Goal: Task Accomplishment & Management: Manage account settings

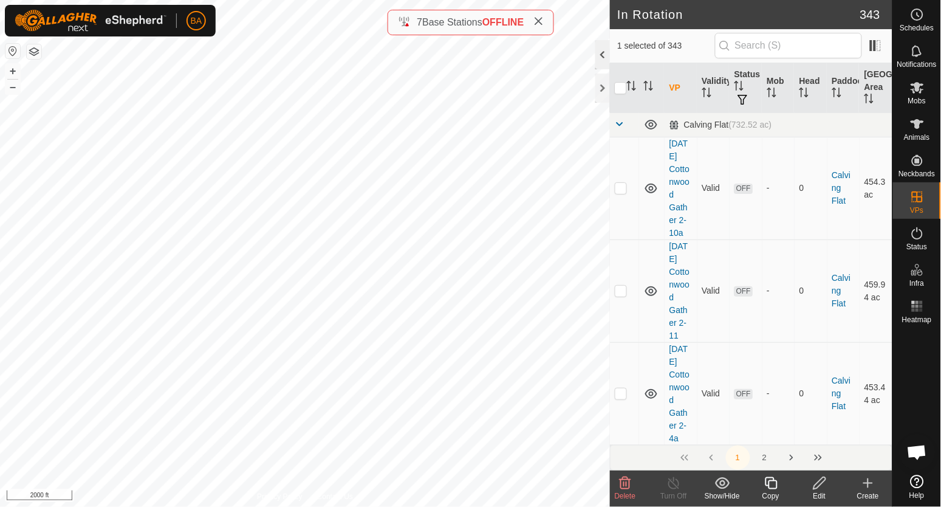
click at [606, 51] on div at bounding box center [602, 54] width 15 height 29
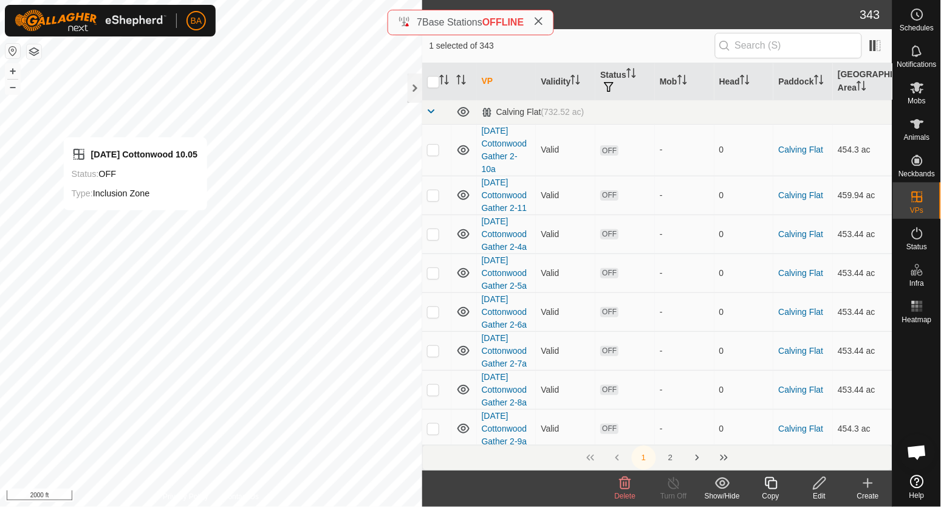
click at [135, 221] on div "2025-08-12 Cottonwood 10.05 Status: OFF Type: Inclusion Zone + – ⇧ i 2000 ft" at bounding box center [211, 253] width 422 height 507
click at [158, 213] on div "2025-08-12 Cottonwood 10.05 Status: OFF Type: Inclusion Zone + – ⇧ i 2000 ft" at bounding box center [211, 253] width 422 height 507
checkbox input "true"
click at [158, 213] on div "2025-08-12 Cottonwood 10.05 Status: OFF Type: Inclusion Zone + – ⇧ i 2000 ft" at bounding box center [211, 253] width 422 height 507
checkbox input "true"
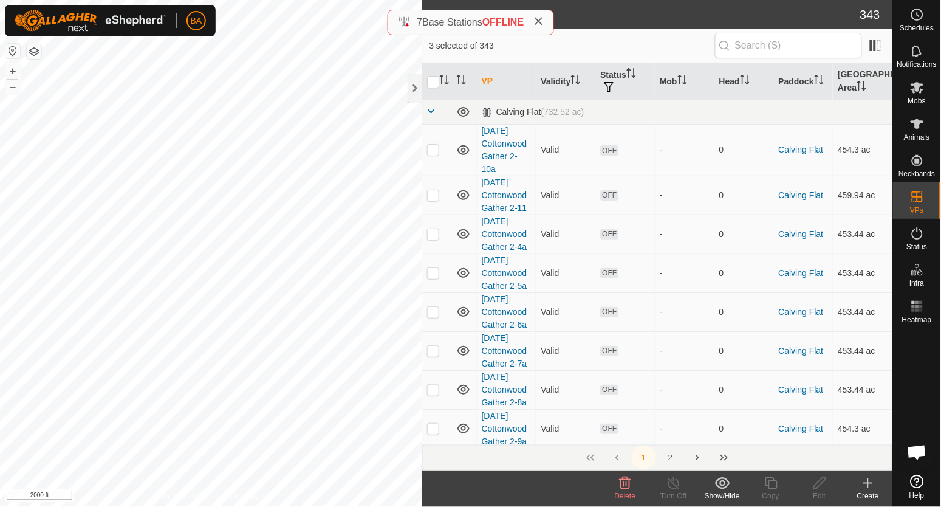
click at [158, 214] on div "2025-08-12 Cottonwood 10.05 Status: OFF Type: Inclusion Zone + – ⇧ i 2000 ft" at bounding box center [211, 253] width 422 height 507
checkbox input "true"
click at [158, 214] on div "2025-08-12 Cottonwood 10.05 Status: OFF Type: Inclusion Zone + – ⇧ i 2000 ft" at bounding box center [211, 253] width 422 height 507
checkbox input "true"
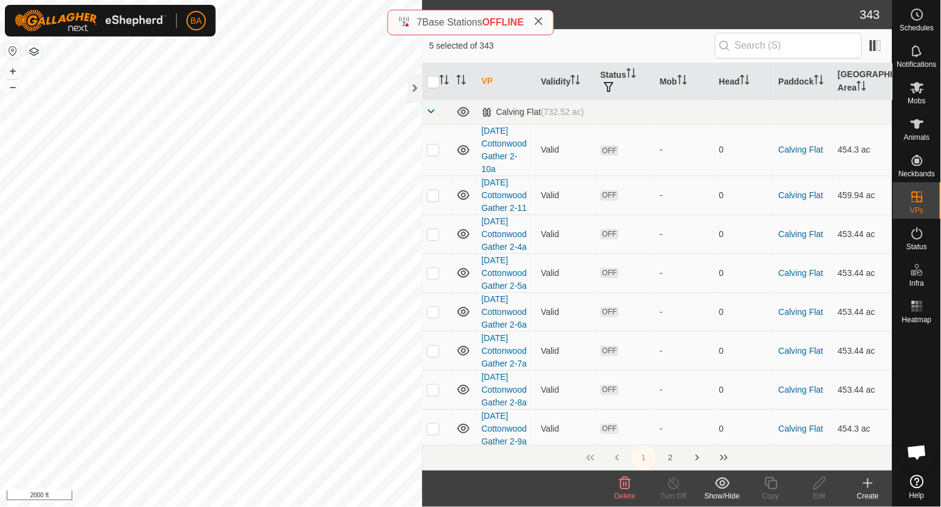
click at [158, 214] on div "2025-08-12 Cottonwood 10.05 Status: OFF Type: Inclusion Zone + – ⇧ i 2000 ft" at bounding box center [211, 253] width 422 height 507
checkbox input "true"
click at [158, 214] on div "2025-08-12 Cottonwood 10.05 Status: OFF Type: Inclusion Zone + – ⇧ i 2000 ft" at bounding box center [211, 253] width 422 height 507
checkbox input "true"
click at [158, 214] on div "2025-08-12 Cottonwood 10.05 Status: OFF Type: Inclusion Zone + – ⇧ i 2000 ft" at bounding box center [211, 253] width 422 height 507
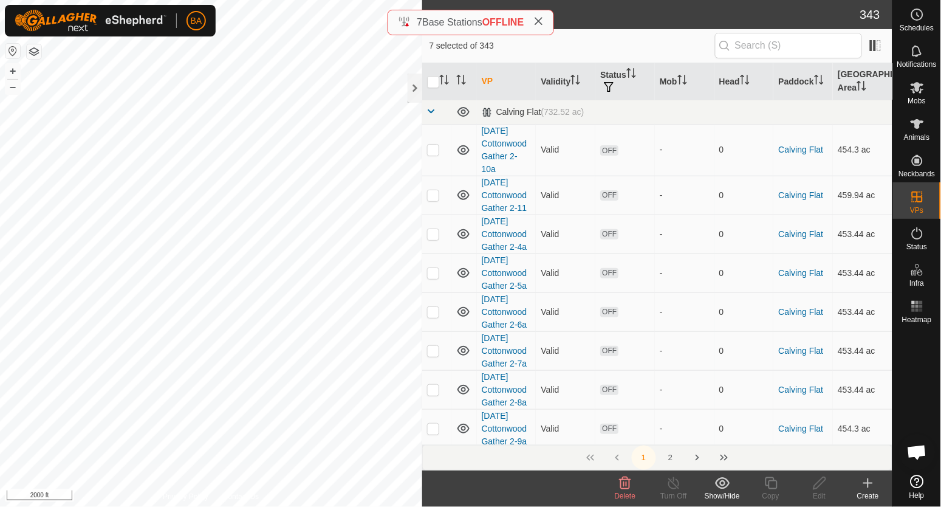
checkbox input "true"
click at [622, 493] on span "Delete" at bounding box center [625, 495] width 21 height 9
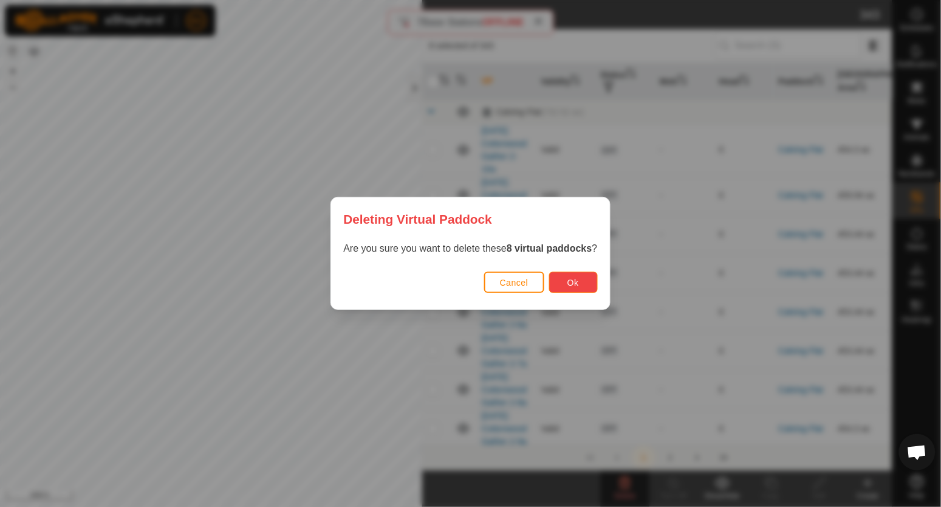
click at [570, 286] on span "Ok" at bounding box center [573, 283] width 12 height 10
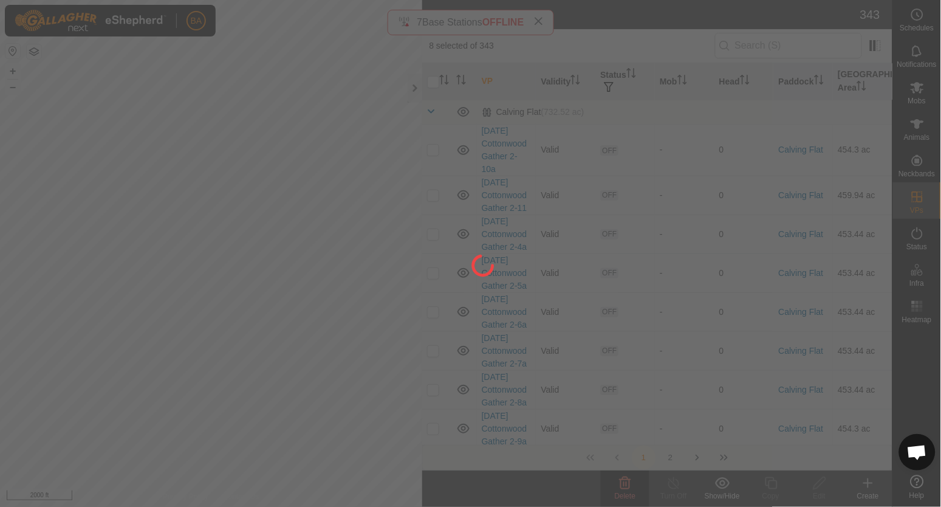
checkbox input "false"
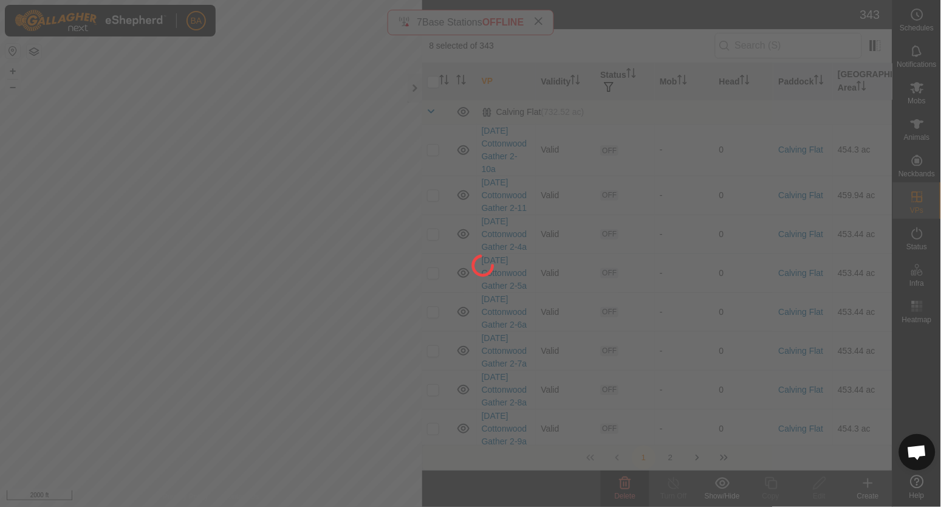
checkbox input "false"
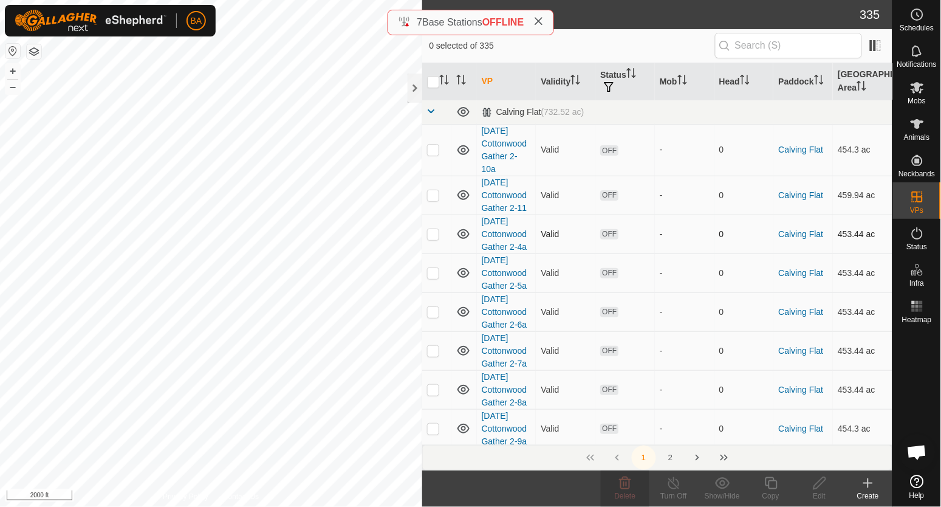
checkbox input "true"
click at [145, 214] on div "2025-08-27 Cottonwood 10-11.03 Status: OFF Type: Inclusion Zone + – ⇧ i 2000 ft" at bounding box center [211, 253] width 422 height 507
checkbox input "true"
click at [146, 215] on div "2025-08-12 Cottonwood 10.12 Status: OFF Type: Inclusion Zone + – ⇧ i 2000 ft" at bounding box center [211, 253] width 422 height 507
checkbox input "true"
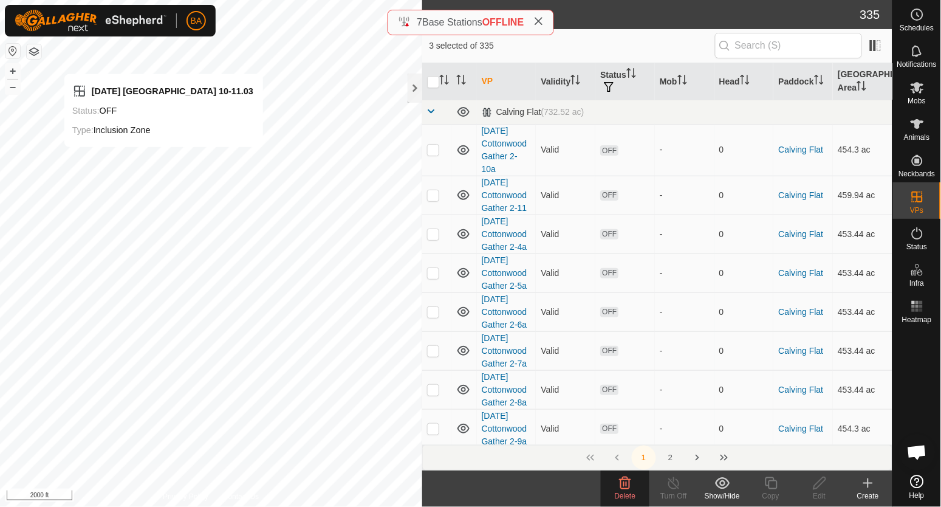
click at [137, 213] on div "2025-08-27 Cottonwood 10-11.03 Status: OFF Type: Inclusion Zone + – ⇧ i 2000 ft" at bounding box center [211, 253] width 422 height 507
checkbox input "true"
click at [135, 195] on div "2025-08-12 Cottonwood 10.12 Status: OFF Type: Inclusion Zone + – ⇧ i 2000 ft" at bounding box center [211, 253] width 422 height 507
checkbox input "true"
click at [446, 79] on icon "Activate to sort" at bounding box center [444, 80] width 10 height 10
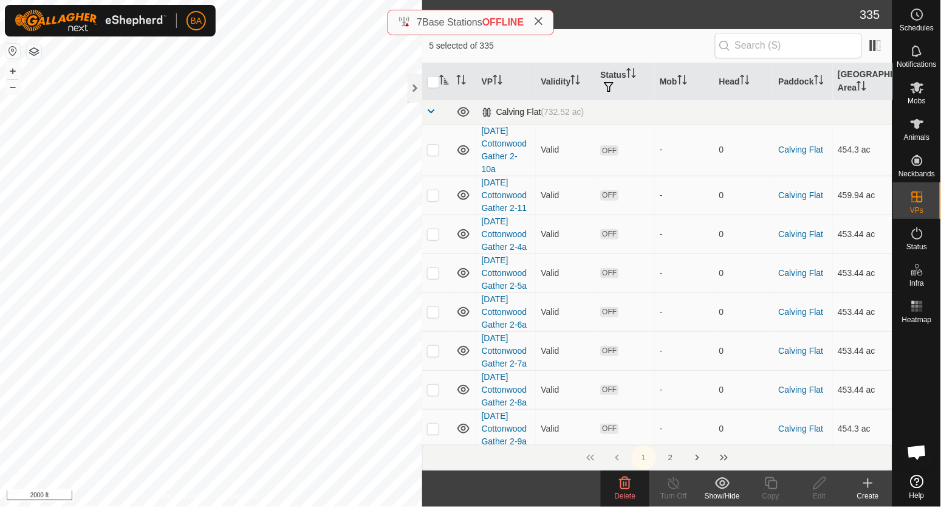
click at [430, 109] on span at bounding box center [432, 111] width 10 height 10
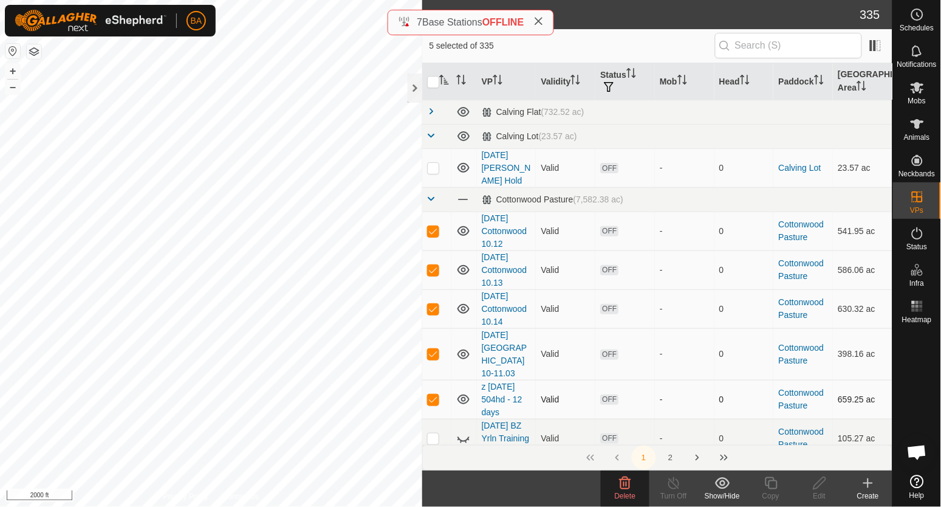
click at [429, 394] on p-checkbox at bounding box center [433, 399] width 12 height 10
checkbox input "false"
click at [628, 483] on icon at bounding box center [625, 483] width 15 height 15
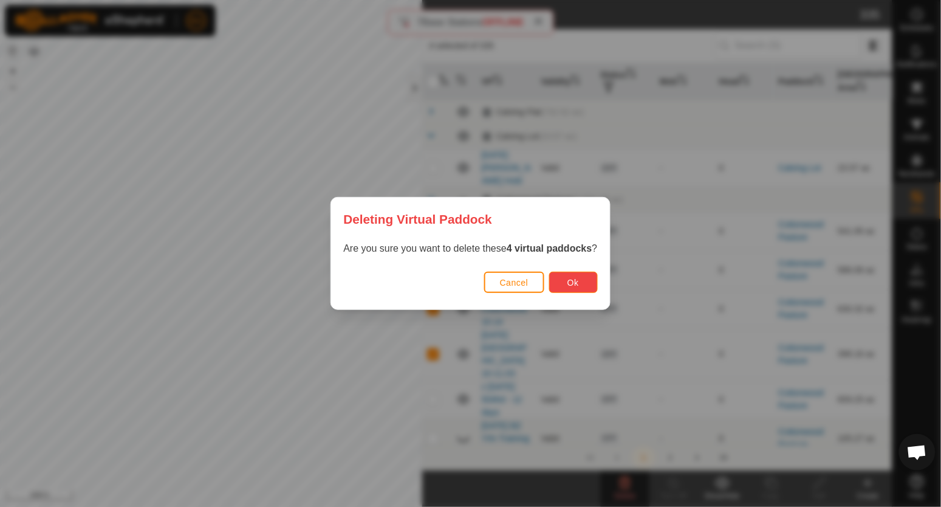
click at [578, 287] on span "Ok" at bounding box center [573, 283] width 12 height 10
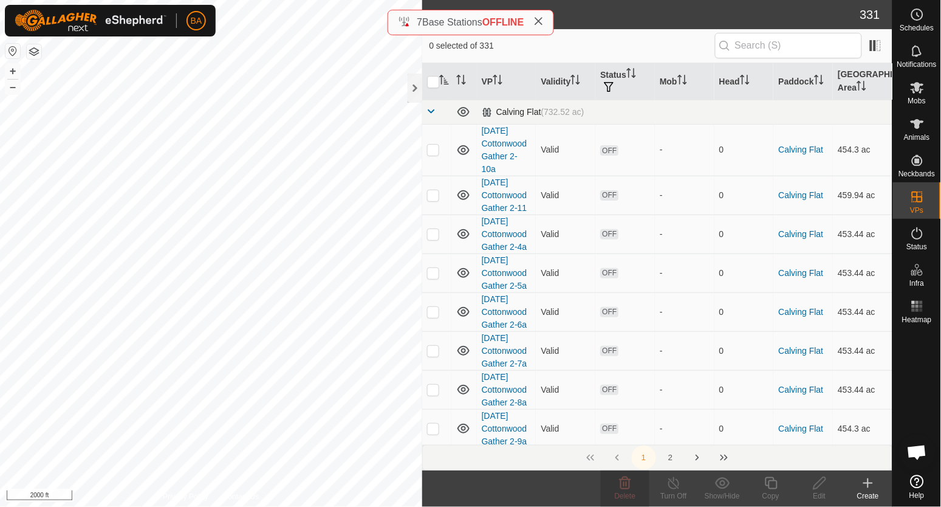
click at [430, 109] on span at bounding box center [432, 111] width 10 height 10
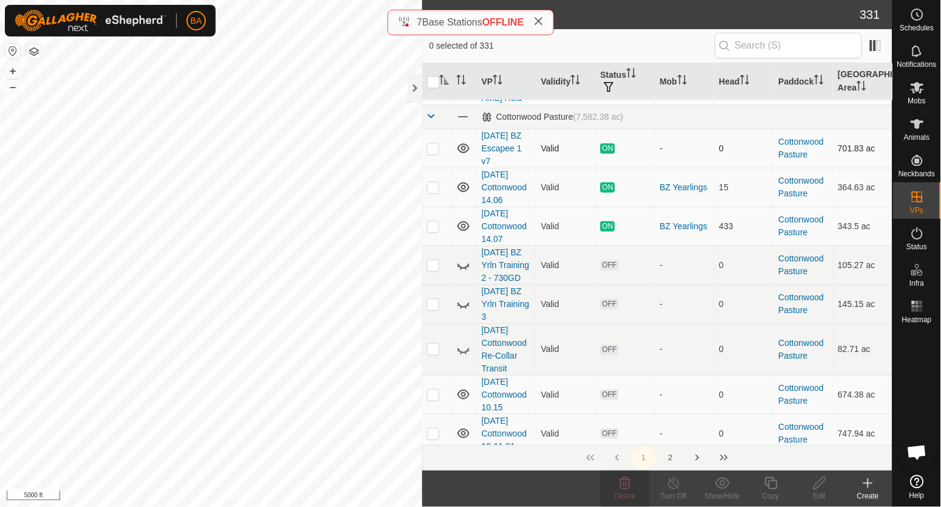
scroll to position [152, 0]
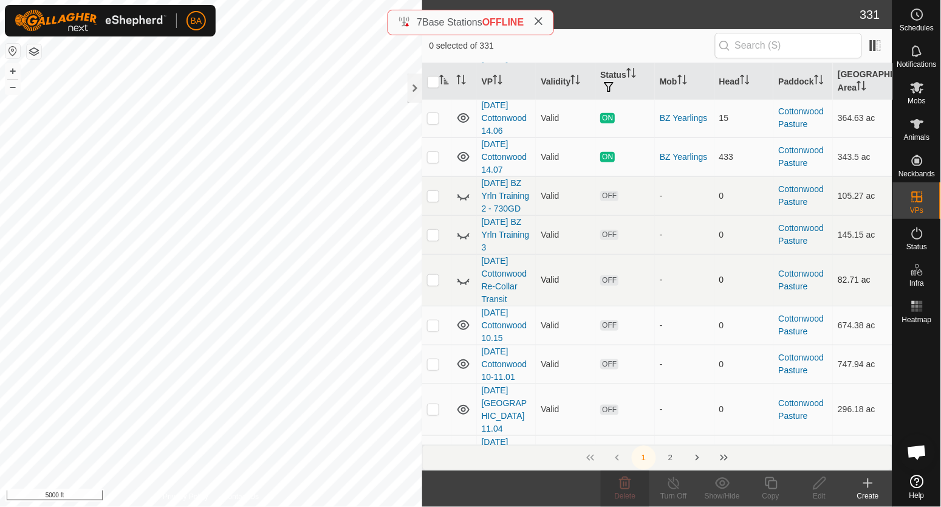
click at [463, 277] on icon at bounding box center [463, 280] width 15 height 15
click at [430, 281] on p-checkbox at bounding box center [433, 280] width 12 height 10
checkbox input "true"
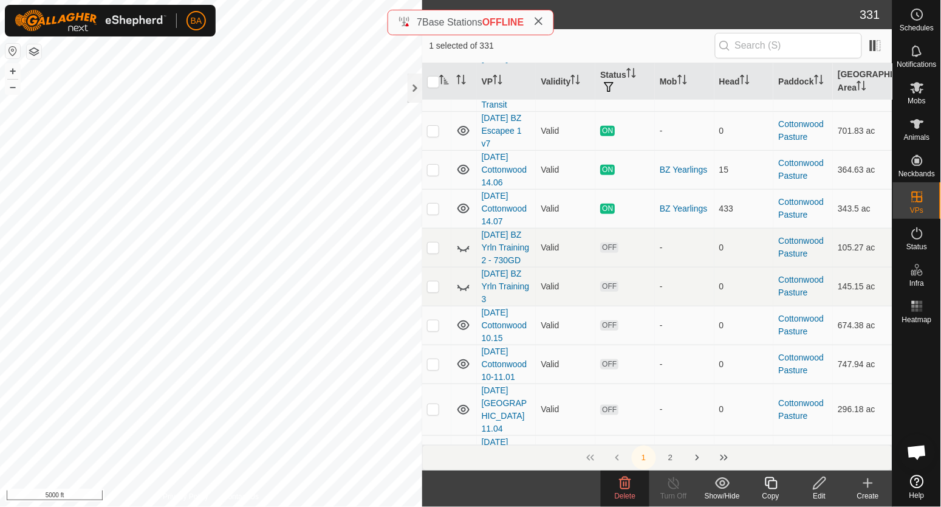
scroll to position [203, 0]
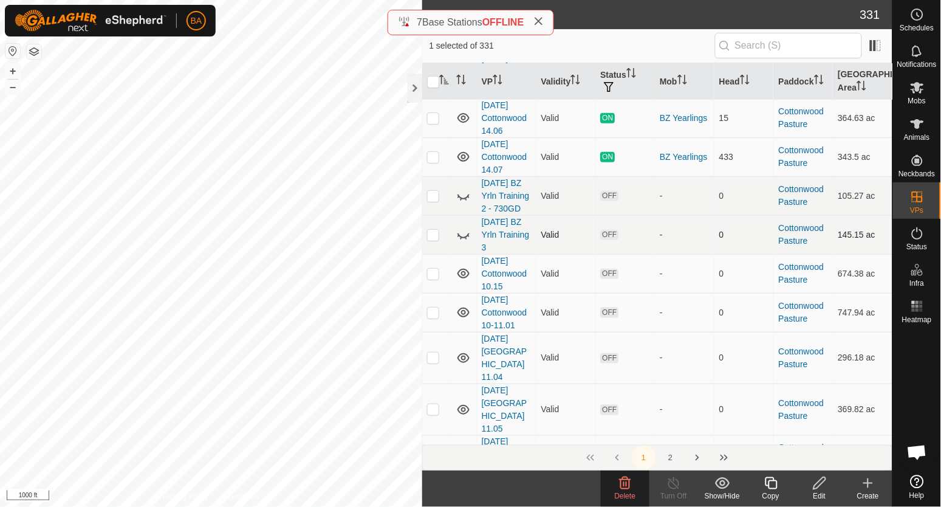
click at [464, 231] on icon at bounding box center [463, 234] width 15 height 15
click at [432, 234] on p-checkbox at bounding box center [433, 235] width 12 height 10
checkbox input "true"
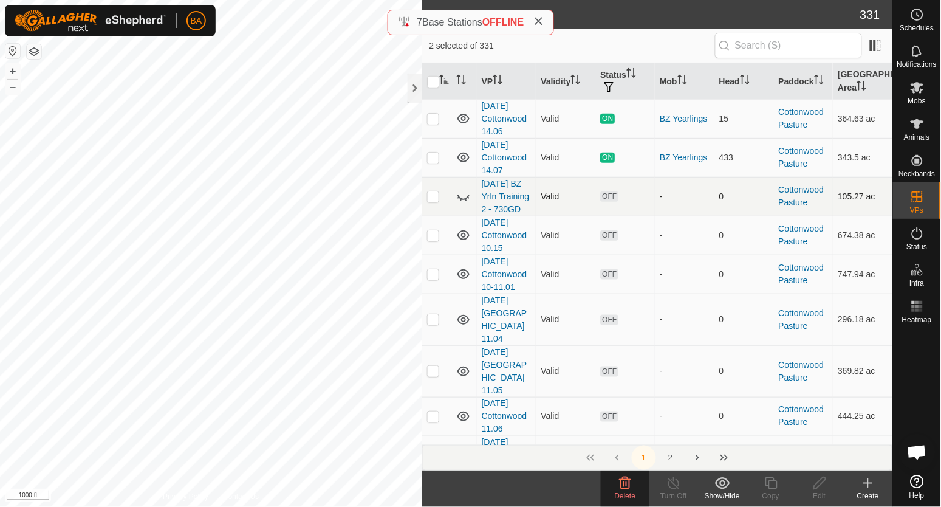
click at [463, 189] on icon at bounding box center [463, 196] width 15 height 15
click at [434, 191] on p-checkbox at bounding box center [433, 196] width 12 height 10
checkbox input "true"
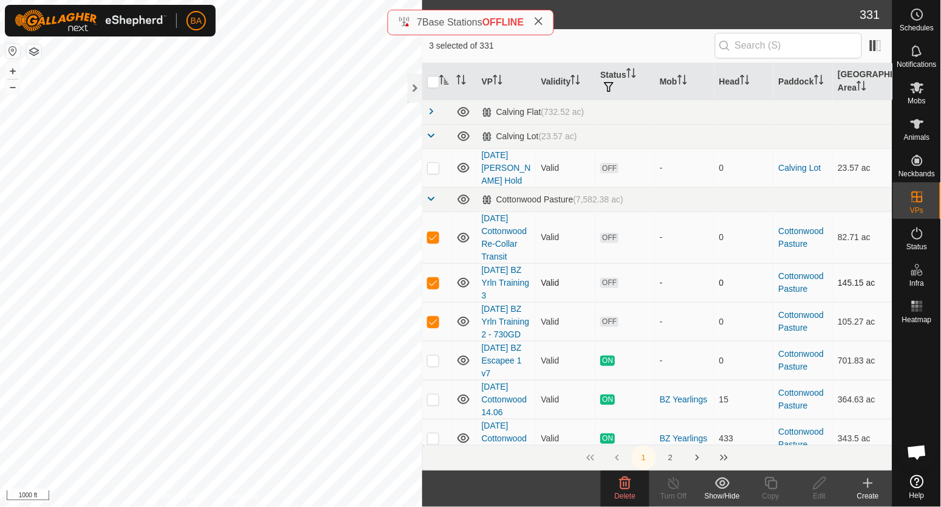
scroll to position [75, 0]
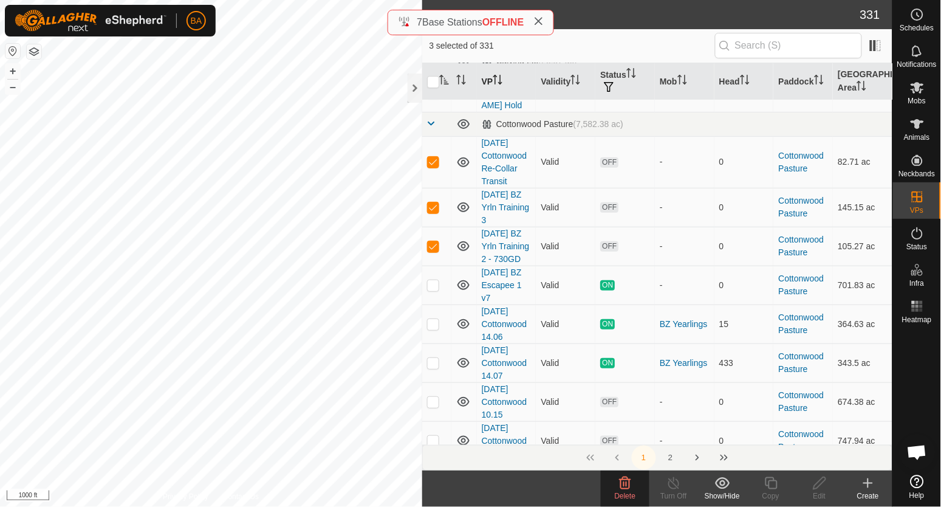
click at [493, 77] on th "VP" at bounding box center [507, 81] width 60 height 37
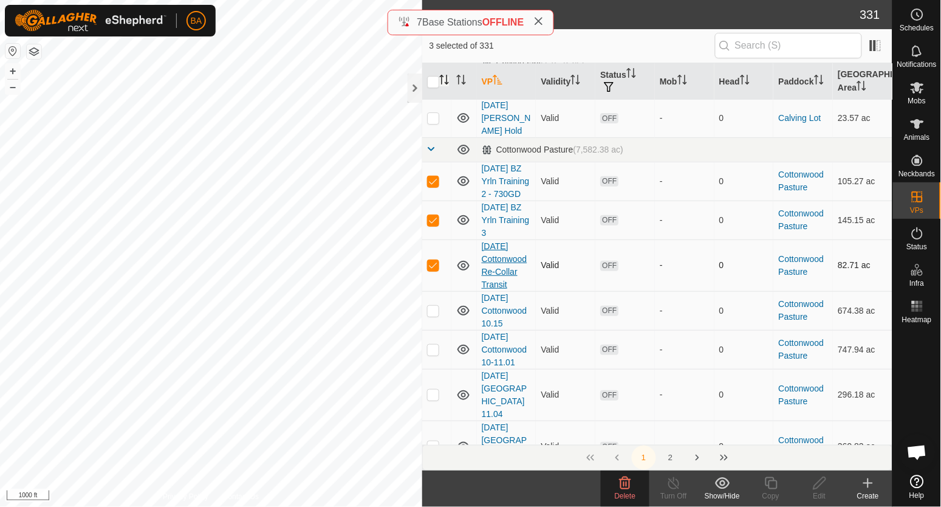
scroll to position [76, 0]
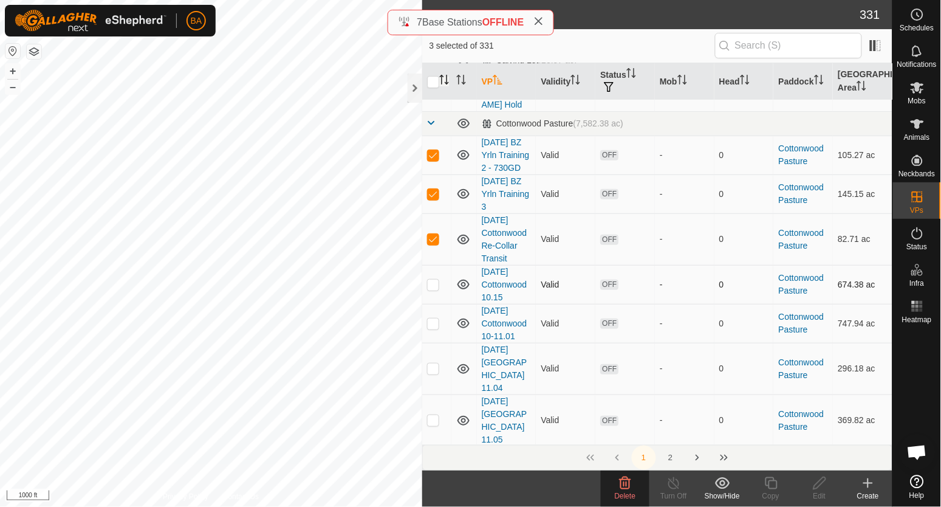
click at [433, 287] on p-checkbox at bounding box center [433, 284] width 12 height 10
checkbox input "true"
click at [438, 321] on p-checkbox at bounding box center [433, 323] width 12 height 10
checkbox input "true"
click at [430, 363] on p-checkbox at bounding box center [433, 368] width 12 height 10
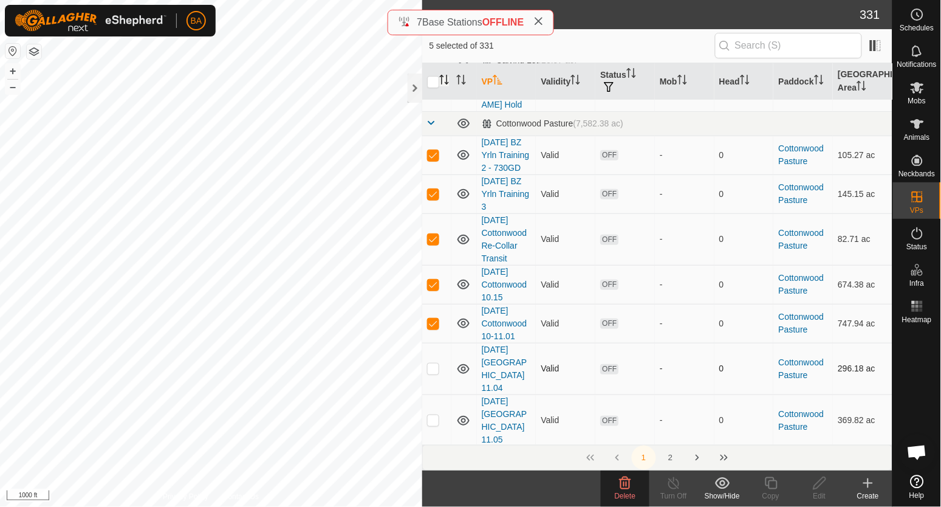
checkbox input "true"
click at [433, 415] on p-checkbox at bounding box center [433, 420] width 12 height 10
checkbox input "true"
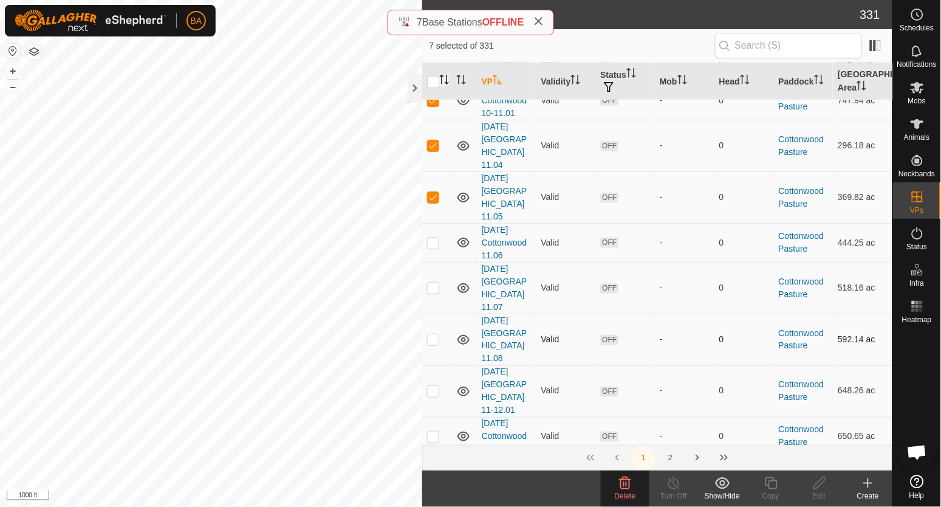
scroll to position [304, 0]
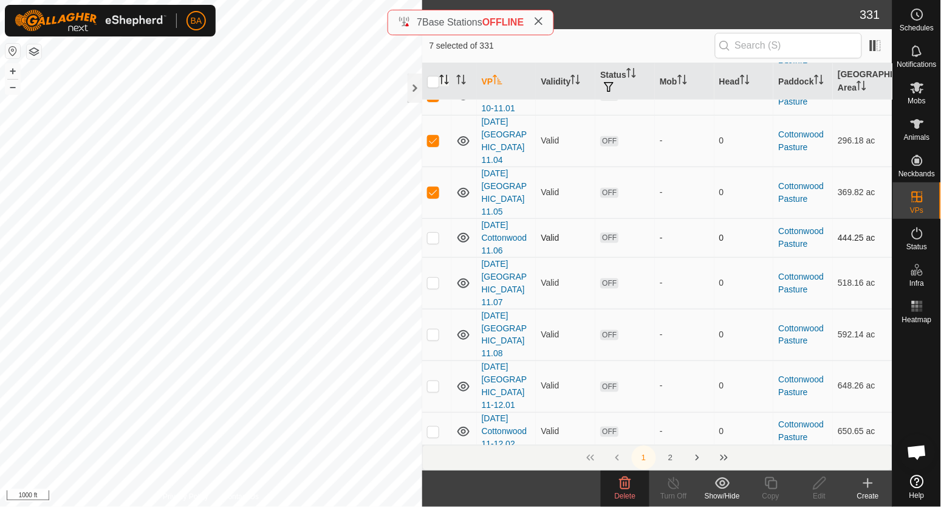
click at [438, 233] on p-checkbox at bounding box center [433, 238] width 12 height 10
checkbox input "true"
click at [432, 278] on p-checkbox at bounding box center [433, 283] width 12 height 10
checkbox input "true"
click at [434, 309] on td at bounding box center [436, 335] width 29 height 52
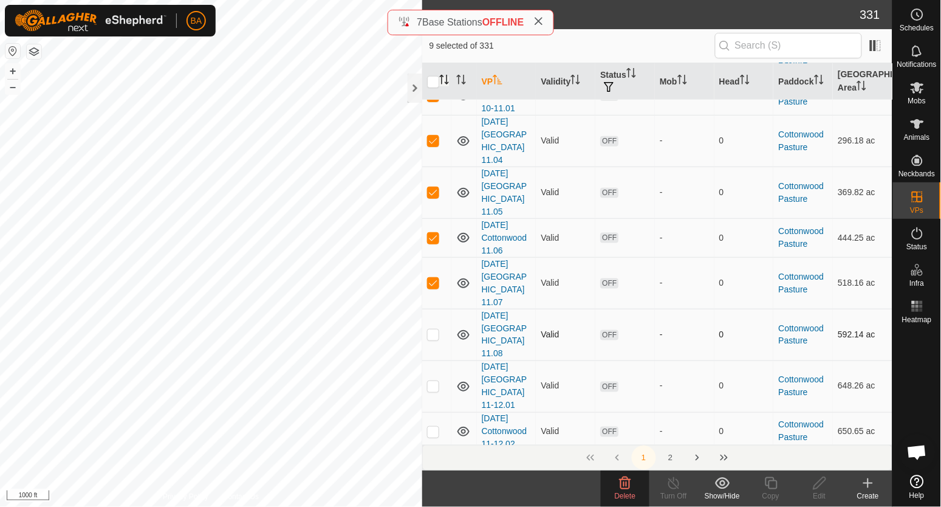
checkbox input "true"
click at [431, 381] on p-checkbox at bounding box center [433, 386] width 12 height 10
checkbox input "true"
click at [432, 412] on td at bounding box center [436, 431] width 29 height 39
checkbox input "true"
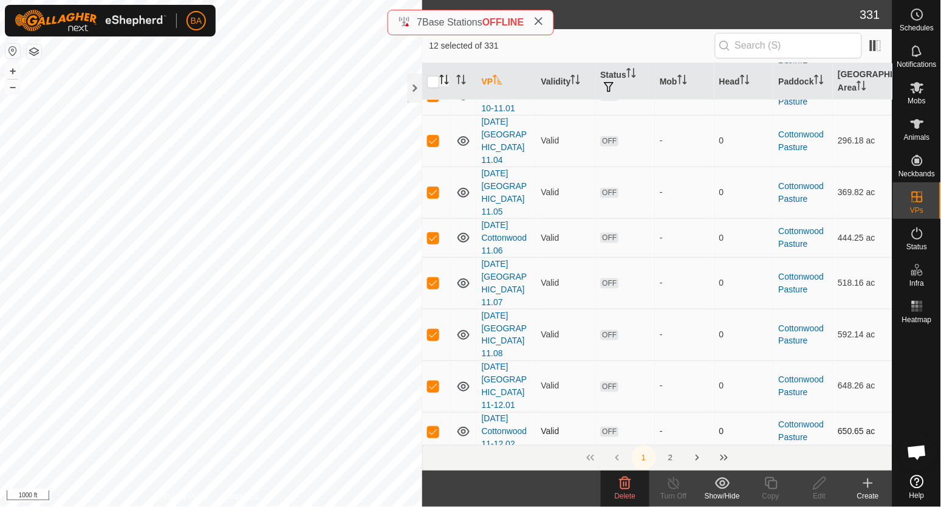
scroll to position [380, 0]
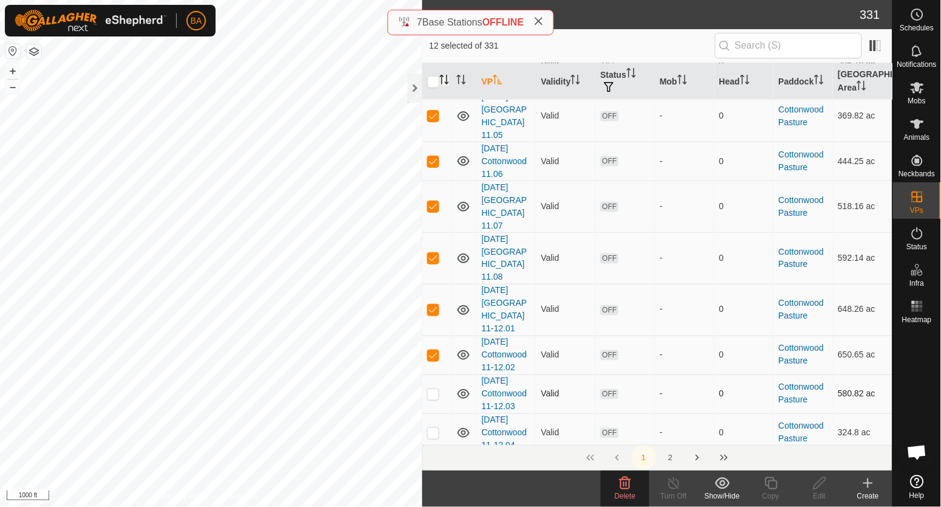
click at [434, 389] on p-checkbox at bounding box center [433, 394] width 12 height 10
checkbox input "true"
click at [433, 428] on p-checkbox at bounding box center [433, 433] width 12 height 10
checkbox input "true"
click at [432, 473] on p-checkbox at bounding box center [433, 478] width 12 height 10
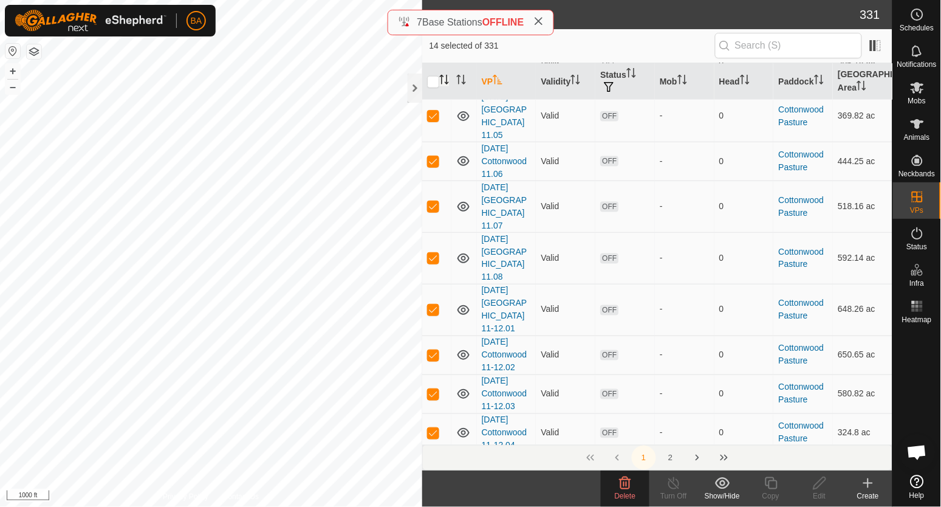
checkbox input "true"
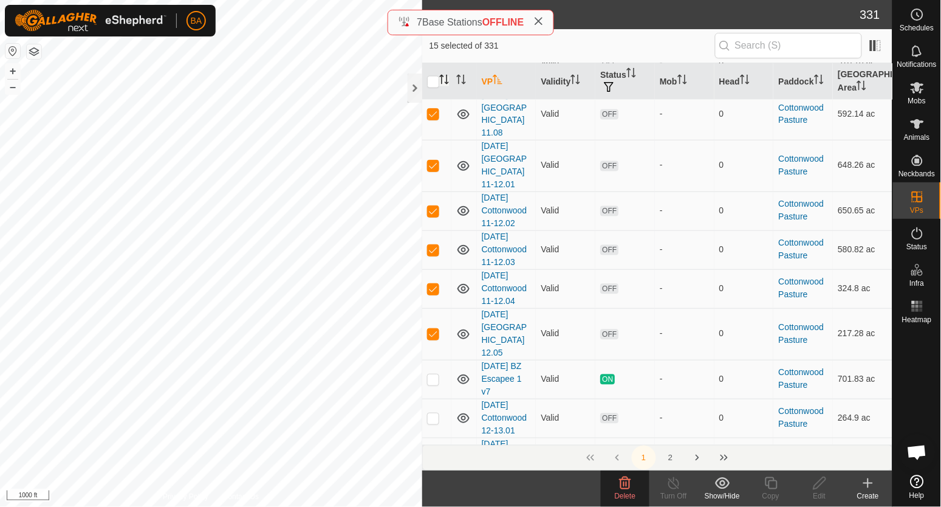
scroll to position [531, 0]
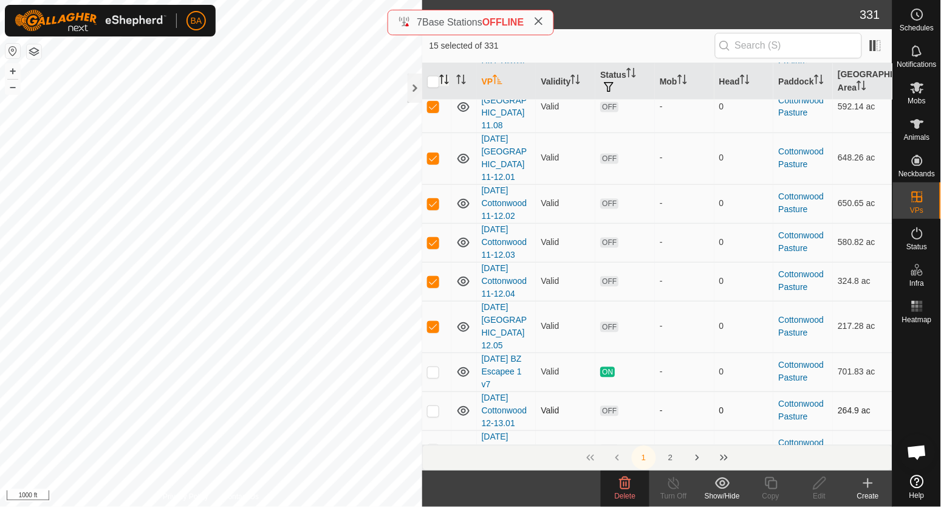
click at [431, 406] on p-checkbox at bounding box center [433, 411] width 12 height 10
checkbox input "true"
click at [434, 445] on p-checkbox at bounding box center [433, 450] width 12 height 10
checkbox input "true"
click at [435, 484] on p-checkbox at bounding box center [433, 489] width 12 height 10
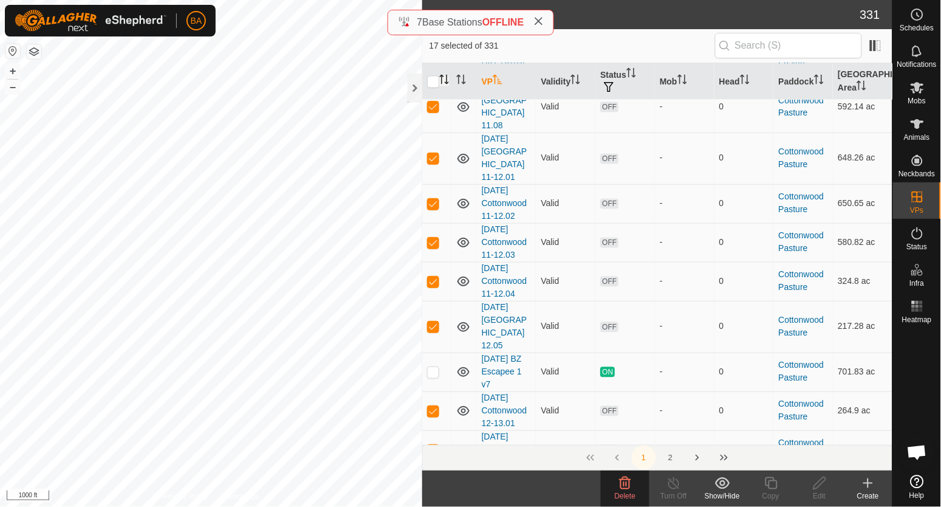
checkbox input "true"
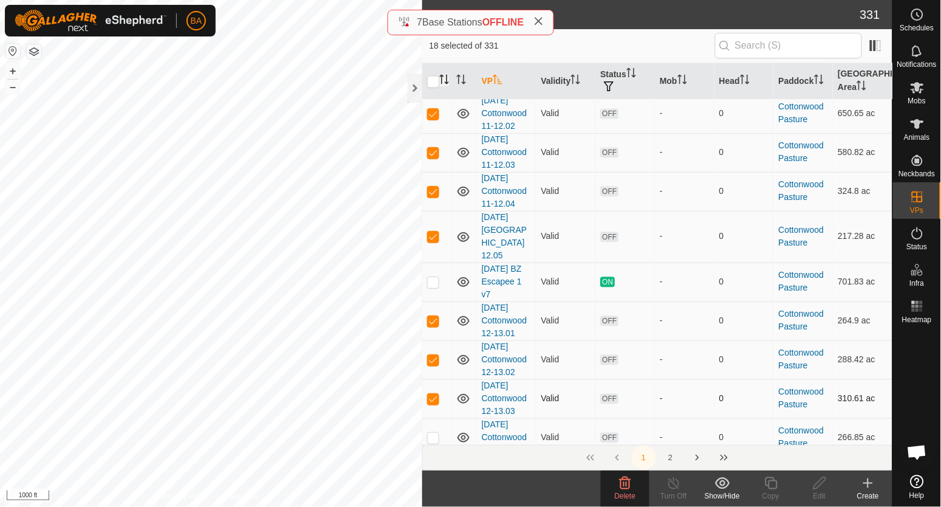
scroll to position [607, 0]
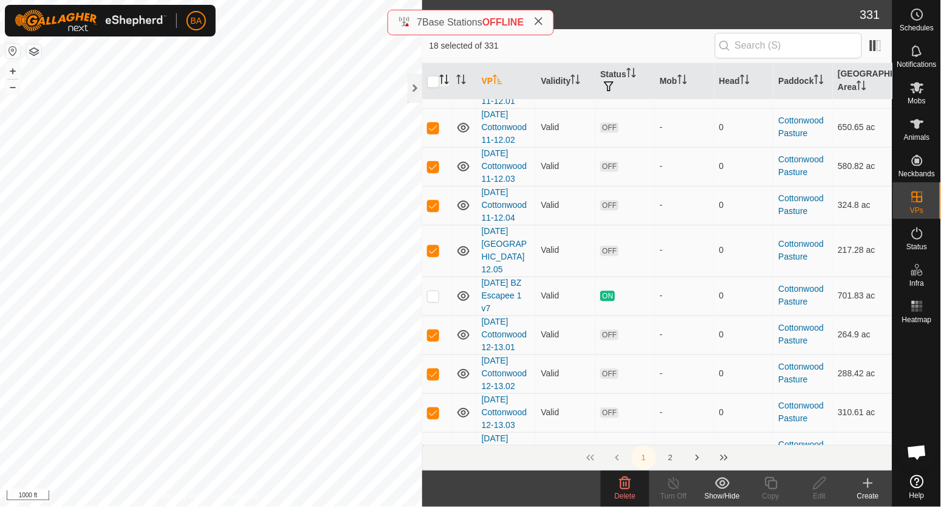
click at [434, 446] on p-checkbox at bounding box center [433, 451] width 12 height 10
checkbox input "true"
click at [436, 491] on p-checkbox at bounding box center [433, 496] width 12 height 10
checkbox input "true"
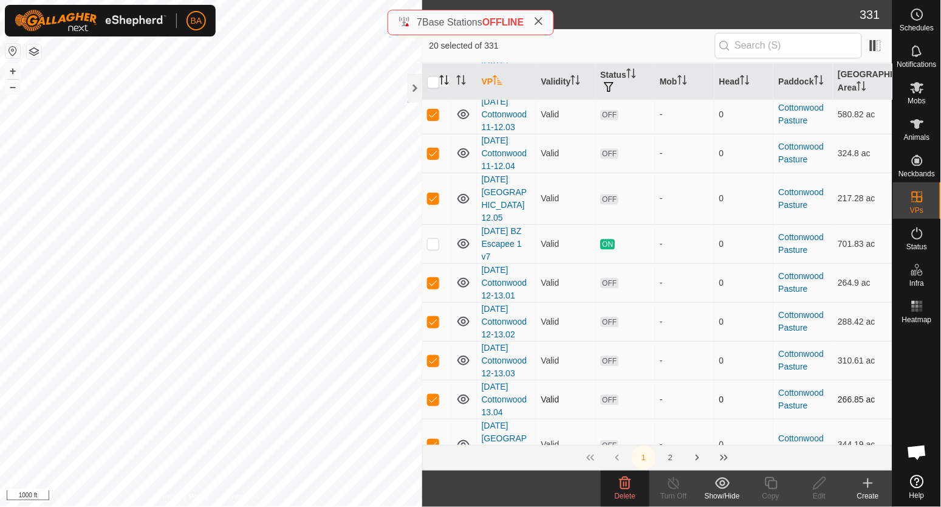
scroll to position [683, 0]
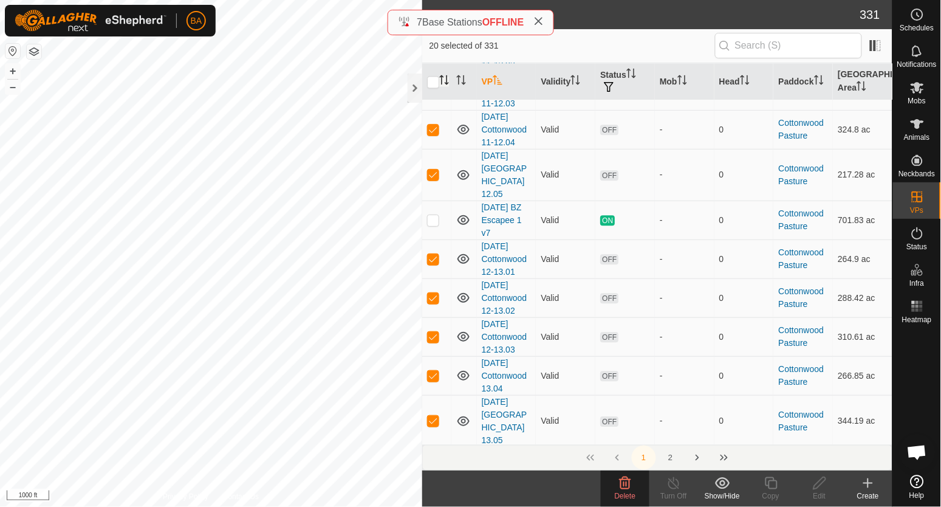
click at [433, 461] on p-checkbox at bounding box center [433, 466] width 12 height 10
checkbox input "true"
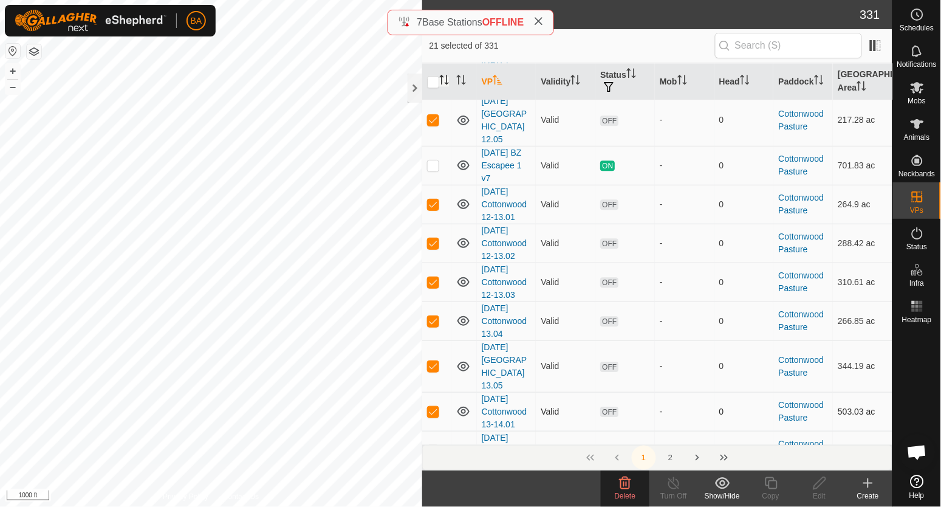
scroll to position [759, 0]
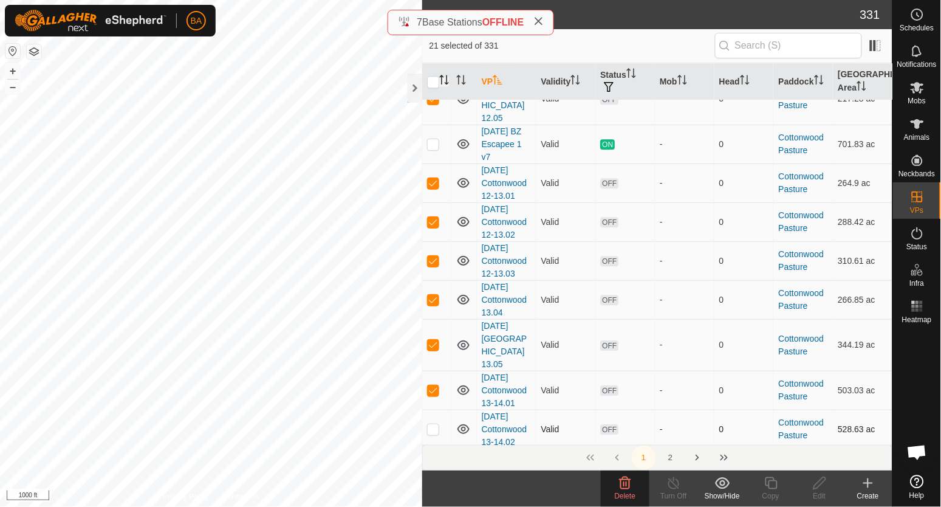
click at [434, 424] on p-checkbox at bounding box center [433, 429] width 12 height 10
checkbox input "true"
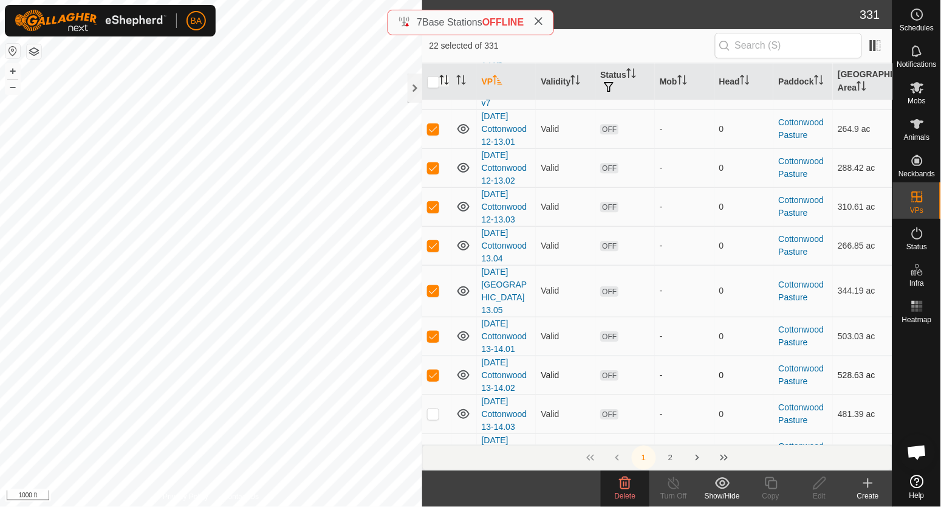
scroll to position [835, 0]
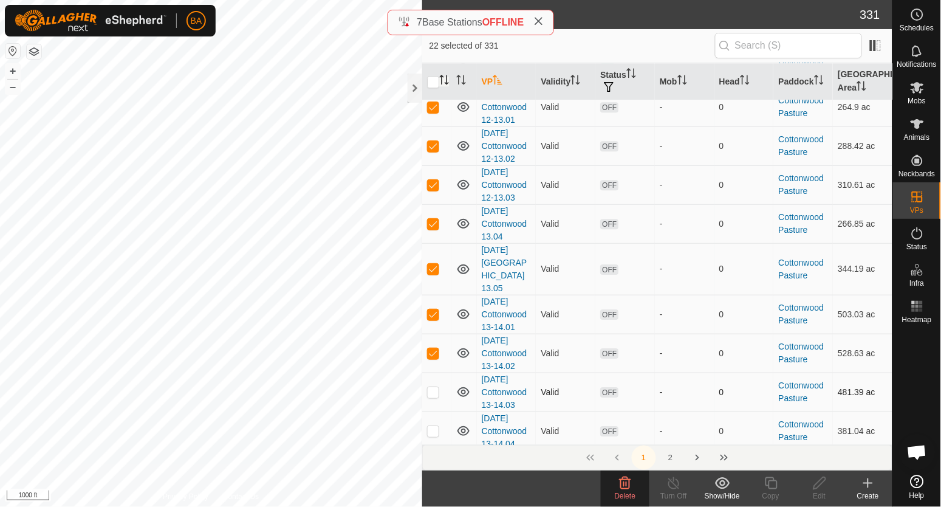
click at [434, 387] on p-checkbox at bounding box center [433, 392] width 12 height 10
checkbox input "false"
click at [428, 348] on p-checkbox at bounding box center [433, 353] width 12 height 10
checkbox input "false"
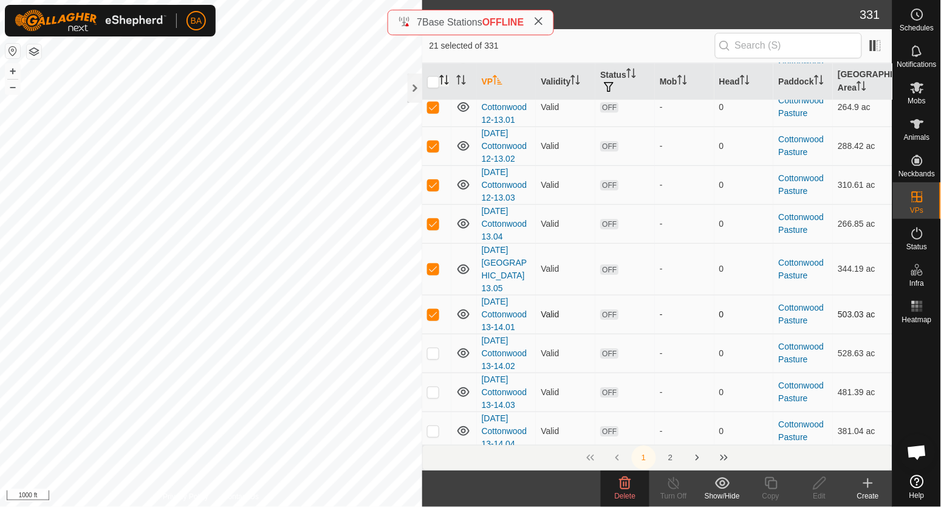
click at [429, 309] on p-checkbox at bounding box center [433, 314] width 12 height 10
checkbox input "false"
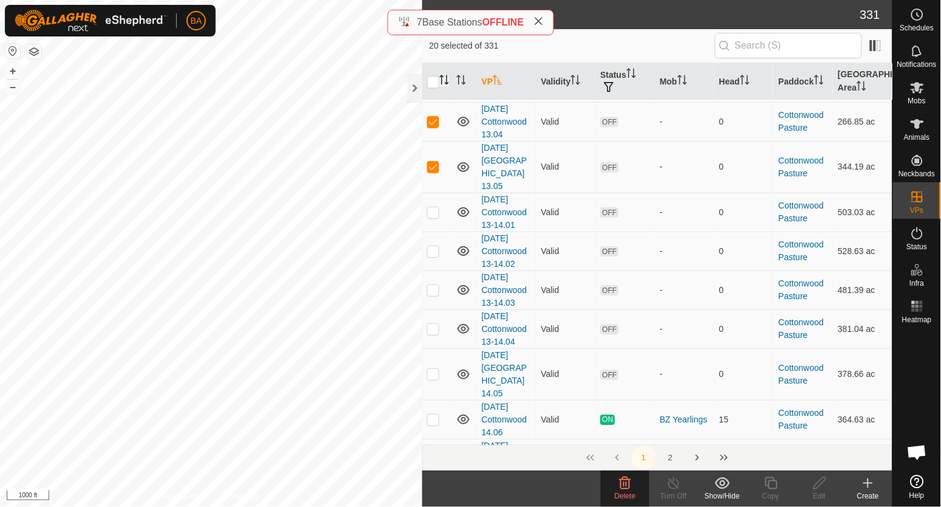
scroll to position [911, 0]
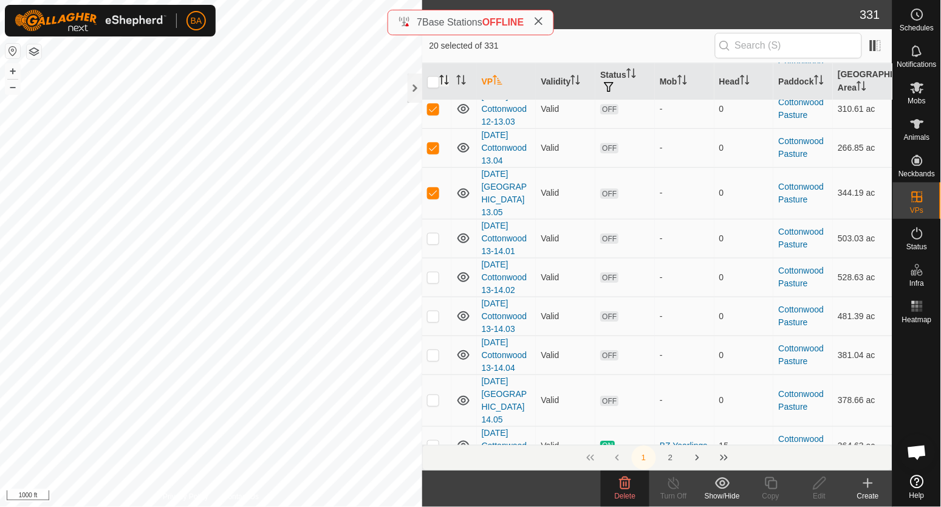
click at [633, 490] on div "Delete" at bounding box center [625, 495] width 49 height 11
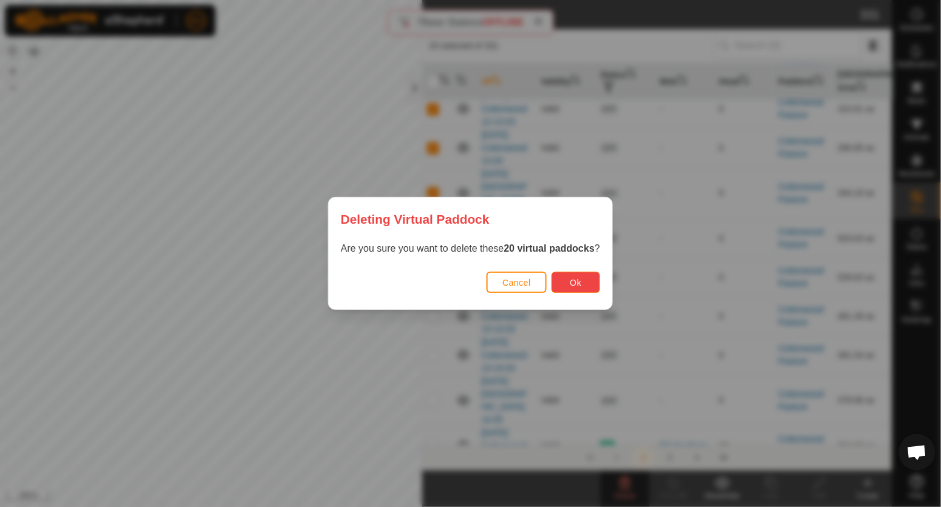
click at [569, 277] on button "Ok" at bounding box center [576, 282] width 49 height 21
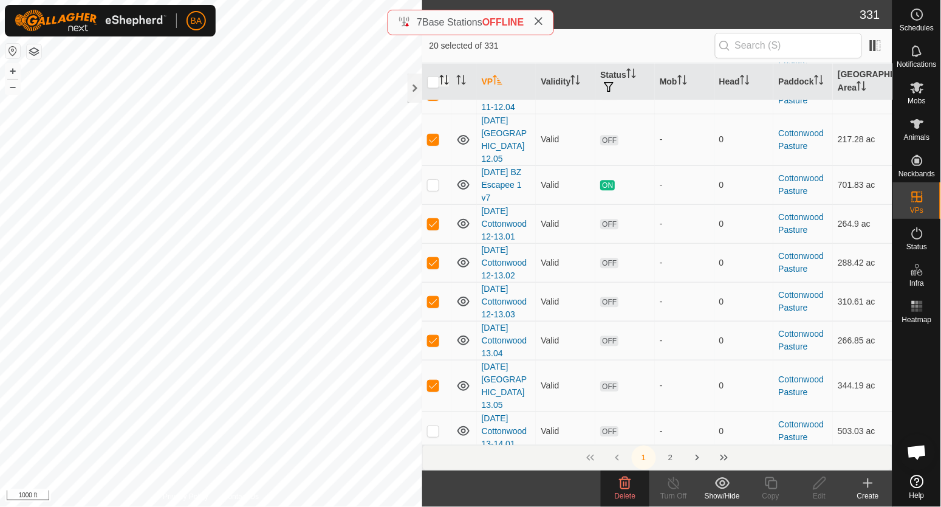
scroll to position [683, 0]
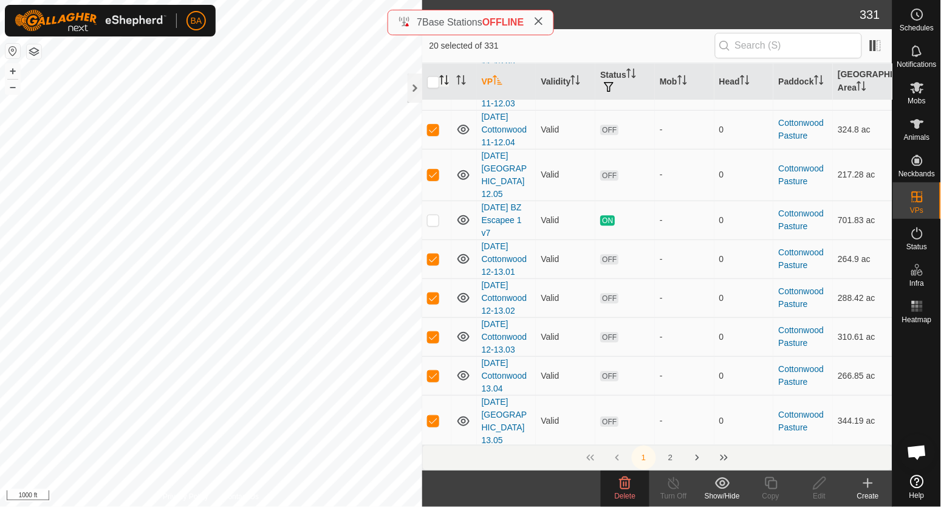
click at [622, 480] on icon at bounding box center [625, 483] width 15 height 15
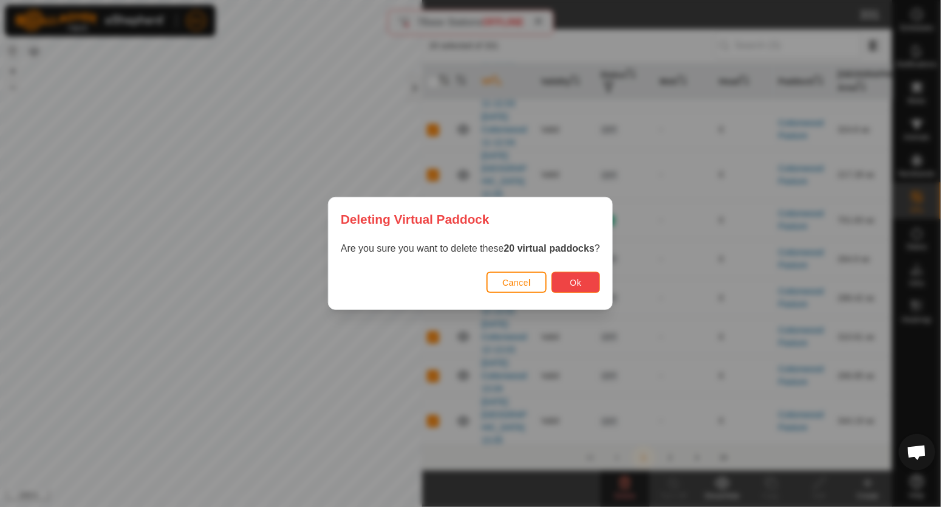
click at [584, 282] on button "Ok" at bounding box center [576, 282] width 49 height 21
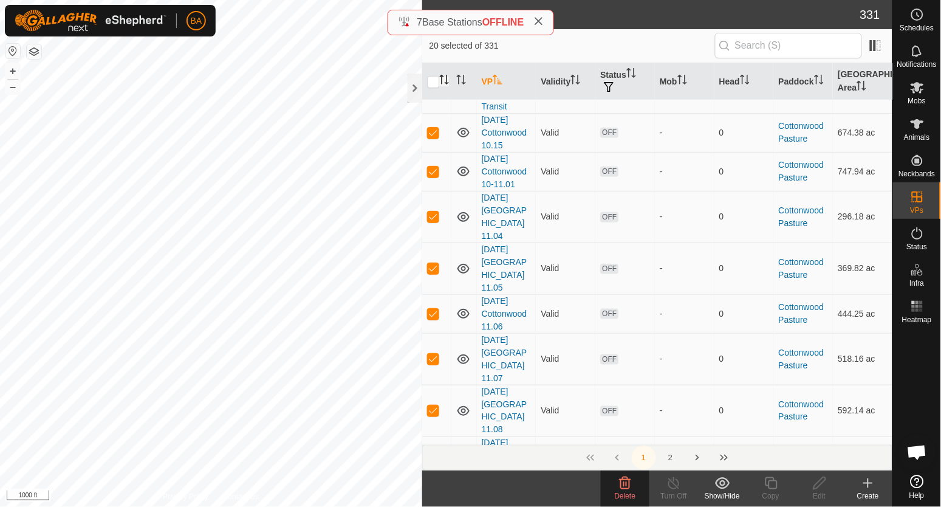
scroll to position [0, 0]
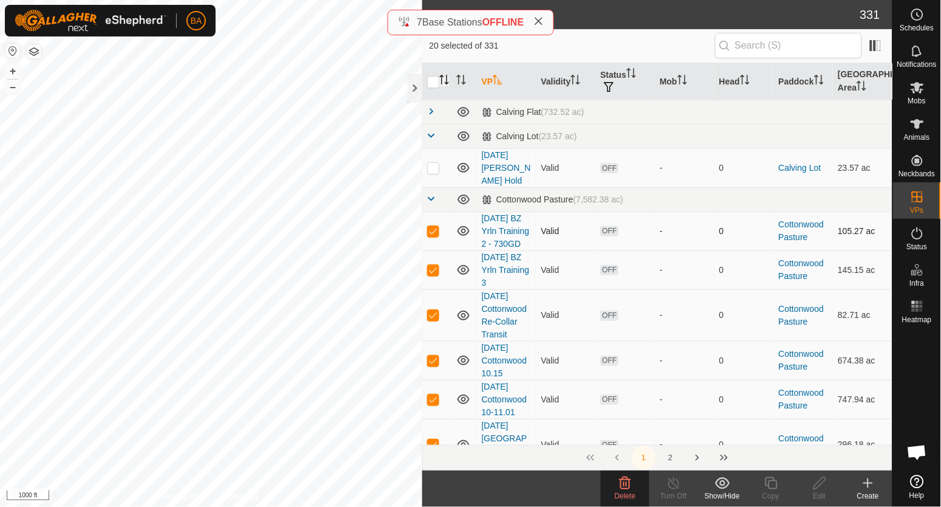
click at [431, 226] on p-checkbox at bounding box center [433, 231] width 12 height 10
checkbox input "false"
click at [429, 270] on p-checkbox at bounding box center [433, 270] width 12 height 10
checkbox input "false"
click at [433, 316] on p-checkbox at bounding box center [433, 315] width 12 height 10
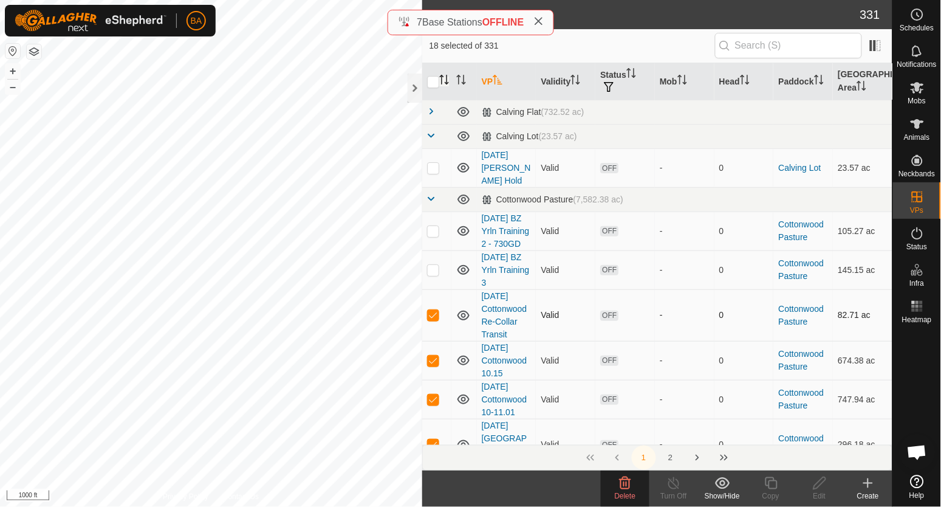
checkbox input "false"
click at [620, 485] on icon at bounding box center [625, 483] width 15 height 15
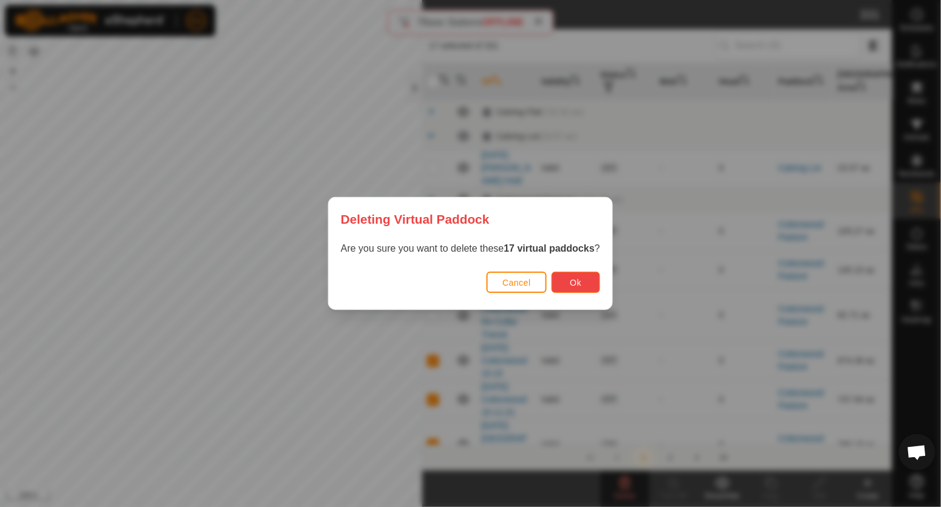
click at [571, 281] on span "Ok" at bounding box center [576, 283] width 12 height 10
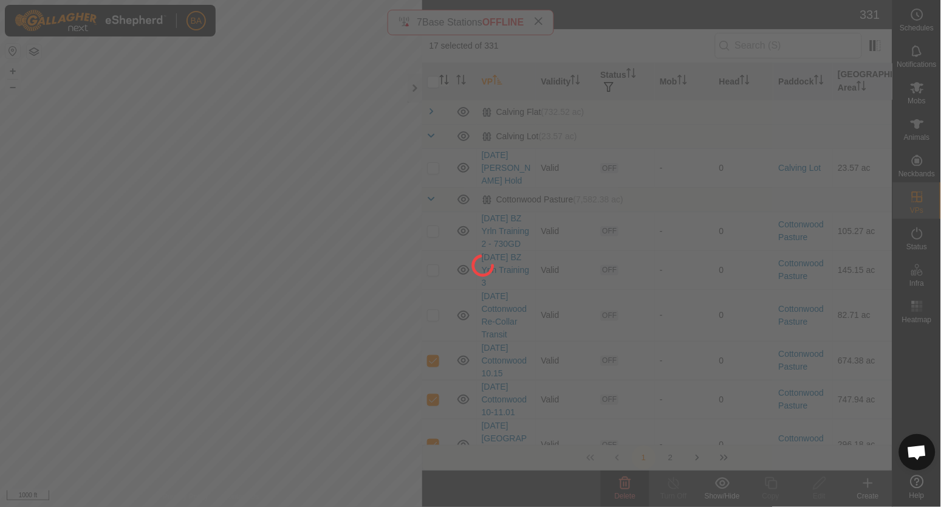
checkbox input "false"
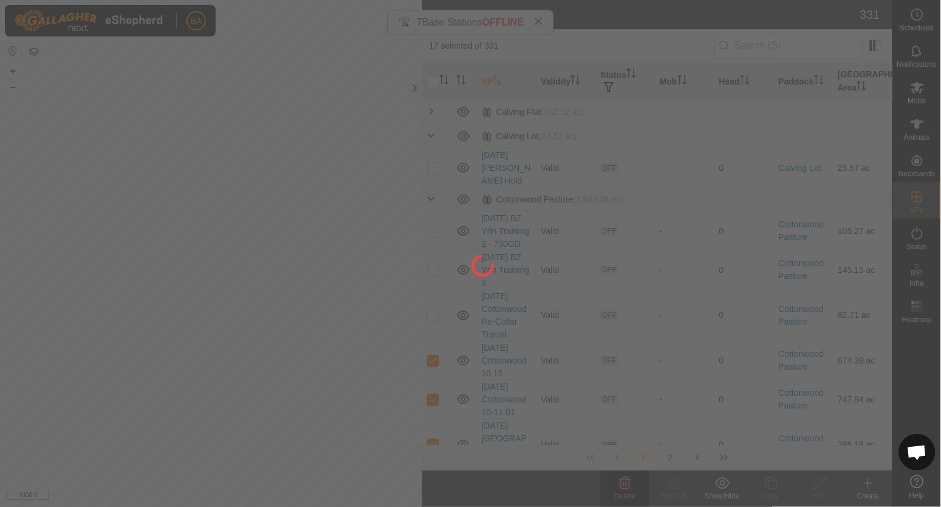
checkbox input "false"
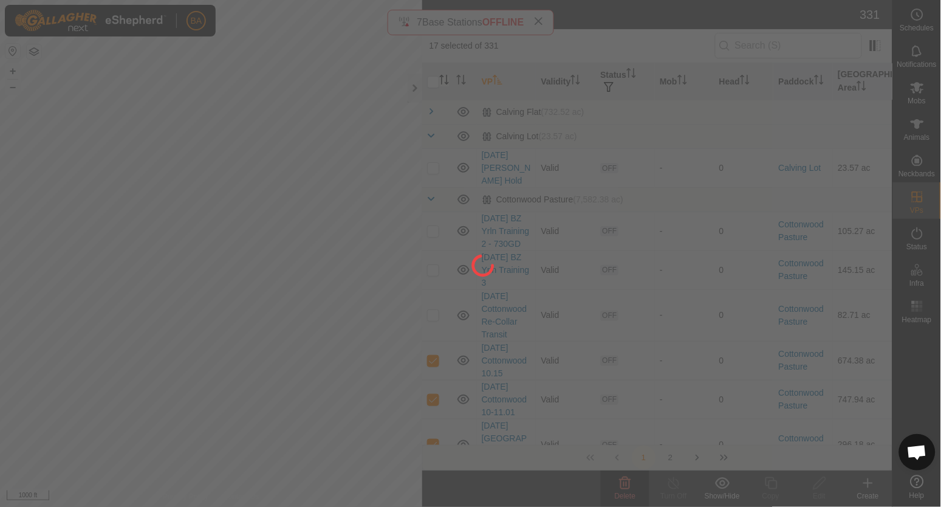
checkbox input "false"
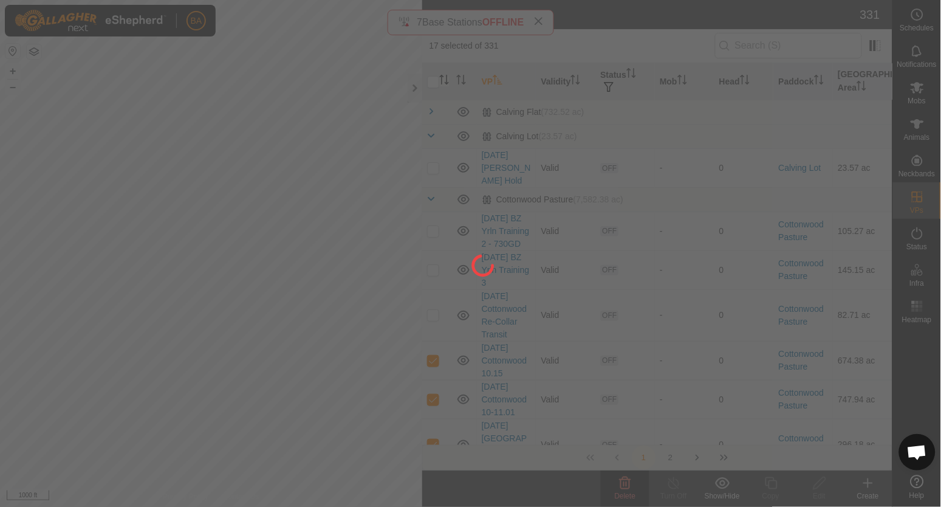
checkbox input "false"
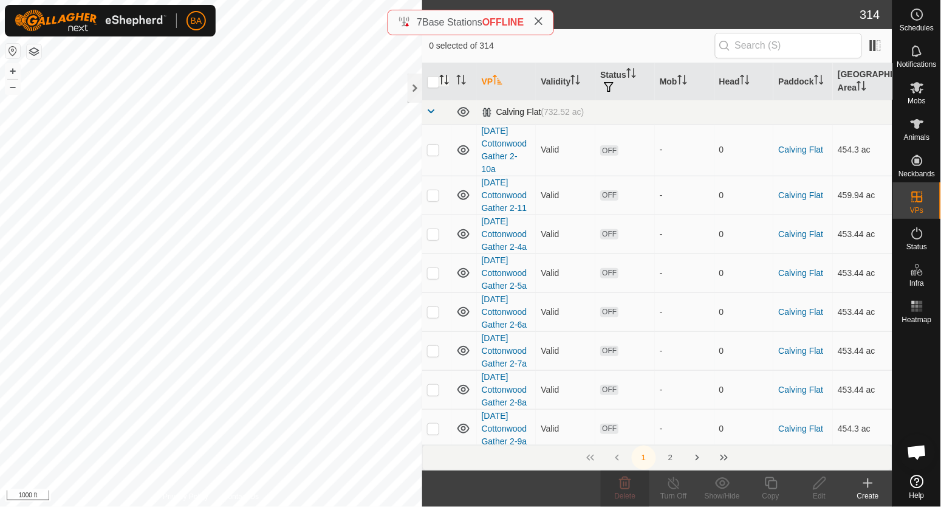
click at [430, 116] on span at bounding box center [432, 111] width 10 height 10
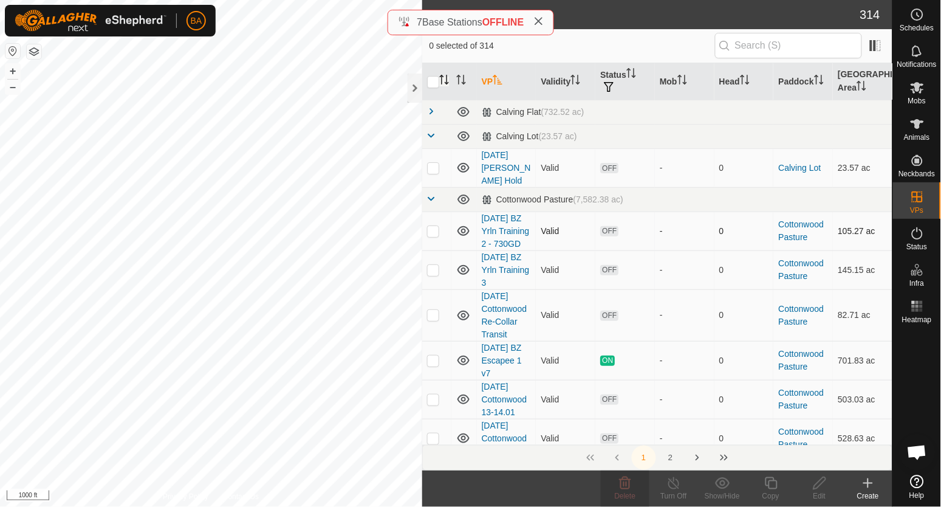
click at [431, 226] on p-checkbox at bounding box center [433, 231] width 12 height 10
click at [618, 496] on span "Delete" at bounding box center [625, 495] width 21 height 9
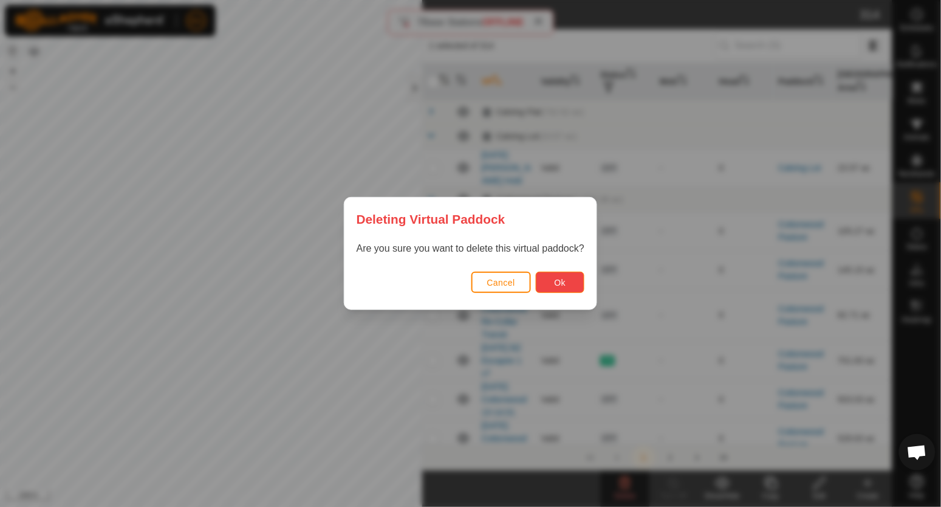
click at [573, 289] on button "Ok" at bounding box center [560, 282] width 49 height 21
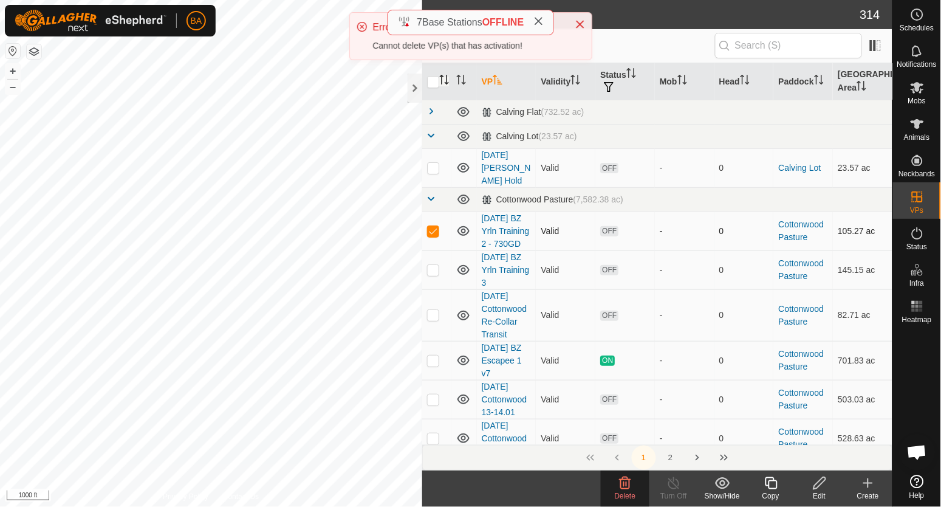
click at [432, 228] on p-checkbox at bounding box center [433, 231] width 12 height 10
checkbox input "false"
click at [434, 265] on p-checkbox at bounding box center [433, 270] width 12 height 10
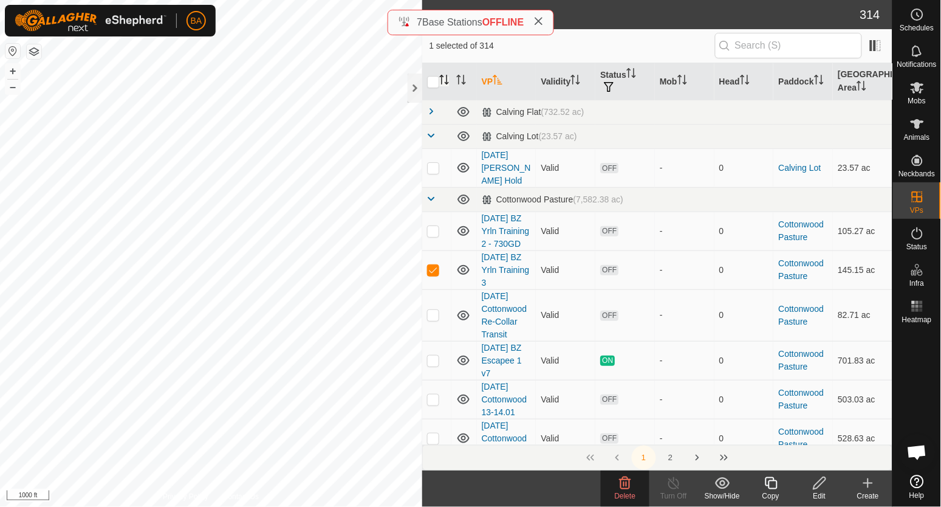
click at [632, 491] on span "Delete" at bounding box center [625, 495] width 21 height 9
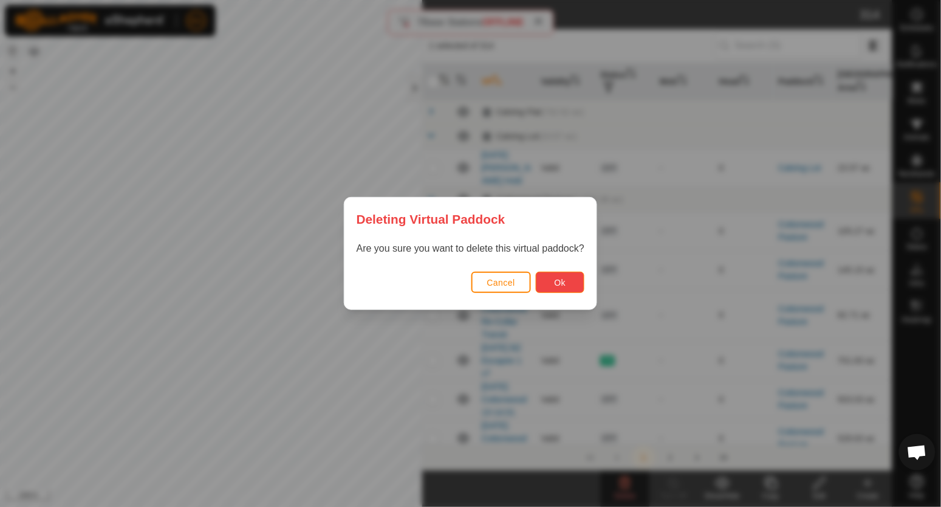
click at [558, 276] on button "Ok" at bounding box center [560, 282] width 49 height 21
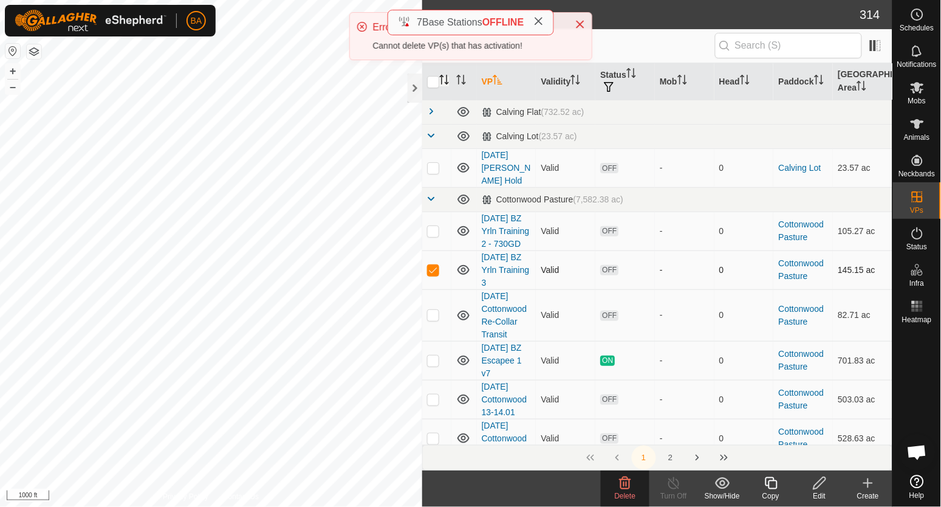
click at [432, 278] on td at bounding box center [436, 269] width 29 height 39
checkbox input "false"
click at [434, 316] on p-checkbox at bounding box center [433, 315] width 12 height 10
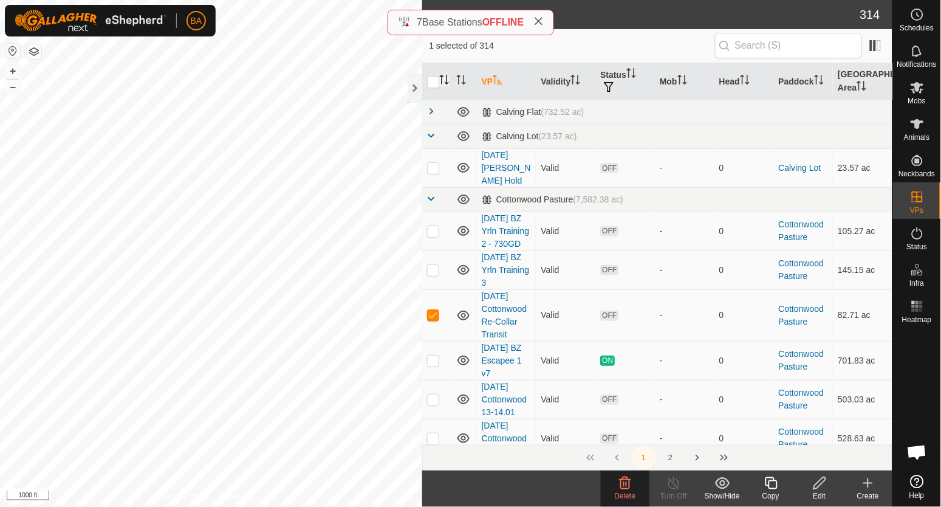
click at [619, 489] on icon at bounding box center [625, 483] width 15 height 15
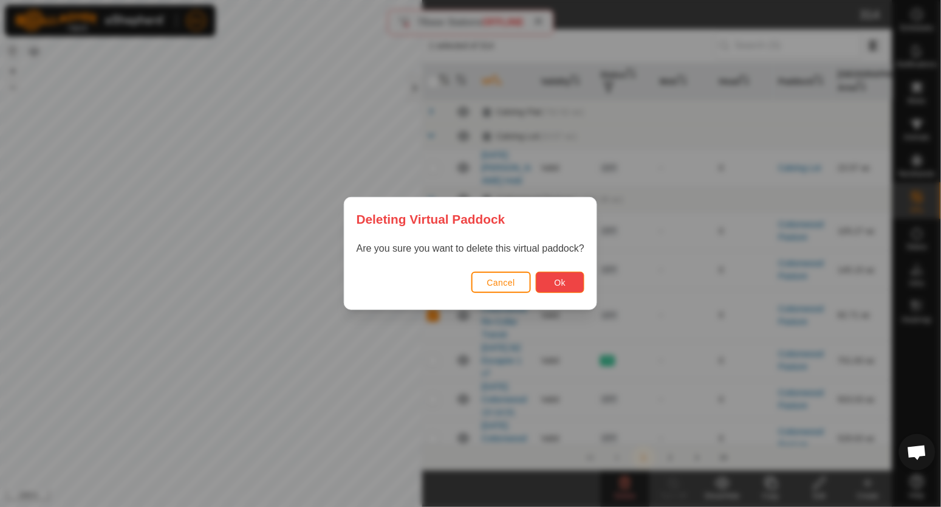
click at [564, 282] on span "Ok" at bounding box center [561, 283] width 12 height 10
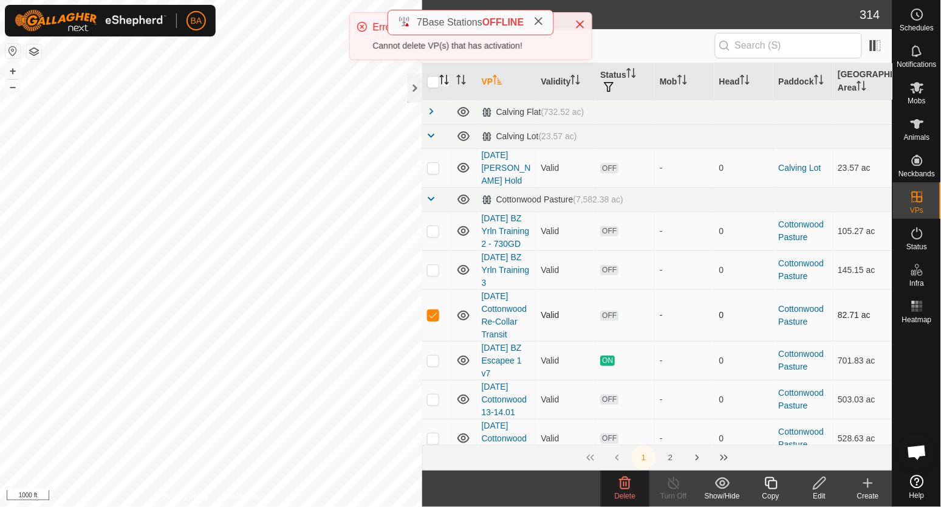
click at [435, 316] on p-checkbox at bounding box center [433, 315] width 12 height 10
checkbox input "false"
drag, startPoint x: 462, startPoint y: 315, endPoint x: 462, endPoint y: 295, distance: 19.4
click at [462, 313] on icon at bounding box center [463, 315] width 15 height 15
click at [462, 273] on icon at bounding box center [463, 269] width 15 height 15
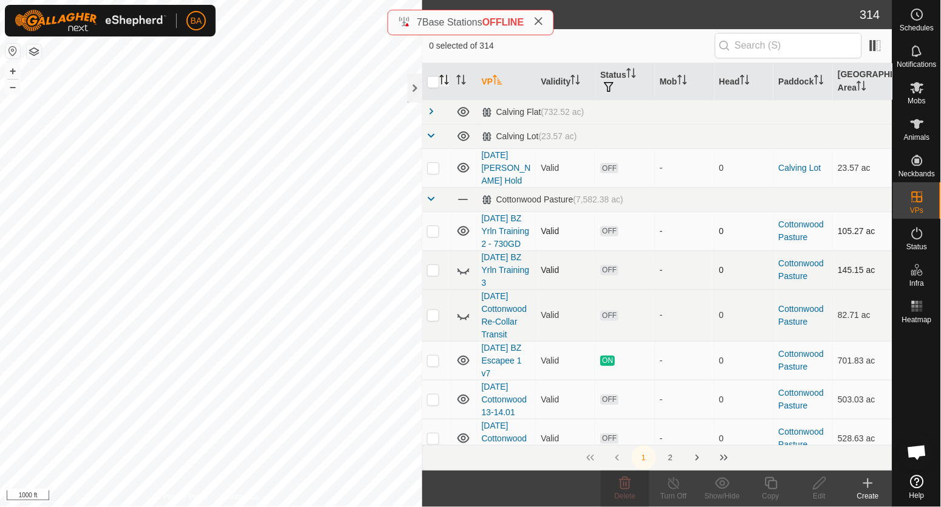
click at [465, 228] on icon at bounding box center [463, 231] width 15 height 15
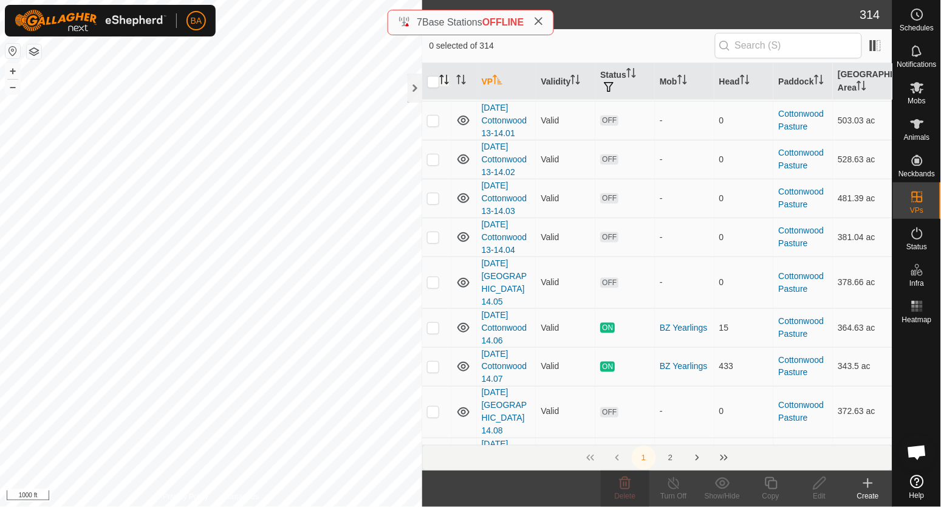
scroll to position [304, 0]
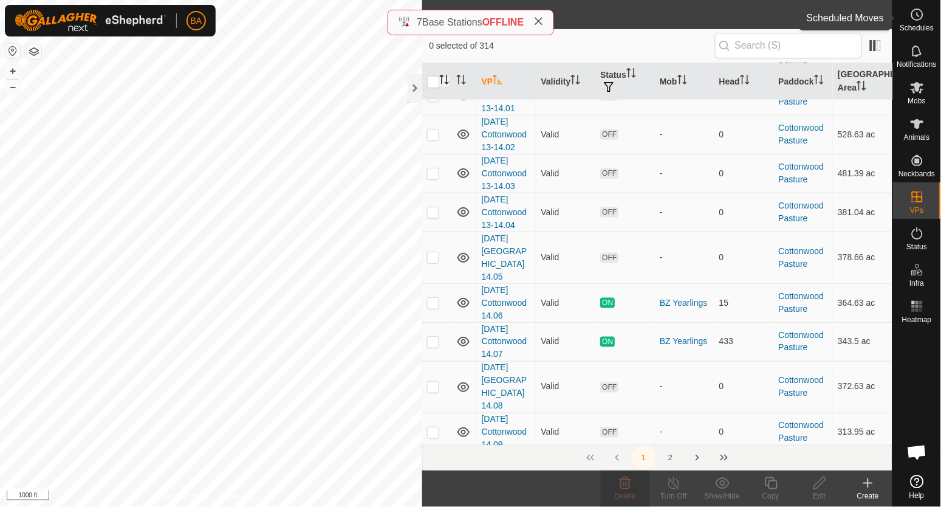
click at [925, 20] on es-schedule-vp-svg-icon at bounding box center [917, 14] width 22 height 19
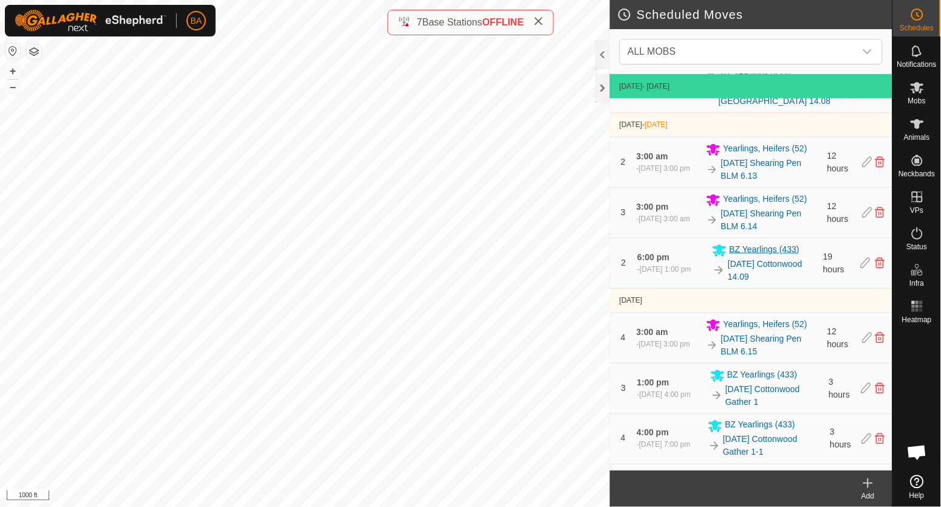
scroll to position [304, 0]
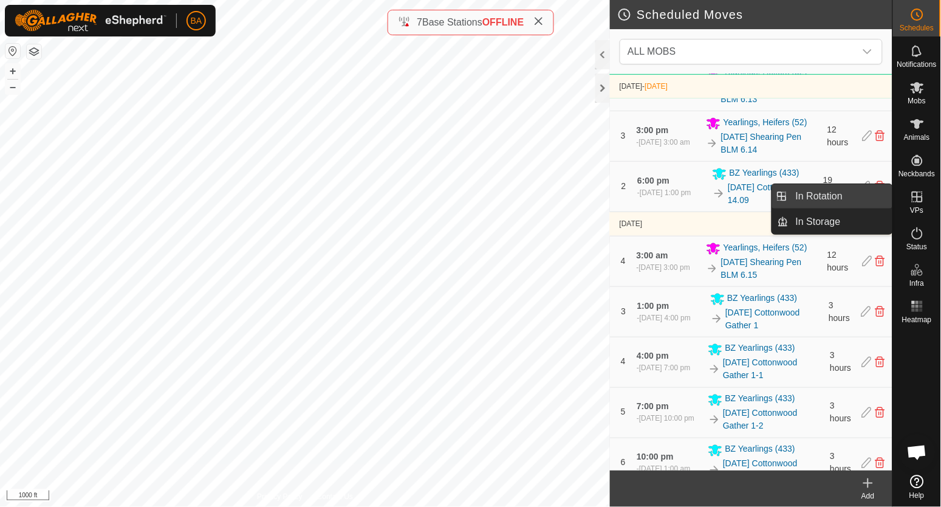
drag, startPoint x: 872, startPoint y: 192, endPoint x: 865, endPoint y: 188, distance: 8.4
click at [862, 191] on link "In Rotation" at bounding box center [840, 196] width 104 height 24
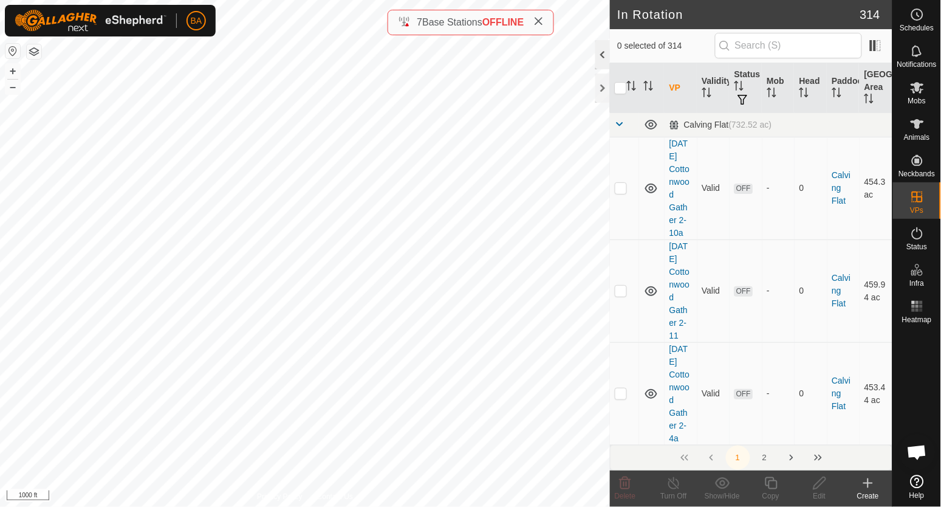
click at [601, 63] on div at bounding box center [602, 54] width 15 height 29
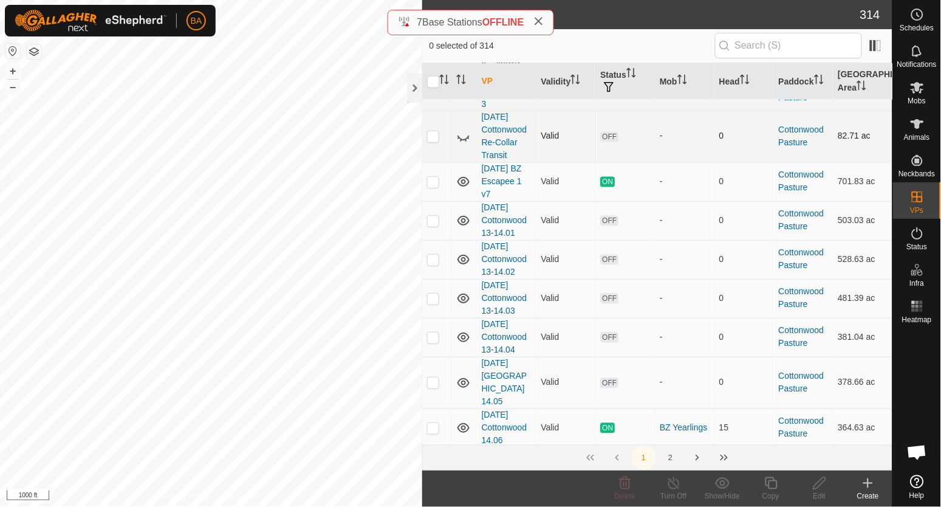
scroll to position [531, 0]
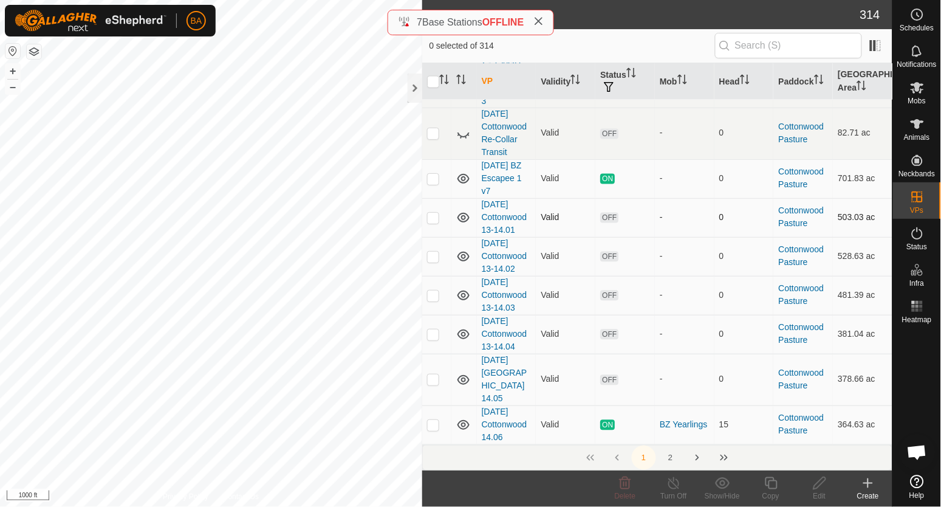
click at [433, 217] on p-checkbox at bounding box center [433, 218] width 12 height 10
checkbox input "true"
click at [432, 260] on p-checkbox at bounding box center [433, 256] width 12 height 10
checkbox input "true"
click at [431, 304] on td at bounding box center [436, 295] width 29 height 39
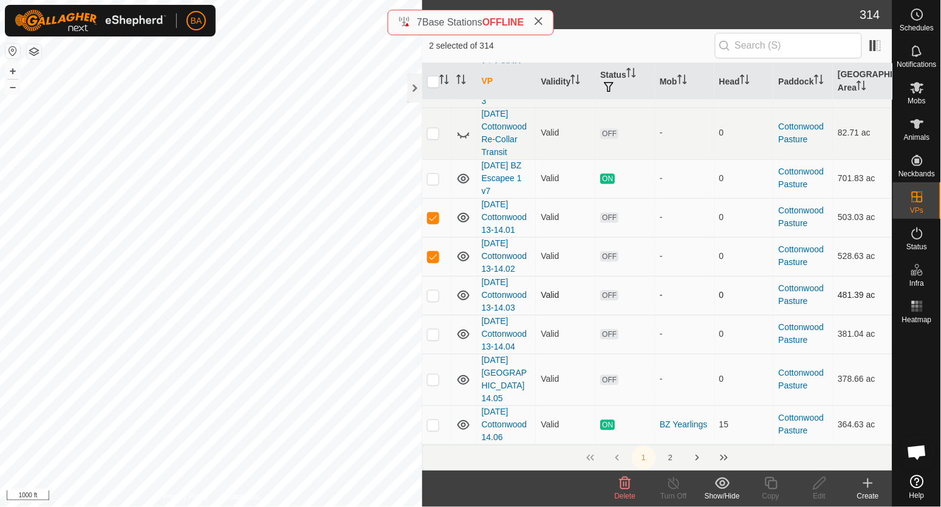
checkbox input "true"
click at [431, 338] on p-checkbox at bounding box center [433, 334] width 12 height 10
checkbox input "true"
click at [436, 380] on td at bounding box center [436, 380] width 29 height 52
checkbox input "true"
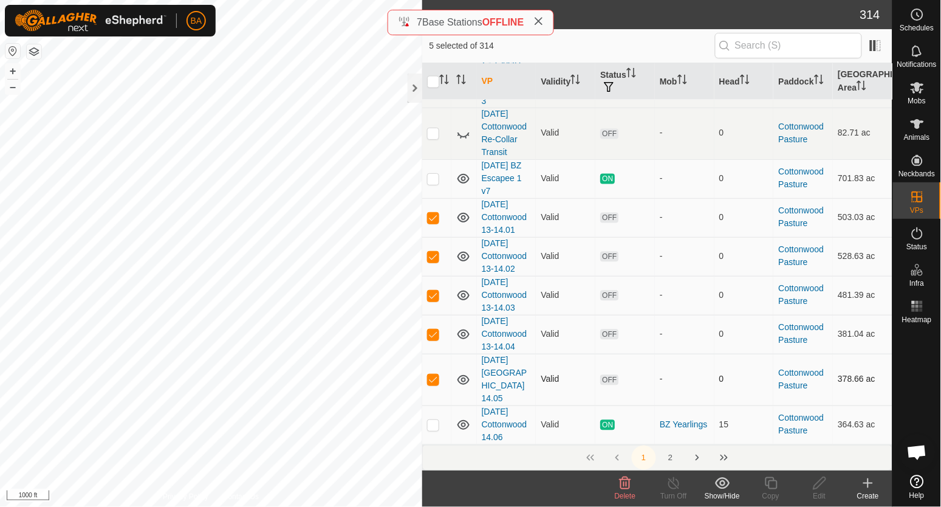
scroll to position [607, 0]
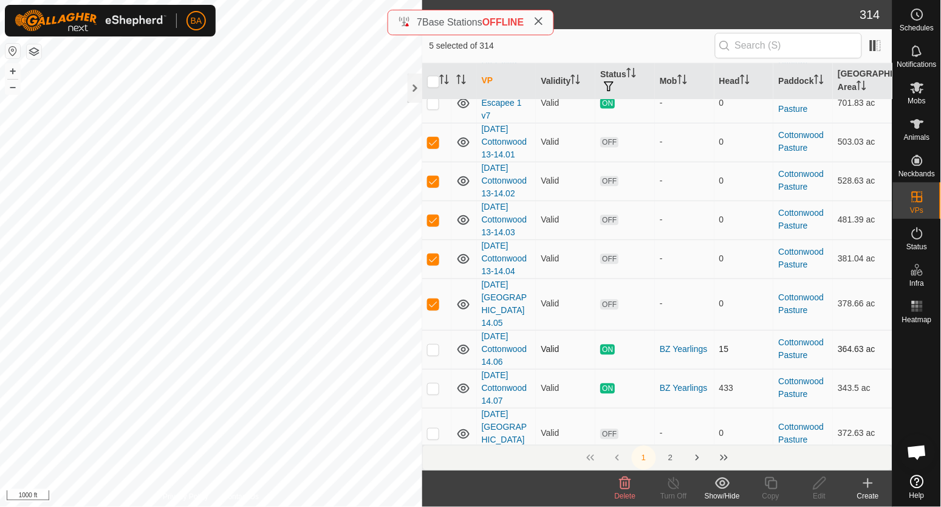
click at [431, 344] on p-checkbox at bounding box center [433, 349] width 12 height 10
checkbox input "true"
click at [433, 383] on p-checkbox at bounding box center [433, 388] width 12 height 10
checkbox input "true"
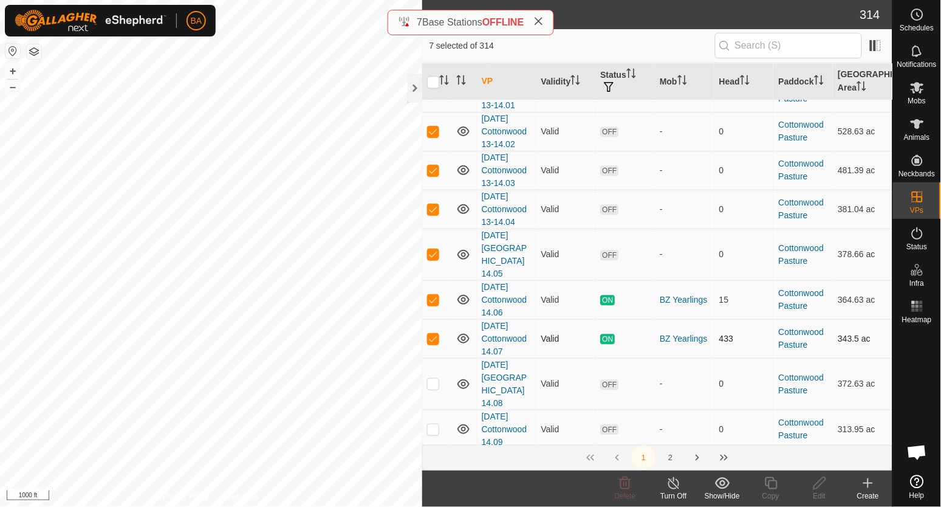
scroll to position [683, 0]
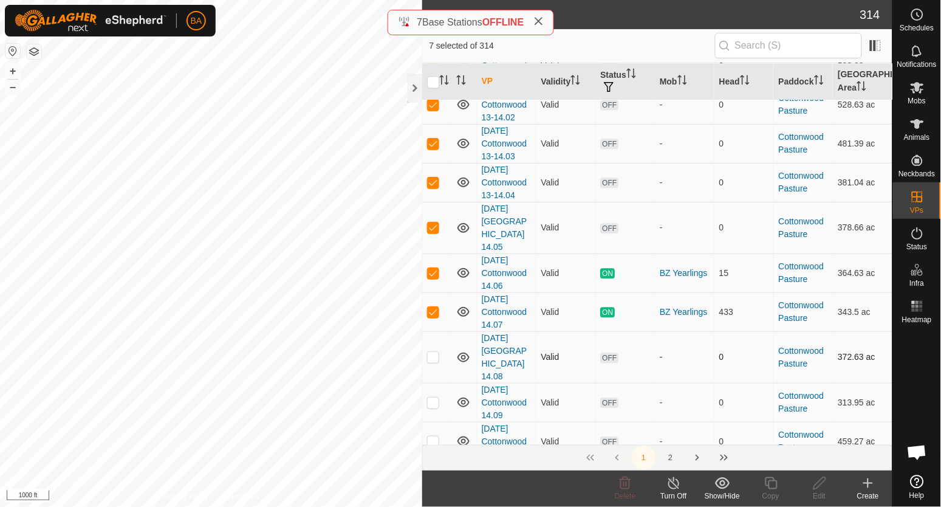
click at [432, 352] on p-checkbox at bounding box center [433, 357] width 12 height 10
checkbox input "true"
click at [432, 397] on p-checkbox at bounding box center [433, 402] width 12 height 10
click at [435, 397] on p-checkbox at bounding box center [433, 402] width 12 height 10
checkbox input "false"
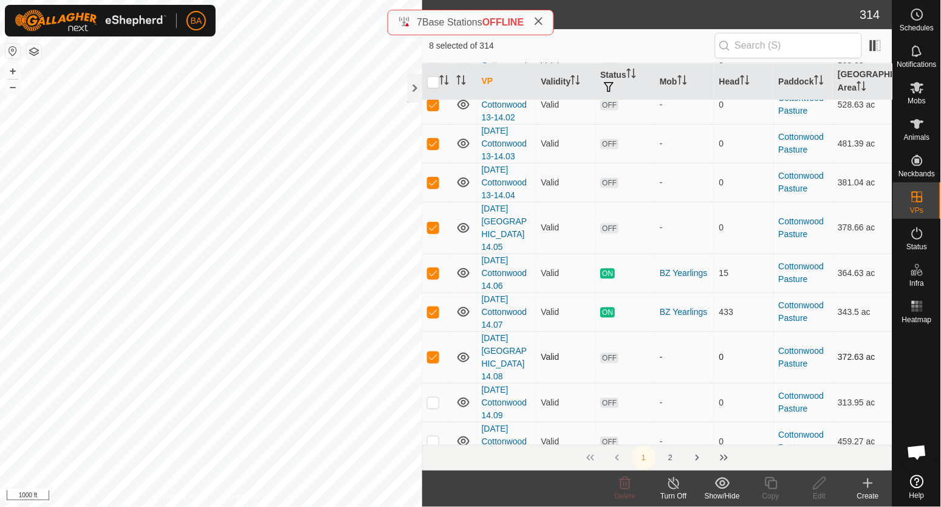
click at [431, 352] on p-checkbox at bounding box center [433, 357] width 12 height 10
checkbox input "false"
click at [432, 307] on p-checkbox at bounding box center [433, 312] width 12 height 10
click at [436, 307] on p-checkbox at bounding box center [433, 312] width 12 height 10
checkbox input "true"
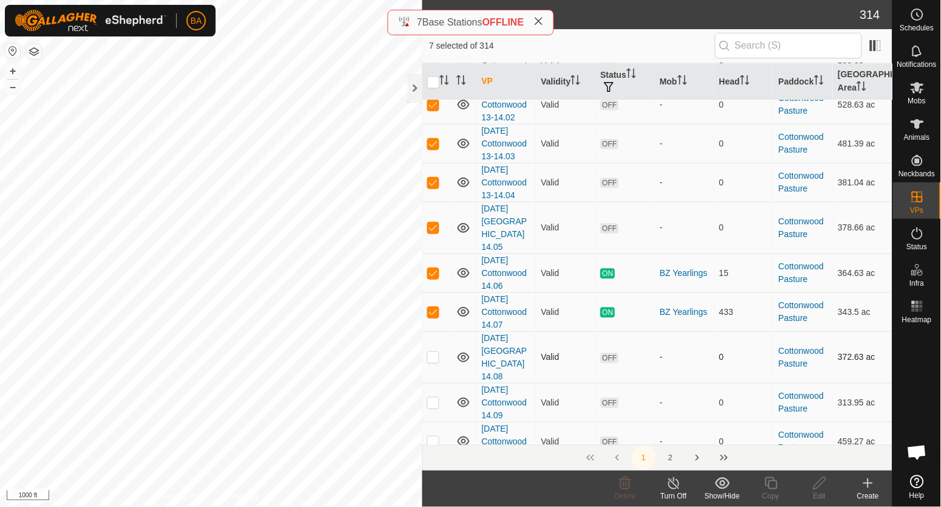
click at [433, 352] on p-checkbox at bounding box center [433, 357] width 12 height 10
checkbox input "true"
click at [435, 397] on p-checkbox at bounding box center [433, 402] width 12 height 10
checkbox input "true"
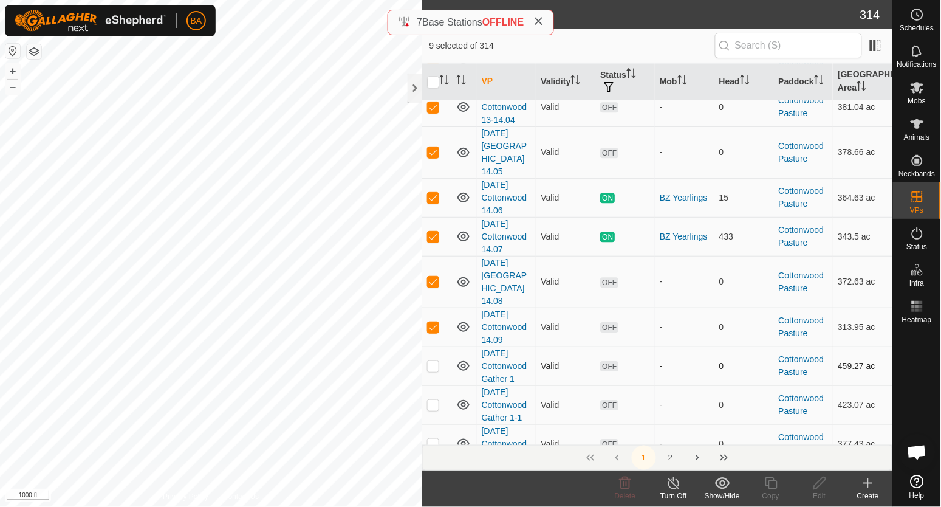
click at [434, 361] on p-checkbox at bounding box center [433, 366] width 12 height 10
drag, startPoint x: 434, startPoint y: 338, endPoint x: 431, endPoint y: 307, distance: 30.5
click at [434, 361] on p-checkbox at bounding box center [433, 366] width 12 height 10
checkbox input "false"
click at [431, 322] on p-checkbox at bounding box center [433, 327] width 12 height 10
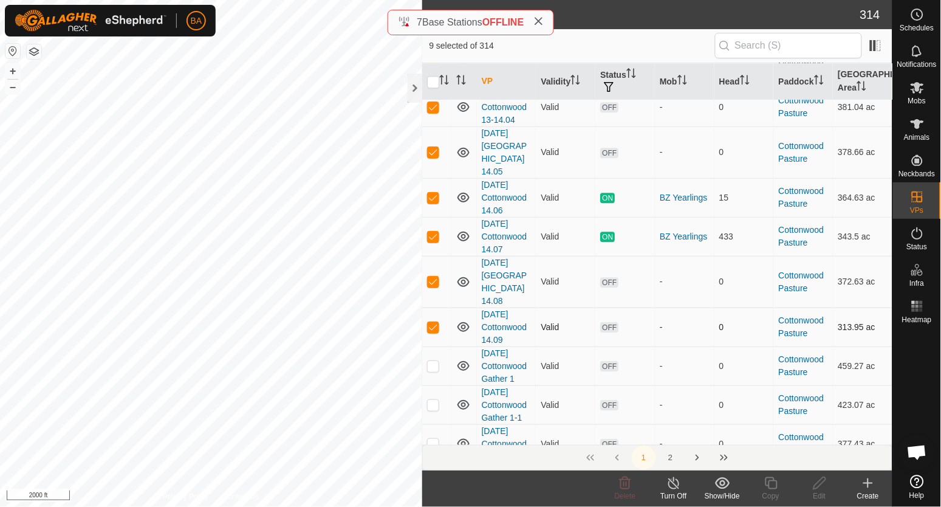
checkbox input "false"
click at [431, 276] on p-checkbox at bounding box center [433, 281] width 12 height 10
checkbox input "false"
click at [435, 231] on p-checkbox at bounding box center [433, 236] width 12 height 10
click at [432, 193] on p-checkbox at bounding box center [433, 198] width 12 height 10
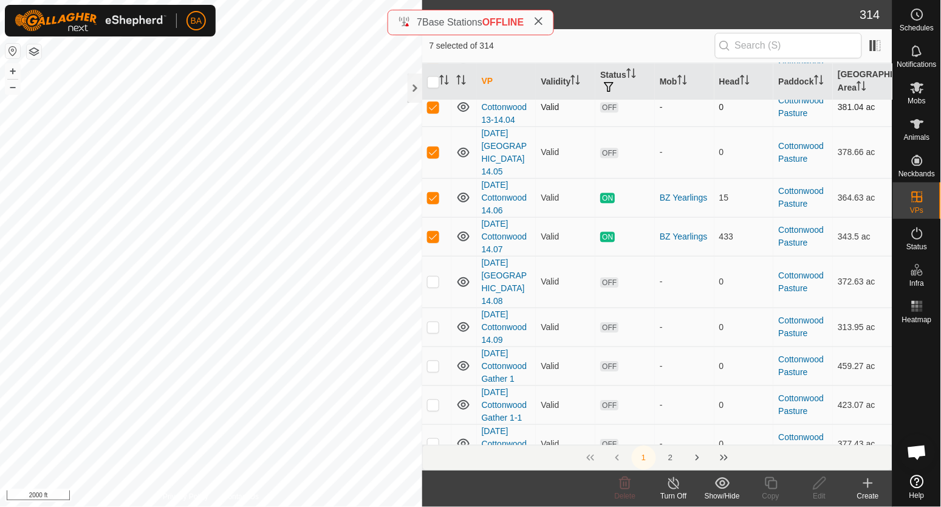
checkbox input "false"
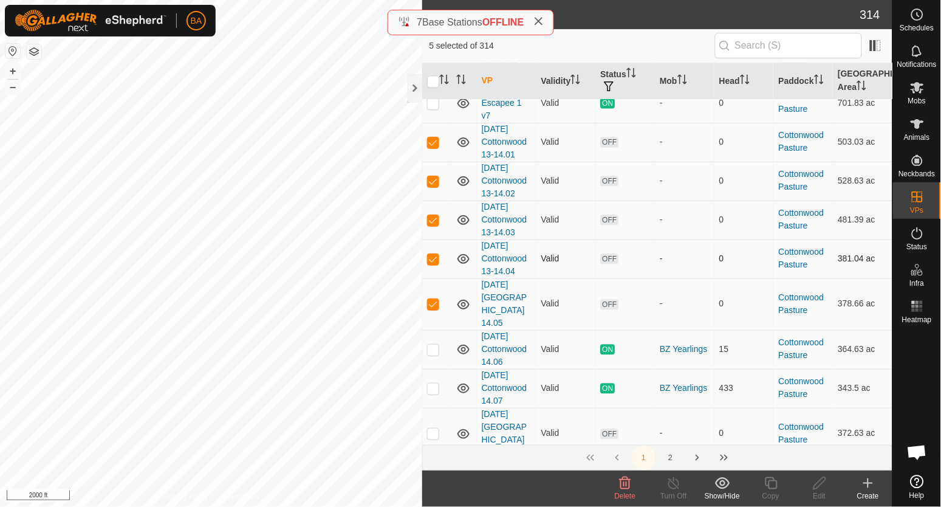
drag, startPoint x: 433, startPoint y: 293, endPoint x: 433, endPoint y: 270, distance: 23.7
click at [433, 288] on td at bounding box center [436, 304] width 29 height 52
checkbox input "false"
click at [432, 262] on p-checkbox at bounding box center [433, 259] width 12 height 10
checkbox input "false"
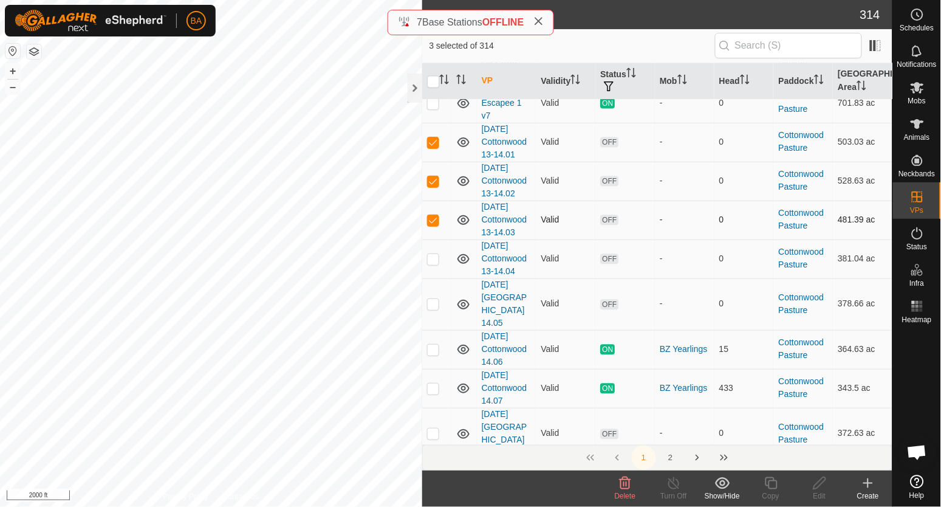
click at [433, 212] on td at bounding box center [436, 219] width 29 height 39
checkbox input "false"
click at [429, 185] on p-checkbox at bounding box center [433, 181] width 12 height 10
checkbox input "false"
click at [430, 139] on p-checkbox at bounding box center [433, 142] width 12 height 10
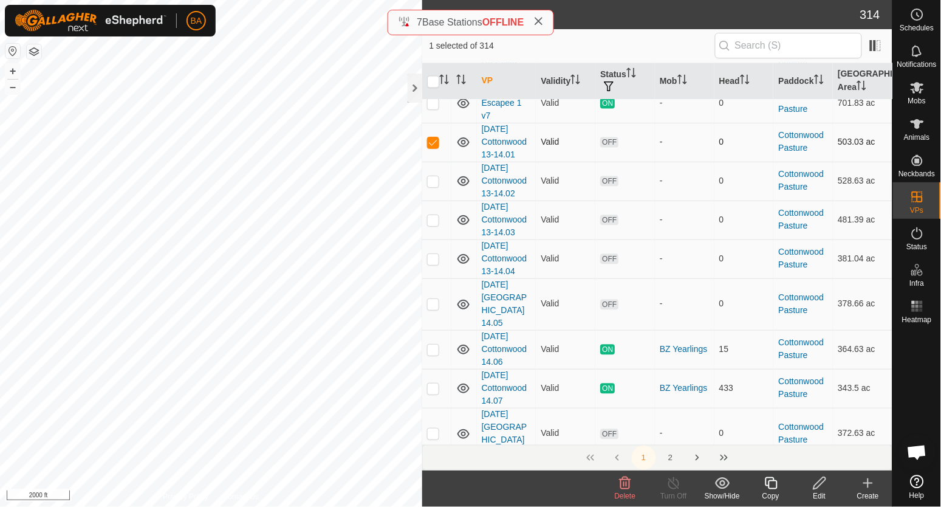
checkbox input "false"
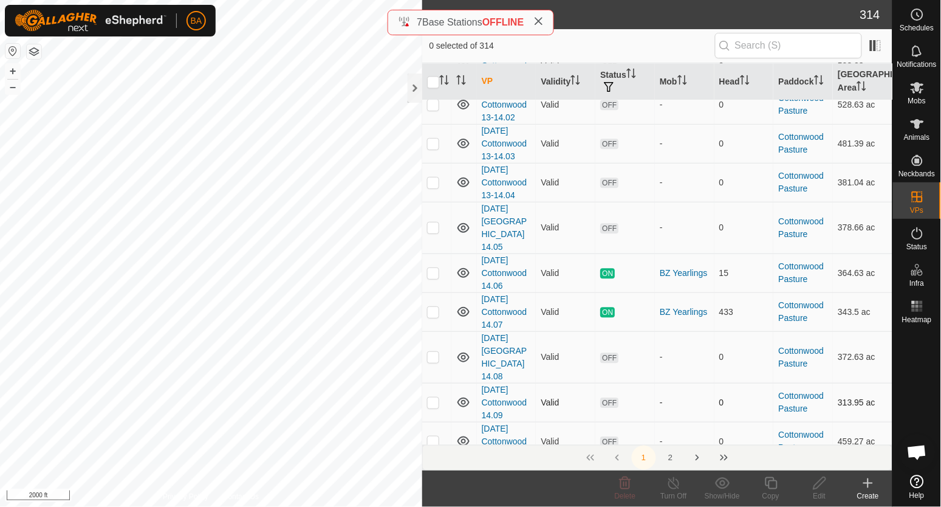
click at [434, 397] on p-checkbox at bounding box center [433, 402] width 12 height 10
checkbox input "true"
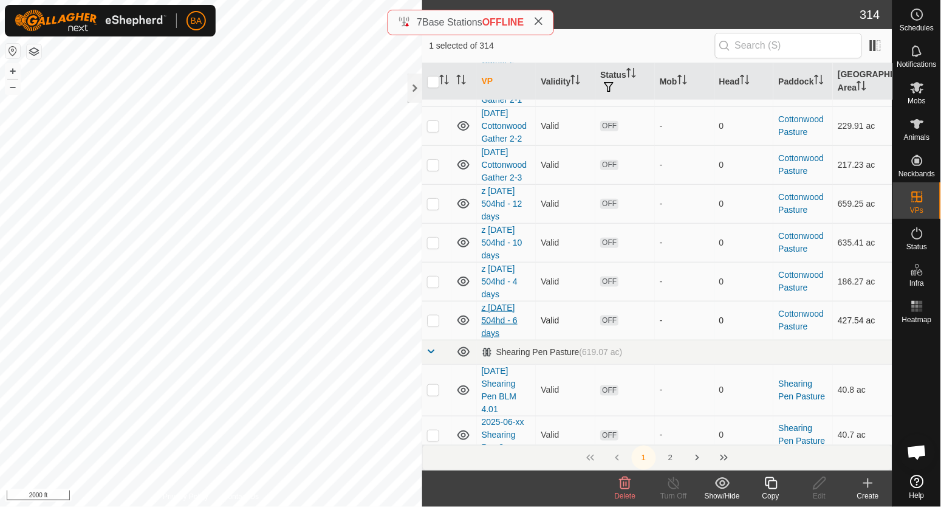
scroll to position [1366, 0]
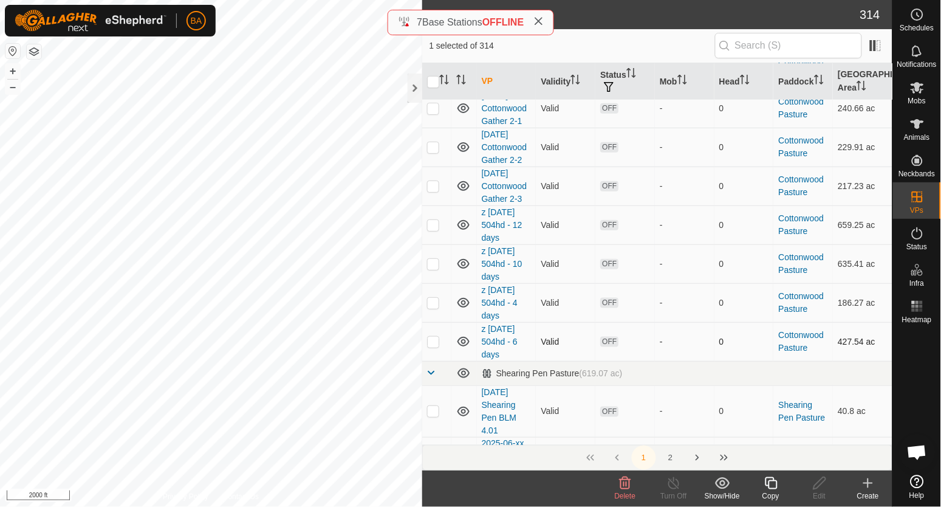
click at [429, 337] on p-checkbox at bounding box center [433, 342] width 12 height 10
click at [434, 337] on p-checkbox at bounding box center [433, 342] width 12 height 10
checkbox input "false"
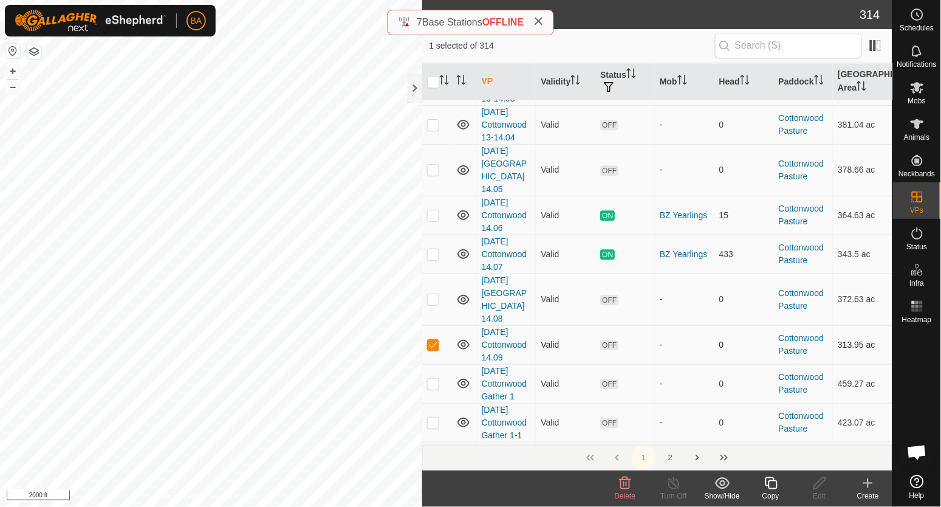
scroll to position [683, 0]
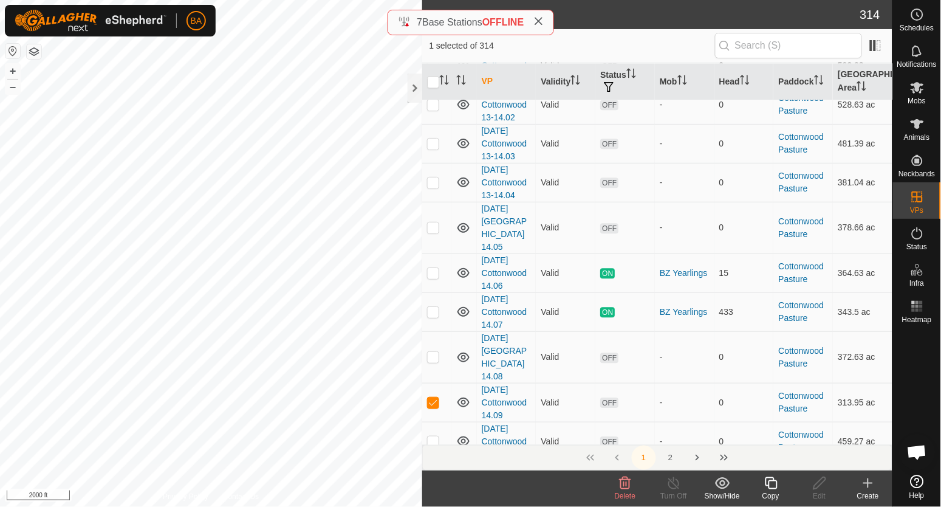
click at [545, 485] on footer "Delete Turn Off Show/Hide Copy Edit Create" at bounding box center [657, 488] width 471 height 36
click at [773, 481] on icon at bounding box center [771, 483] width 15 height 15
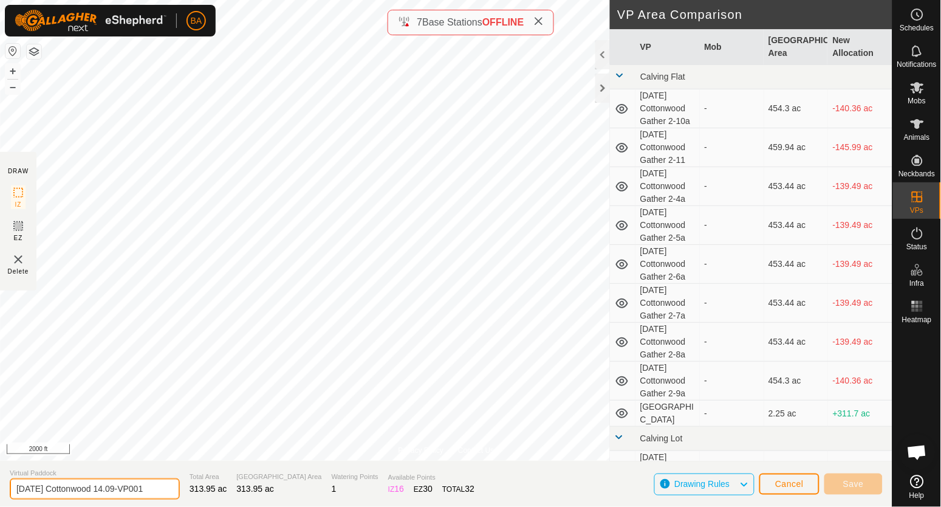
click at [60, 493] on input "2025-09-15 Cottonwood 14.09-VP001" at bounding box center [95, 488] width 170 height 21
drag, startPoint x: 63, startPoint y: 490, endPoint x: 355, endPoint y: 507, distance: 292.7
click at [355, 506] on html "BA Schedules Notifications Mobs Animals Neckbands VPs Status Infra Heatmap Help…" at bounding box center [470, 253] width 941 height 507
click at [16, 490] on input "2025-09-16 504hd - 9 days" at bounding box center [95, 488] width 170 height 21
type input "z 2025-09-16 504hd - 9 days"
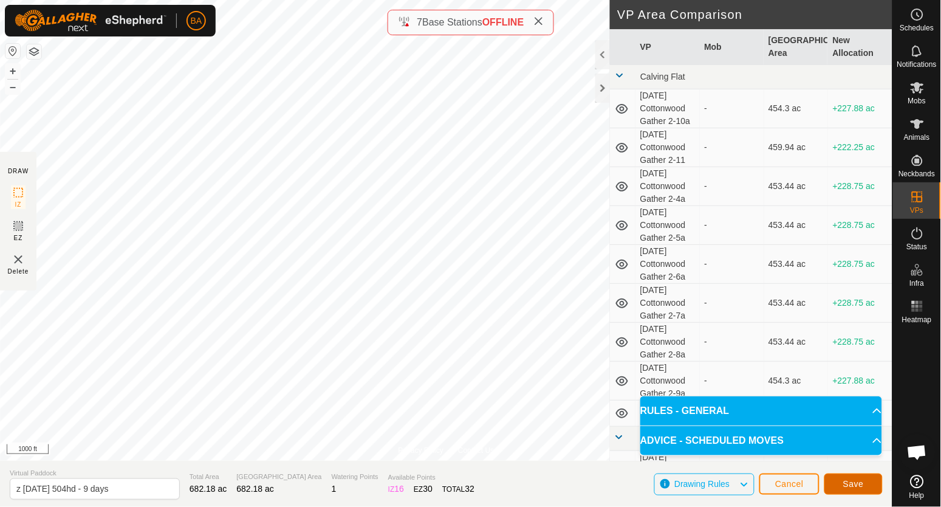
click at [849, 484] on span "Save" at bounding box center [853, 484] width 21 height 10
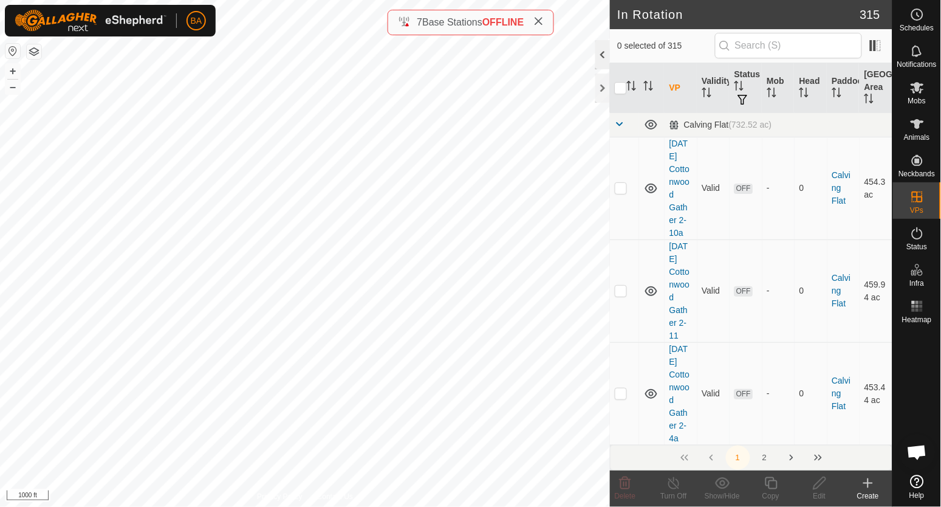
click at [601, 53] on div at bounding box center [602, 54] width 15 height 29
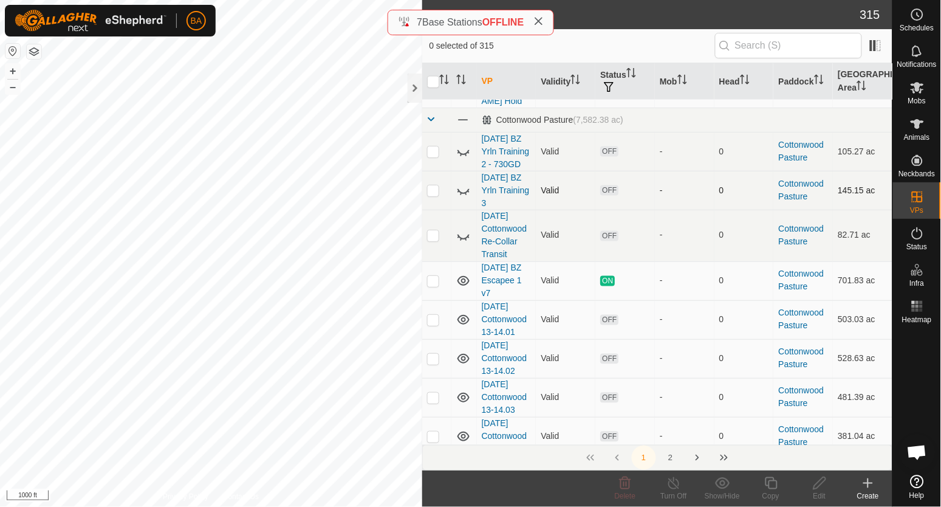
scroll to position [456, 0]
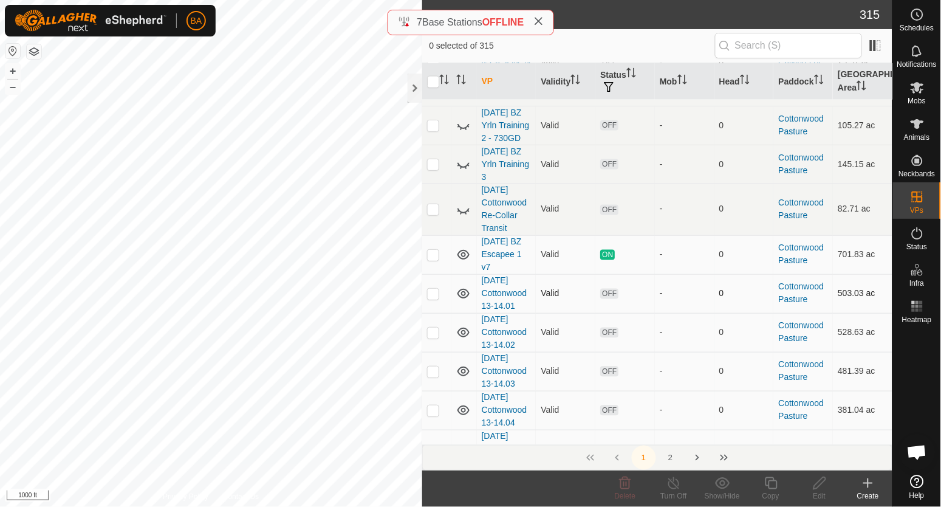
click at [431, 295] on p-checkbox at bounding box center [433, 294] width 12 height 10
checkbox input "true"
click at [430, 334] on p-checkbox at bounding box center [433, 332] width 12 height 10
checkbox input "true"
click at [431, 371] on p-checkbox at bounding box center [433, 371] width 12 height 10
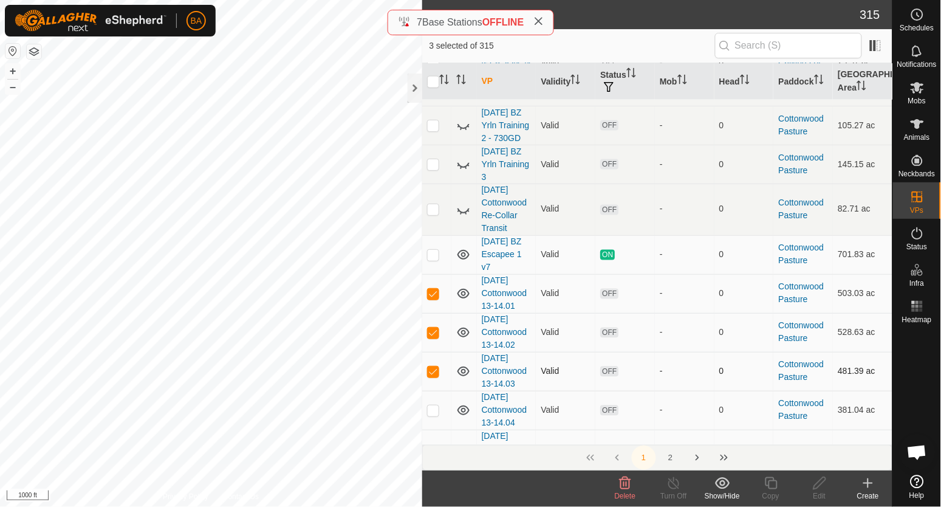
checkbox input "true"
click at [433, 415] on p-checkbox at bounding box center [433, 410] width 12 height 10
checkbox input "true"
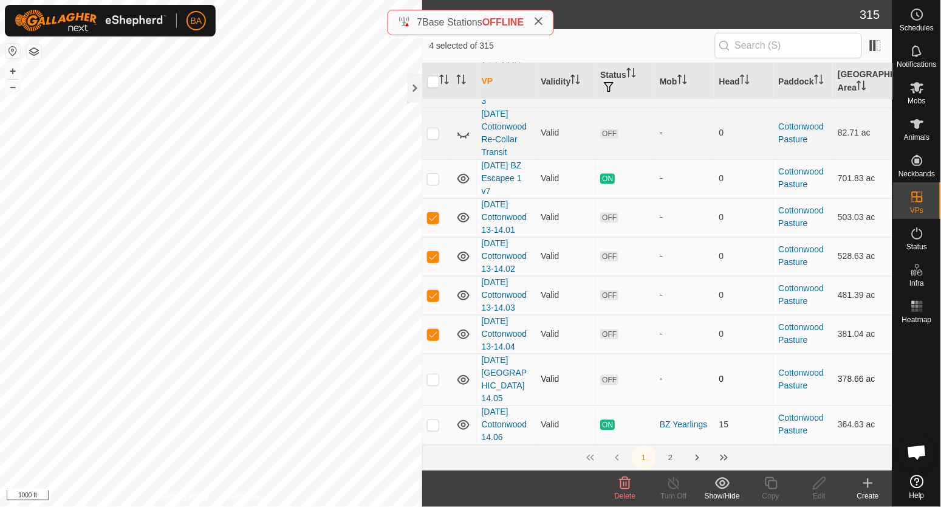
click at [433, 375] on p-checkbox at bounding box center [433, 379] width 12 height 10
checkbox input "true"
click at [629, 491] on span "Delete" at bounding box center [625, 495] width 21 height 9
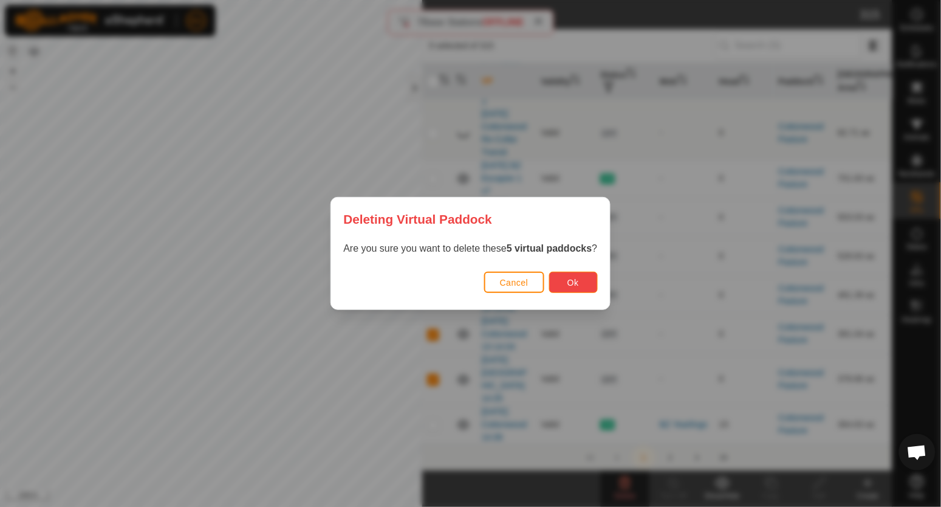
click at [573, 285] on span "Ok" at bounding box center [573, 283] width 12 height 10
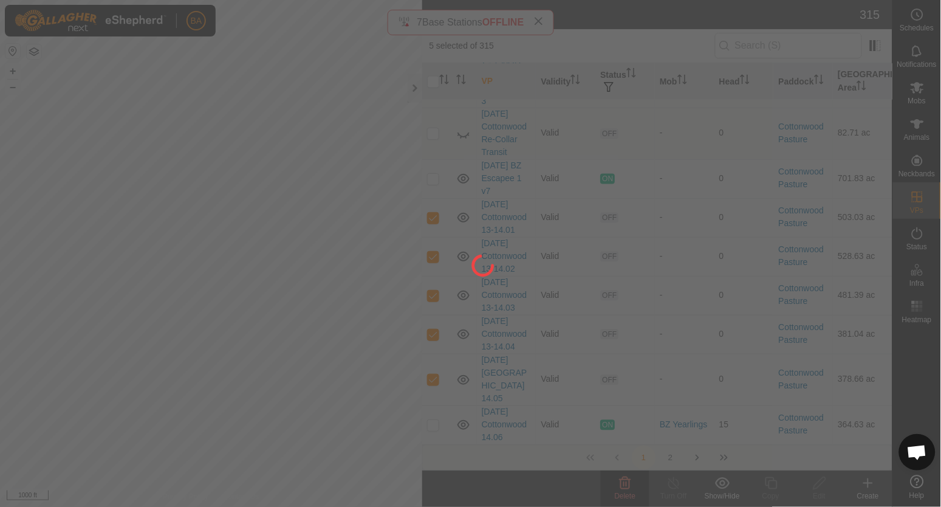
checkbox input "false"
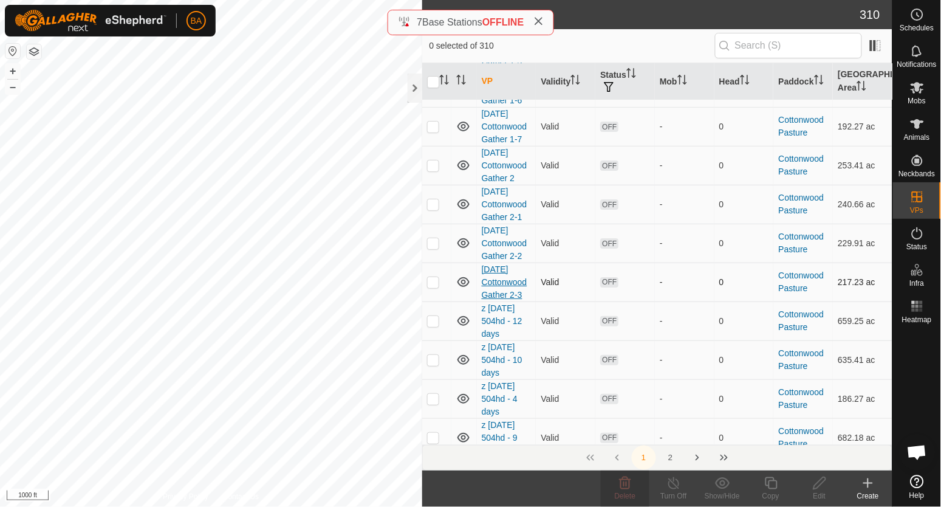
scroll to position [1215, 0]
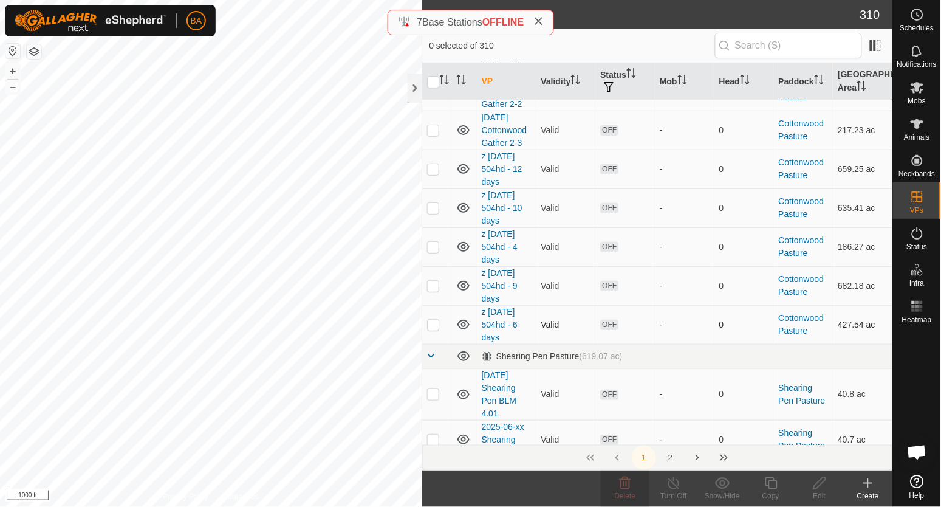
click at [432, 320] on p-checkbox at bounding box center [433, 325] width 12 height 10
checkbox input "true"
click at [822, 484] on icon at bounding box center [819, 483] width 15 height 15
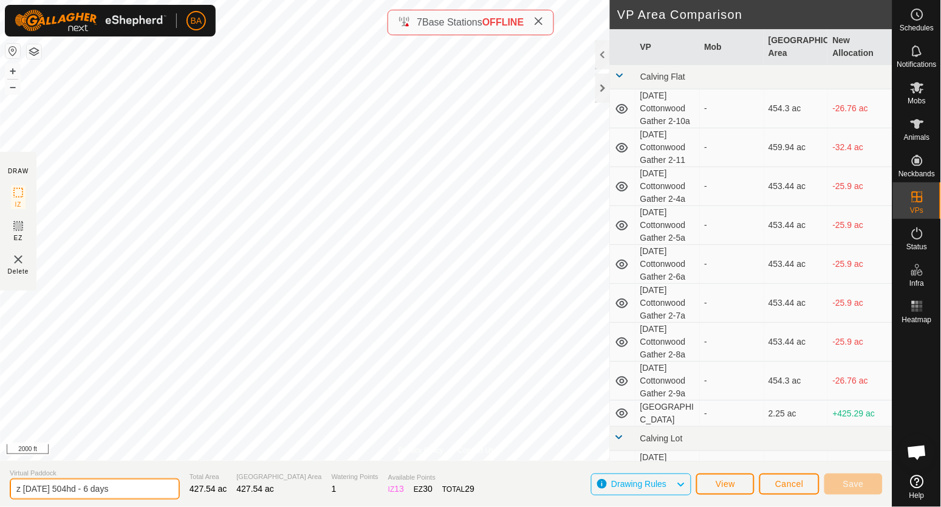
click at [67, 493] on input "z 2025-09-18 504hd - 6 days" at bounding box center [95, 488] width 170 height 21
type input "z 2025-09-10 504hd - 6 days"
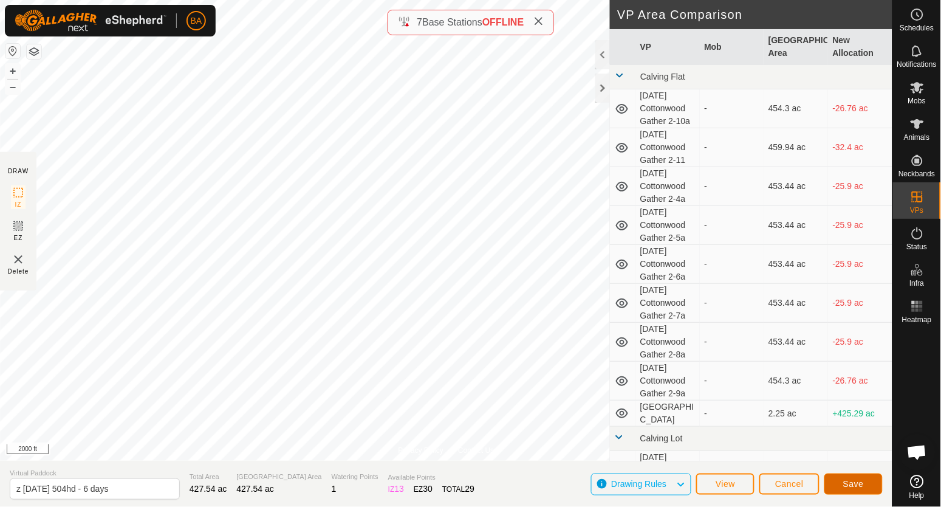
click at [843, 482] on span "Save" at bounding box center [853, 484] width 21 height 10
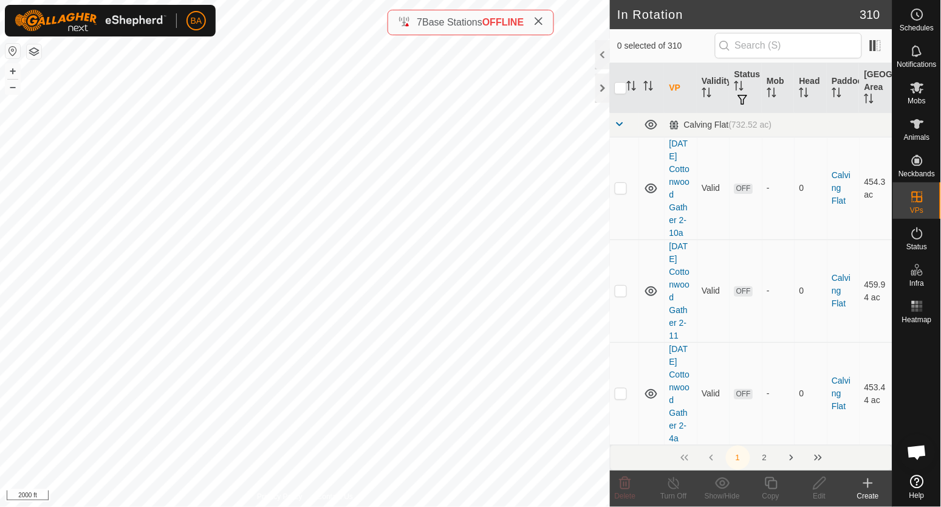
click at [601, 57] on div at bounding box center [602, 54] width 15 height 29
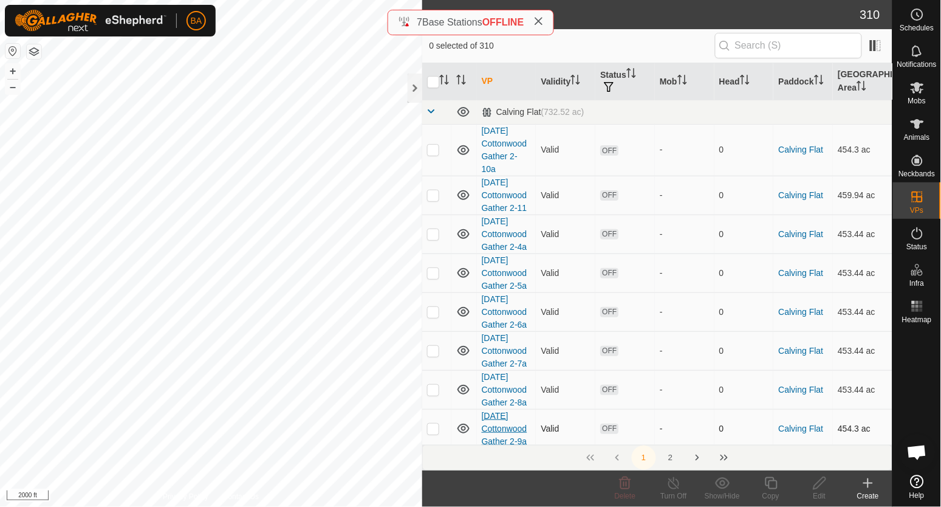
drag, startPoint x: 493, startPoint y: 81, endPoint x: 499, endPoint y: 168, distance: 87.0
click at [493, 81] on th "VP" at bounding box center [507, 81] width 60 height 37
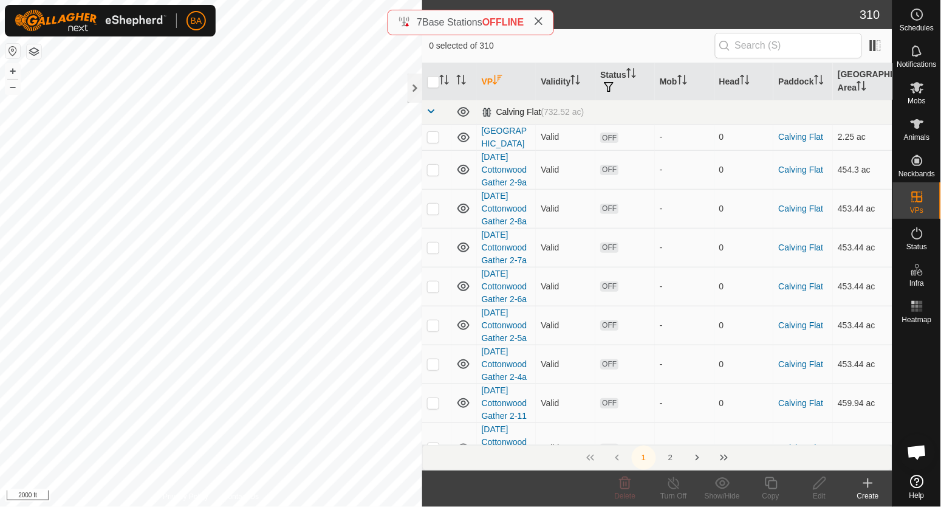
click at [433, 115] on span at bounding box center [432, 111] width 10 height 10
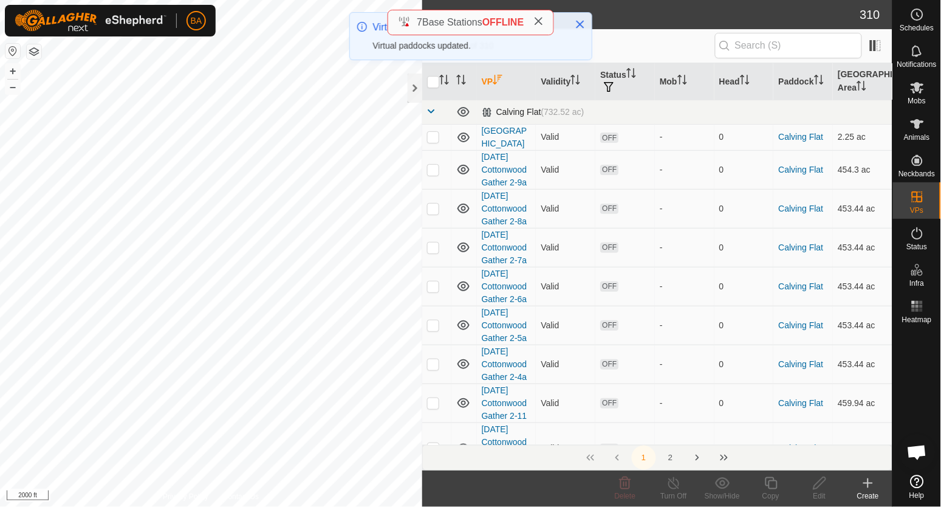
click at [431, 109] on span at bounding box center [432, 111] width 10 height 10
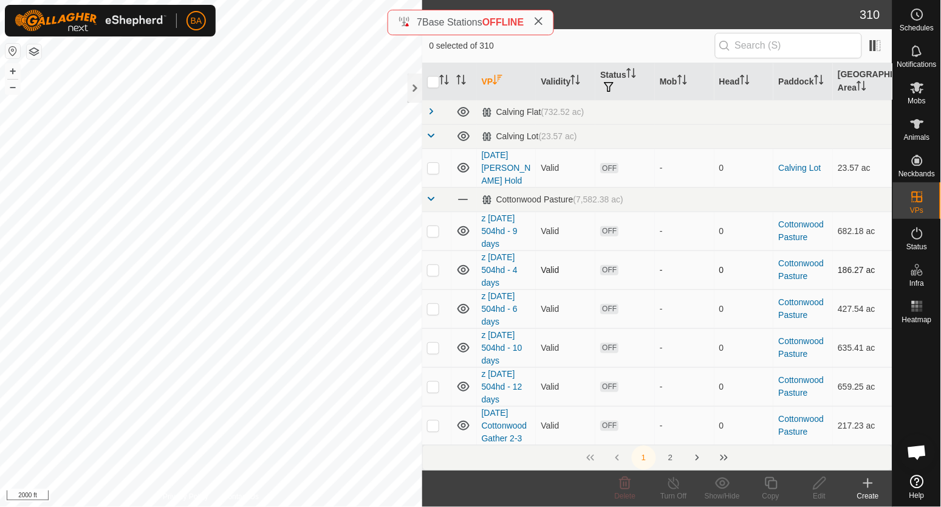
click at [432, 265] on p-checkbox at bounding box center [433, 270] width 12 height 10
checkbox input "true"
click at [819, 478] on icon at bounding box center [819, 483] width 15 height 15
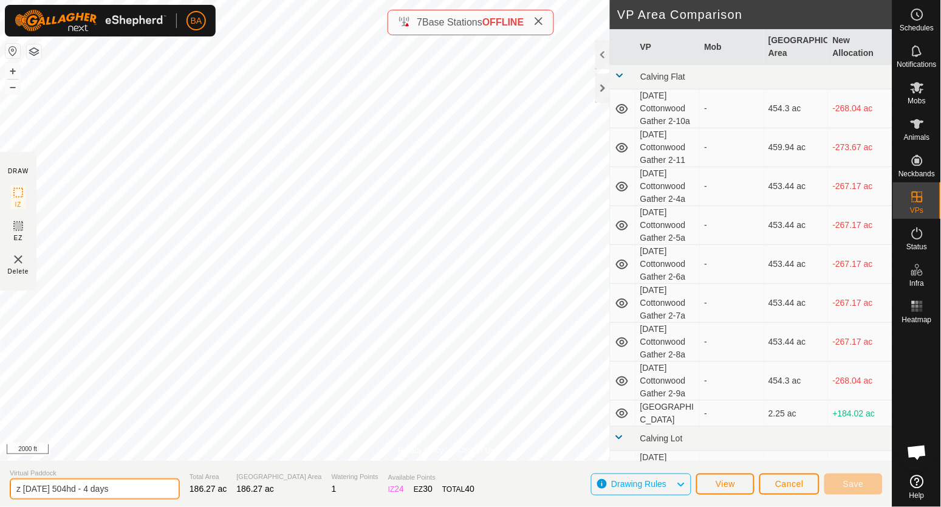
drag, startPoint x: 66, startPoint y: 490, endPoint x: 60, endPoint y: 493, distance: 6.8
click at [58, 493] on input "z 2025-09-14 504hd - 4 days" at bounding box center [95, 488] width 170 height 21
type input "z 2025-09-06 504hd - 4 days"
click at [870, 486] on button "Save" at bounding box center [853, 483] width 58 height 21
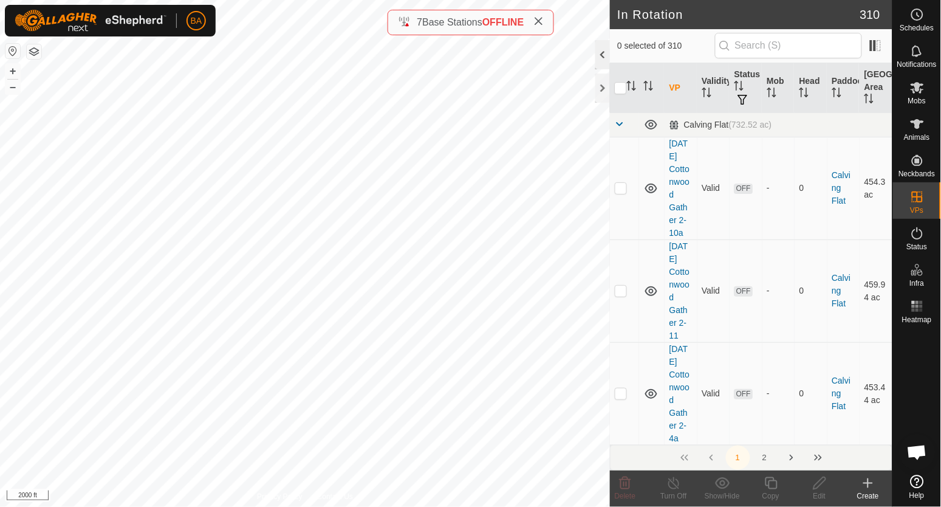
click at [599, 56] on div at bounding box center [602, 54] width 15 height 29
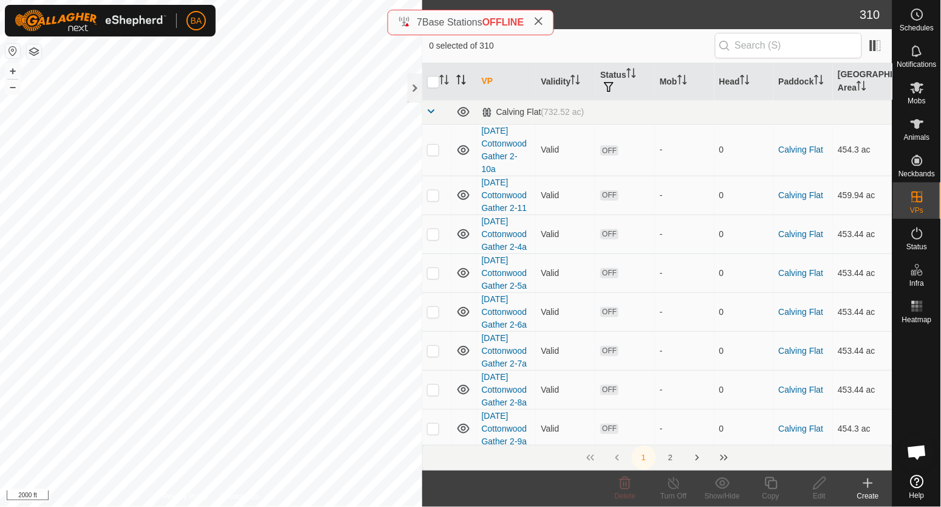
click at [487, 82] on th "VP" at bounding box center [507, 81] width 60 height 37
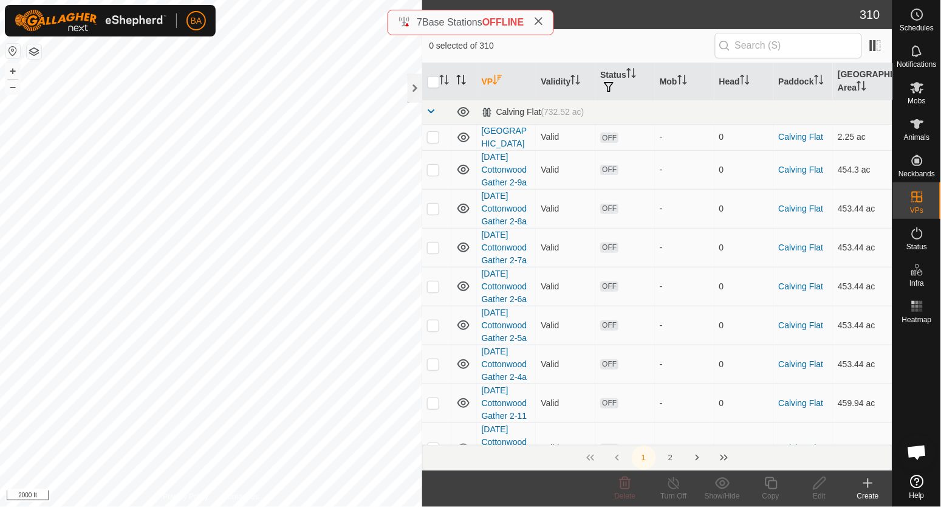
click at [435, 113] on span at bounding box center [432, 111] width 10 height 10
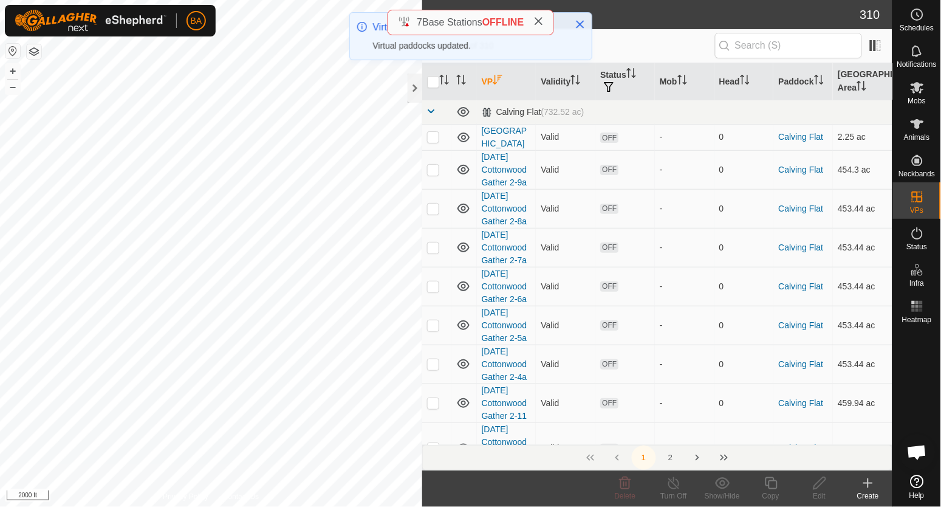
click at [434, 114] on span at bounding box center [432, 111] width 10 height 10
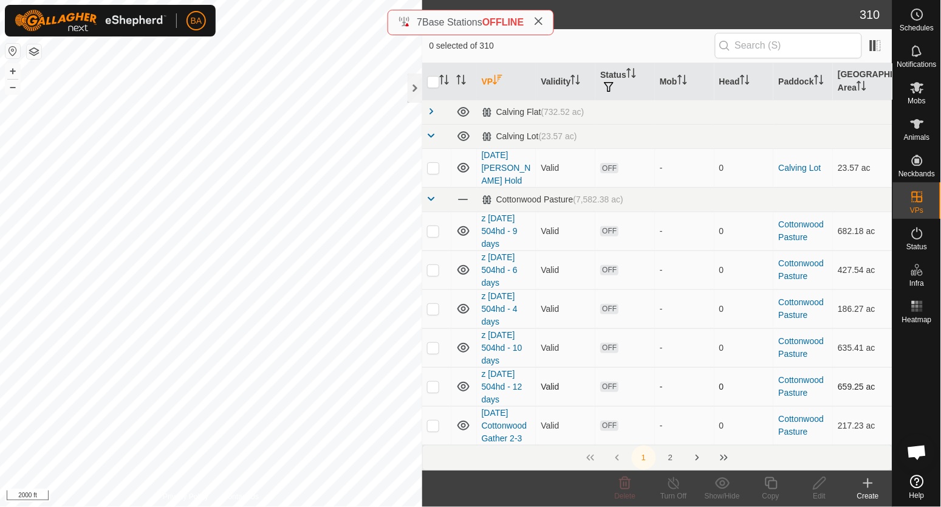
click at [434, 381] on p-checkbox at bounding box center [433, 386] width 12 height 10
checkbox input "true"
click at [434, 340] on td at bounding box center [436, 347] width 29 height 39
checkbox input "true"
click at [436, 304] on p-checkbox at bounding box center [433, 309] width 12 height 10
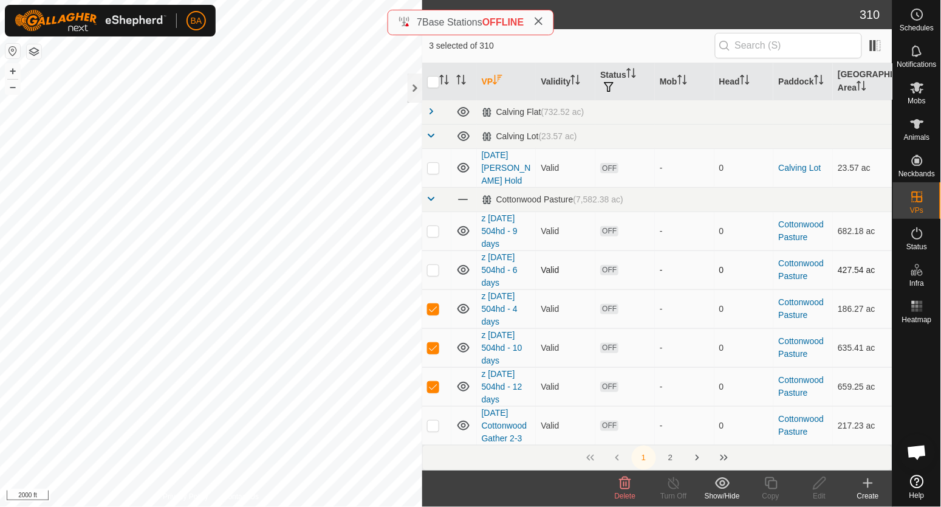
checkbox input "true"
click at [434, 265] on p-checkbox at bounding box center [433, 270] width 12 height 10
checkbox input "true"
click at [431, 226] on p-checkbox at bounding box center [433, 231] width 12 height 10
click at [730, 488] on icon at bounding box center [722, 483] width 15 height 15
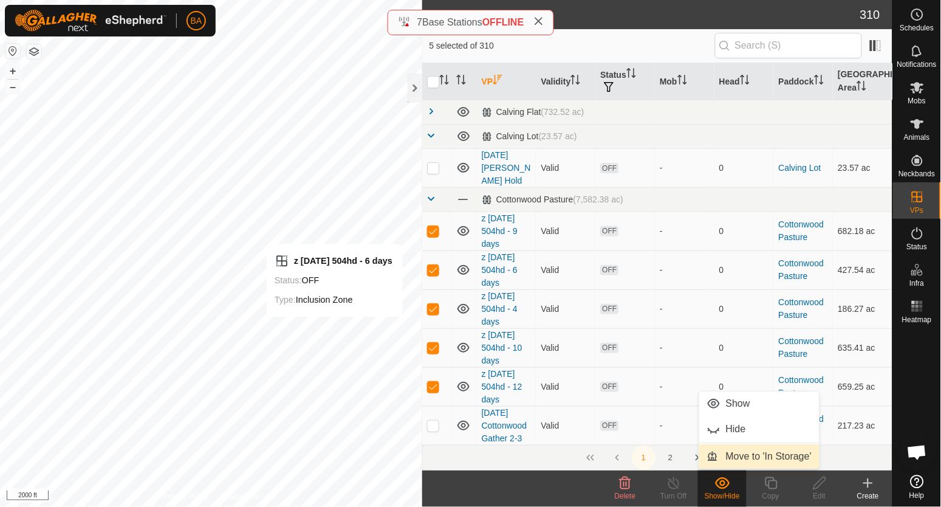
click at [731, 462] on link "Move to 'In Storage'" at bounding box center [759, 456] width 120 height 24
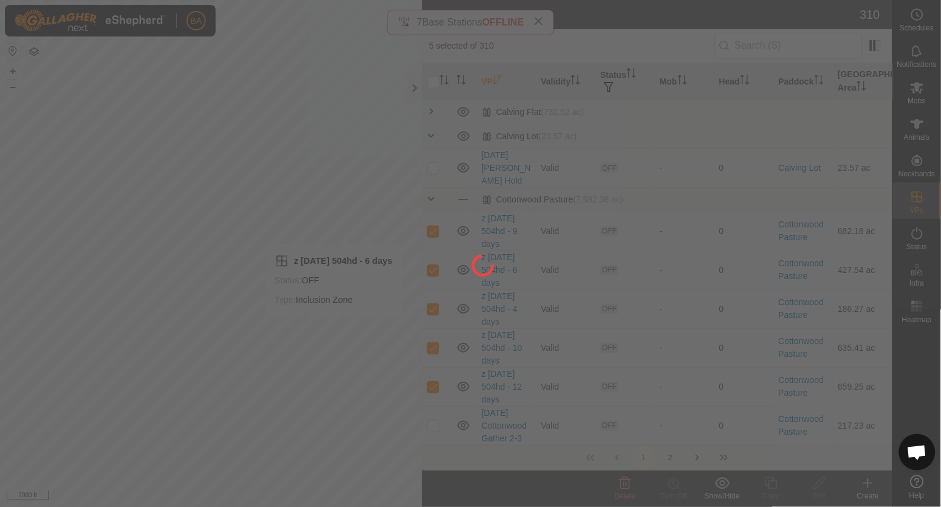
checkbox input "false"
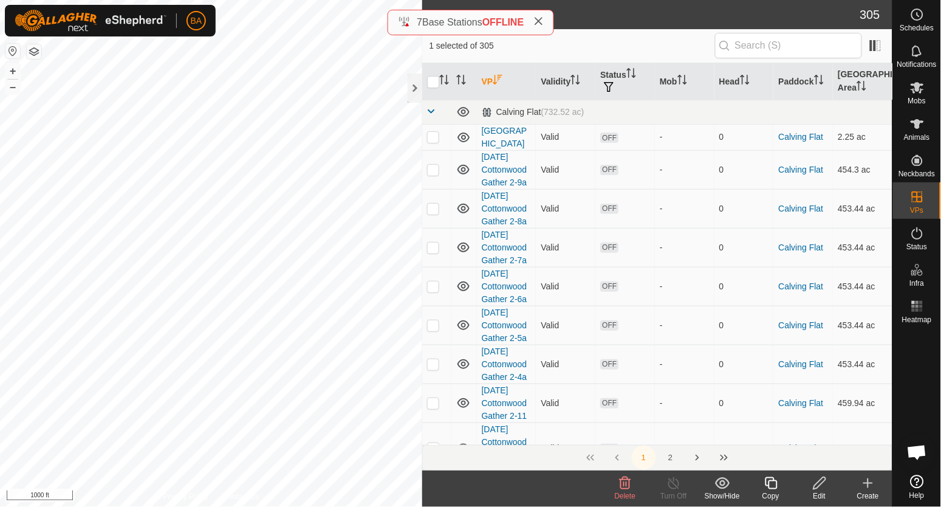
checkbox input "true"
click at [163, 252] on div "2025-08-13 Combined Shed 1 Status: OFF Type: Inclusion Zone + – ⇧ i 500 ft" at bounding box center [211, 253] width 422 height 507
checkbox input "true"
checkbox input "false"
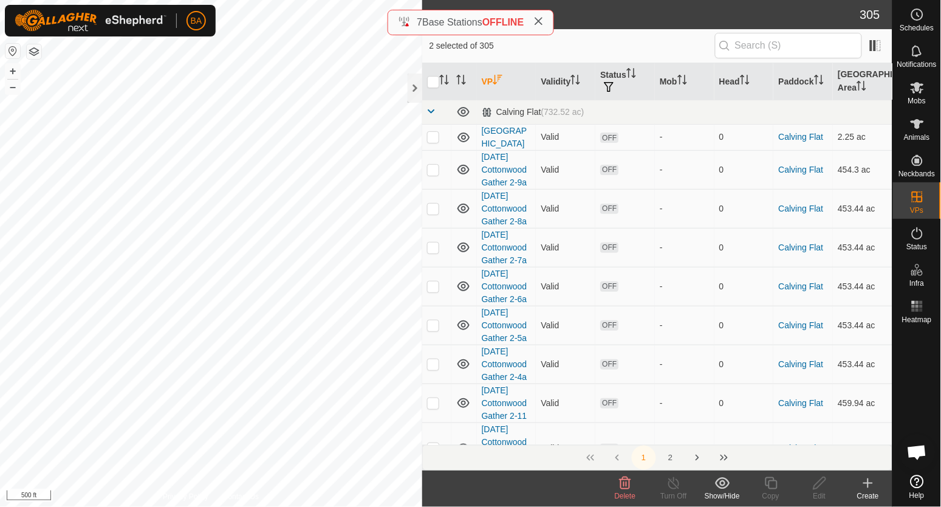
checkbox input "false"
click at [626, 485] on icon at bounding box center [625, 483] width 15 height 15
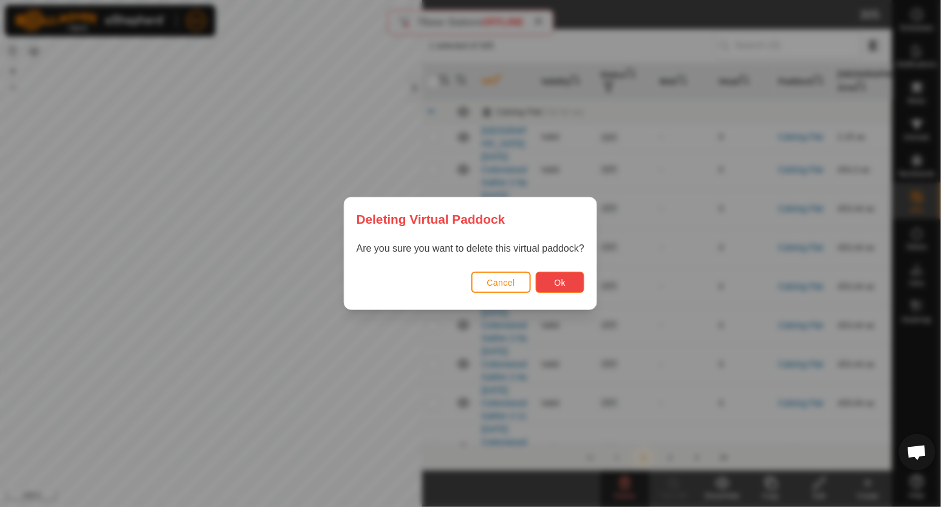
click at [548, 285] on button "Ok" at bounding box center [560, 282] width 49 height 21
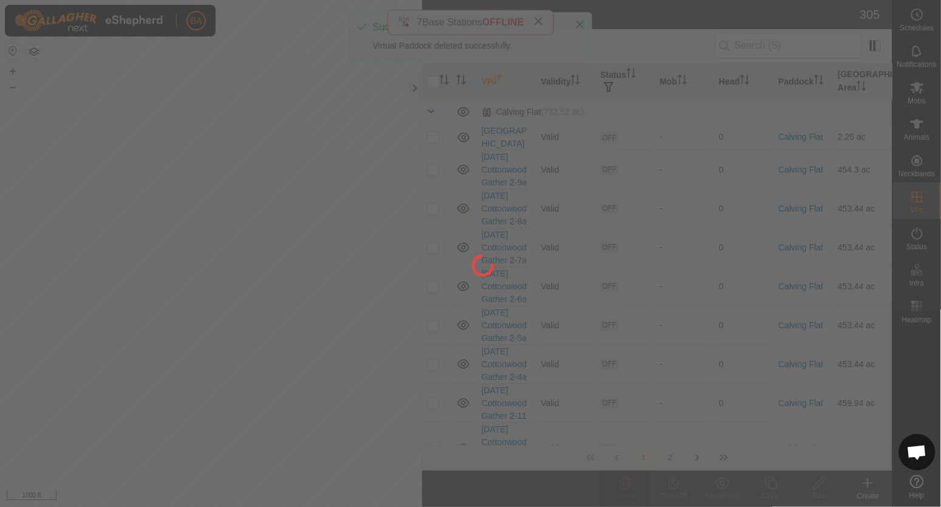
checkbox input "false"
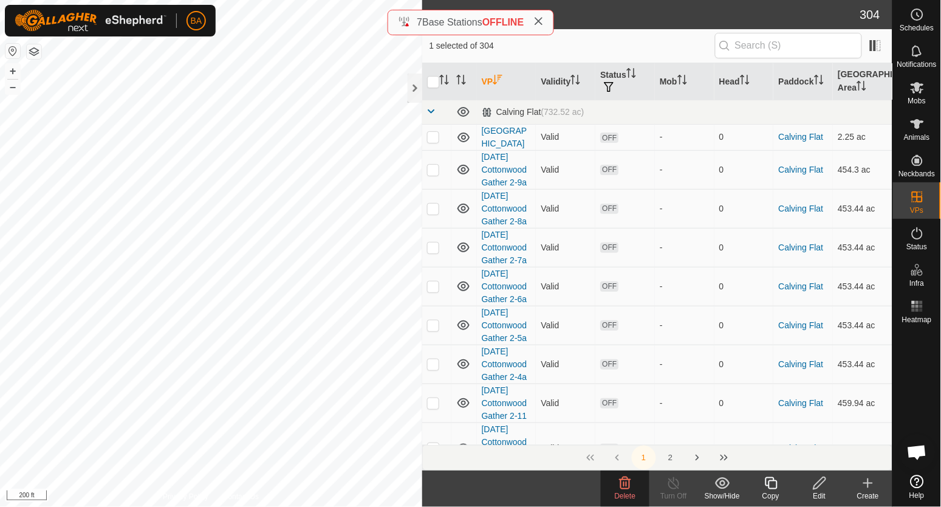
click at [770, 484] on icon at bounding box center [771, 483] width 15 height 15
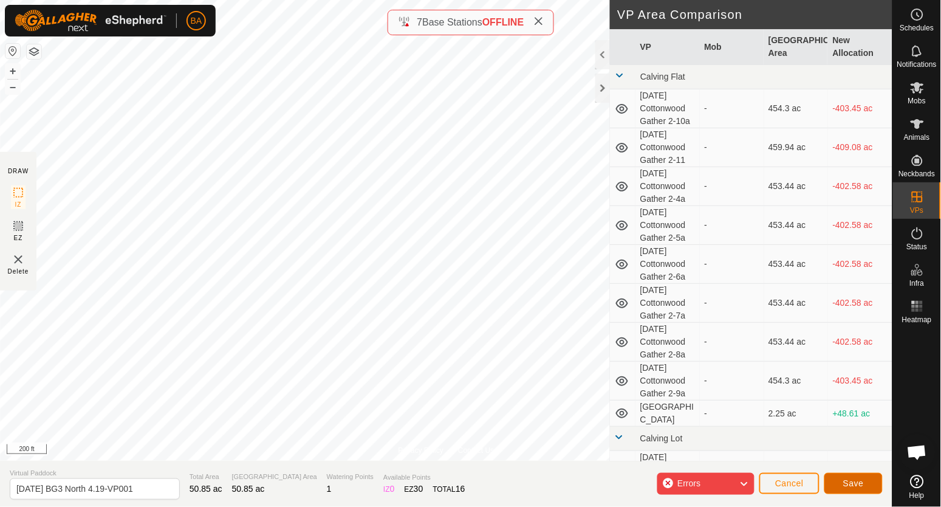
click at [853, 485] on span "Save" at bounding box center [853, 483] width 21 height 10
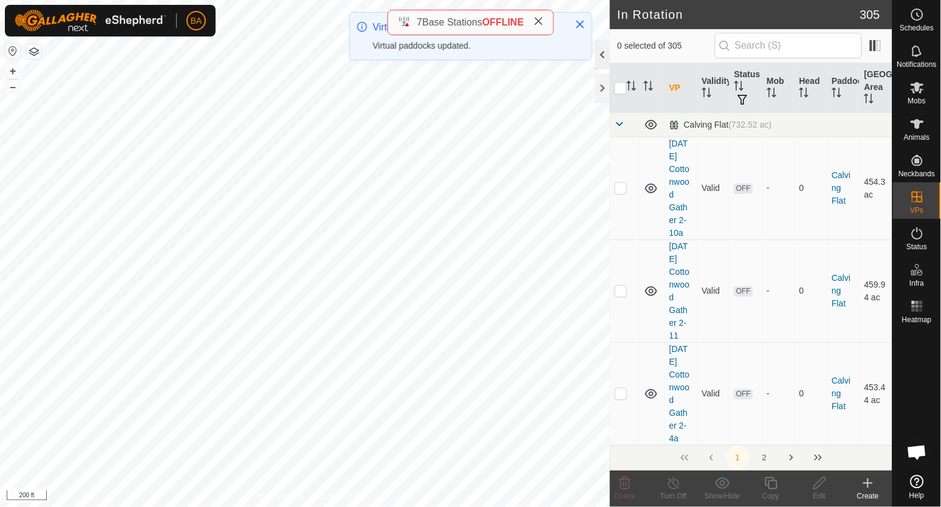
click at [599, 49] on div at bounding box center [602, 54] width 15 height 29
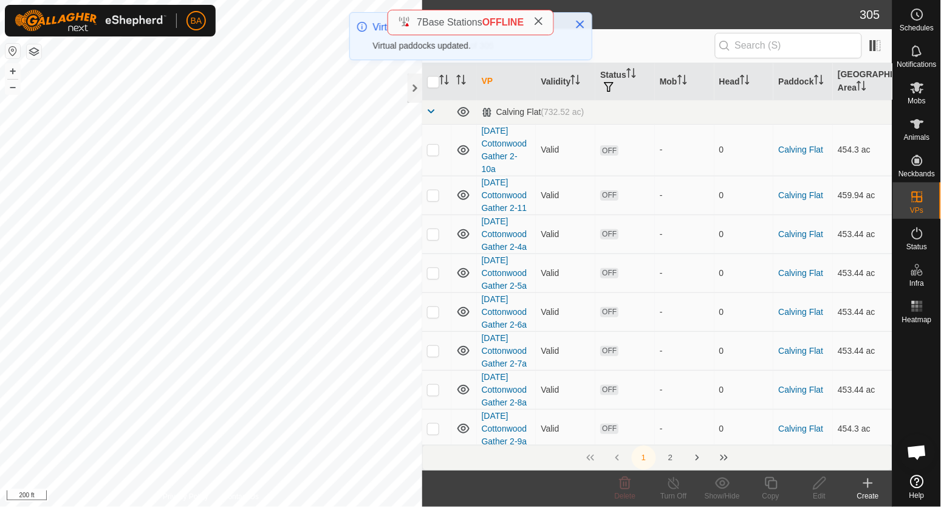
click at [429, 115] on span at bounding box center [432, 111] width 10 height 10
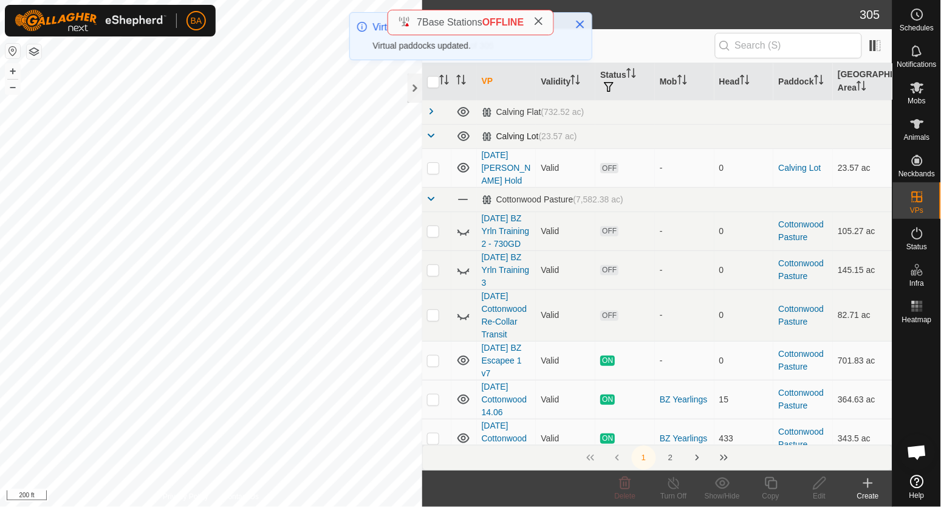
click at [429, 135] on span at bounding box center [432, 136] width 10 height 10
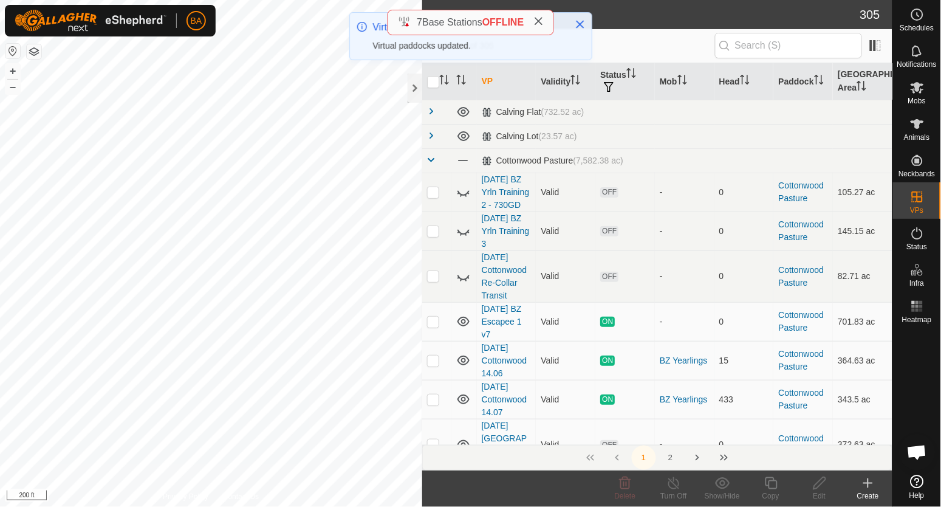
click at [428, 162] on span at bounding box center [432, 160] width 10 height 10
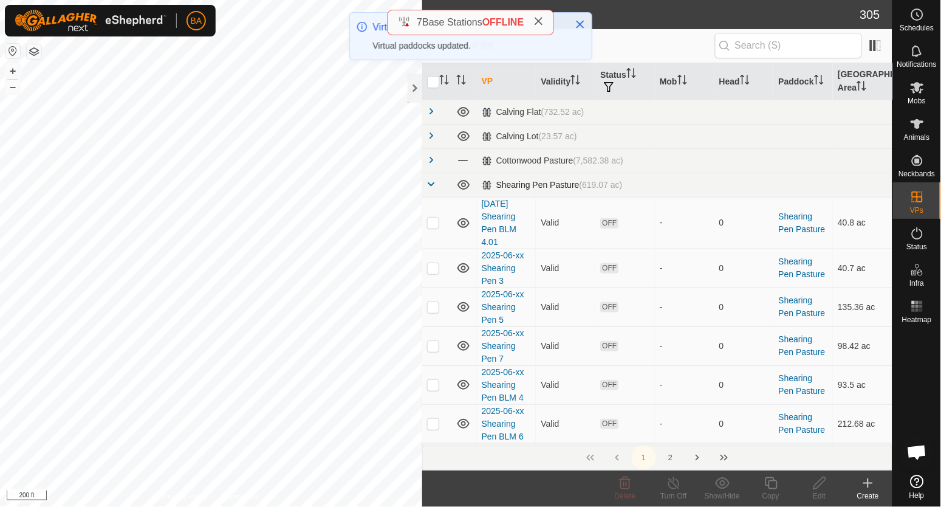
click at [427, 188] on span at bounding box center [432, 184] width 10 height 10
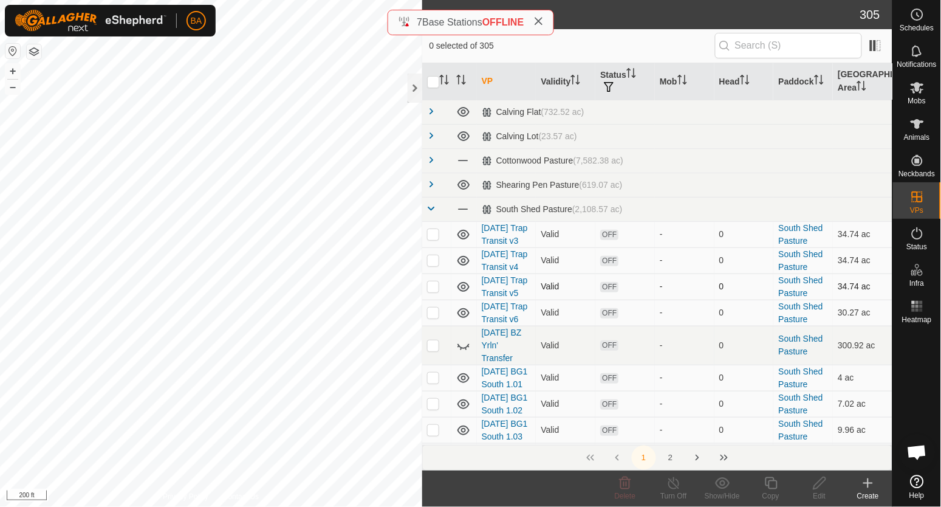
scroll to position [75, 0]
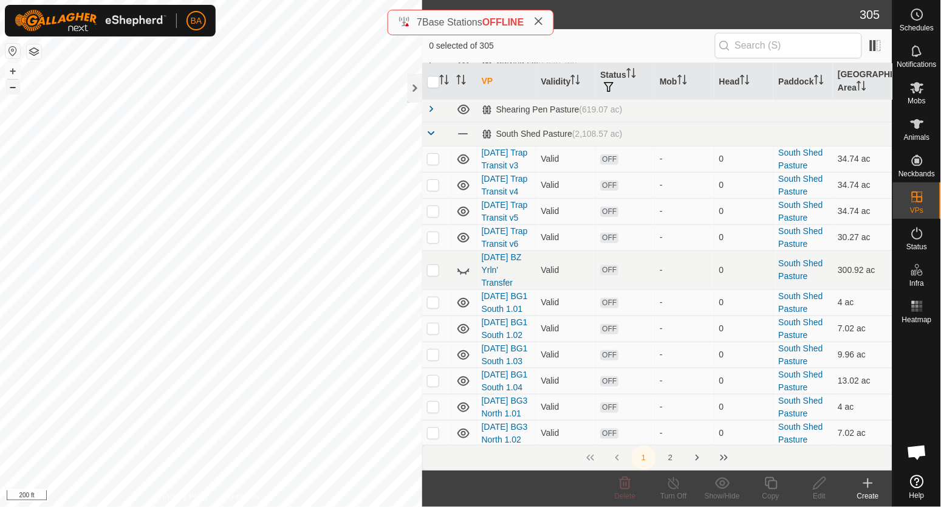
click at [14, 87] on button "–" at bounding box center [12, 87] width 15 height 15
click at [15, 88] on button "–" at bounding box center [12, 87] width 15 height 15
click at [8, 67] on button "+" at bounding box center [12, 71] width 15 height 15
click at [13, 68] on button "+" at bounding box center [12, 71] width 15 height 15
click at [13, 89] on button "–" at bounding box center [12, 87] width 15 height 15
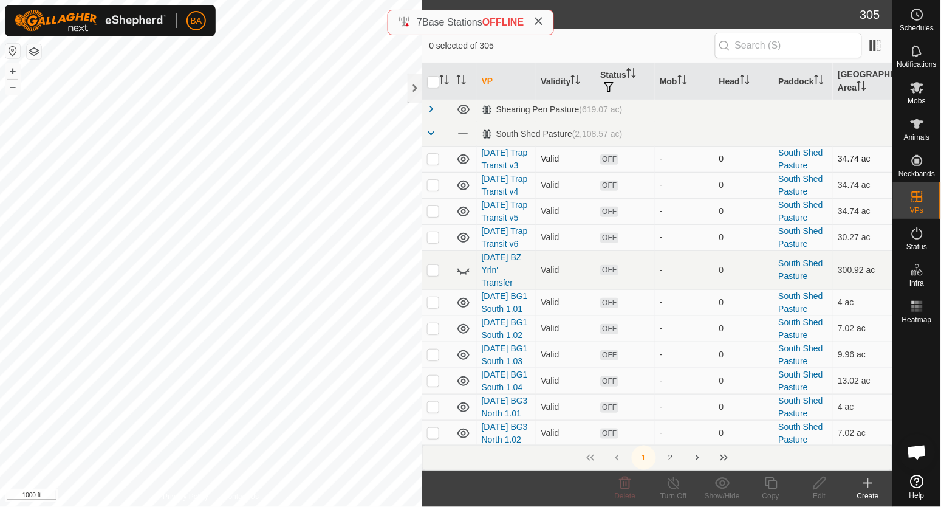
click at [434, 163] on p-checkbox at bounding box center [433, 159] width 12 height 10
checkbox input "true"
click at [433, 190] on p-checkbox at bounding box center [433, 185] width 12 height 10
checkbox input "true"
click at [432, 216] on p-checkbox at bounding box center [433, 211] width 12 height 10
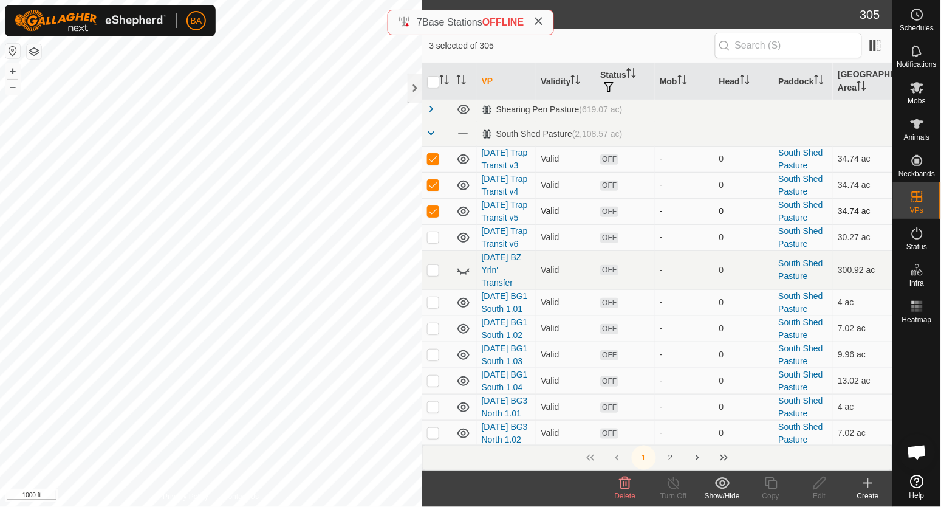
checkbox input "true"
click at [435, 242] on p-checkbox at bounding box center [433, 237] width 12 height 10
click at [434, 250] on td at bounding box center [436, 237] width 29 height 26
click at [434, 242] on p-checkbox at bounding box center [433, 237] width 12 height 10
click at [432, 242] on p-checkbox at bounding box center [433, 237] width 12 height 10
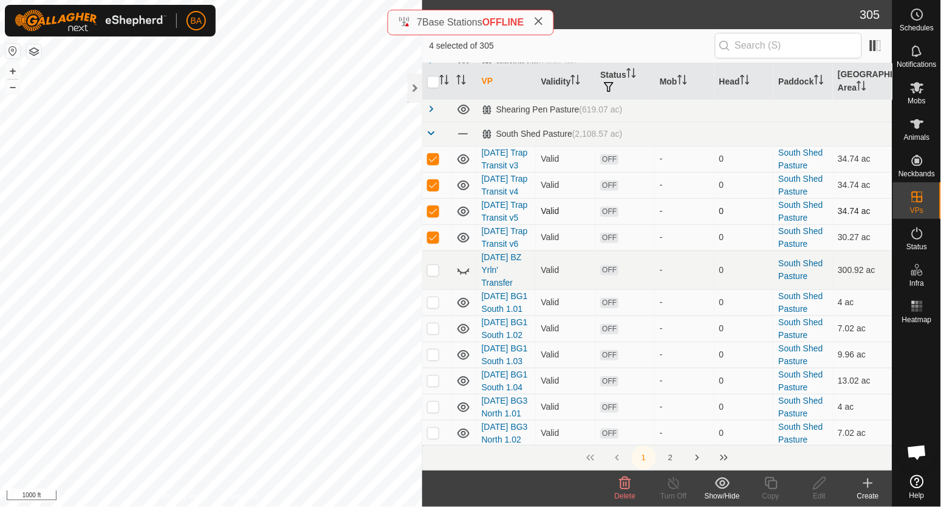
checkbox input "false"
click at [432, 216] on p-checkbox at bounding box center [433, 211] width 12 height 10
checkbox input "false"
click at [432, 190] on p-checkbox at bounding box center [433, 185] width 12 height 10
checkbox input "false"
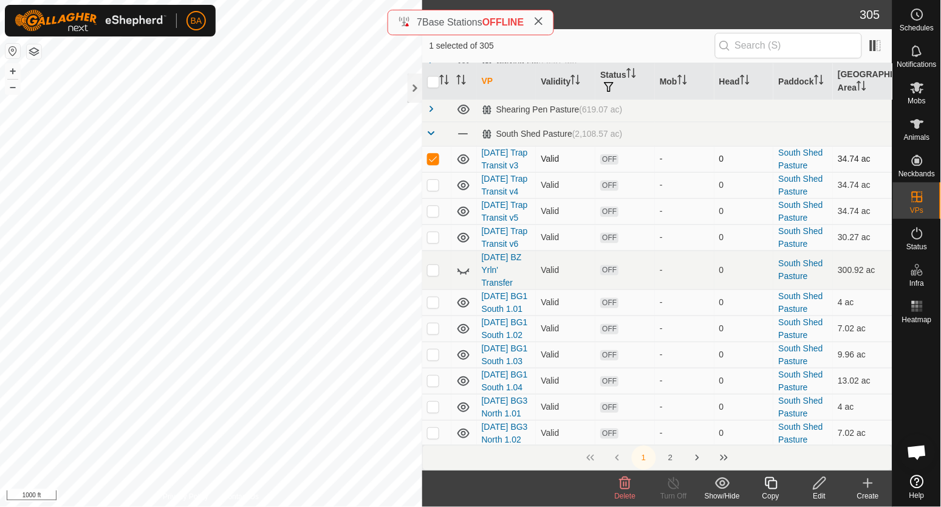
click at [434, 163] on p-checkbox at bounding box center [433, 159] width 12 height 10
checkbox input "false"
click at [434, 190] on p-checkbox at bounding box center [433, 185] width 12 height 10
checkbox input "false"
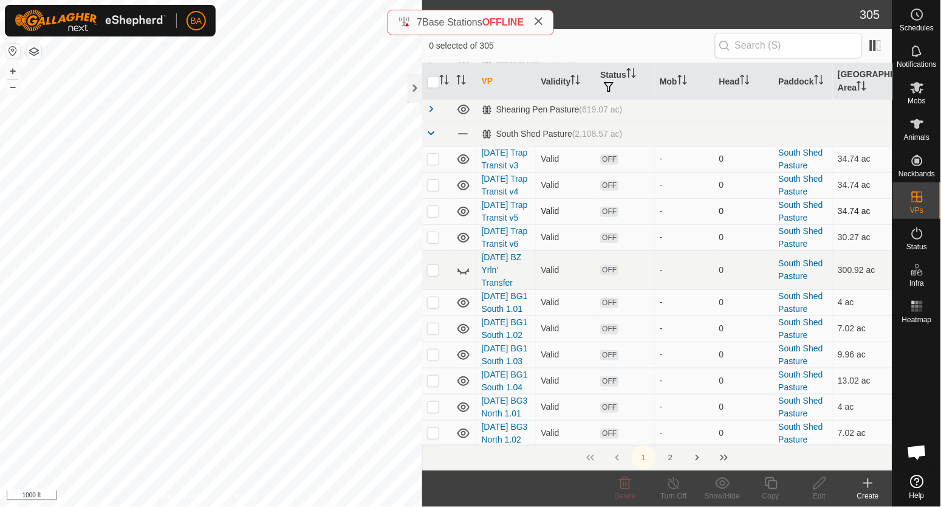
click at [433, 224] on td at bounding box center [436, 211] width 29 height 26
click at [434, 216] on p-checkbox at bounding box center [433, 211] width 12 height 10
checkbox input "false"
click at [437, 242] on p-checkbox at bounding box center [433, 237] width 12 height 10
click at [432, 242] on p-checkbox at bounding box center [433, 237] width 12 height 10
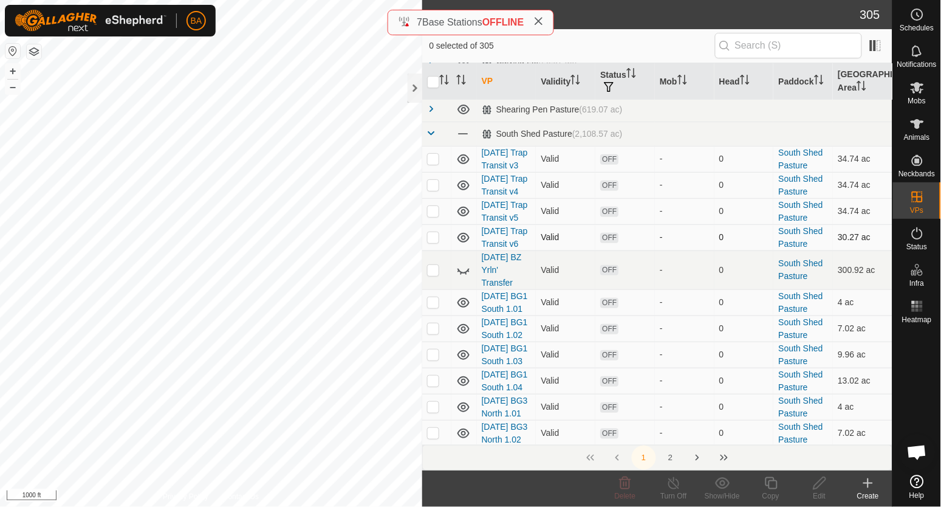
click at [432, 242] on p-checkbox at bounding box center [433, 237] width 12 height 10
checkbox input "true"
click at [434, 190] on p-checkbox at bounding box center [433, 185] width 12 height 10
checkbox input "true"
click at [435, 163] on p-checkbox at bounding box center [433, 159] width 12 height 10
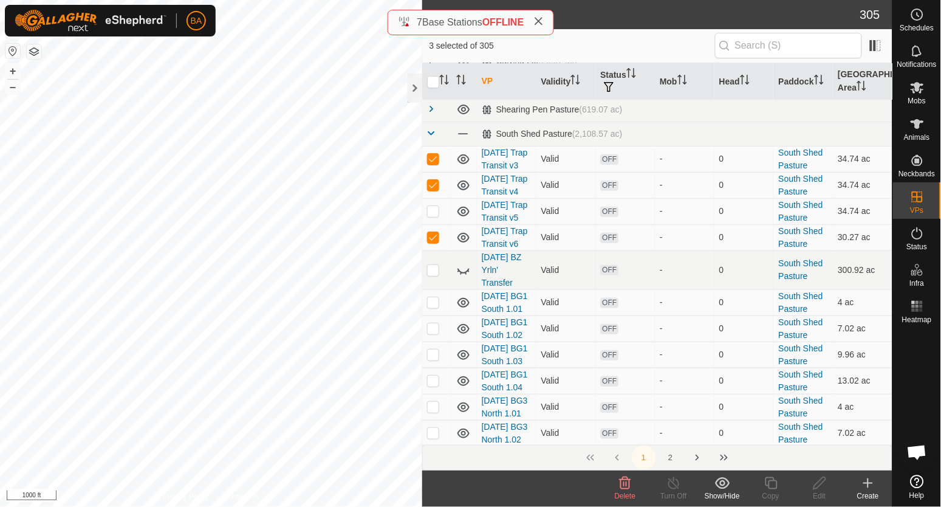
click at [620, 479] on icon at bounding box center [625, 483] width 15 height 15
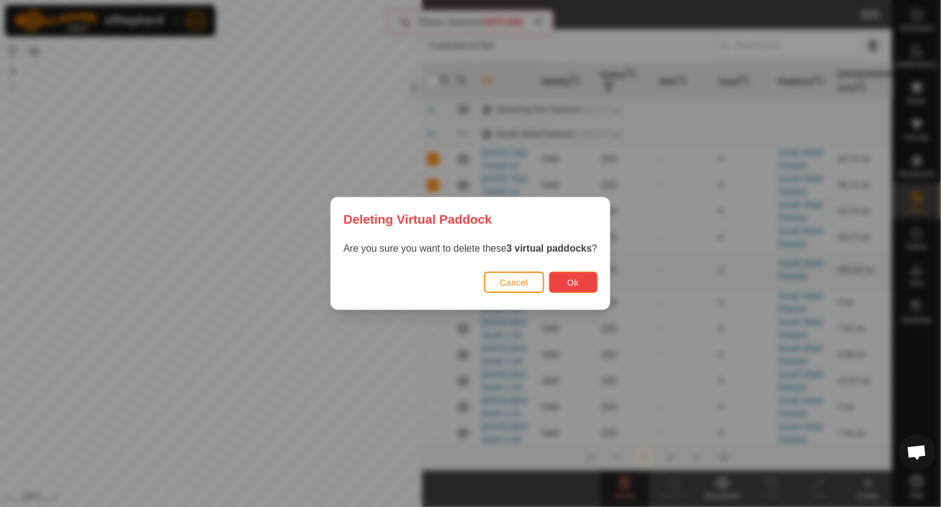
click at [581, 282] on button "Ok" at bounding box center [573, 282] width 49 height 21
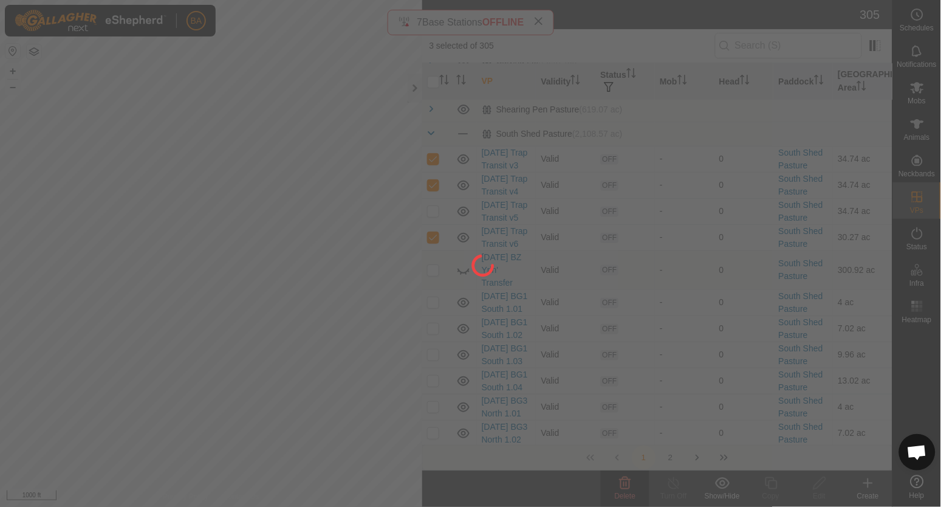
checkbox input "false"
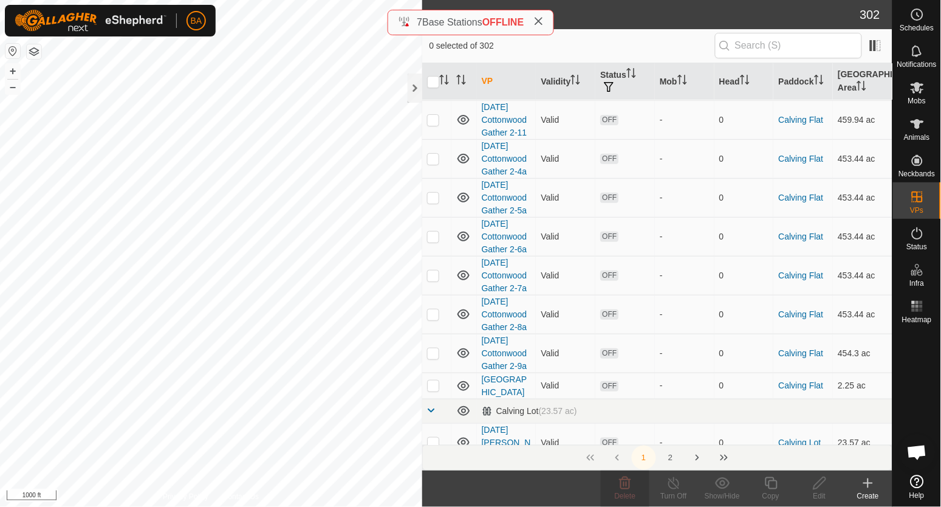
click at [435, 41] on span at bounding box center [432, 36] width 10 height 10
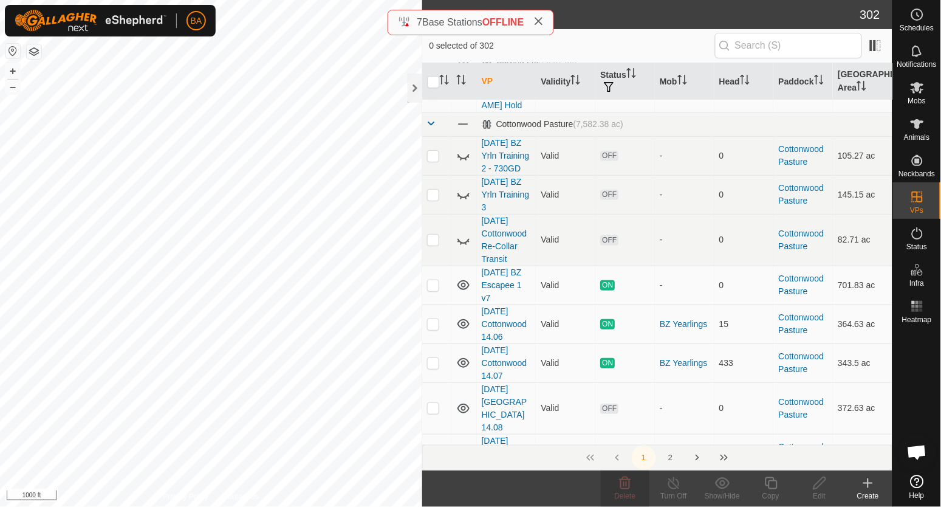
click at [431, 65] on span at bounding box center [432, 60] width 10 height 10
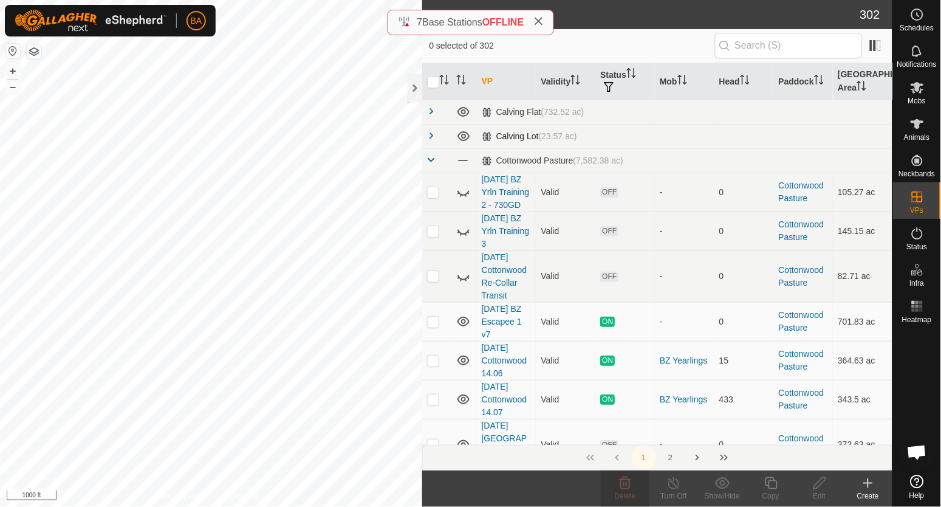
click at [431, 143] on td at bounding box center [436, 136] width 29 height 24
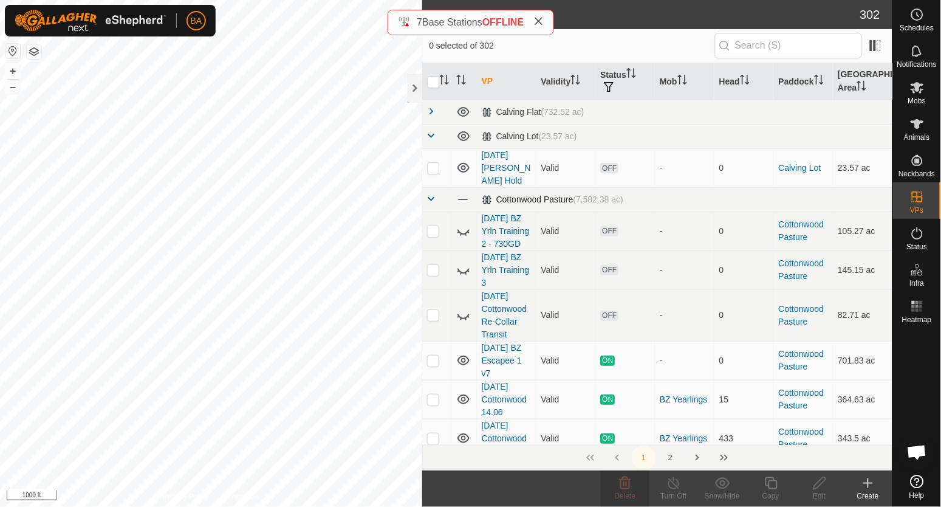
drag, startPoint x: 428, startPoint y: 135, endPoint x: 431, endPoint y: 155, distance: 19.6
click at [428, 137] on span at bounding box center [432, 136] width 10 height 10
click at [431, 194] on span at bounding box center [432, 199] width 10 height 10
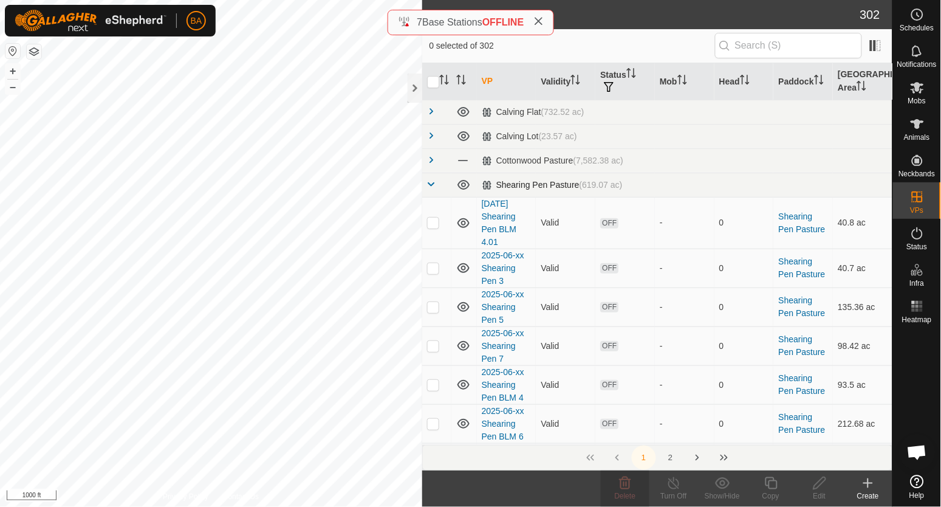
click at [431, 179] on span at bounding box center [432, 184] width 10 height 10
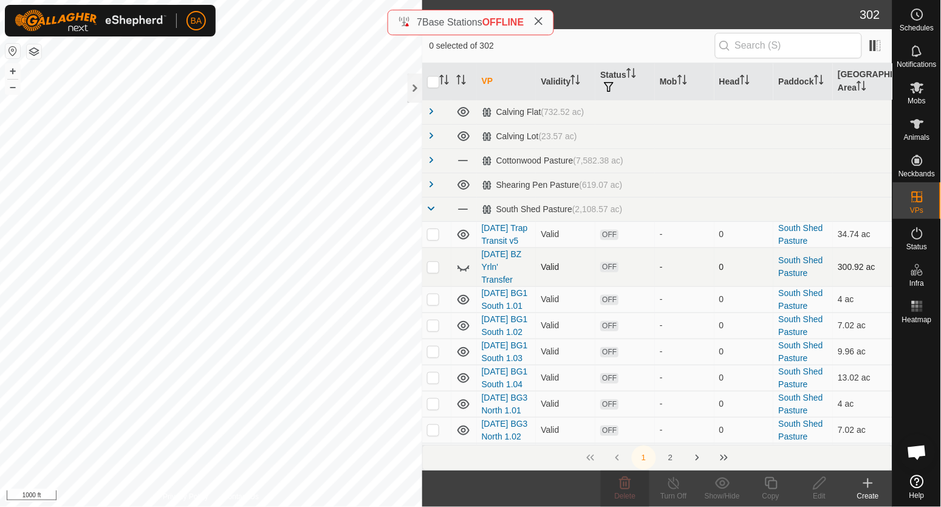
click at [434, 272] on p-checkbox at bounding box center [433, 267] width 12 height 10
click at [460, 274] on icon at bounding box center [463, 266] width 15 height 15
click at [623, 484] on icon at bounding box center [625, 483] width 15 height 15
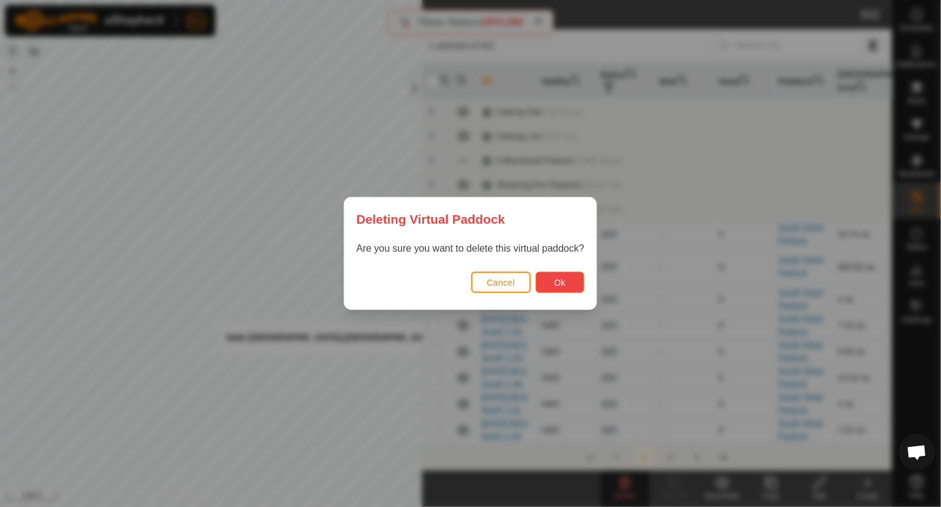
click at [561, 287] on button "Ok" at bounding box center [560, 282] width 49 height 21
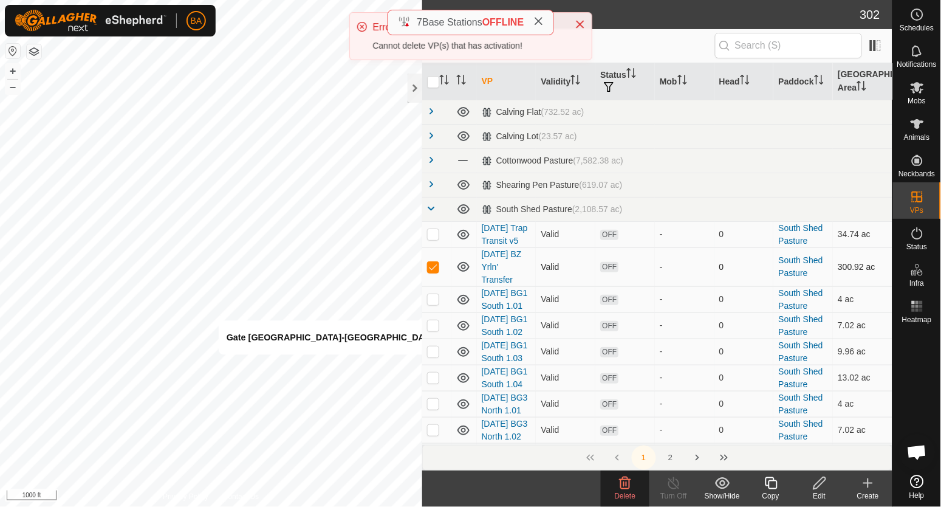
click at [436, 272] on p-checkbox at bounding box center [433, 267] width 12 height 10
checkbox input "false"
click at [463, 272] on icon at bounding box center [463, 267] width 12 height 10
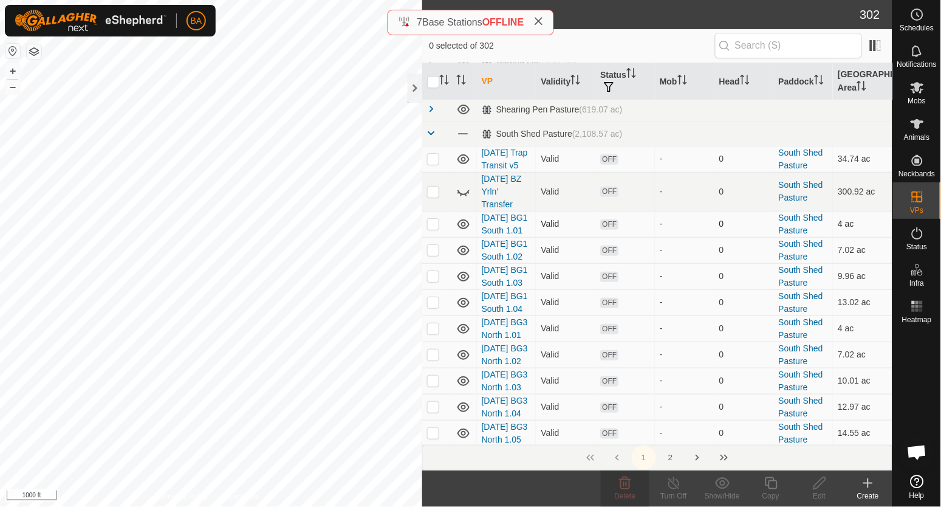
click at [434, 228] on p-checkbox at bounding box center [433, 224] width 12 height 10
checkbox input "true"
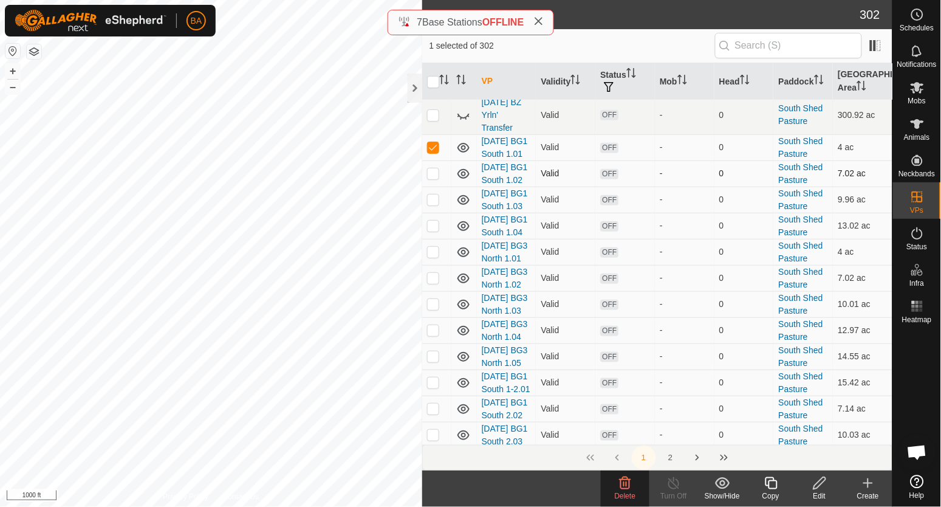
click at [434, 178] on p-checkbox at bounding box center [433, 173] width 12 height 10
checkbox input "true"
click at [430, 204] on p-checkbox at bounding box center [433, 199] width 12 height 10
checkbox input "true"
click at [431, 230] on p-checkbox at bounding box center [433, 225] width 12 height 10
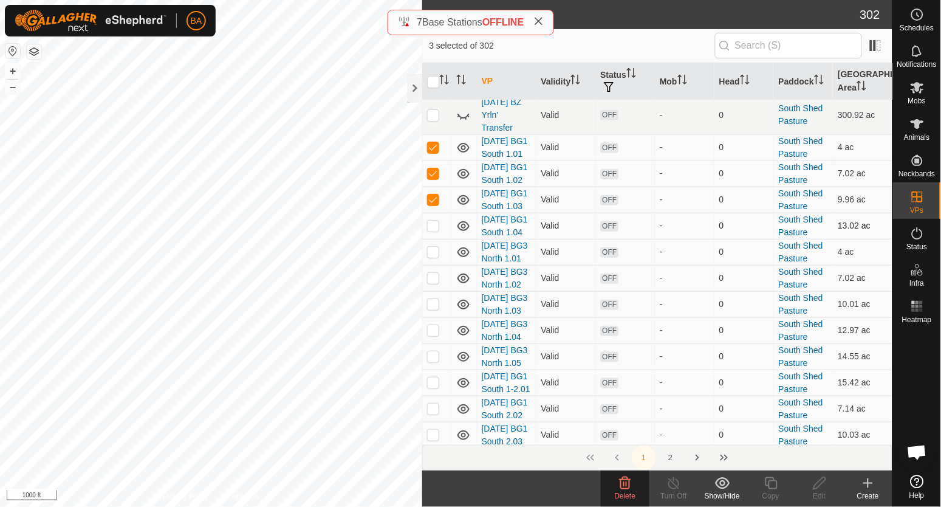
checkbox input "true"
click at [432, 256] on p-checkbox at bounding box center [433, 252] width 12 height 10
checkbox input "true"
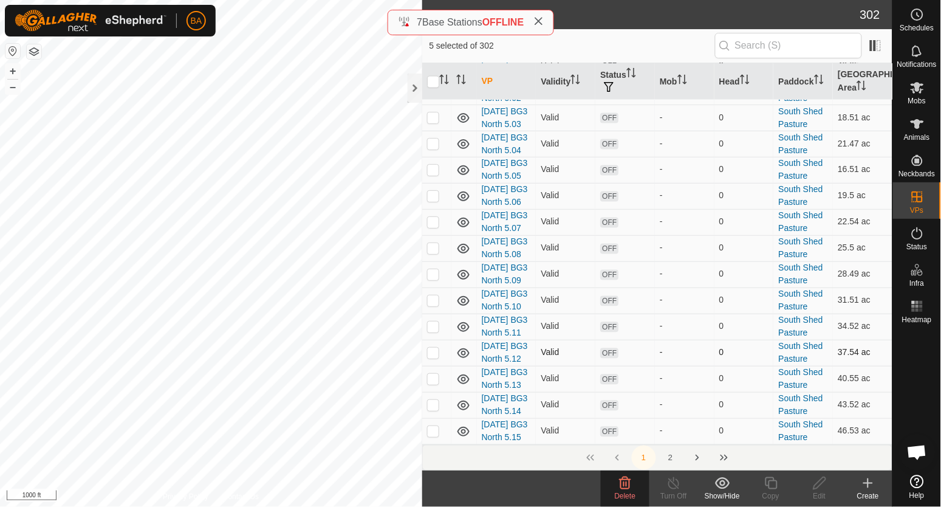
scroll to position [4240, 0]
click at [434, 374] on p-checkbox at bounding box center [433, 379] width 12 height 10
checkbox input "false"
click at [695, 457] on button "Next Page" at bounding box center [697, 457] width 24 height 24
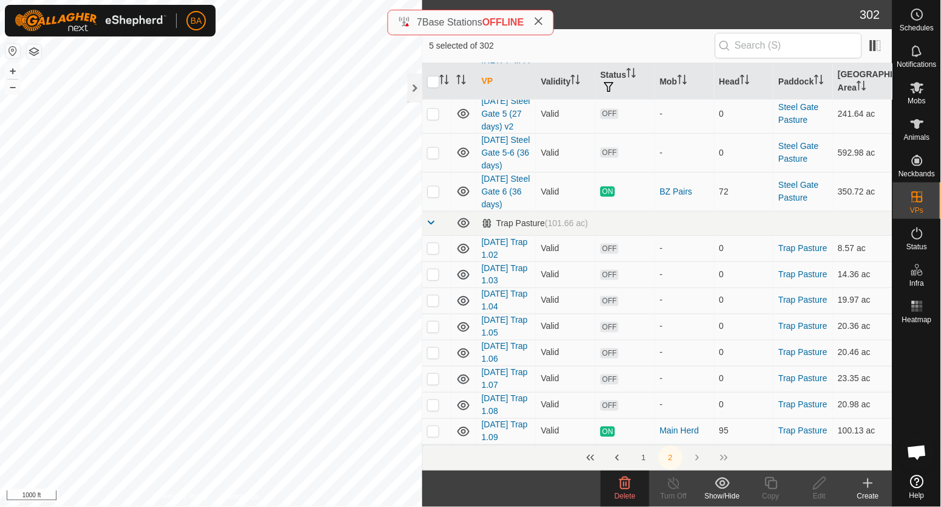
scroll to position [2049, 0]
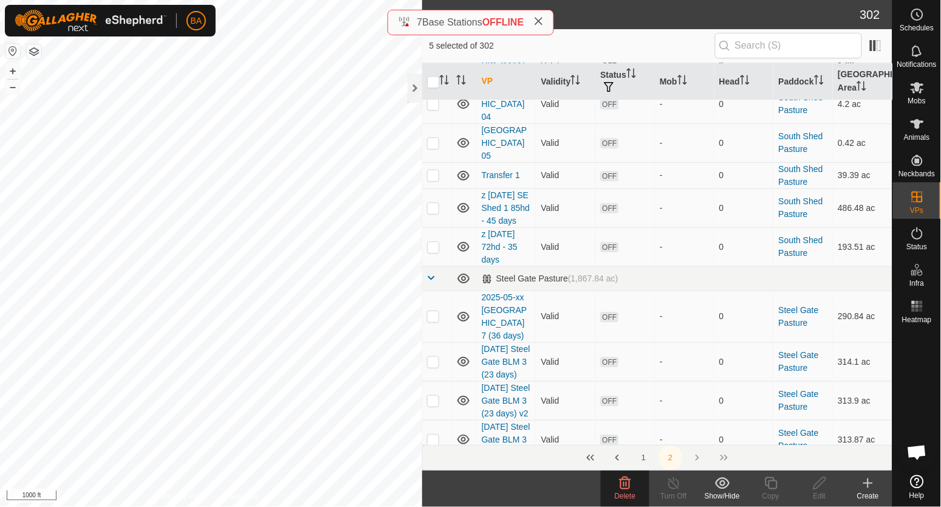
checkbox input "false"
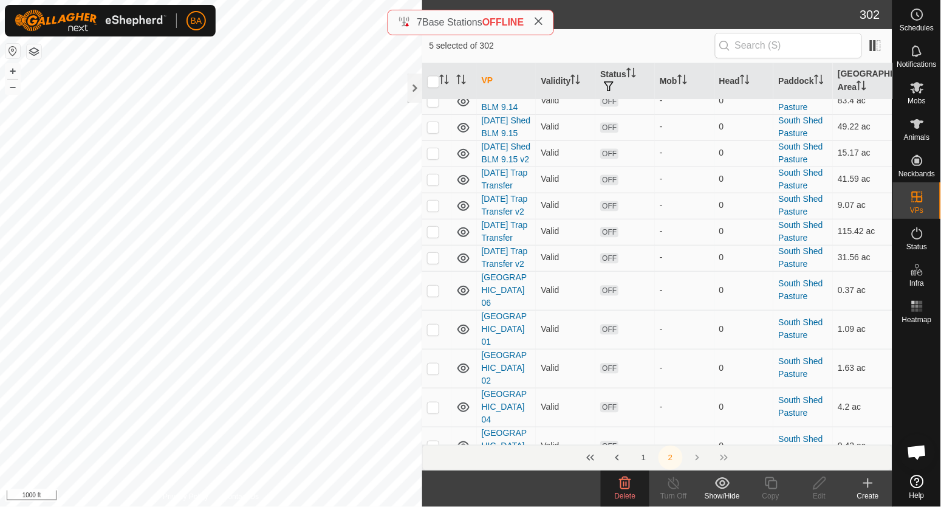
checkbox input "false"
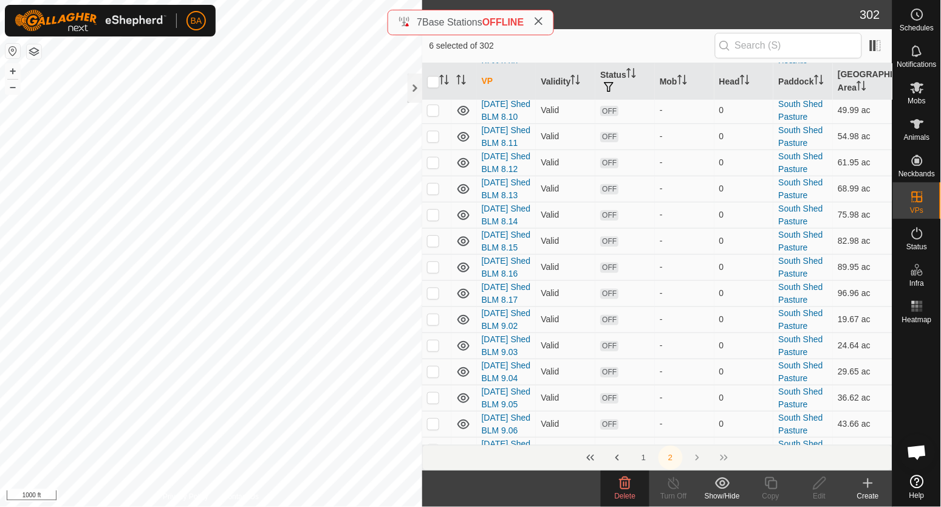
scroll to position [1290, 0]
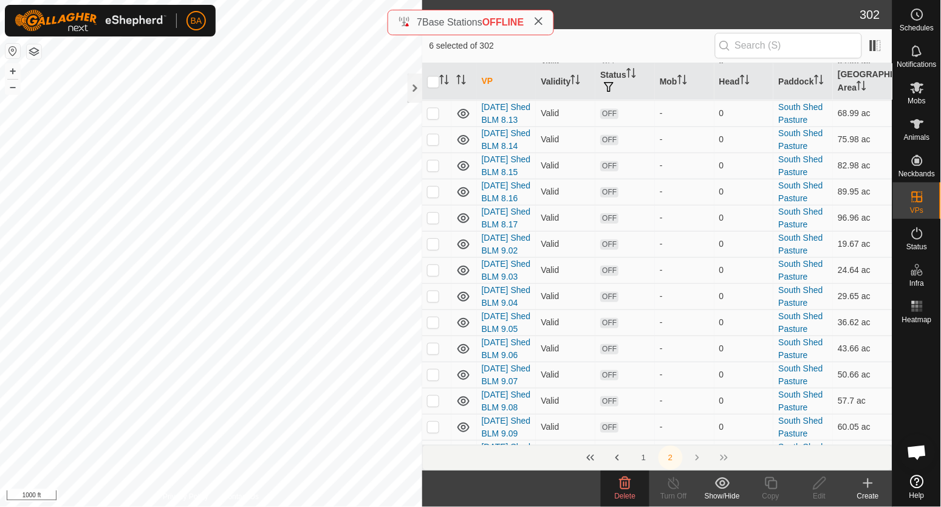
checkbox input "false"
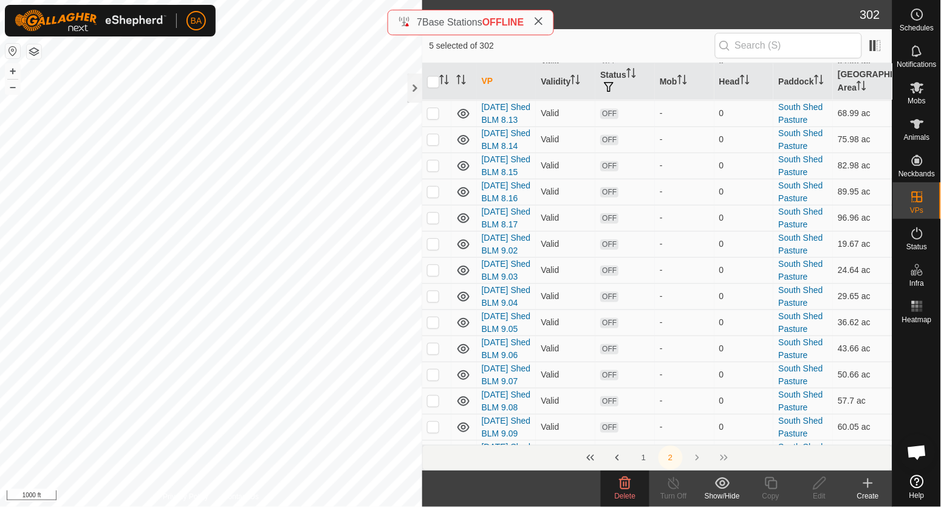
checkbox input "false"
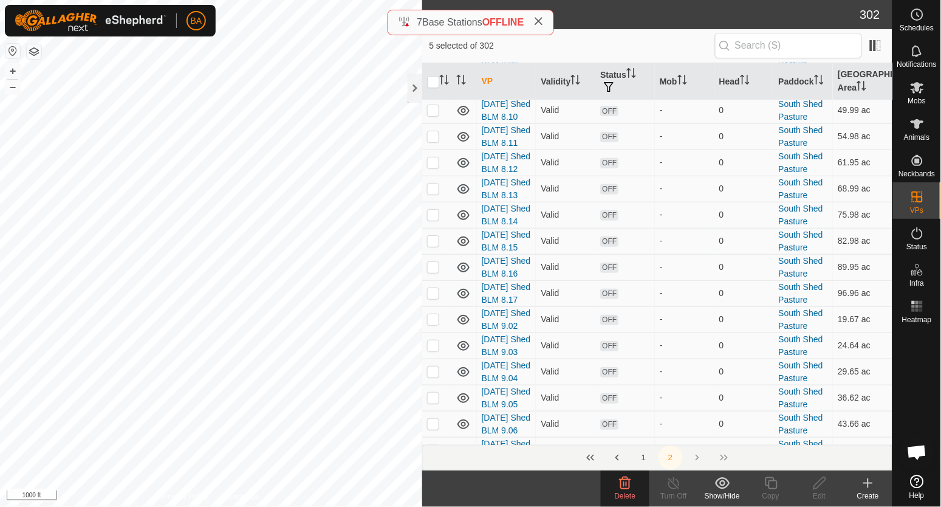
scroll to position [1138, 0]
checkbox input "false"
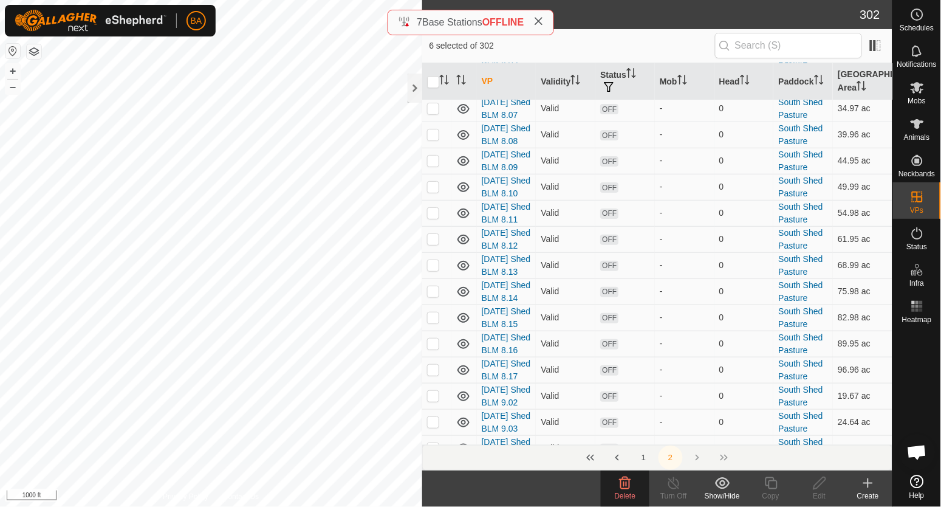
checkbox input "true"
click at [872, 490] on div "Create" at bounding box center [868, 495] width 49 height 11
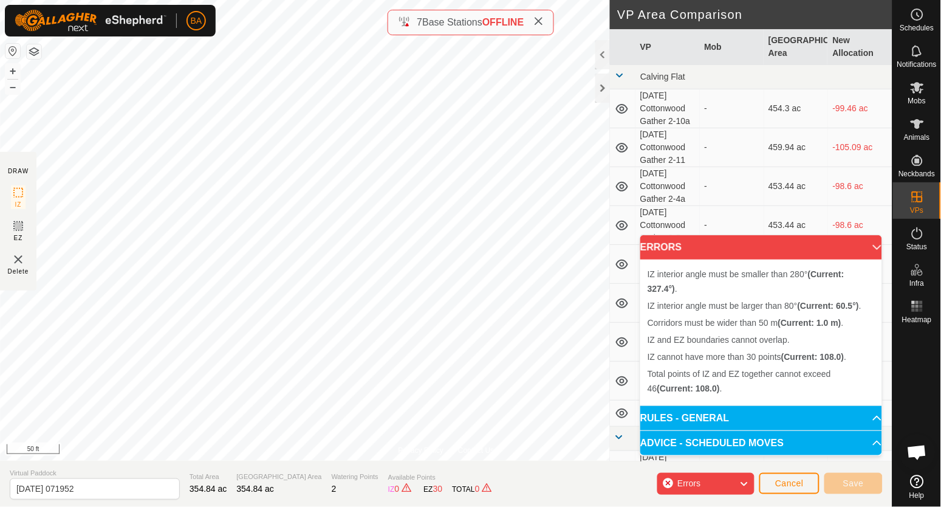
click at [615, 250] on div "Privacy Policy Contact Us + – ⇧ i 50 ft DRAW IZ EZ Delete VP Area Comparison VP…" at bounding box center [446, 253] width 892 height 507
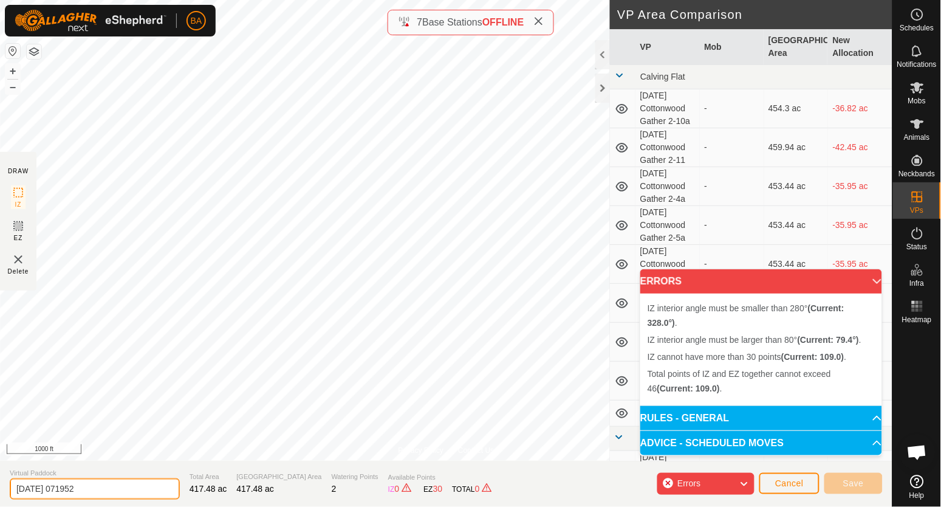
click at [17, 491] on input "2025-09-22 071952" at bounding box center [95, 488] width 170 height 21
drag, startPoint x: 71, startPoint y: 486, endPoint x: 128, endPoint y: 476, distance: 57.9
click at [132, 484] on input "z 2025-09-22 071952" at bounding box center [95, 488] width 170 height 21
click at [16, 70] on button "+" at bounding box center [12, 71] width 15 height 15
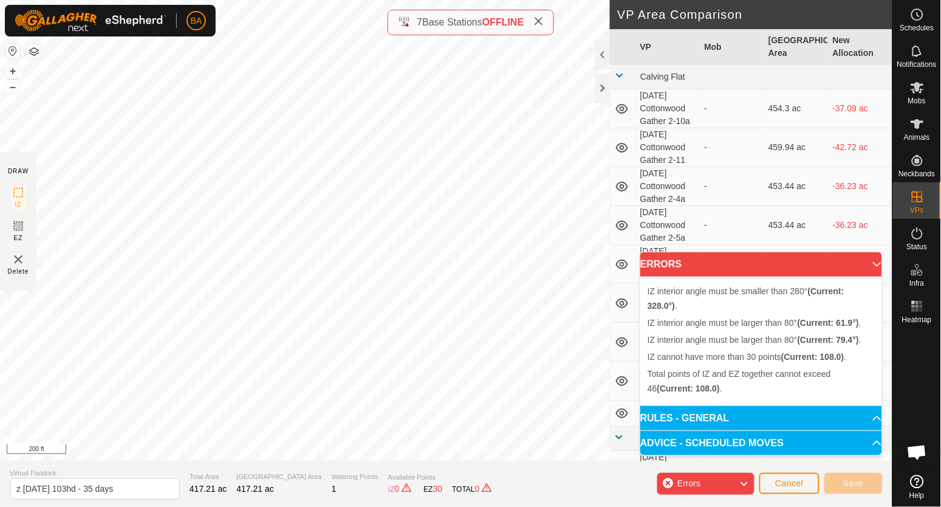
click at [240, 506] on html "BA Schedules Notifications Mobs Animals Neckbands VPs Status Infra Heatmap Help…" at bounding box center [470, 253] width 941 height 507
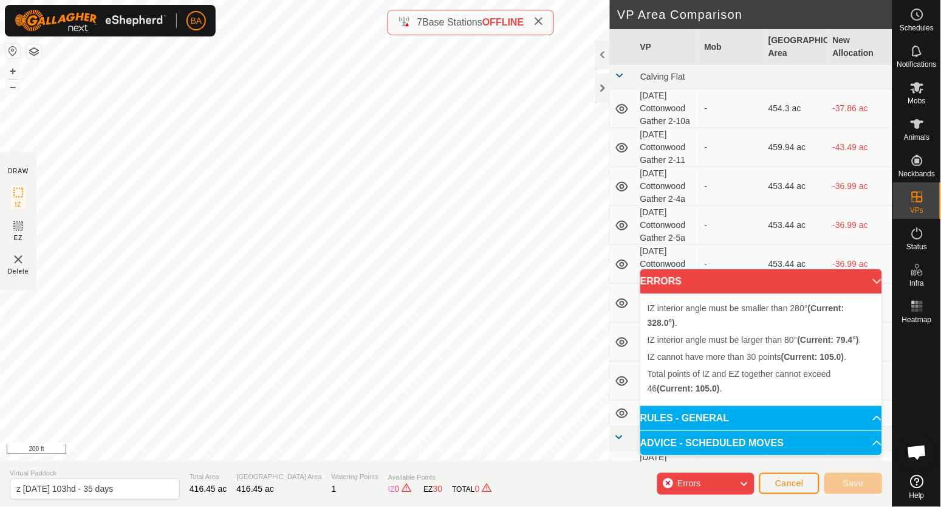
click at [122, 506] on html "BA Schedules Notifications Mobs Animals Neckbands VPs Status Infra Heatmap Help…" at bounding box center [470, 253] width 941 height 507
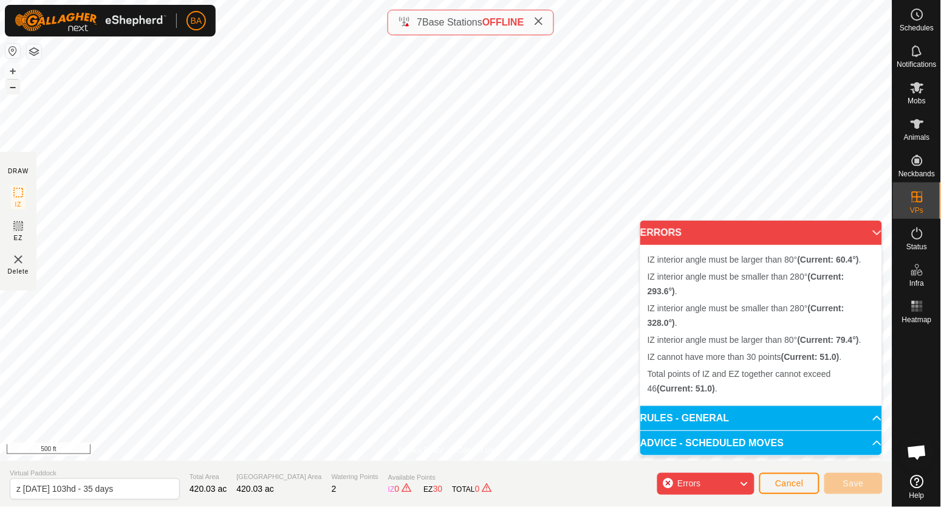
click at [11, 89] on button "–" at bounding box center [12, 87] width 15 height 15
click at [13, 65] on button "+" at bounding box center [12, 71] width 15 height 15
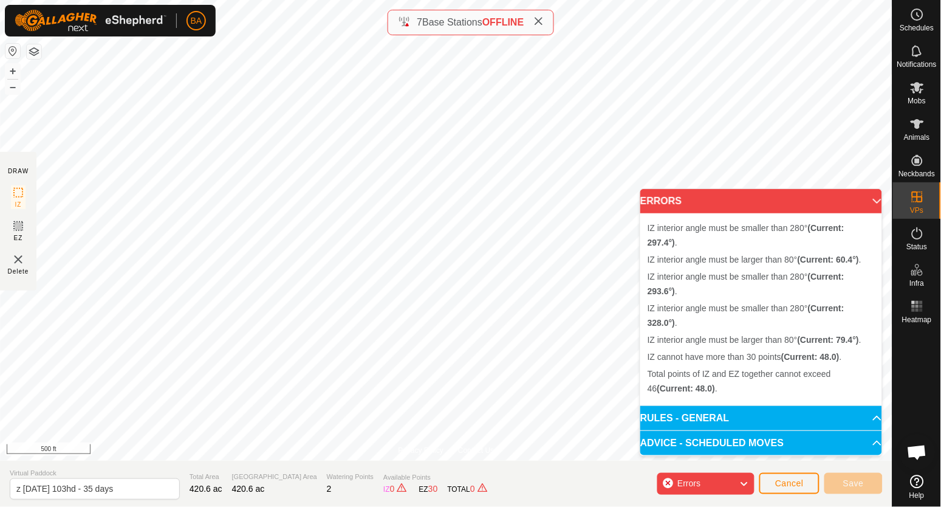
click at [501, 33] on div "Privacy Policy Contact Us + – ⇧ i 500 ft DRAW IZ EZ Delete Virtual Paddock z 20…" at bounding box center [446, 253] width 892 height 507
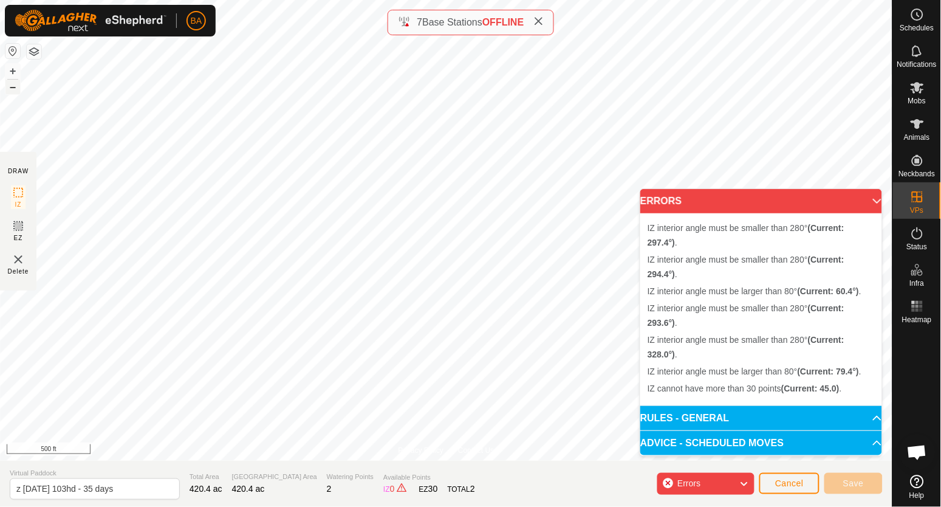
click at [12, 89] on button "–" at bounding box center [12, 87] width 15 height 15
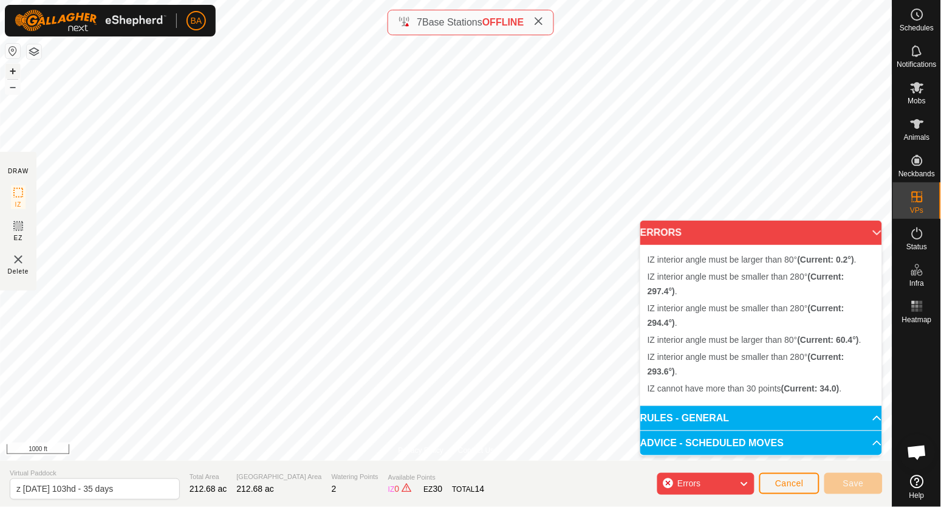
click at [12, 70] on button "+" at bounding box center [12, 71] width 15 height 15
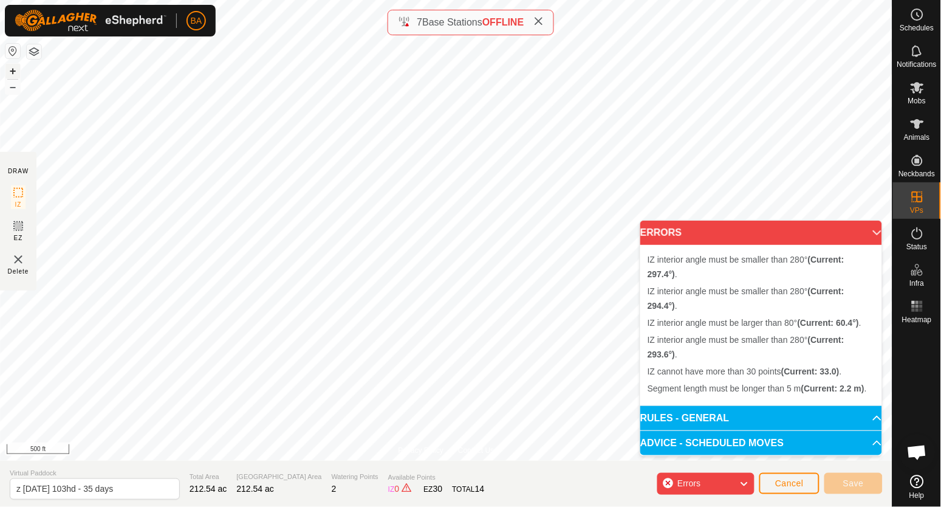
click at [12, 69] on button "+" at bounding box center [12, 71] width 15 height 15
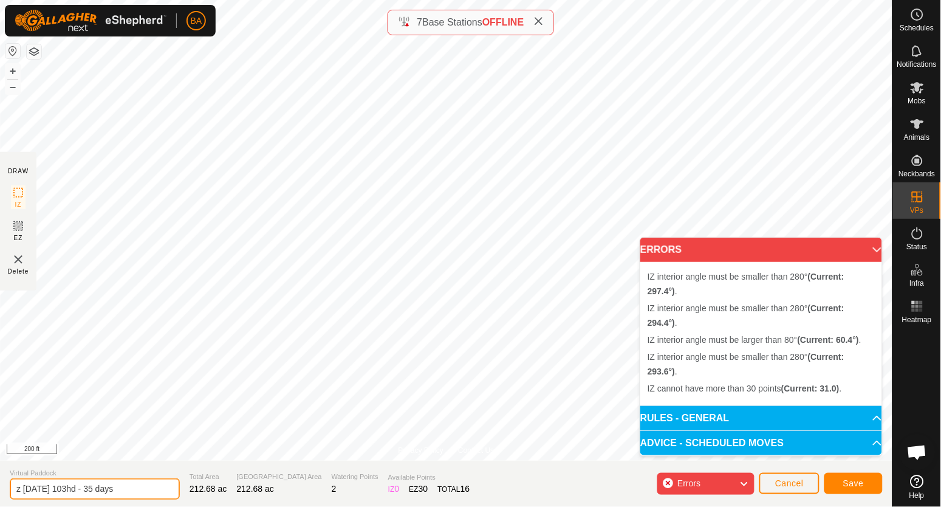
drag, startPoint x: 81, startPoint y: 489, endPoint x: 69, endPoint y: 495, distance: 13.6
click at [69, 495] on input "z 2025-09-22 103hd - 35 days" at bounding box center [95, 488] width 170 height 21
type input "z 2025-09-22 52hd - 35 days"
click at [852, 484] on span "Save" at bounding box center [853, 483] width 21 height 10
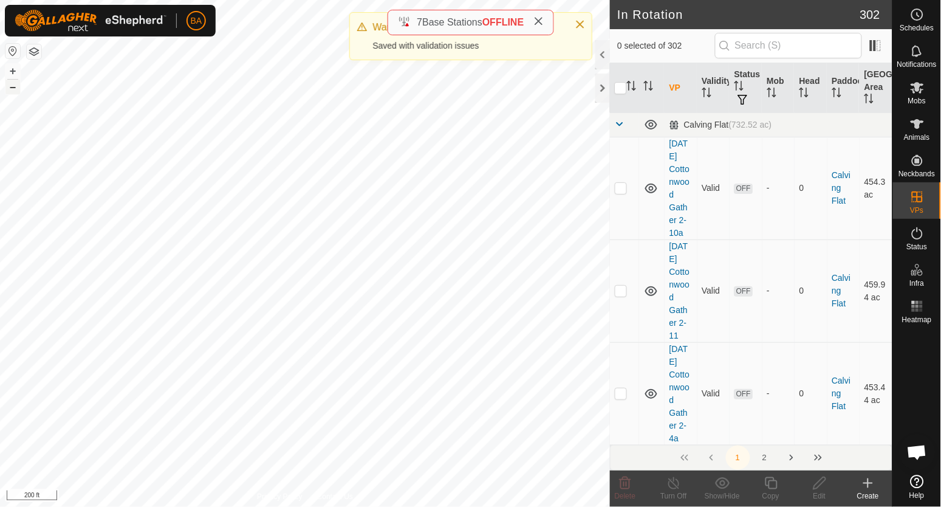
click at [9, 91] on button "–" at bounding box center [12, 87] width 15 height 15
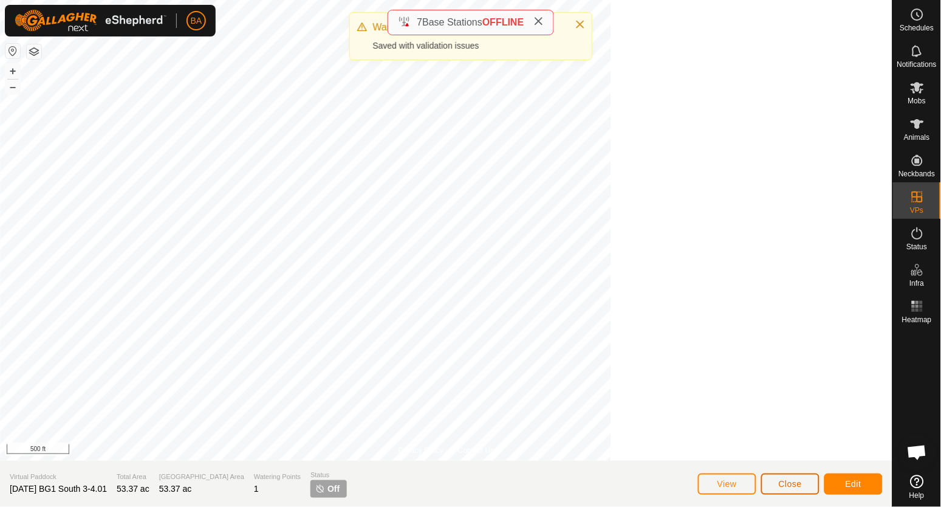
click at [791, 485] on span "Close" at bounding box center [790, 484] width 23 height 10
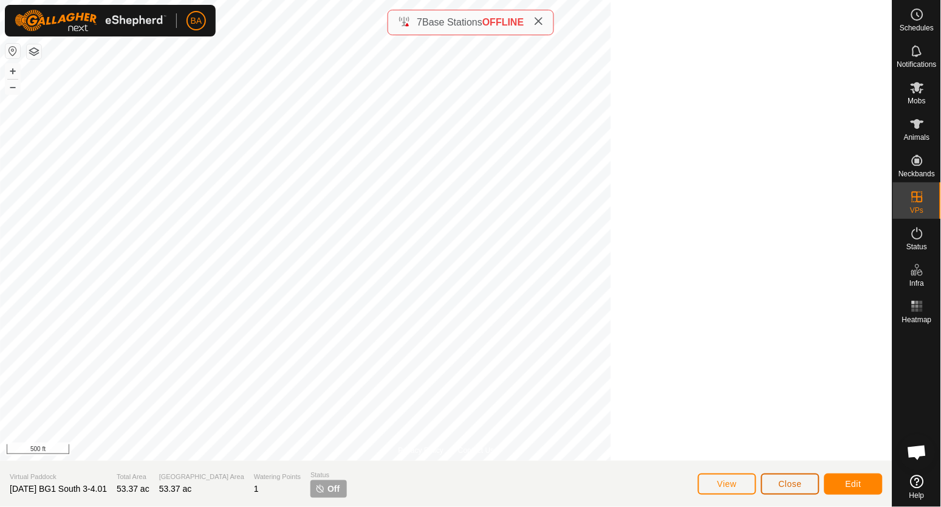
click at [798, 488] on span "Close" at bounding box center [790, 484] width 23 height 10
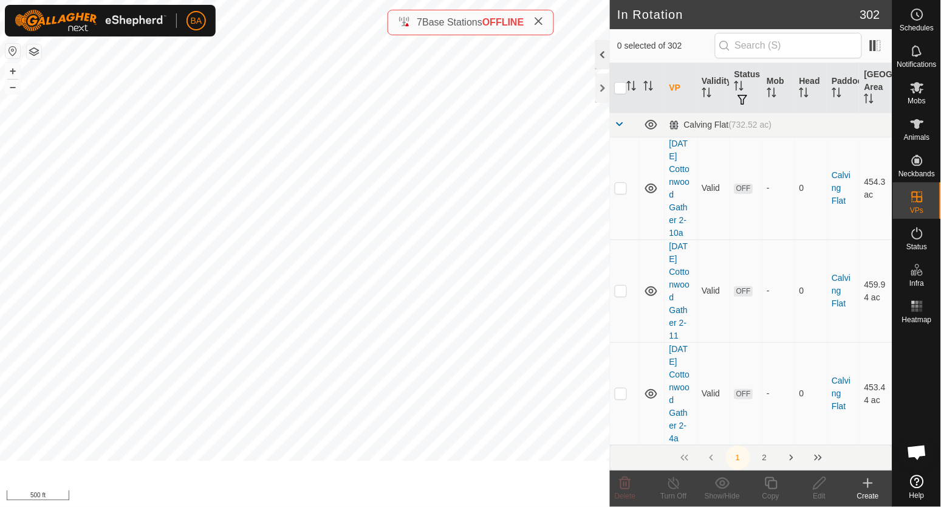
click at [600, 52] on div at bounding box center [602, 54] width 15 height 29
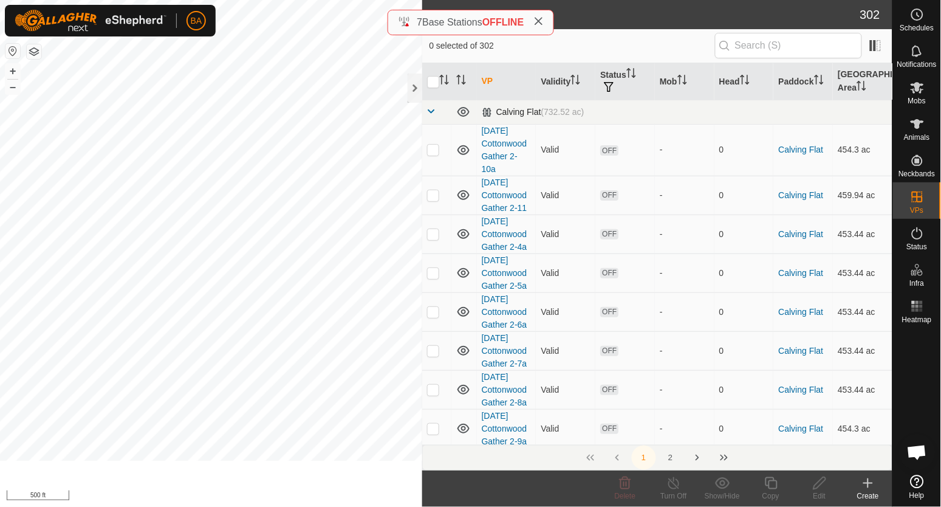
click at [427, 110] on span at bounding box center [432, 111] width 10 height 10
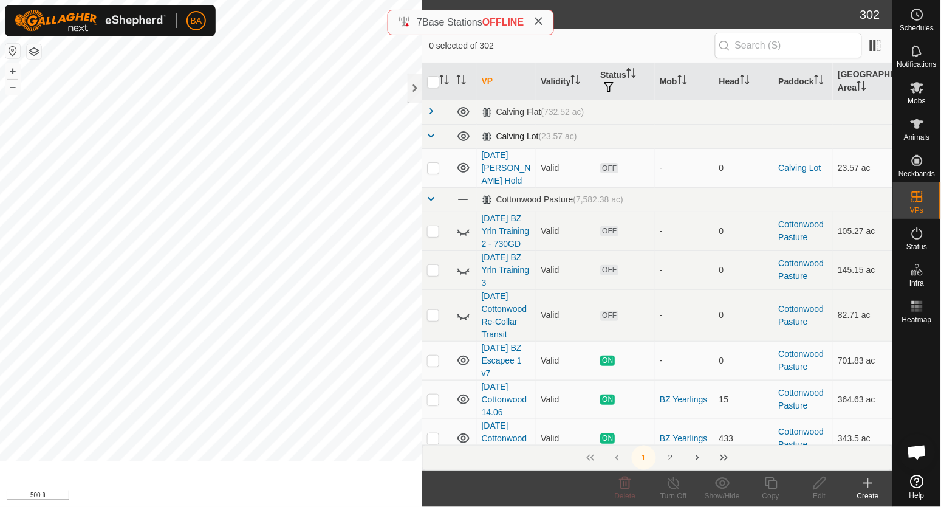
click at [431, 137] on span at bounding box center [432, 136] width 10 height 10
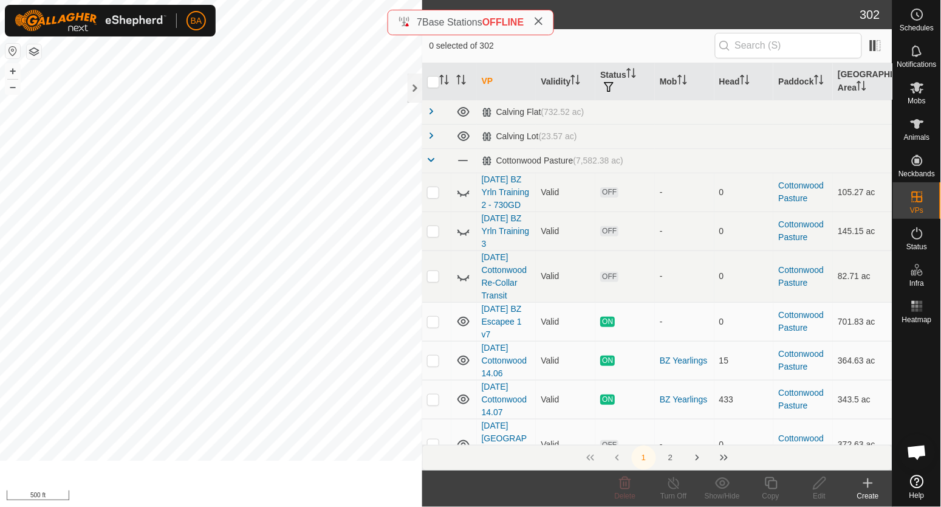
click at [431, 159] on span at bounding box center [432, 160] width 10 height 10
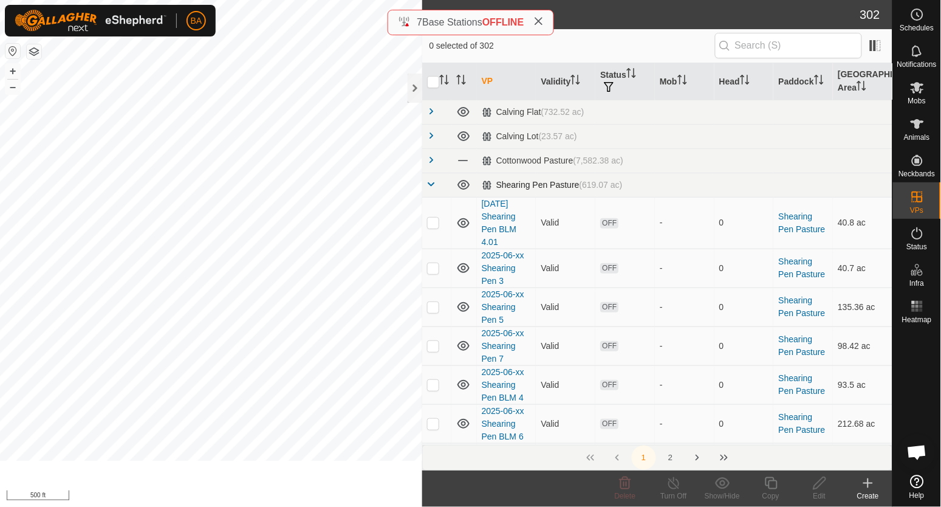
click at [431, 186] on span at bounding box center [432, 184] width 10 height 10
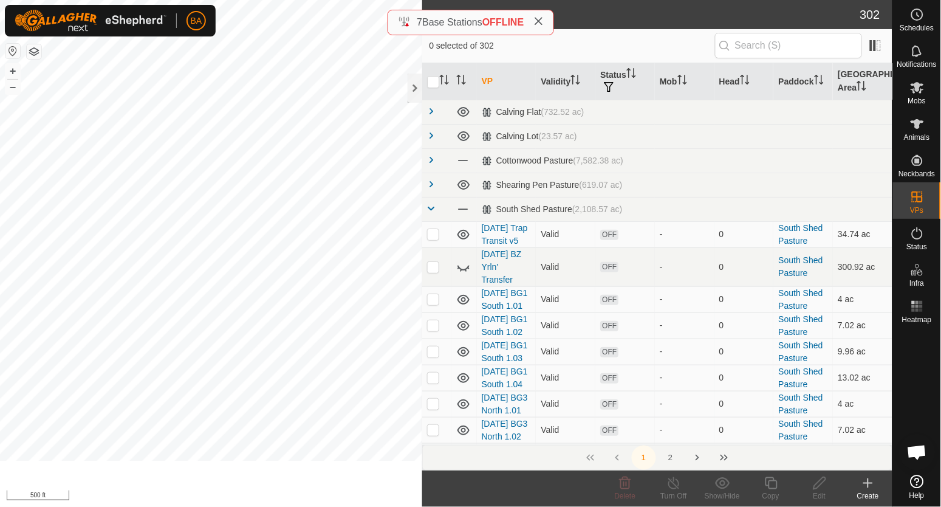
click at [492, 75] on th "VP" at bounding box center [507, 81] width 60 height 37
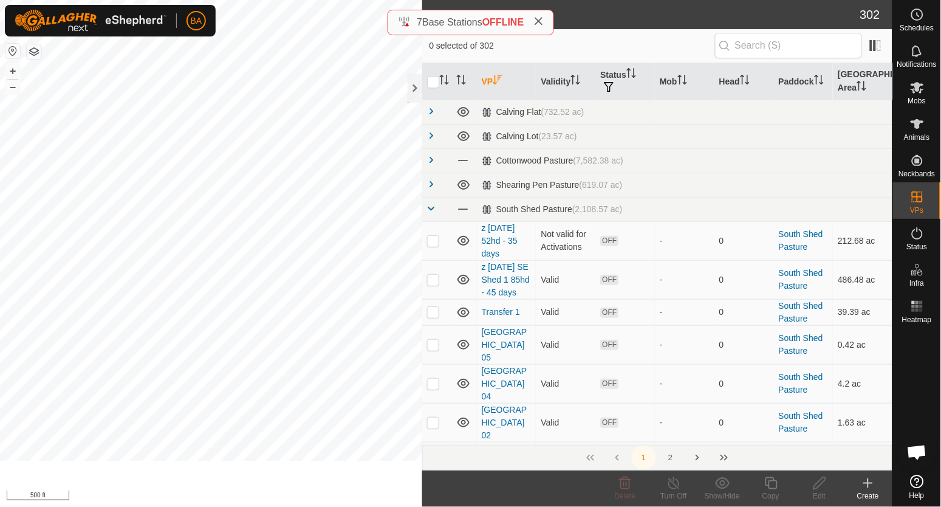
click at [488, 83] on th "VP" at bounding box center [507, 81] width 60 height 37
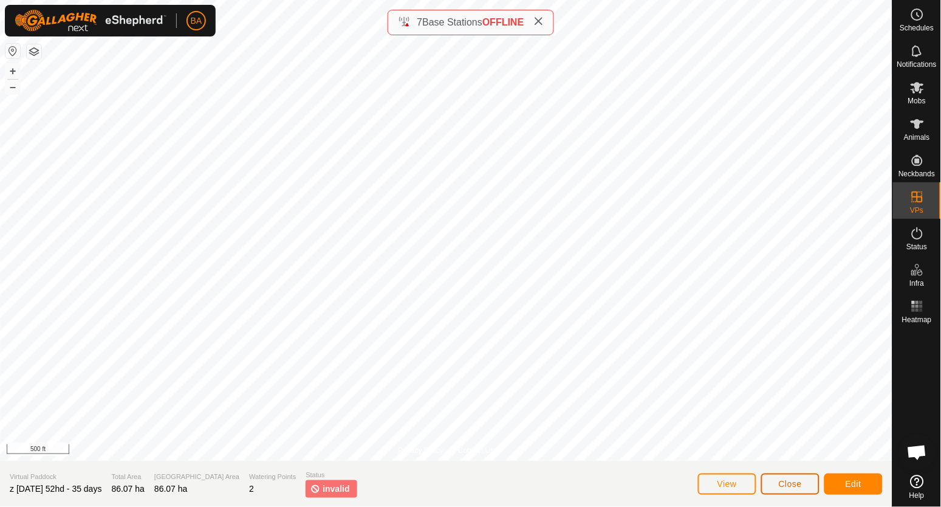
click at [787, 486] on span "Close" at bounding box center [790, 484] width 23 height 10
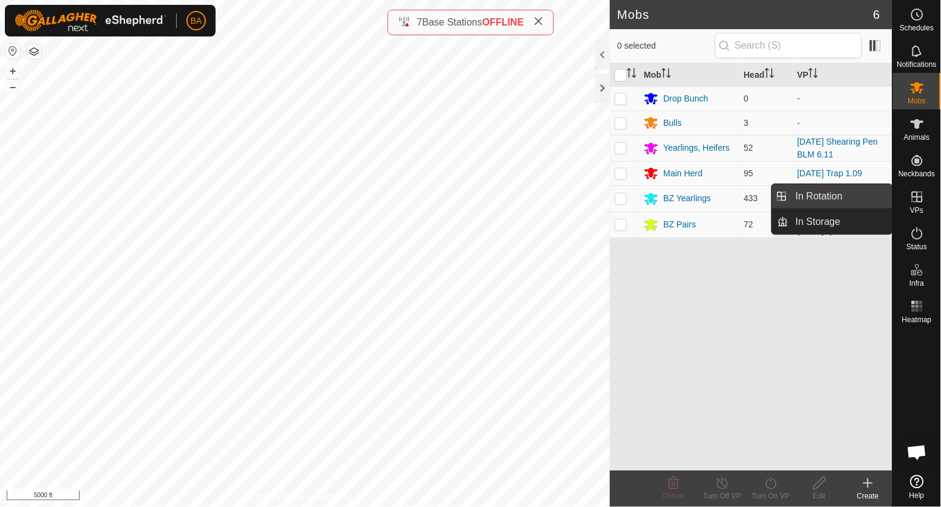
drag, startPoint x: 824, startPoint y: 202, endPoint x: 833, endPoint y: 204, distance: 9.3
click at [824, 202] on link "In Rotation" at bounding box center [840, 196] width 104 height 24
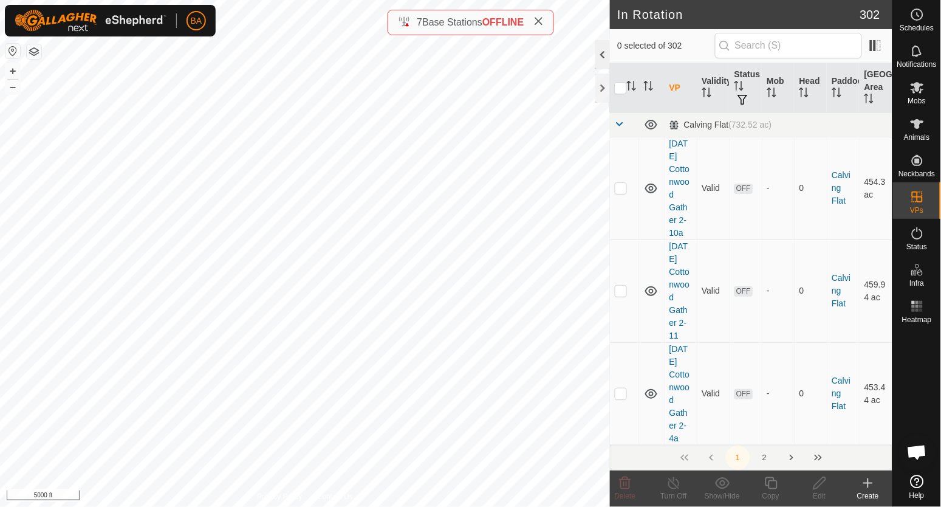
click at [596, 60] on div at bounding box center [602, 54] width 15 height 29
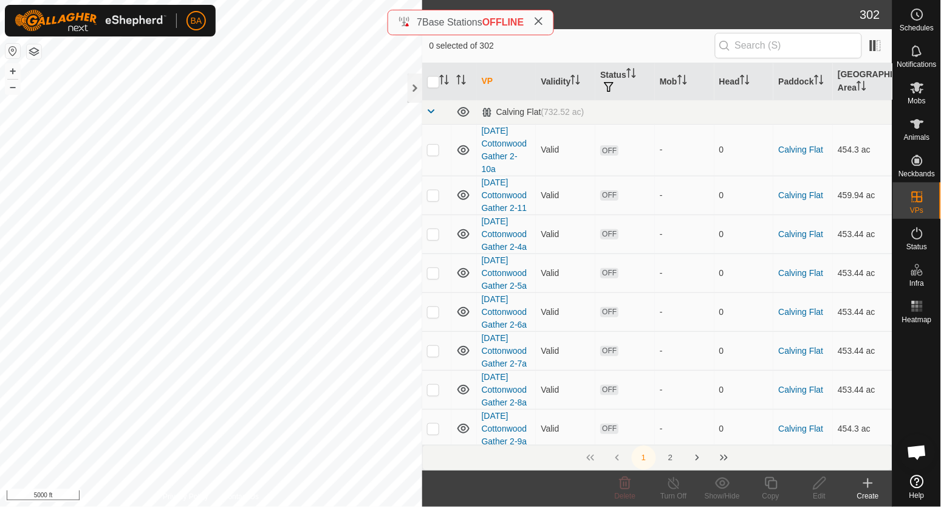
click at [488, 82] on th "VP" at bounding box center [507, 81] width 60 height 37
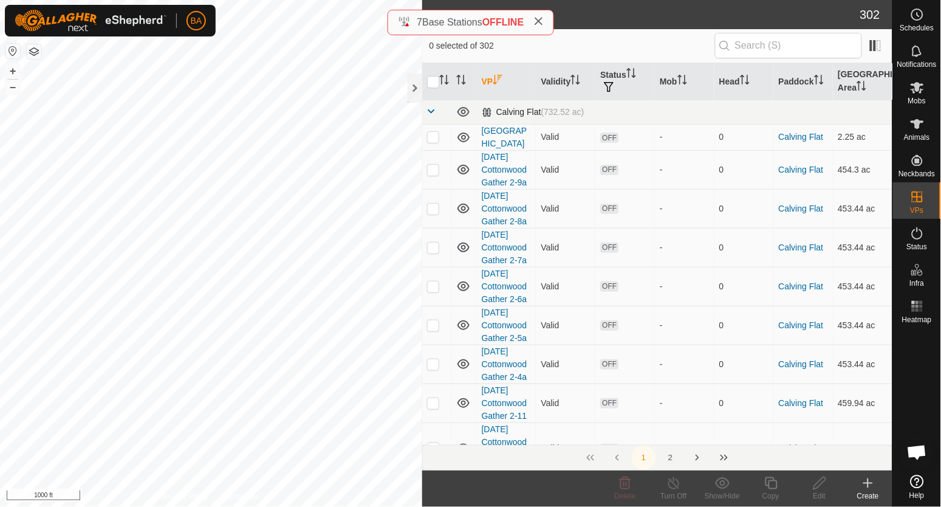
click at [434, 109] on span at bounding box center [432, 111] width 10 height 10
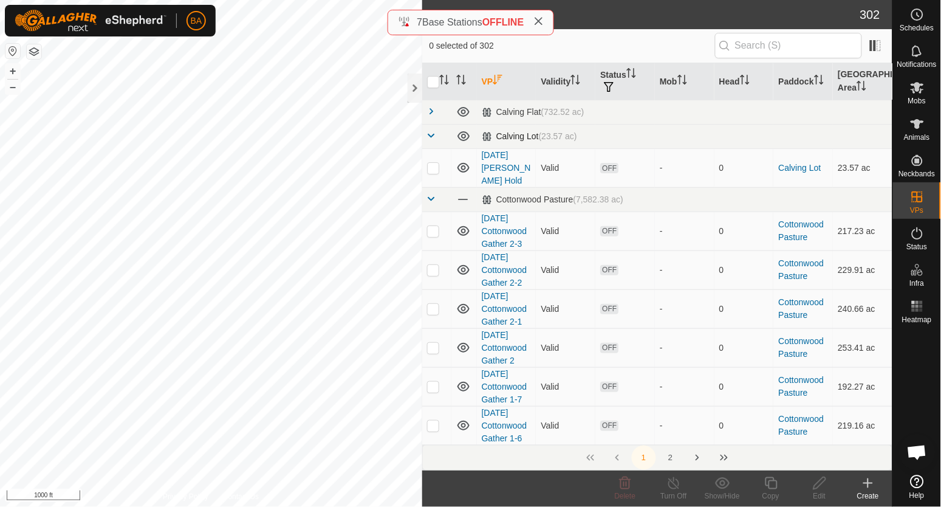
click at [431, 138] on span at bounding box center [432, 136] width 10 height 10
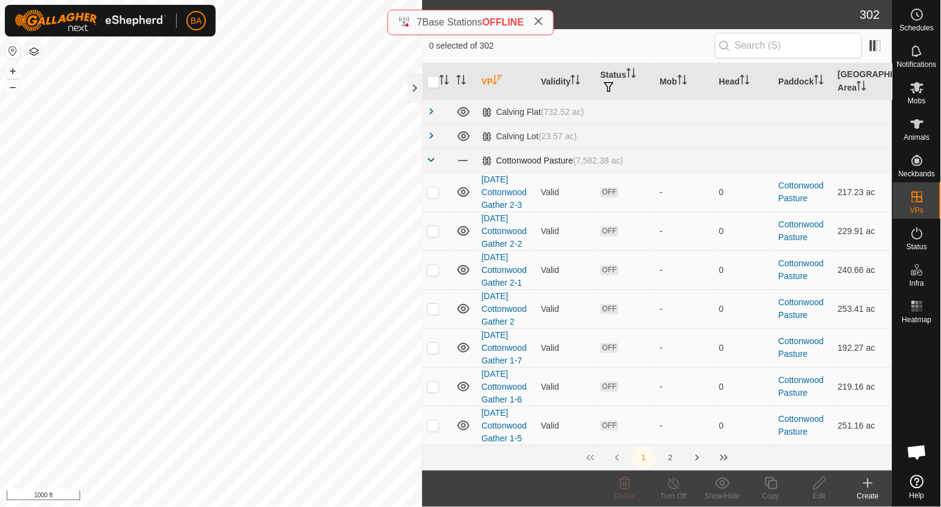
click at [432, 161] on span at bounding box center [432, 160] width 10 height 10
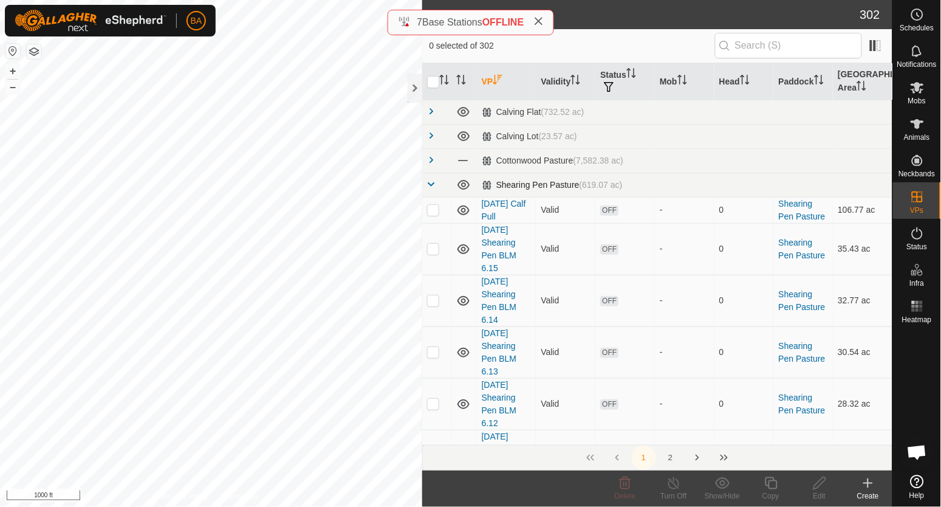
click at [432, 183] on span at bounding box center [432, 184] width 10 height 10
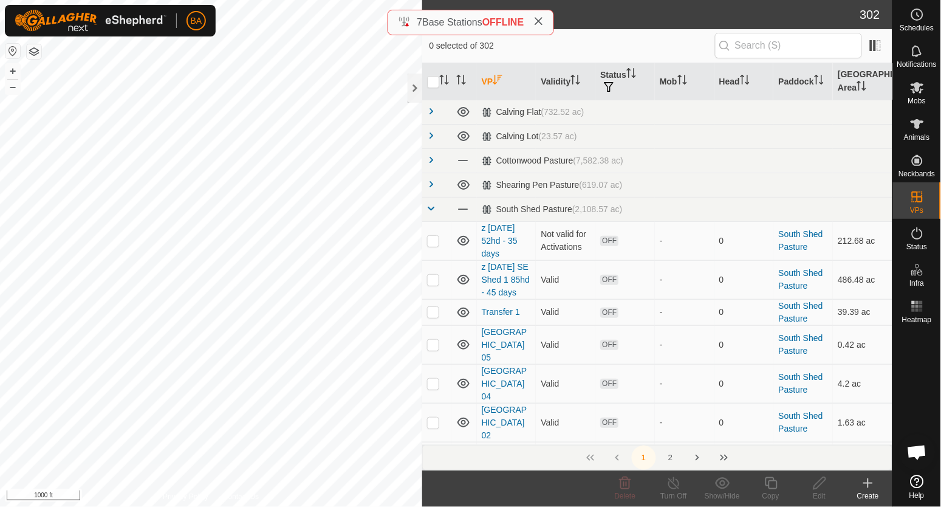
click at [498, 80] on icon "Activate to sort" at bounding box center [498, 80] width 10 height 10
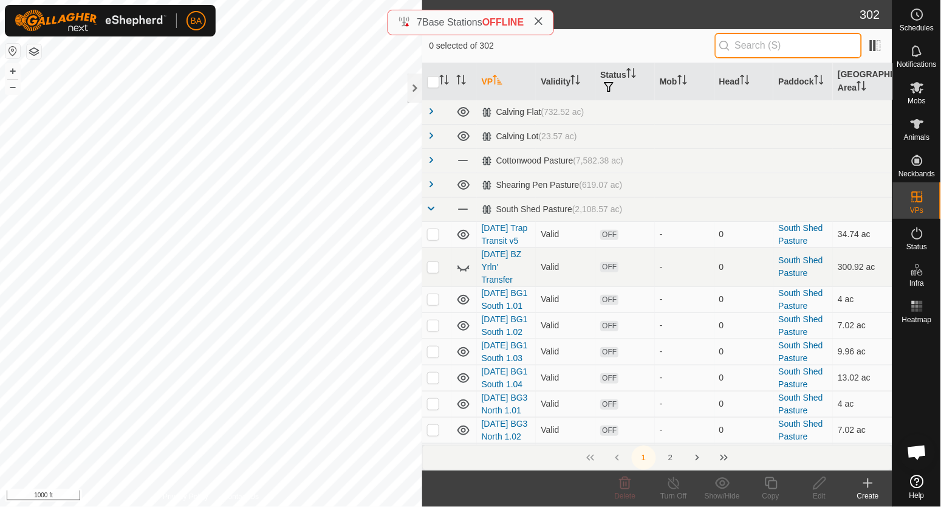
click at [756, 44] on input "text" at bounding box center [788, 46] width 147 height 26
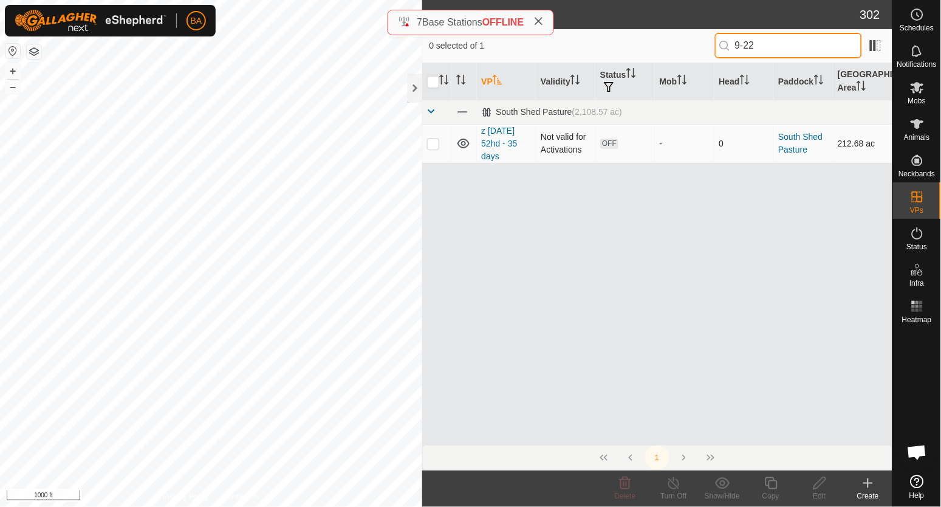
type input "9-22"
click at [429, 145] on p-checkbox at bounding box center [433, 143] width 12 height 10
checkbox input "true"
click at [814, 481] on icon at bounding box center [819, 483] width 15 height 15
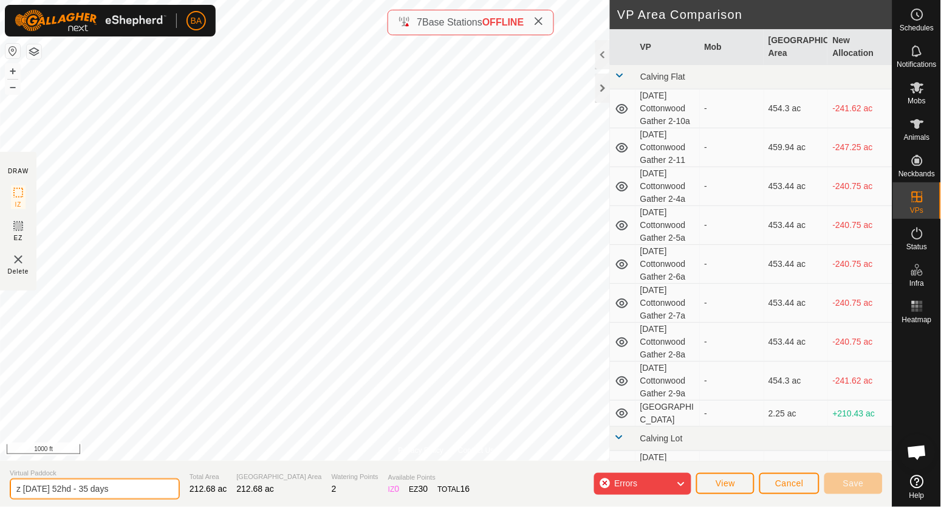
click at [49, 490] on input "z 2025-09-22 52hd - 35 days" at bounding box center [95, 488] width 170 height 21
drag, startPoint x: 64, startPoint y: 487, endPoint x: 58, endPoint y: 486, distance: 6.1
click at [58, 486] on input "z 2025-07-22 52hd - 35 days" at bounding box center [95, 488] width 170 height 21
type input "z 2025-07-15 52hd - 35 days"
click at [841, 486] on button "Save" at bounding box center [853, 483] width 58 height 21
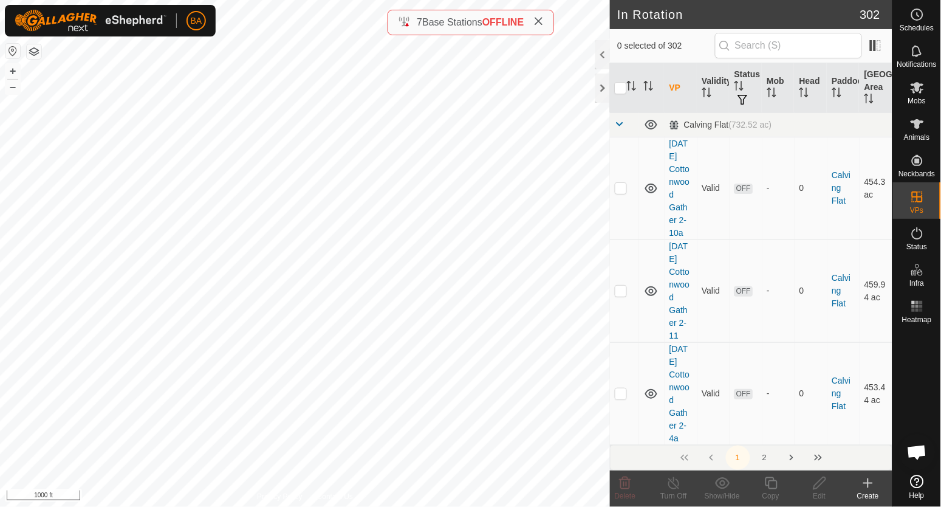
click at [875, 487] on icon at bounding box center [868, 483] width 15 height 15
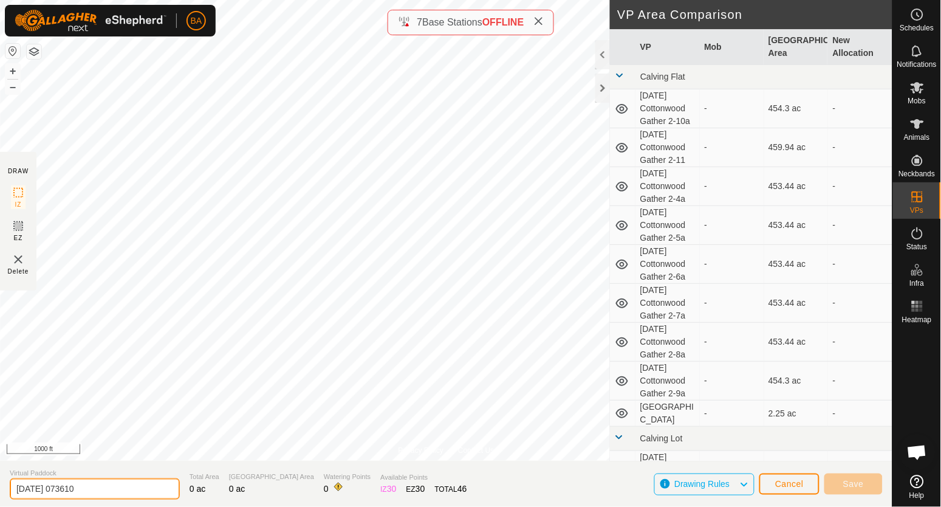
click at [13, 490] on input "2025-09-22 073610" at bounding box center [95, 488] width 170 height 21
click at [50, 488] on input "z 2025-09-22 073610" at bounding box center [95, 488] width 170 height 21
drag, startPoint x: 58, startPoint y: 490, endPoint x: 241, endPoint y: 487, distance: 182.9
click at [241, 487] on section "Virtual Paddock z 2025-07-22 073610 Total Area 0 ac Grazing Area 0 ac Watering …" at bounding box center [446, 483] width 892 height 46
type input "z 2025-07-15 52hd - 35 days BG2"
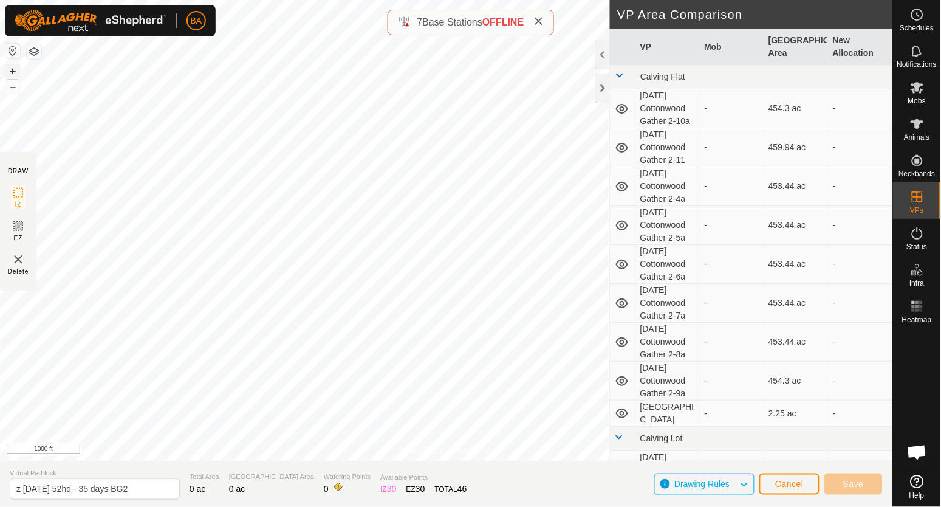
click at [9, 72] on button "+" at bounding box center [12, 71] width 15 height 15
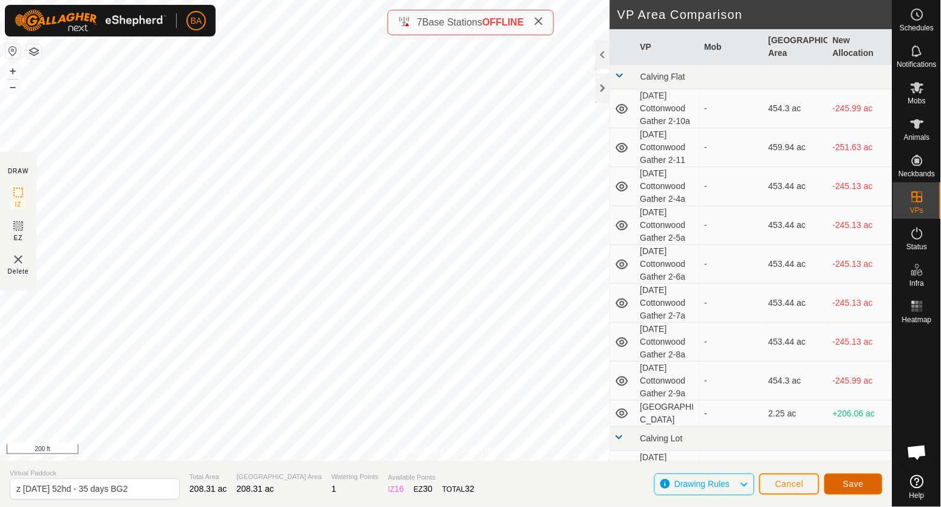
click at [849, 488] on span "Save" at bounding box center [853, 484] width 21 height 10
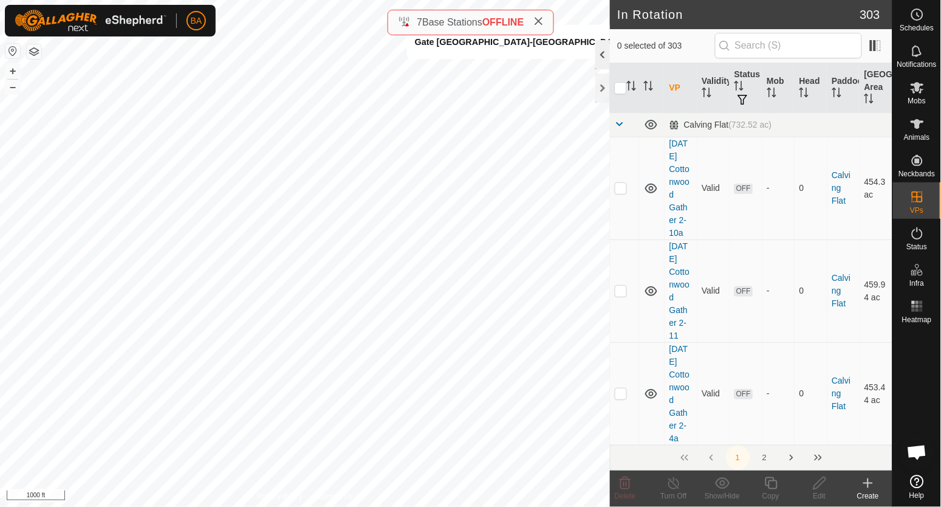
click at [600, 58] on div at bounding box center [602, 54] width 15 height 29
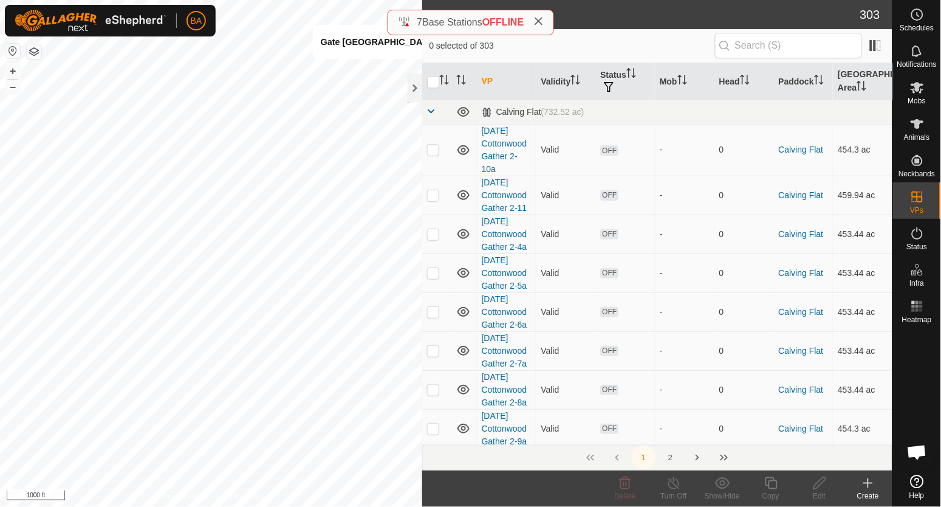
click at [487, 79] on th "VP" at bounding box center [507, 81] width 60 height 37
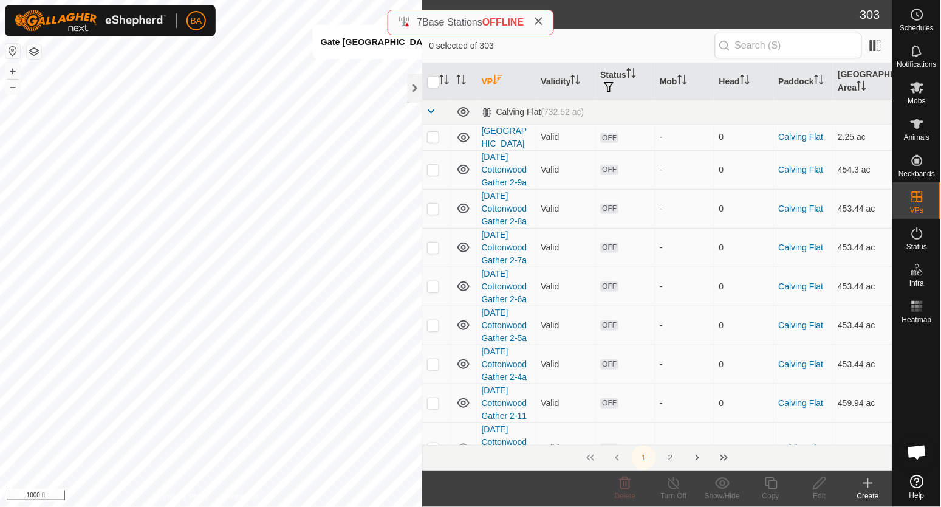
click at [491, 81] on th "VP" at bounding box center [507, 81] width 60 height 37
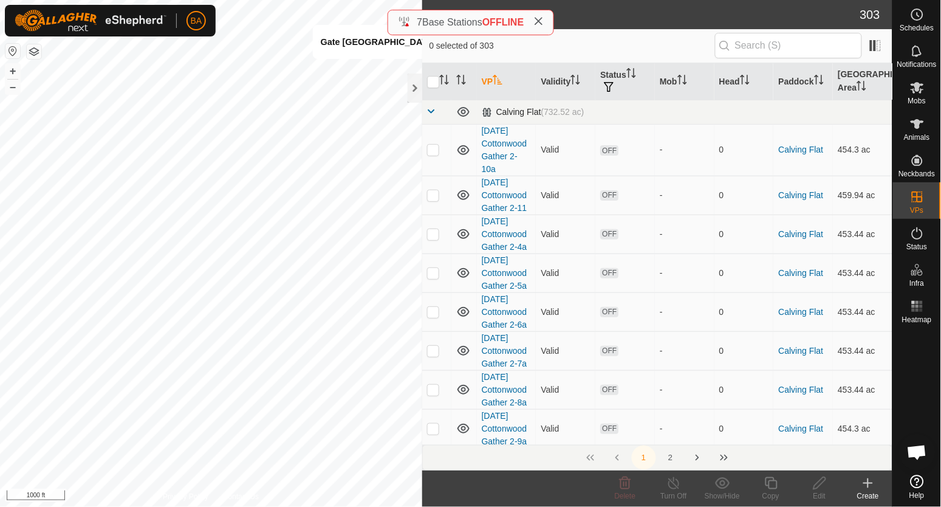
click at [431, 115] on span at bounding box center [432, 111] width 10 height 10
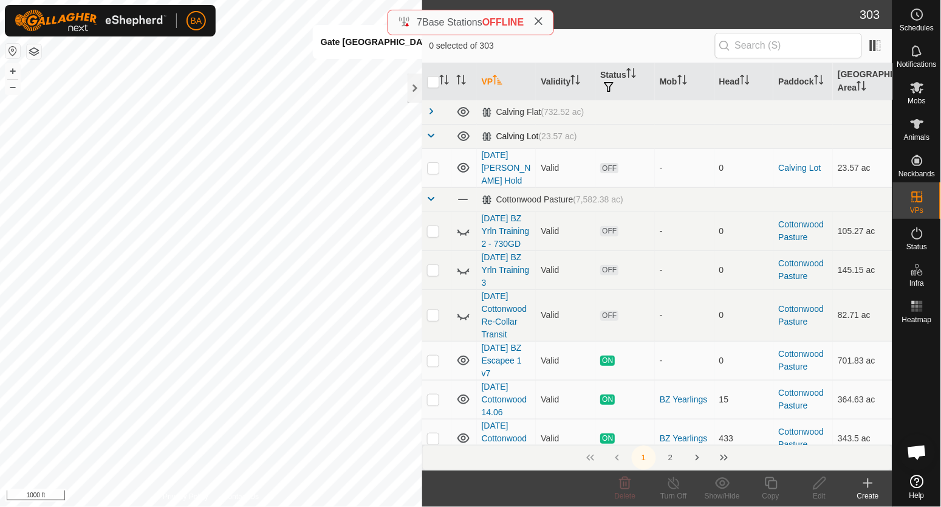
click at [431, 132] on span at bounding box center [432, 136] width 10 height 10
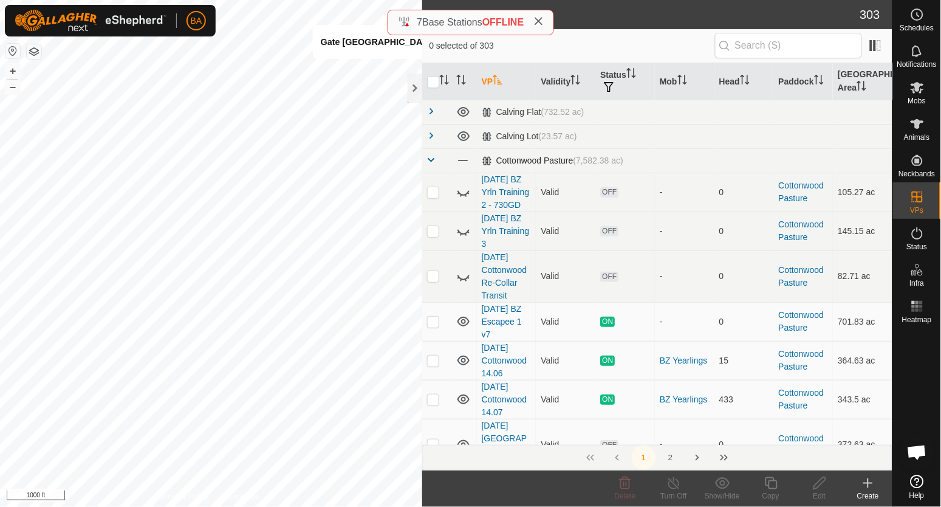
click at [434, 162] on span at bounding box center [432, 160] width 10 height 10
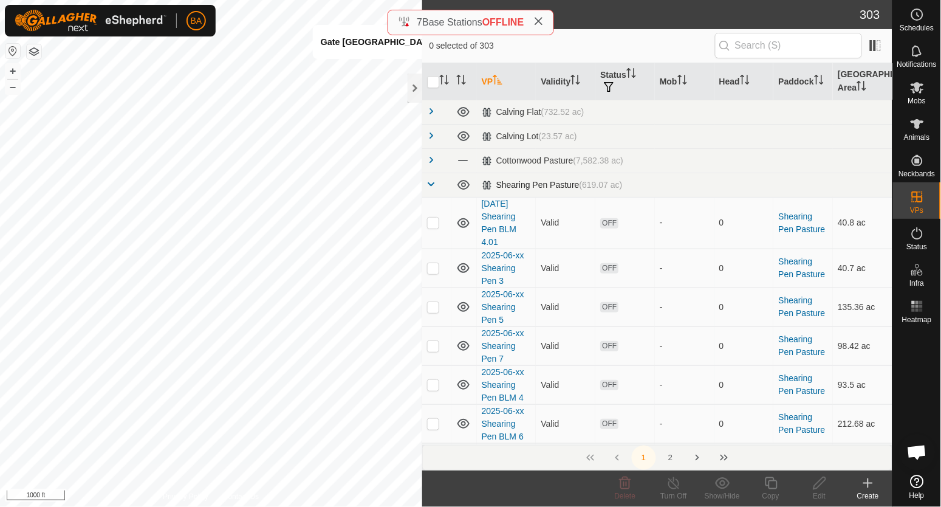
click at [434, 186] on span at bounding box center [432, 184] width 10 height 10
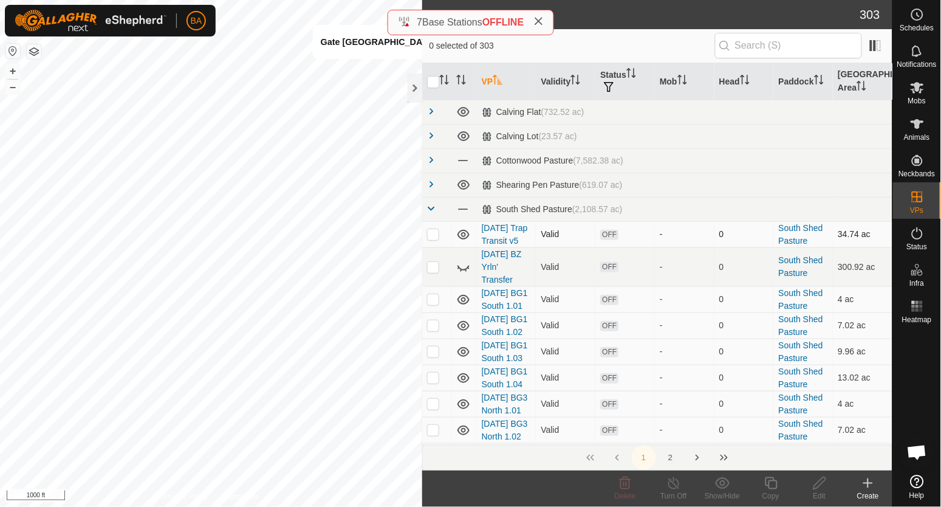
click at [434, 239] on p-checkbox at bounding box center [433, 234] width 12 height 10
click at [430, 239] on p-checkbox at bounding box center [433, 234] width 12 height 10
checkbox input "false"
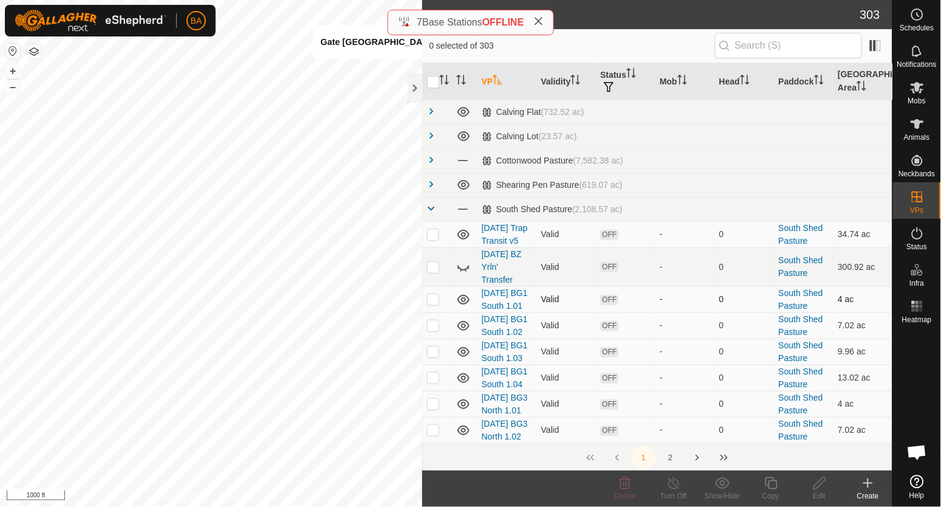
click at [428, 304] on p-checkbox at bounding box center [433, 299] width 12 height 10
checkbox input "true"
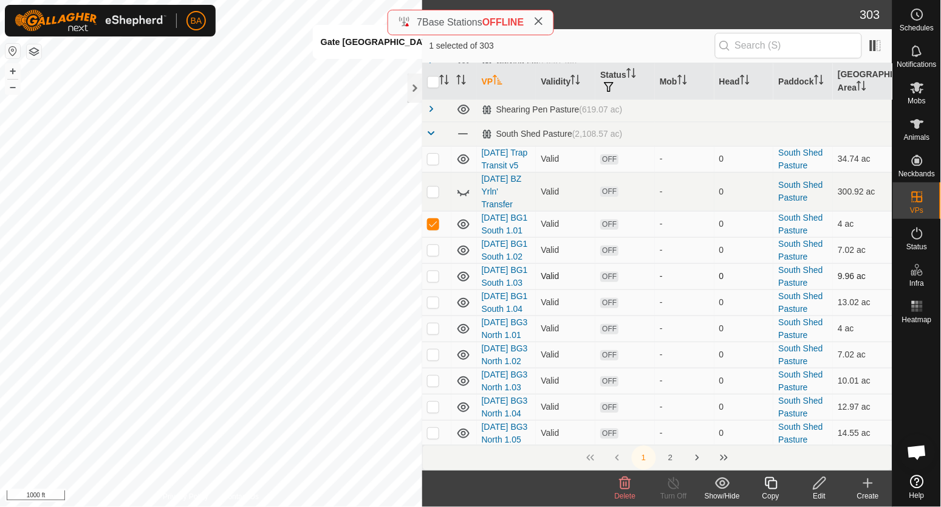
click at [433, 255] on p-checkbox at bounding box center [433, 250] width 12 height 10
checkbox input "true"
click at [431, 281] on p-checkbox at bounding box center [433, 276] width 12 height 10
checkbox input "true"
click at [432, 307] on p-checkbox at bounding box center [433, 302] width 12 height 10
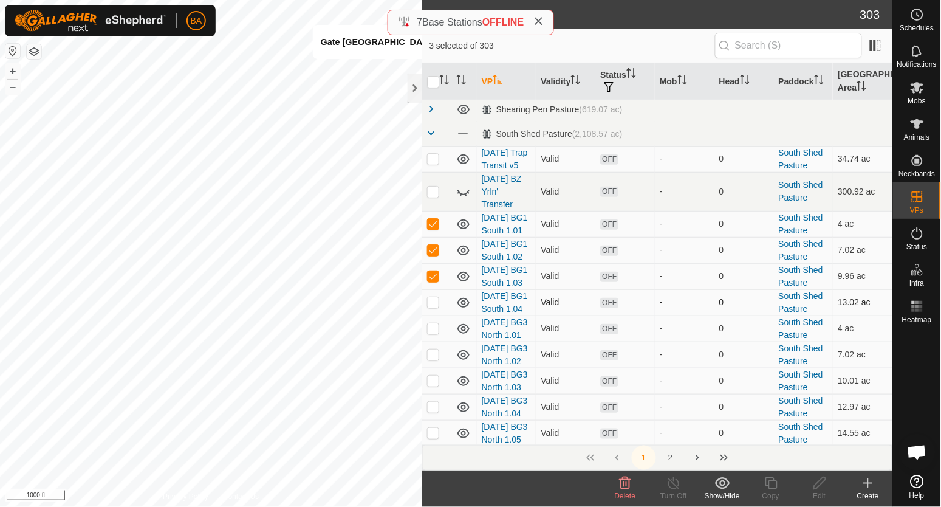
checkbox input "true"
click at [432, 333] on p-checkbox at bounding box center [433, 328] width 12 height 10
checkbox input "true"
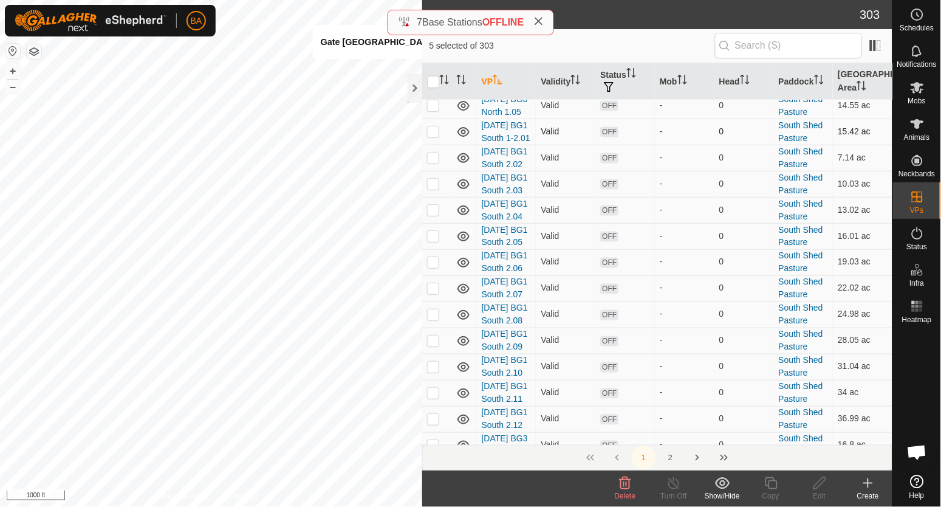
scroll to position [379, 0]
click at [434, 55] on p-checkbox at bounding box center [433, 51] width 12 height 10
checkbox input "true"
click at [434, 81] on p-checkbox at bounding box center [433, 77] width 12 height 10
checkbox input "true"
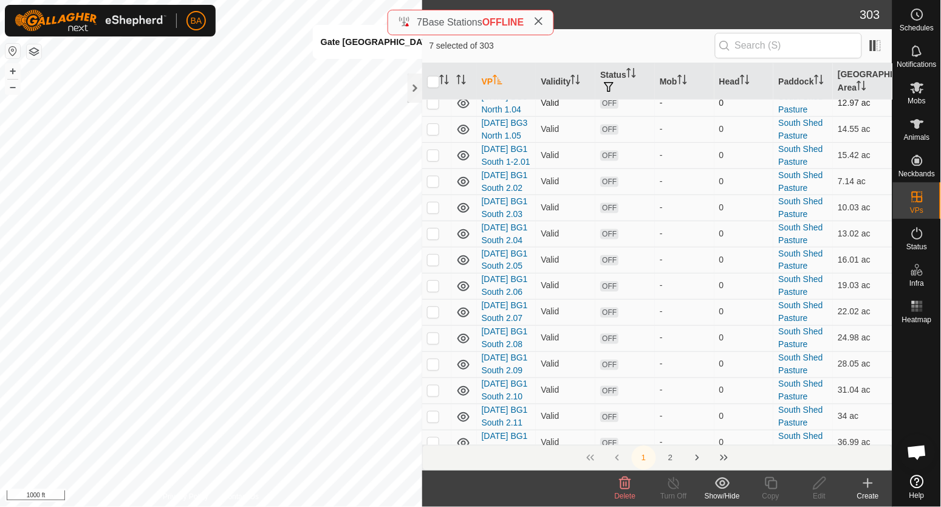
click at [430, 108] on p-checkbox at bounding box center [433, 103] width 12 height 10
checkbox input "true"
click at [432, 142] on td at bounding box center [436, 129] width 29 height 26
checkbox input "true"
click at [433, 168] on td at bounding box center [436, 155] width 29 height 26
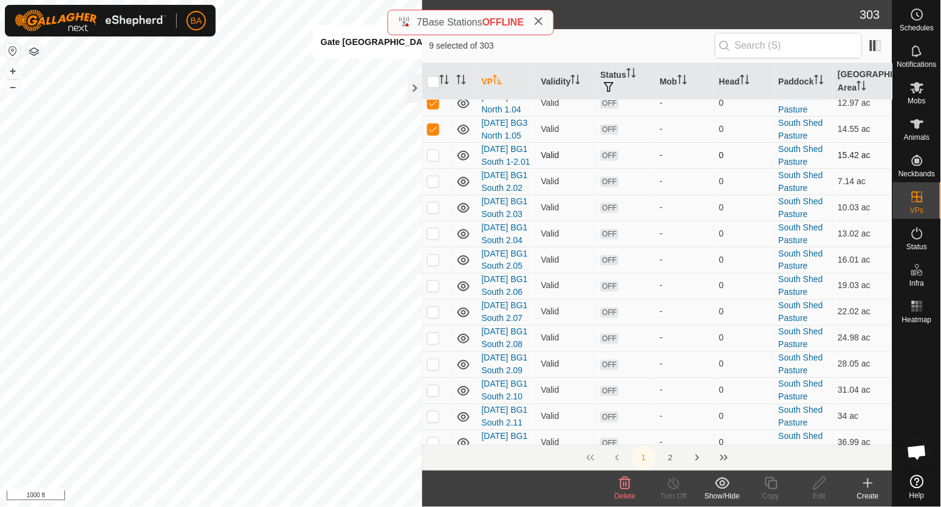
checkbox input "true"
click at [431, 186] on p-checkbox at bounding box center [433, 181] width 12 height 10
checkbox input "true"
click at [431, 212] on p-checkbox at bounding box center [433, 207] width 12 height 10
checkbox input "true"
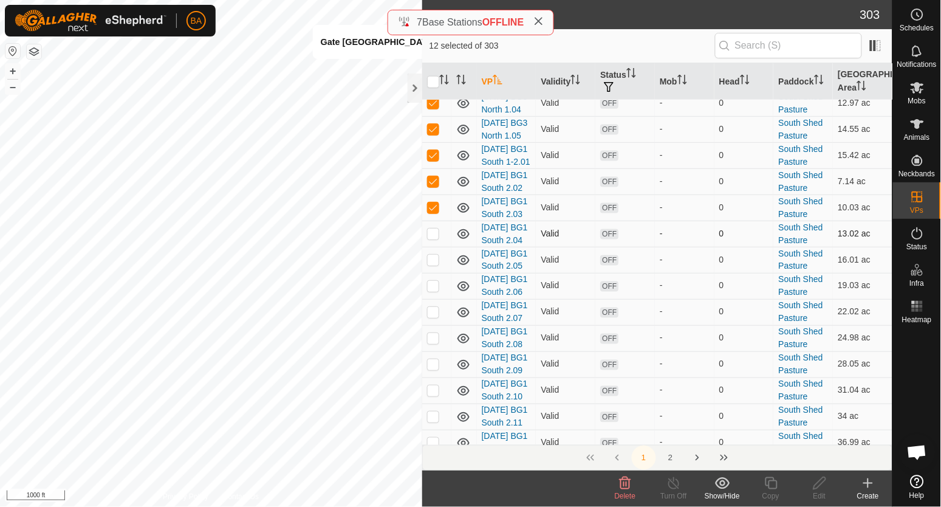
click at [432, 238] on p-checkbox at bounding box center [433, 233] width 12 height 10
checkbox input "true"
click at [432, 188] on p-checkbox at bounding box center [433, 183] width 12 height 10
checkbox input "true"
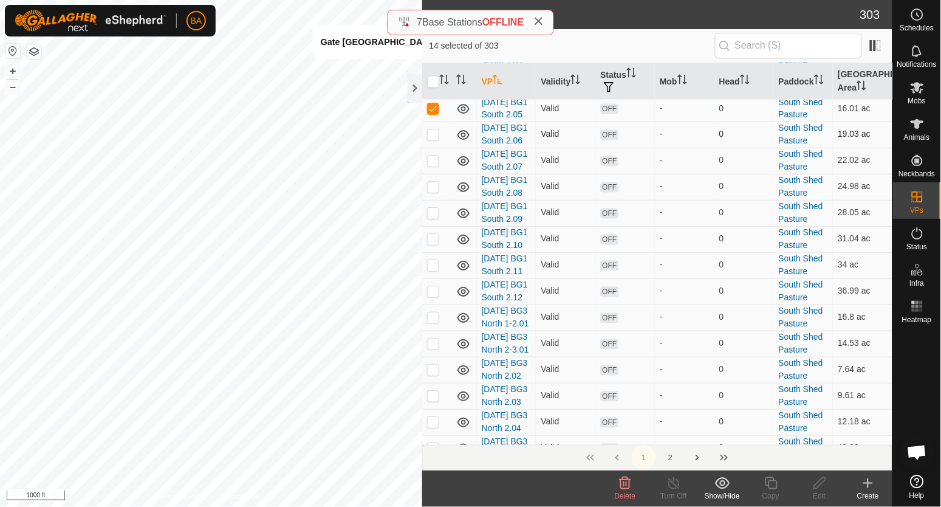
scroll to position [531, 0]
click at [436, 138] on p-checkbox at bounding box center [433, 133] width 12 height 10
checkbox input "true"
click at [434, 173] on td at bounding box center [436, 159] width 29 height 26
checkbox input "true"
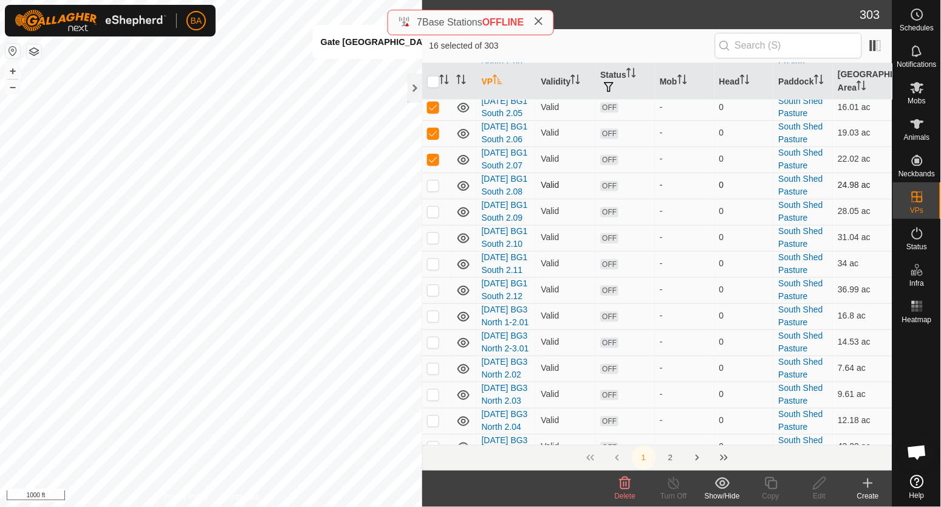
click at [436, 190] on p-checkbox at bounding box center [433, 185] width 12 height 10
checkbox input "true"
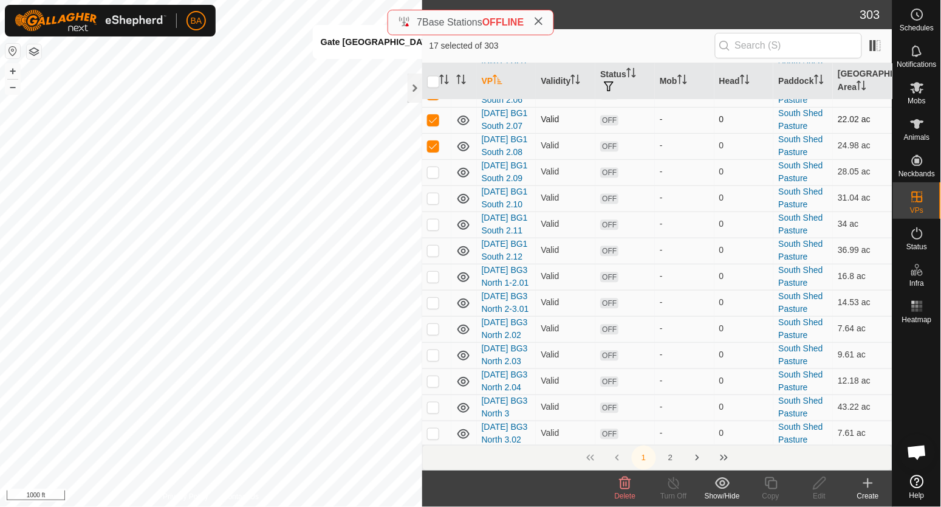
scroll to position [607, 0]
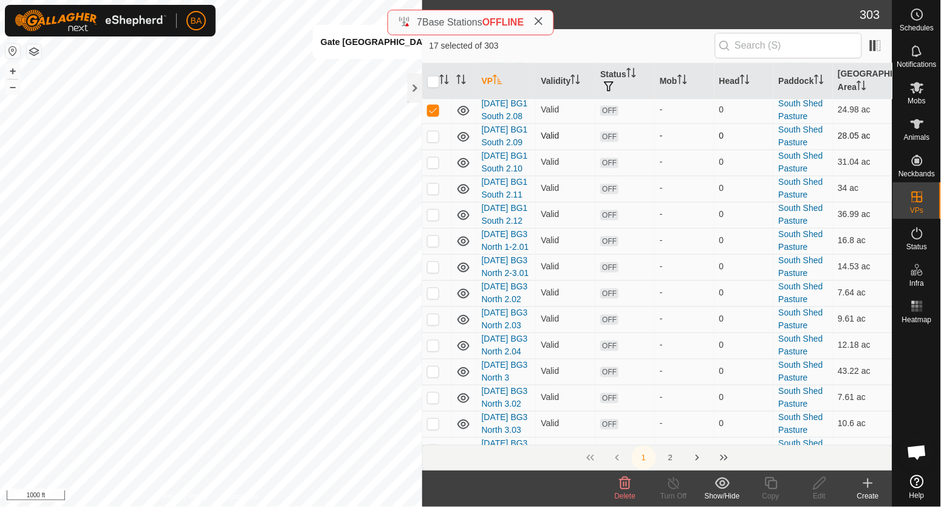
click at [431, 141] on p-checkbox at bounding box center [433, 136] width 12 height 10
checkbox input "true"
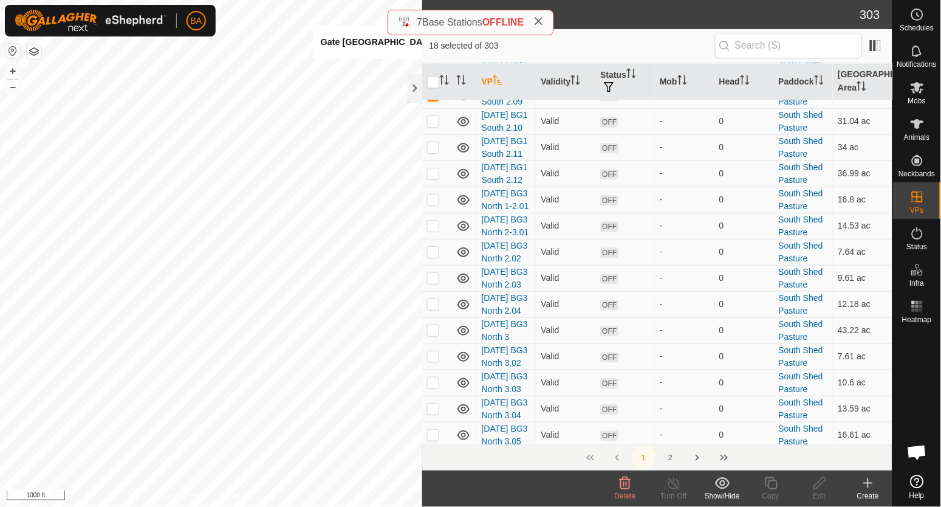
scroll to position [683, 0]
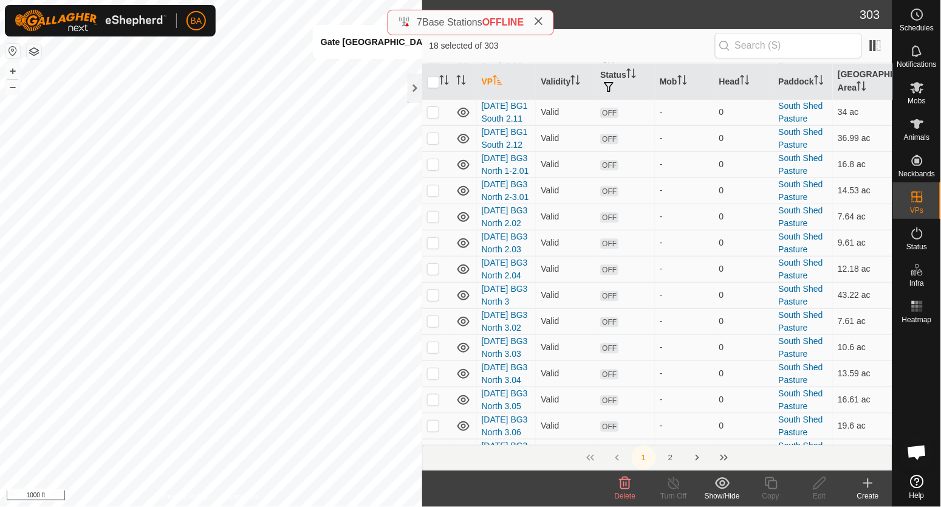
click at [434, 91] on p-checkbox at bounding box center [433, 86] width 12 height 10
checkbox input "true"
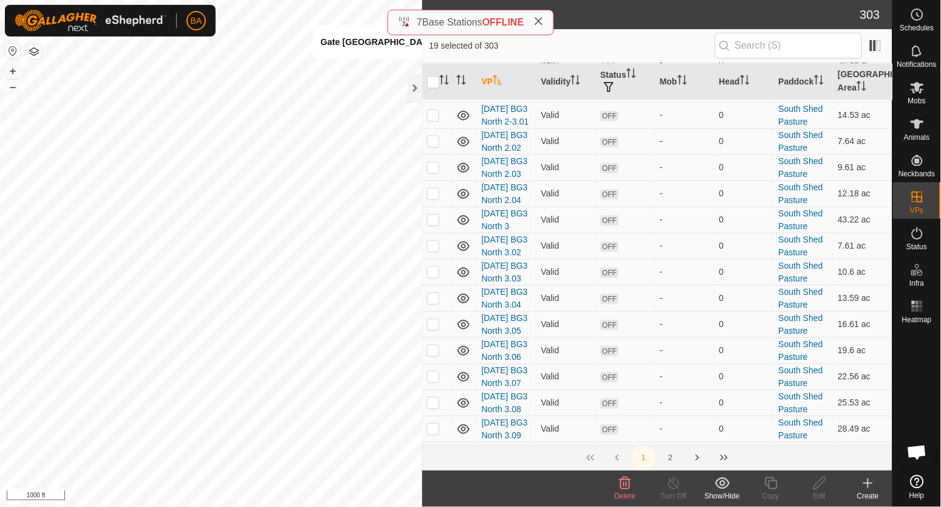
click at [431, 41] on p-checkbox at bounding box center [433, 37] width 12 height 10
checkbox input "true"
click at [436, 76] on td at bounding box center [436, 63] width 29 height 26
checkbox input "true"
click at [436, 94] on p-checkbox at bounding box center [433, 89] width 12 height 10
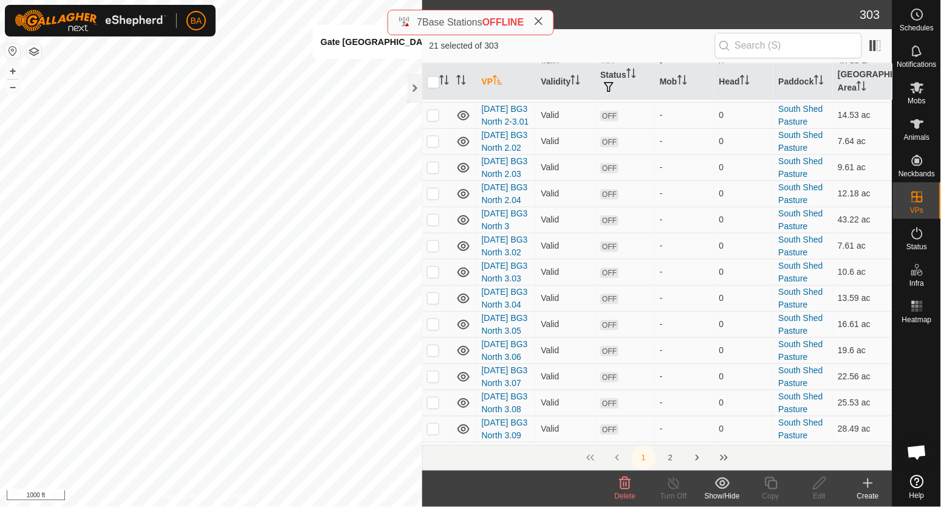
checkbox input "true"
click at [431, 43] on p-checkbox at bounding box center [433, 38] width 12 height 10
checkbox input "true"
click at [430, 69] on p-checkbox at bounding box center [433, 65] width 12 height 10
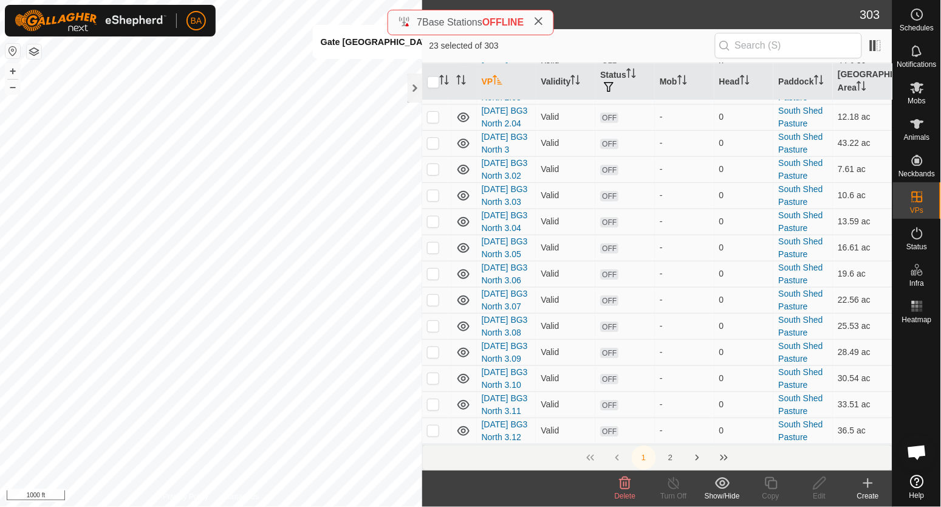
checkbox input "true"
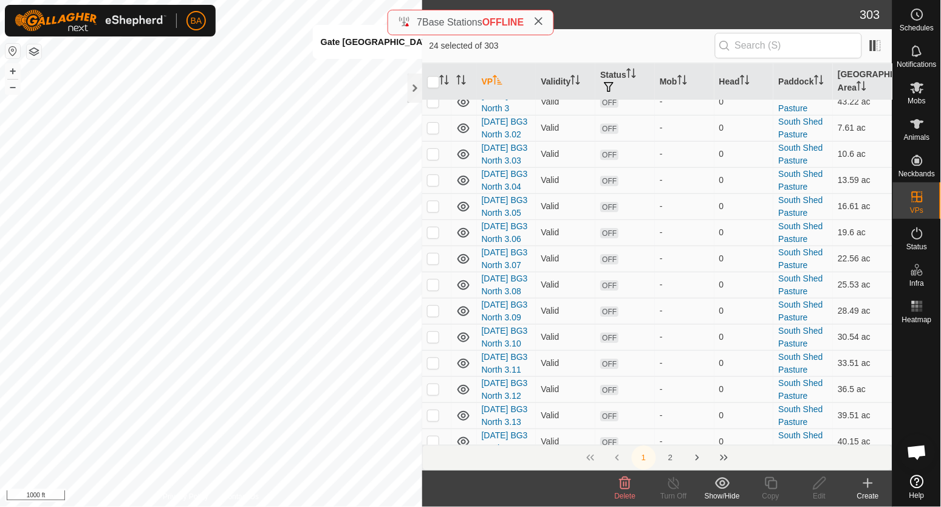
scroll to position [911, 0]
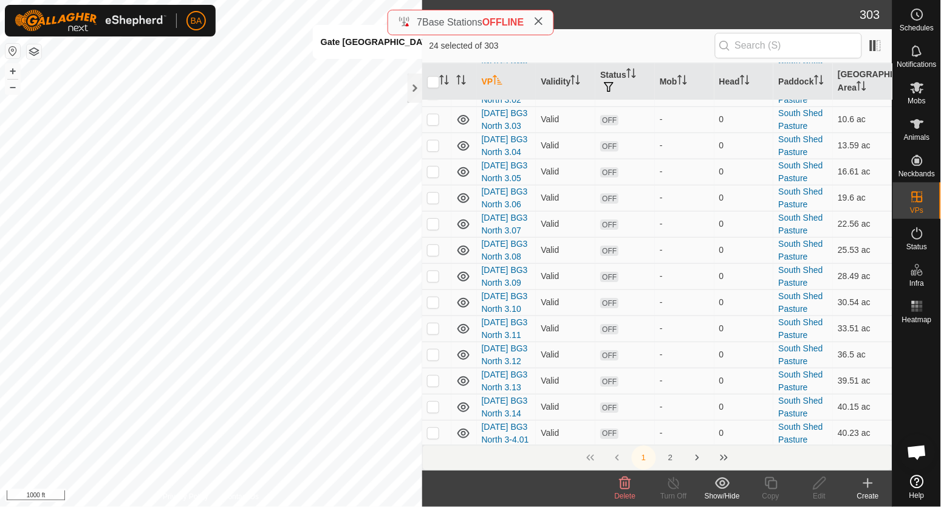
click at [433, 19] on p-checkbox at bounding box center [433, 15] width 12 height 10
checkbox input "true"
click at [437, 46] on p-checkbox at bounding box center [433, 41] width 12 height 10
checkbox input "true"
click at [433, 72] on p-checkbox at bounding box center [433, 67] width 12 height 10
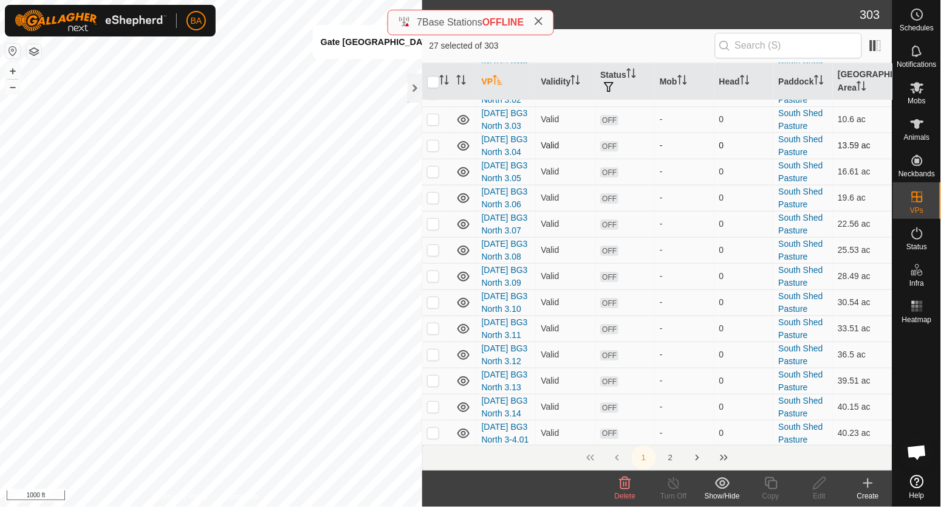
checkbox input "true"
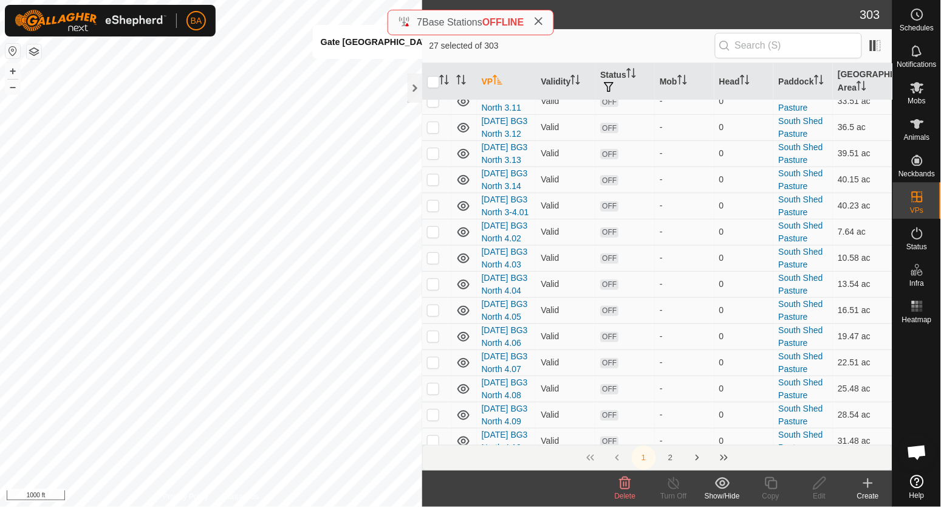
checkbox input "true"
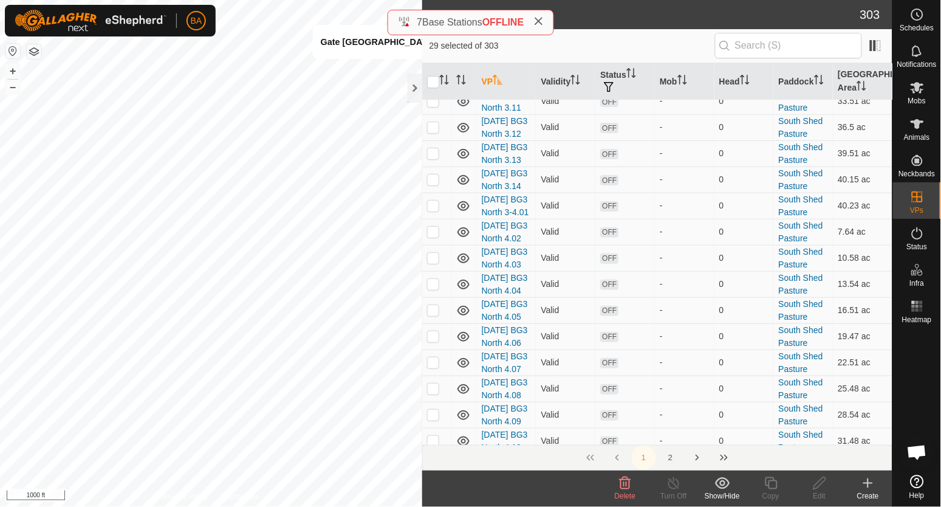
checkbox input "true"
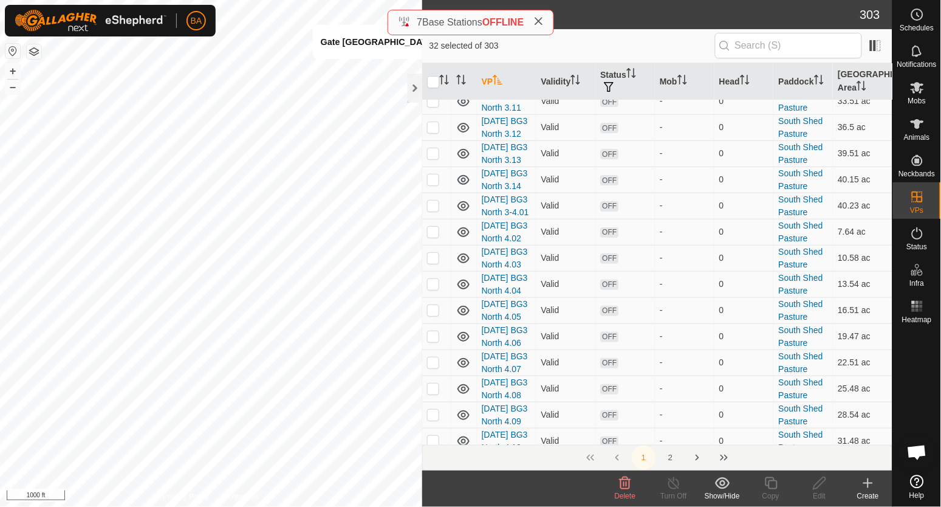
checkbox input "true"
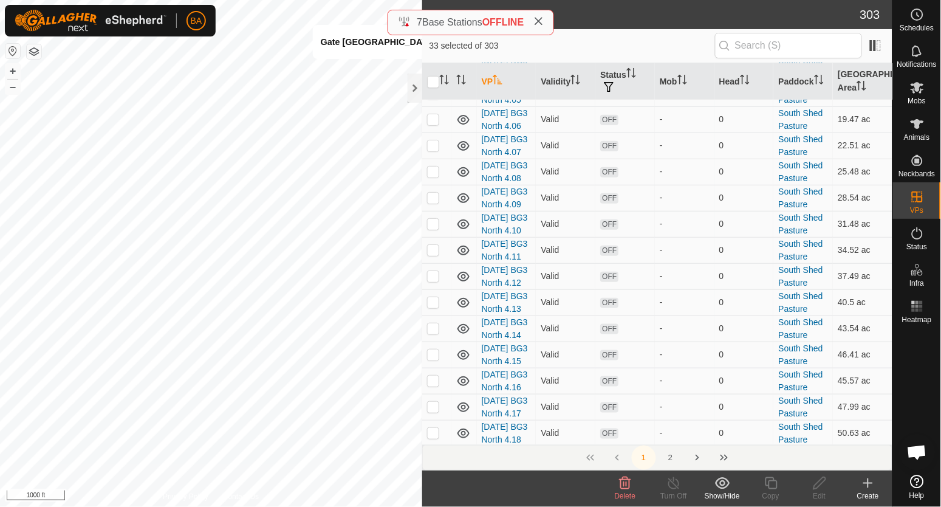
scroll to position [1366, 0]
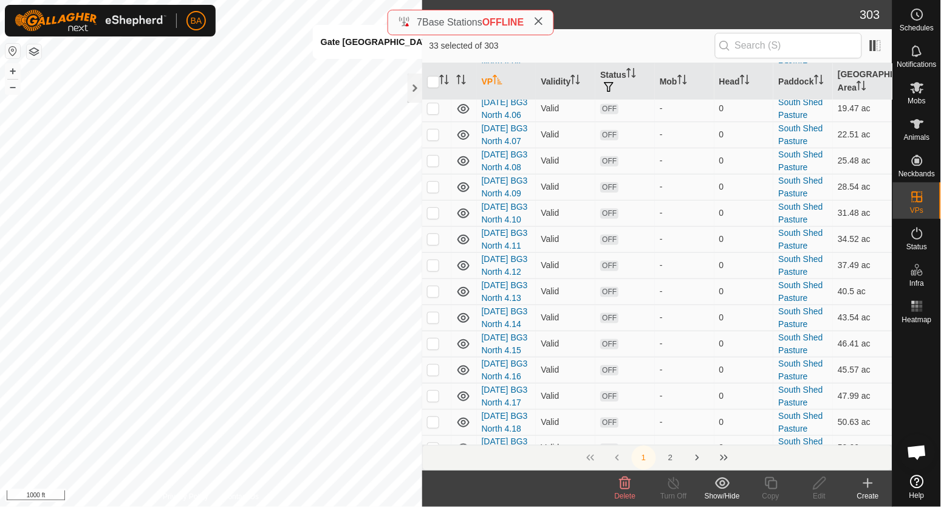
checkbox input "true"
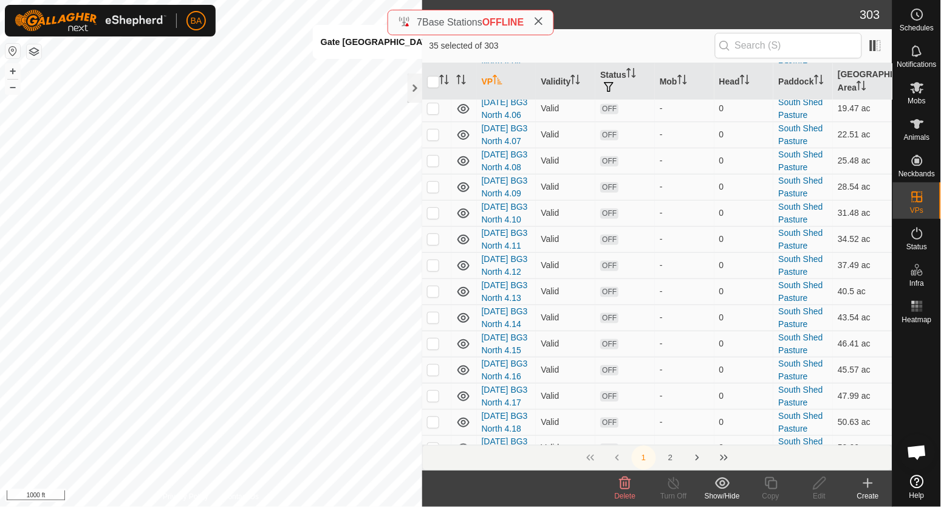
checkbox input "true"
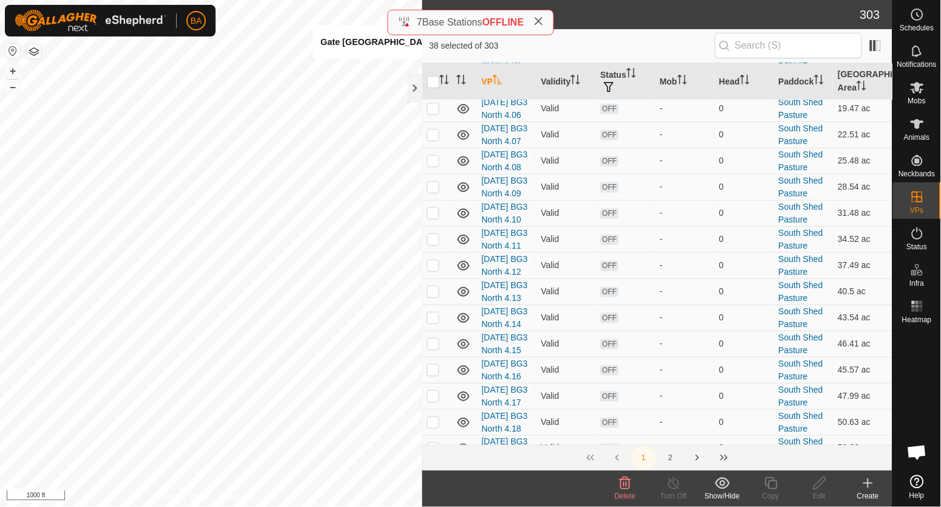
checkbox input "true"
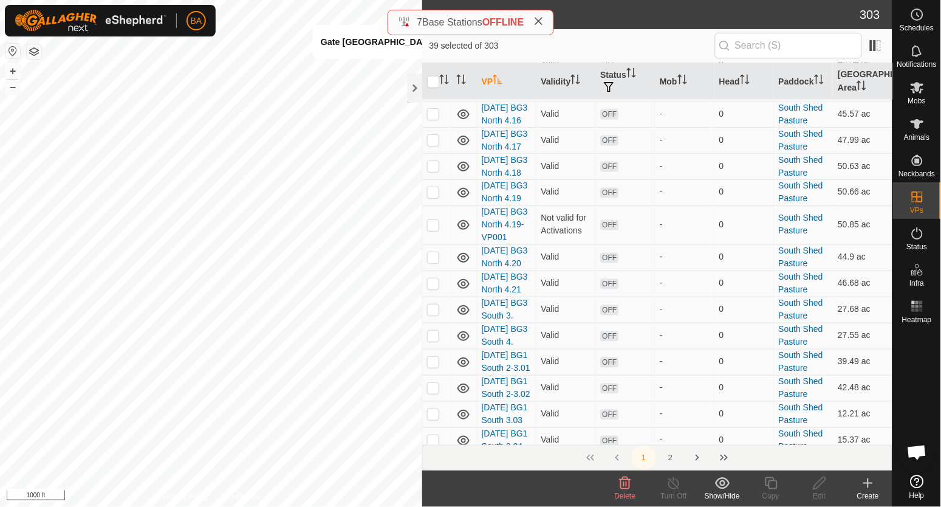
scroll to position [1670, 0]
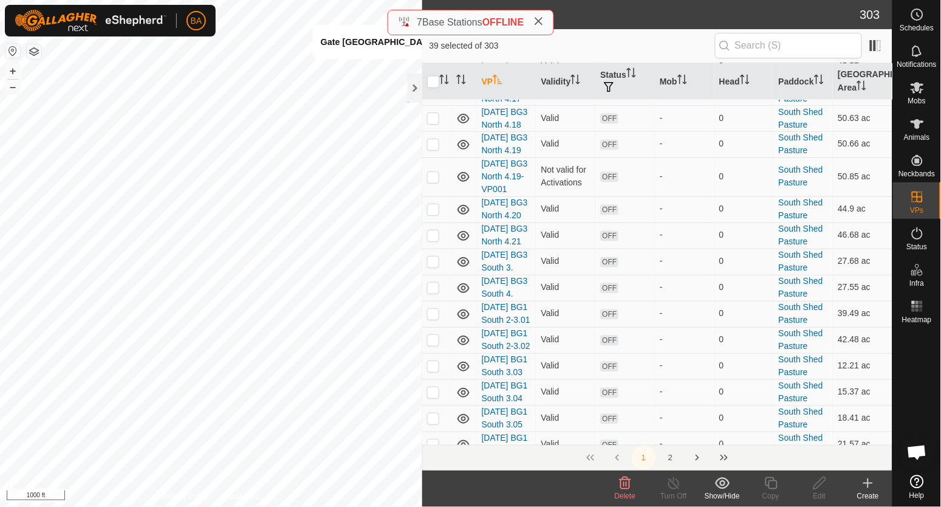
checkbox input "true"
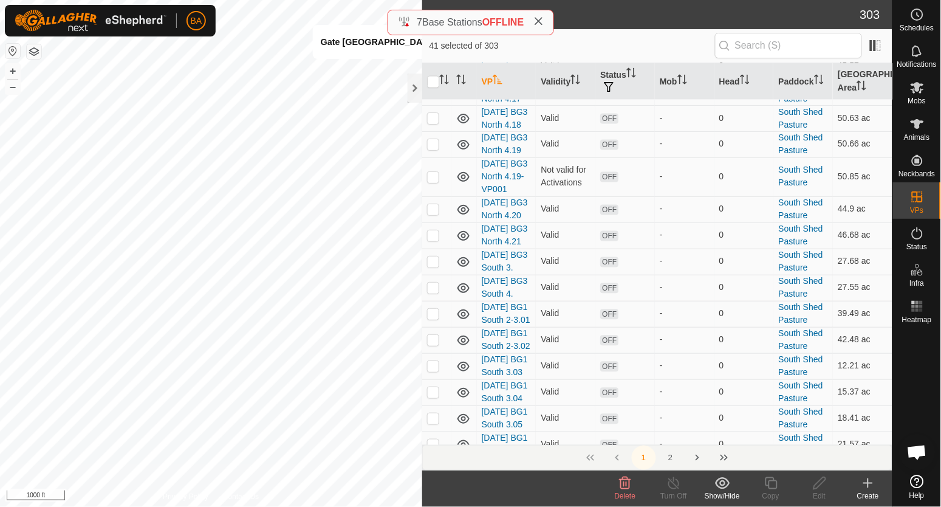
checkbox input "true"
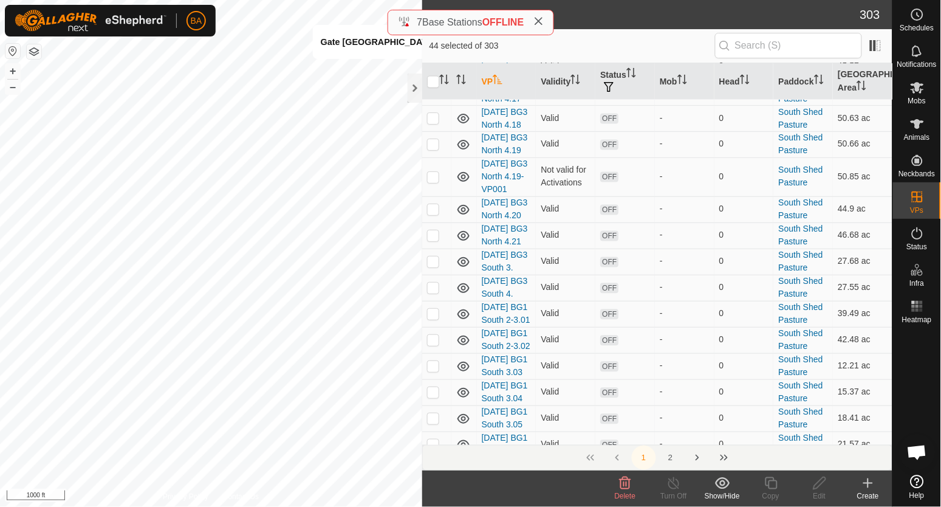
checkbox input "true"
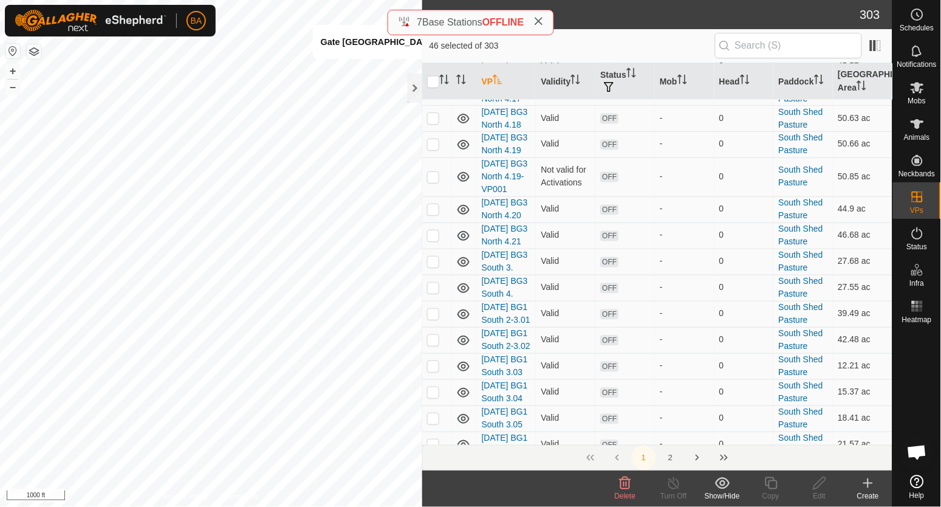
checkbox input "true"
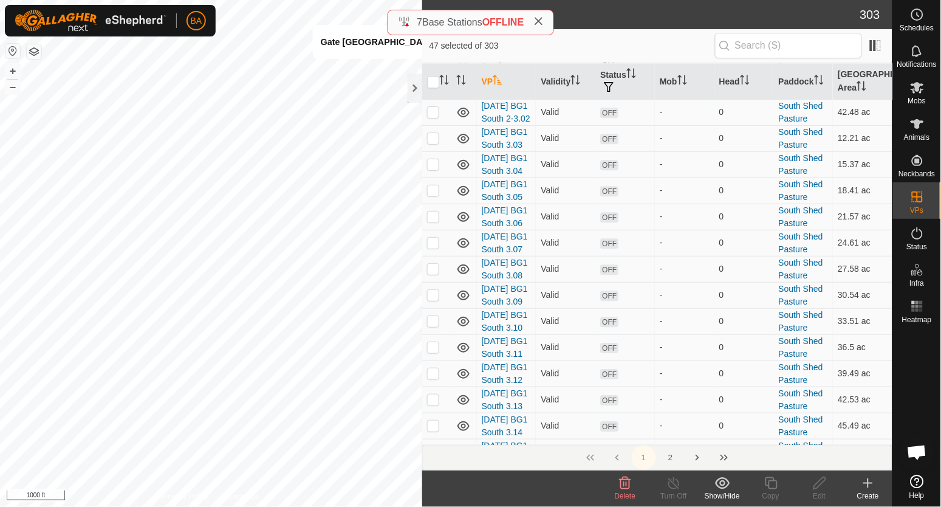
checkbox input "true"
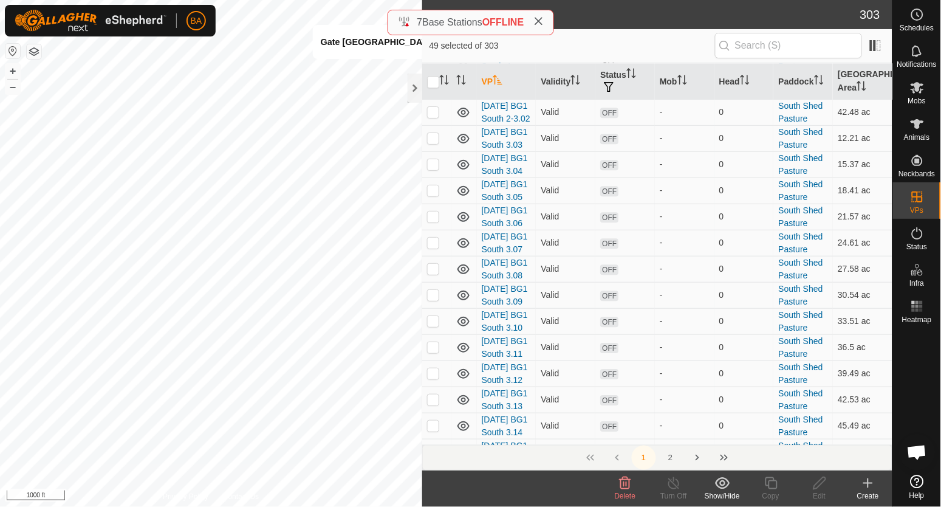
checkbox input "true"
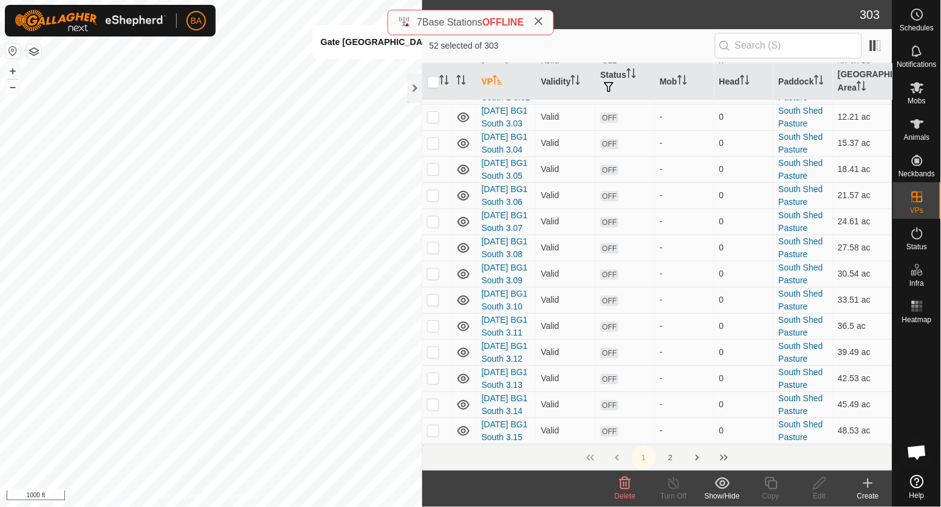
scroll to position [1974, 0]
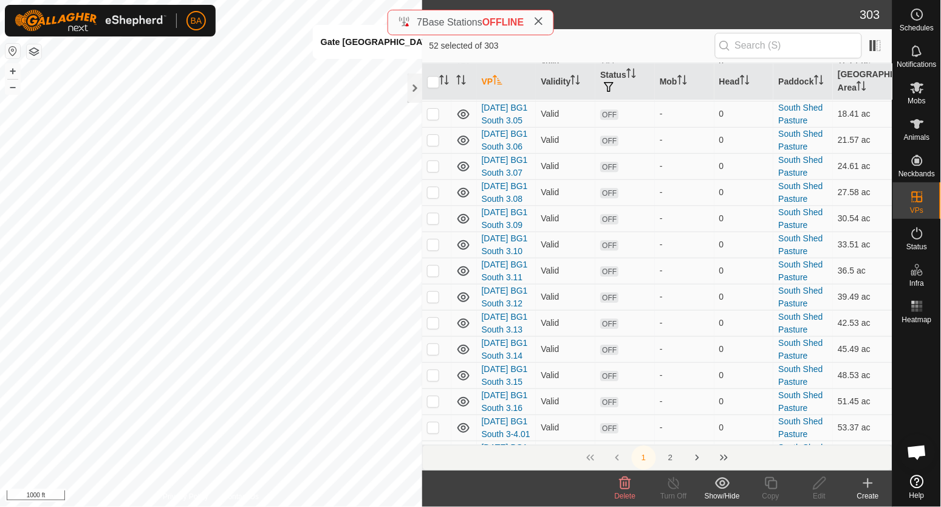
checkbox input "true"
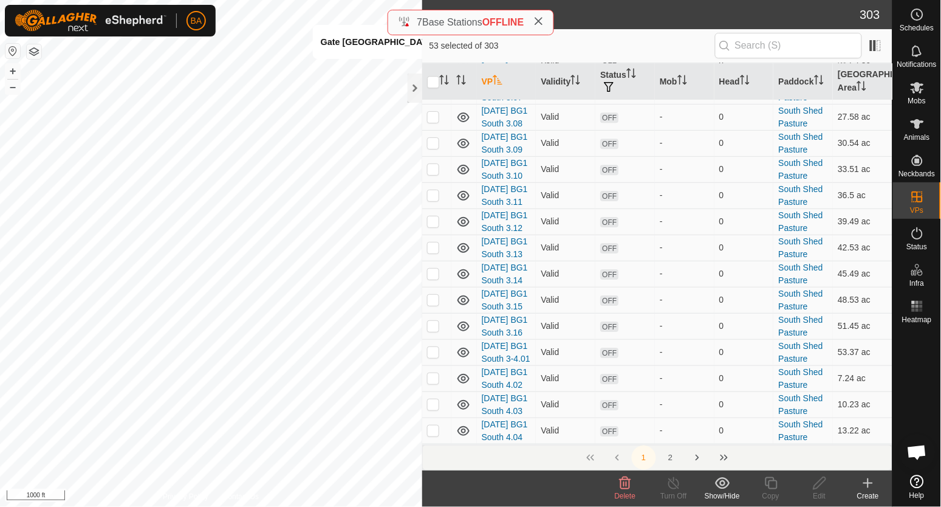
checkbox input "true"
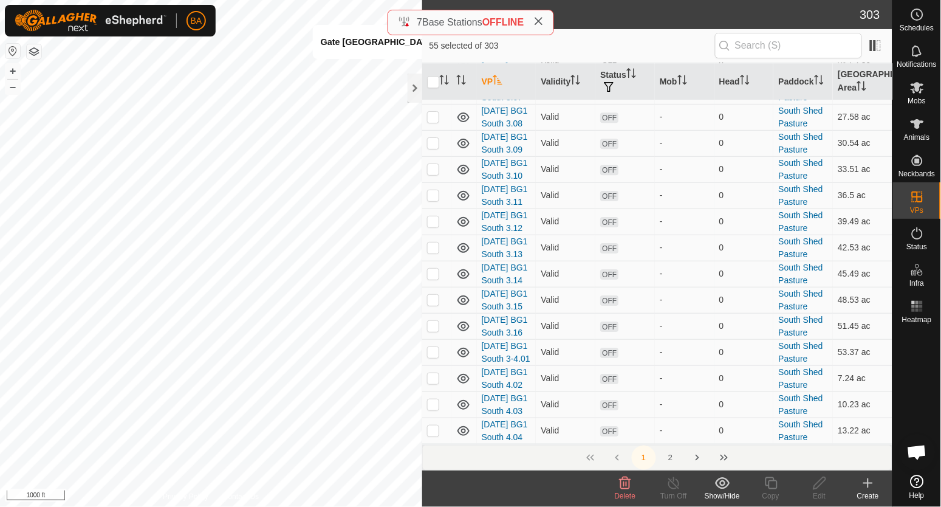
checkbox input "true"
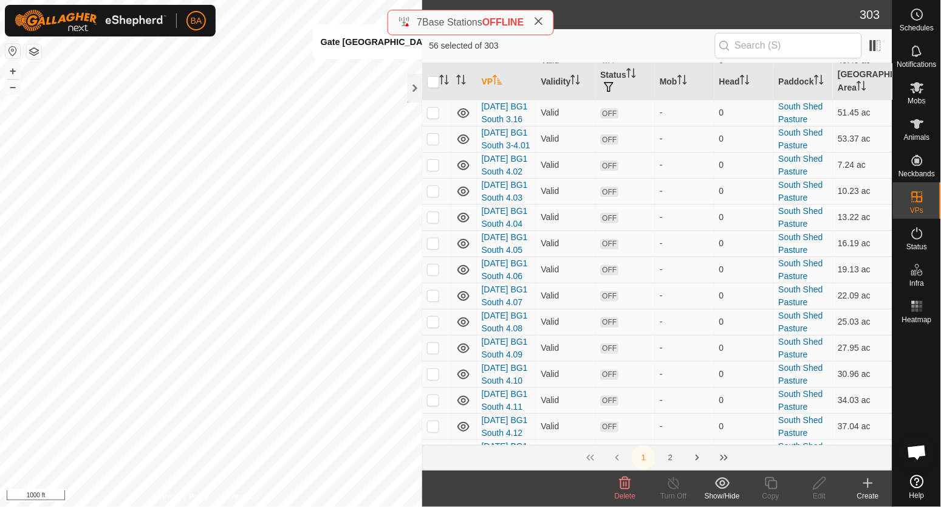
scroll to position [2278, 0]
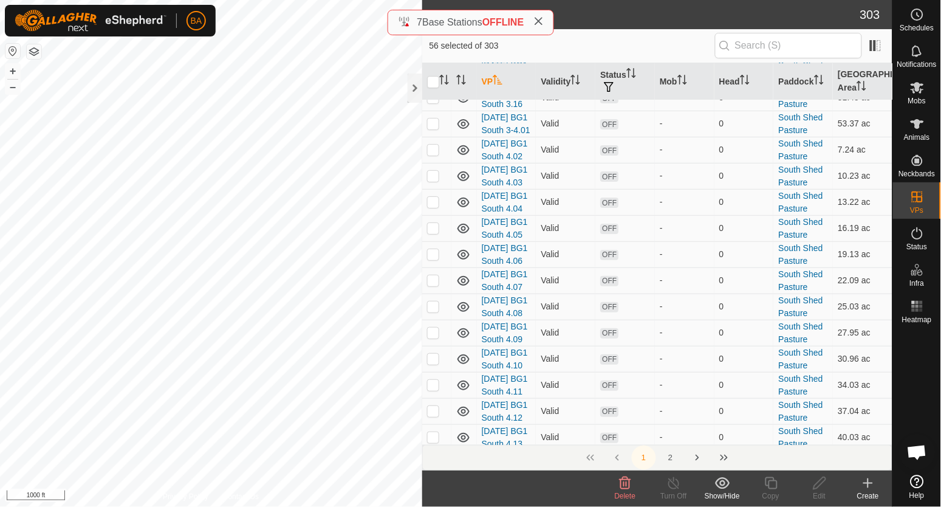
checkbox input "true"
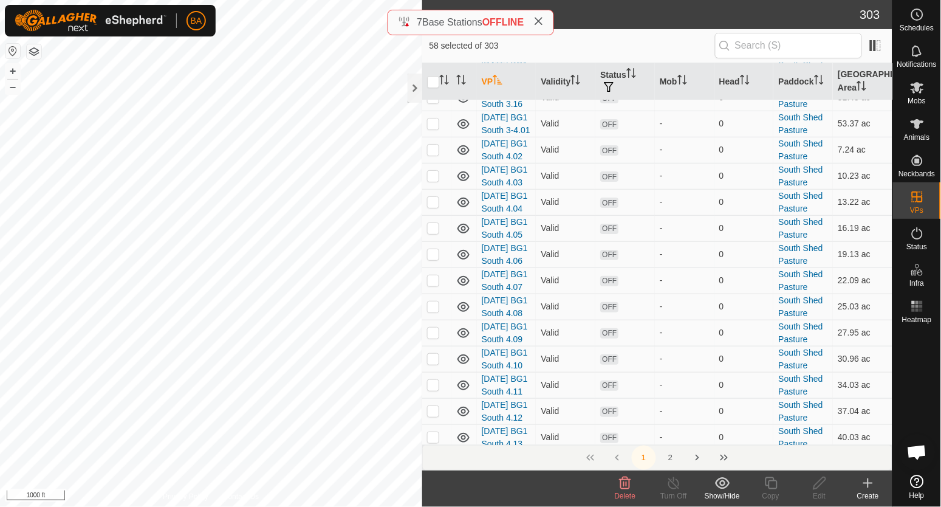
checkbox input "true"
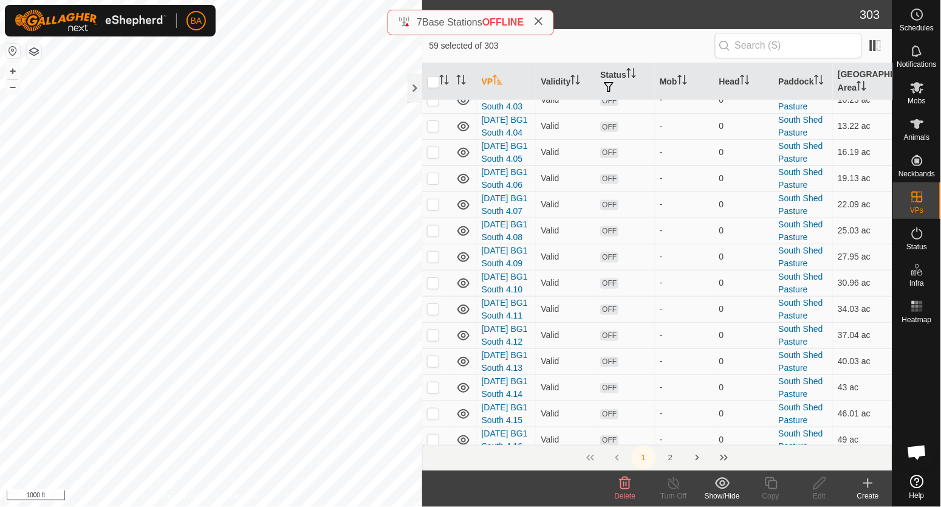
checkbox input "true"
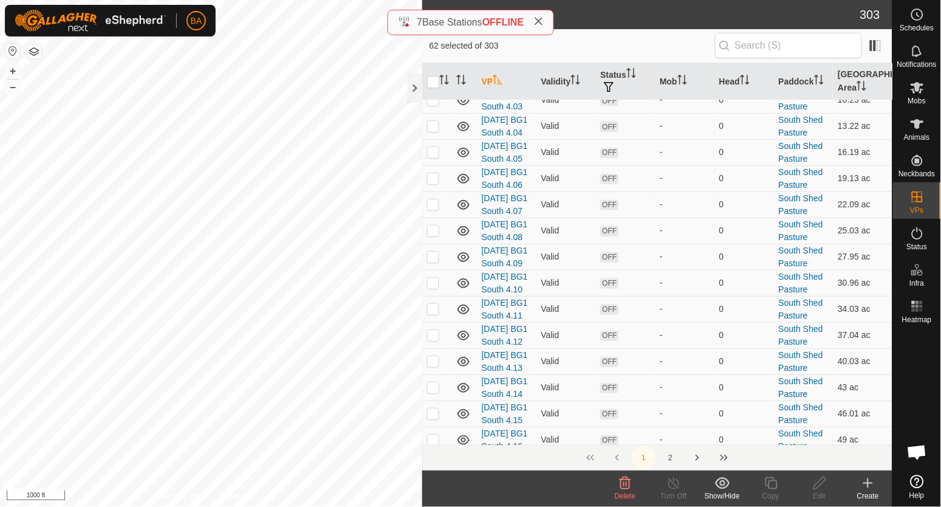
checkbox input "true"
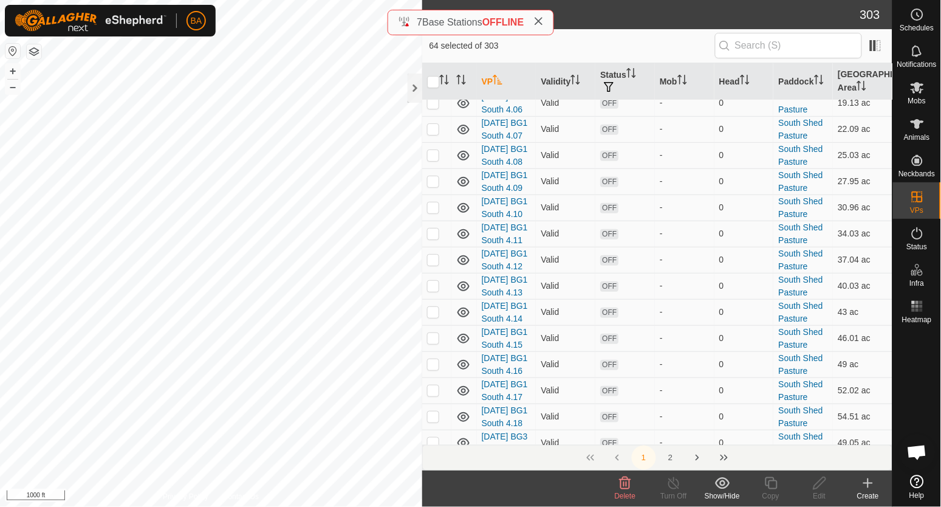
scroll to position [2506, 0]
checkbox input "true"
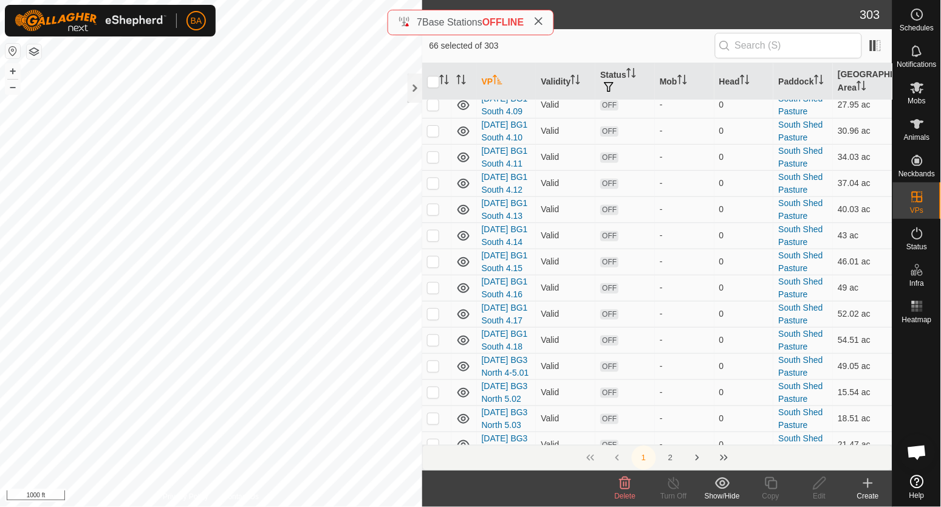
checkbox input "true"
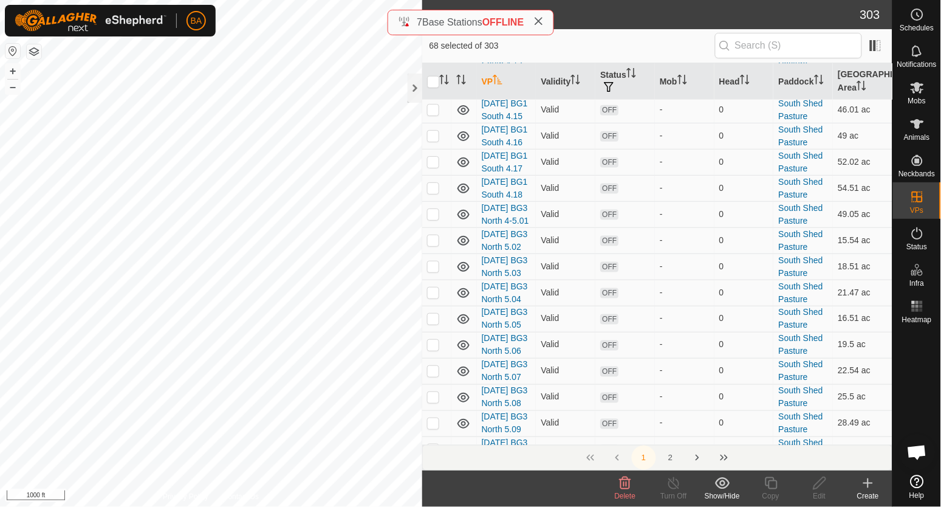
checkbox input "true"
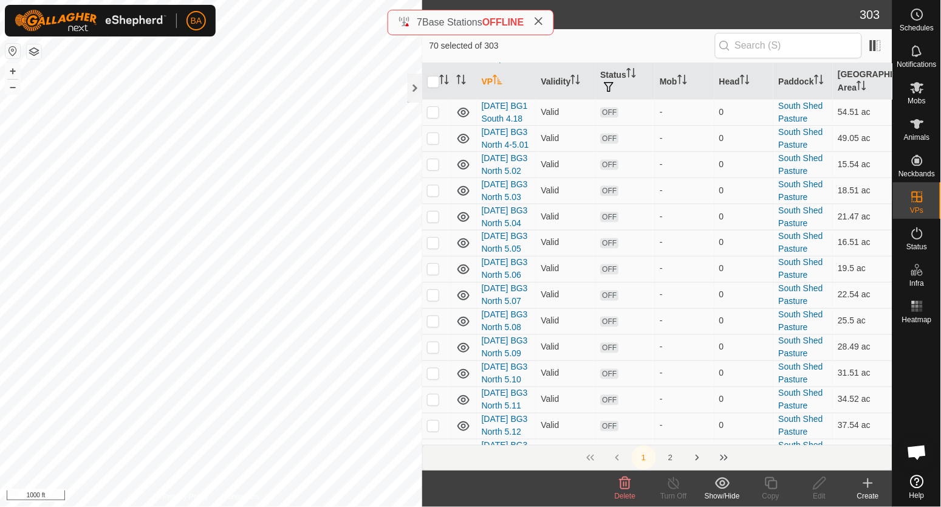
checkbox input "true"
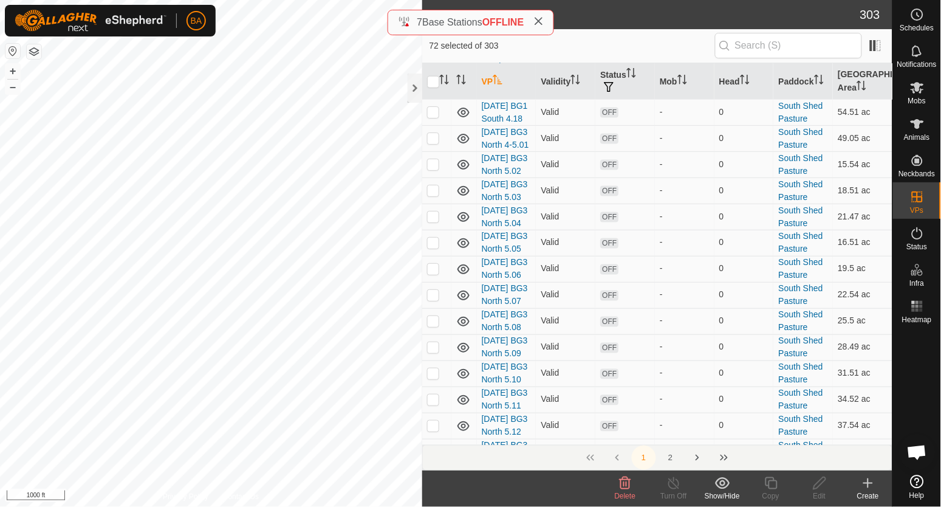
checkbox input "true"
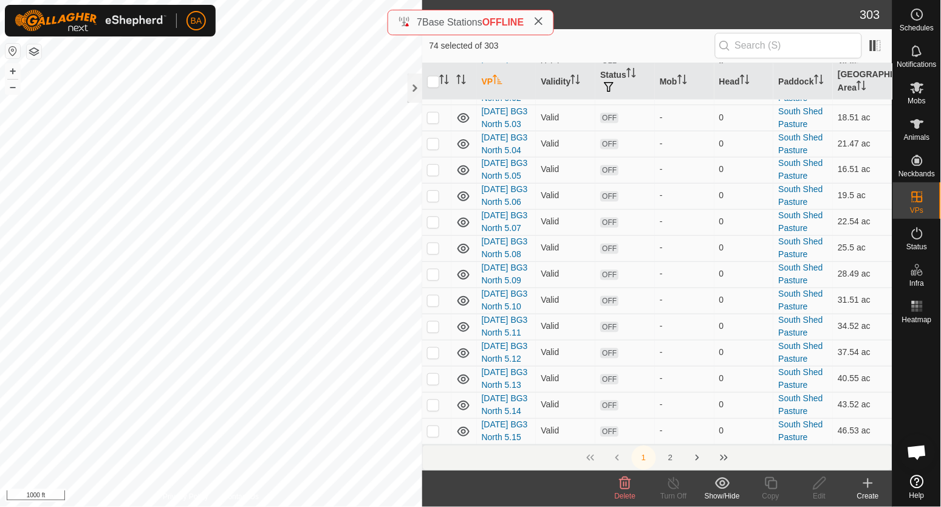
scroll to position [2961, 0]
checkbox input "true"
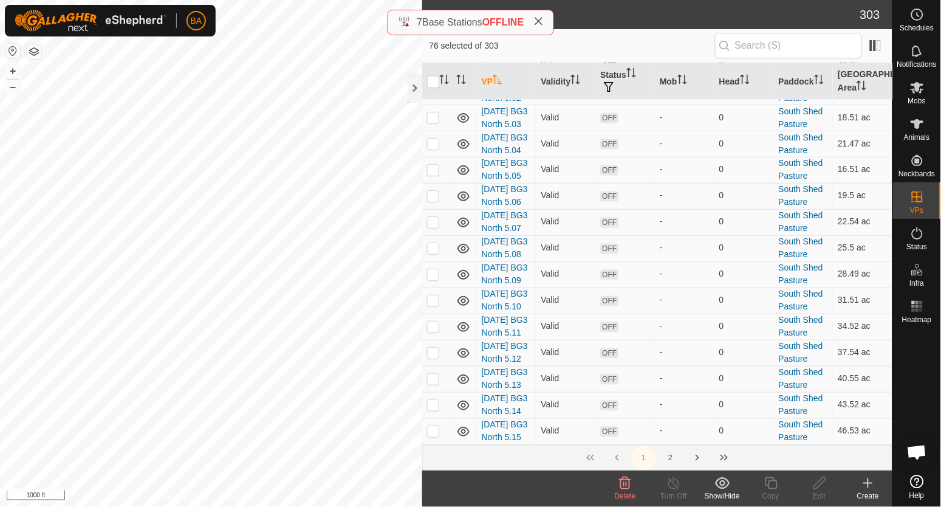
checkbox input "true"
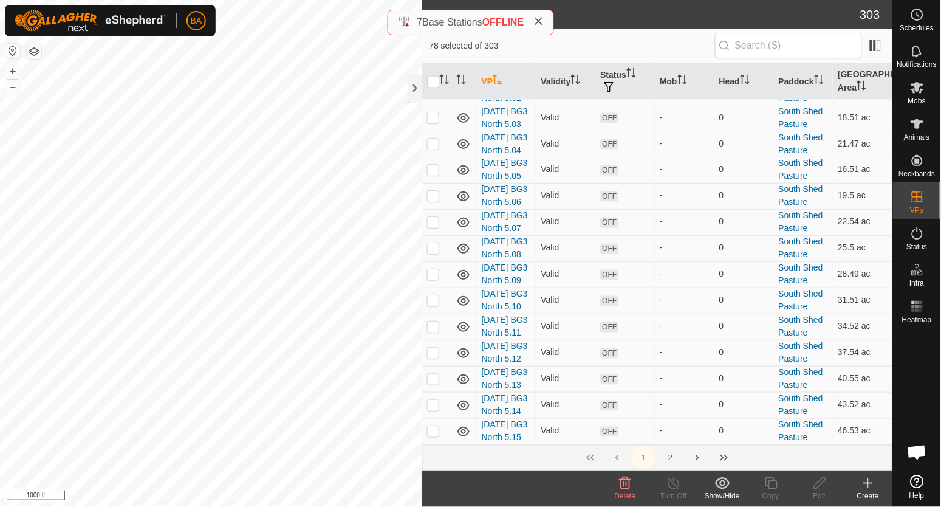
checkbox input "true"
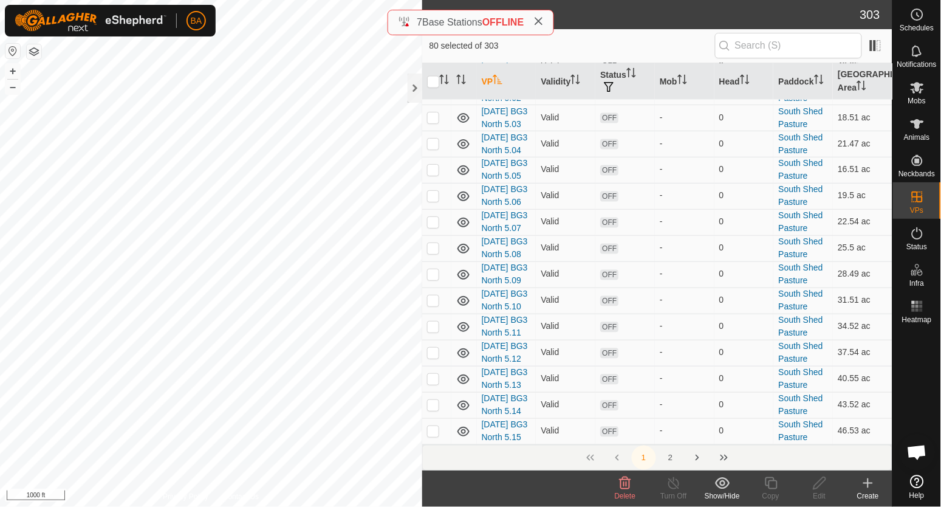
checkbox input "true"
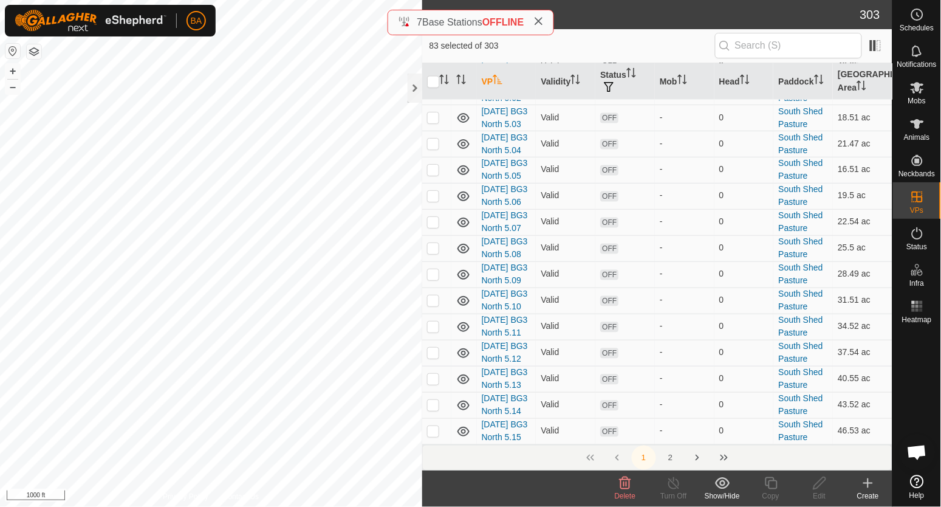
checkbox input "true"
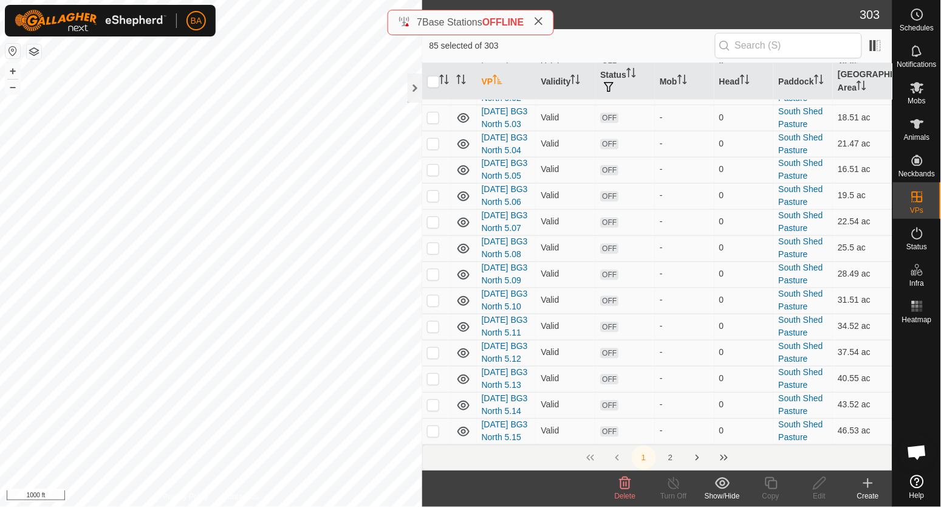
checkbox input "true"
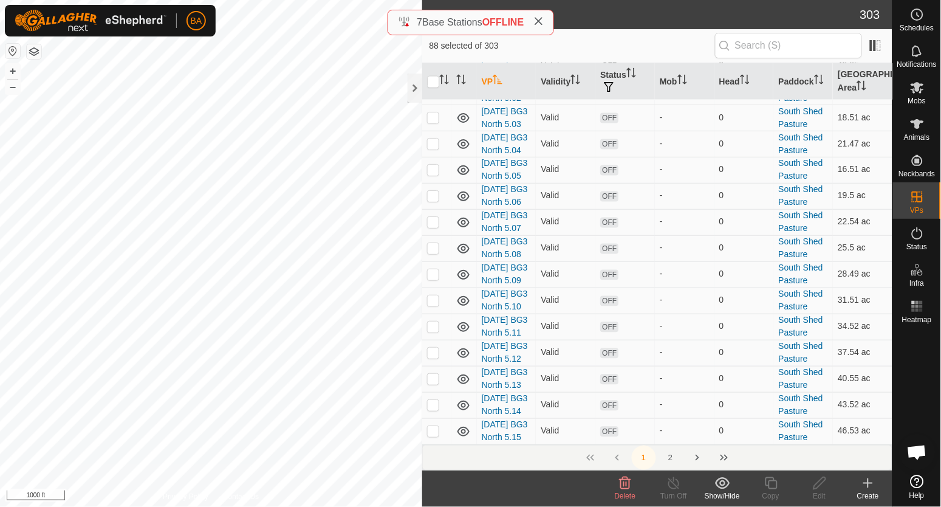
scroll to position [3492, 0]
checkbox input "true"
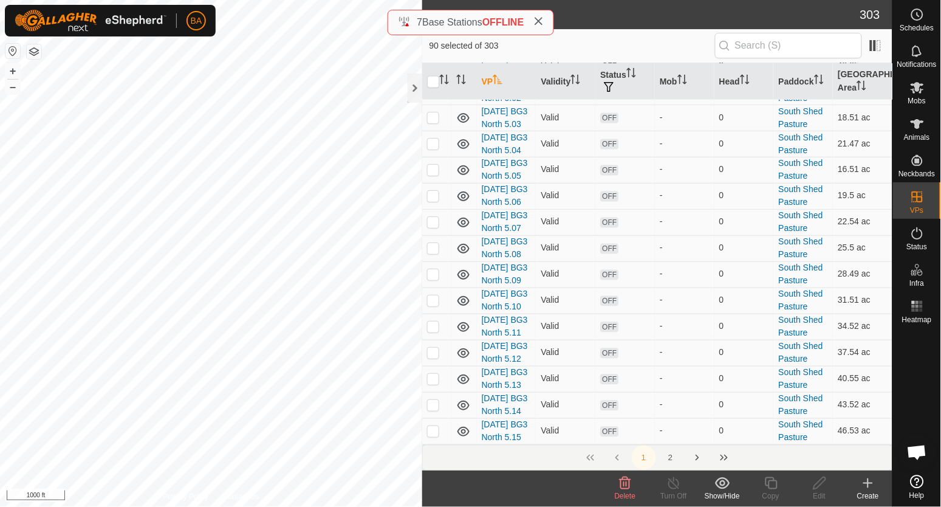
checkbox input "true"
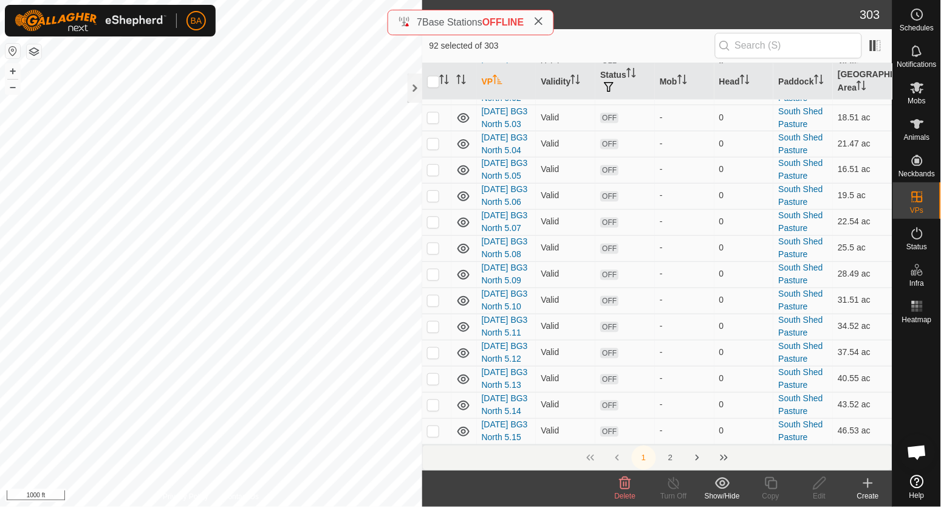
checkbox input "true"
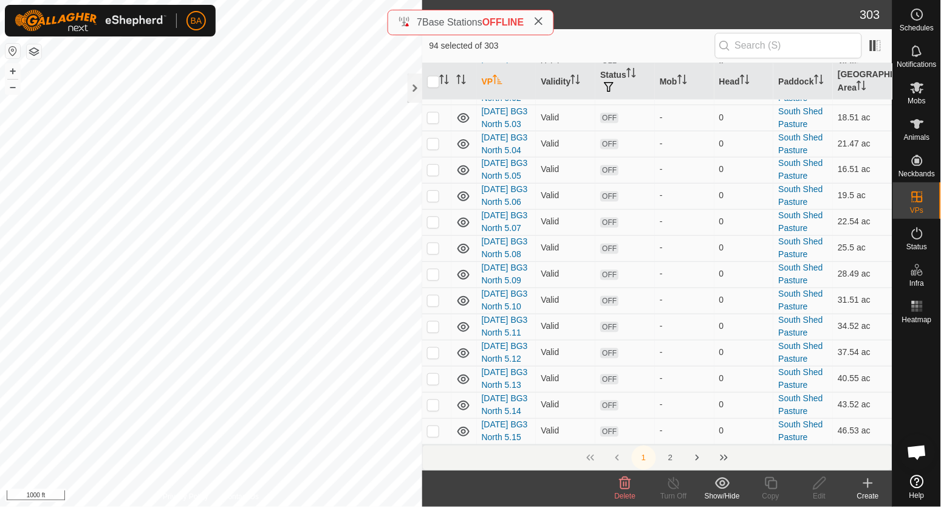
checkbox input "true"
click at [435, 18] on p-checkbox at bounding box center [433, 13] width 12 height 10
checkbox input "true"
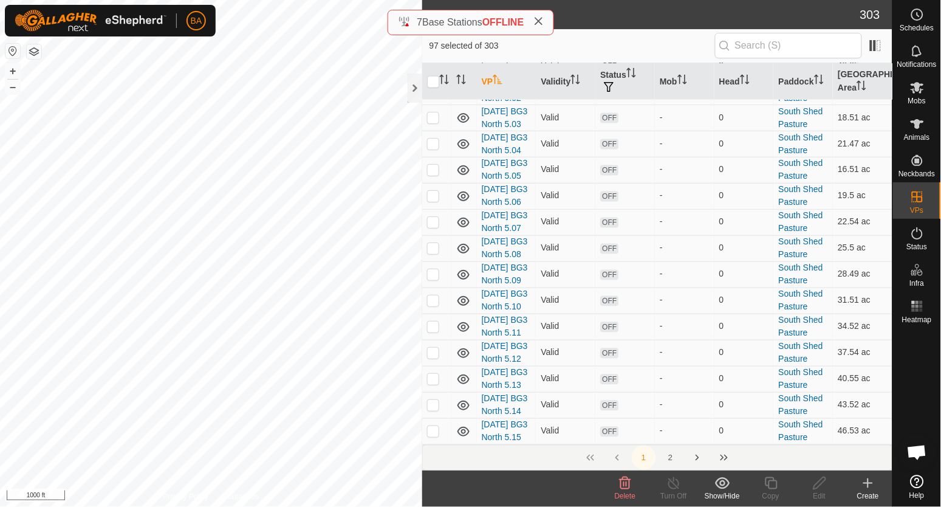
click at [434, 44] on p-checkbox at bounding box center [433, 39] width 12 height 10
checkbox input "true"
click at [432, 70] on p-checkbox at bounding box center [433, 65] width 12 height 10
checkbox input "true"
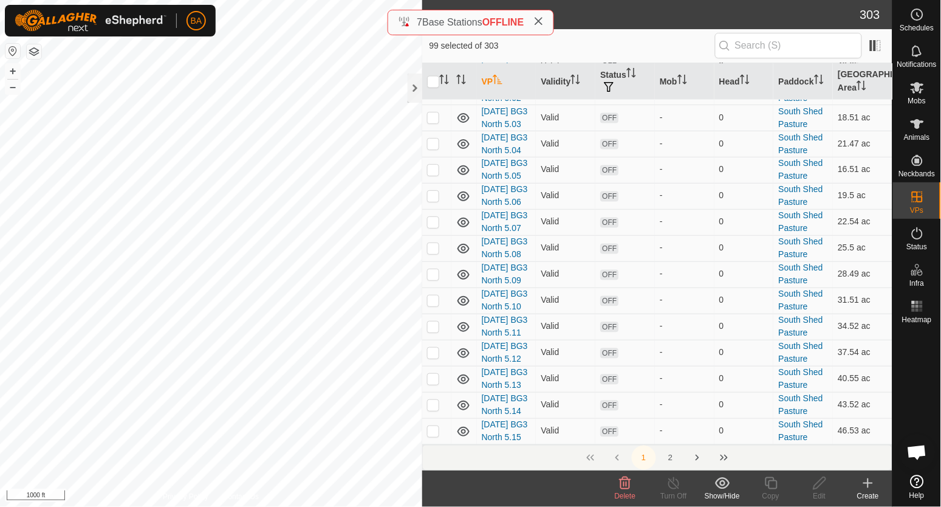
click at [434, 96] on p-checkbox at bounding box center [433, 91] width 12 height 10
checkbox input "true"
click at [436, 131] on td at bounding box center [436, 117] width 29 height 26
checkbox input "true"
click at [436, 96] on p-checkbox at bounding box center [433, 91] width 12 height 10
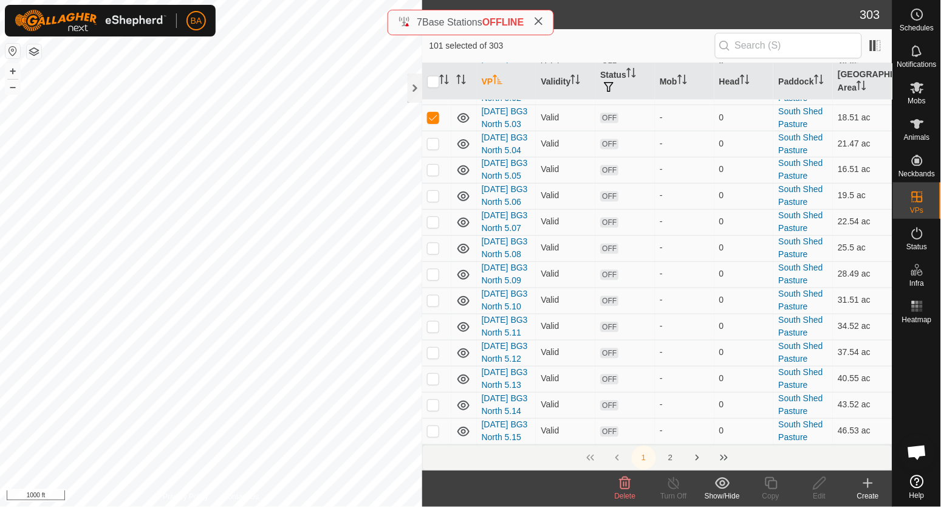
checkbox input "false"
click at [431, 78] on td at bounding box center [436, 65] width 29 height 26
checkbox input "false"
click at [434, 122] on p-checkbox at bounding box center [433, 117] width 12 height 10
checkbox input "false"
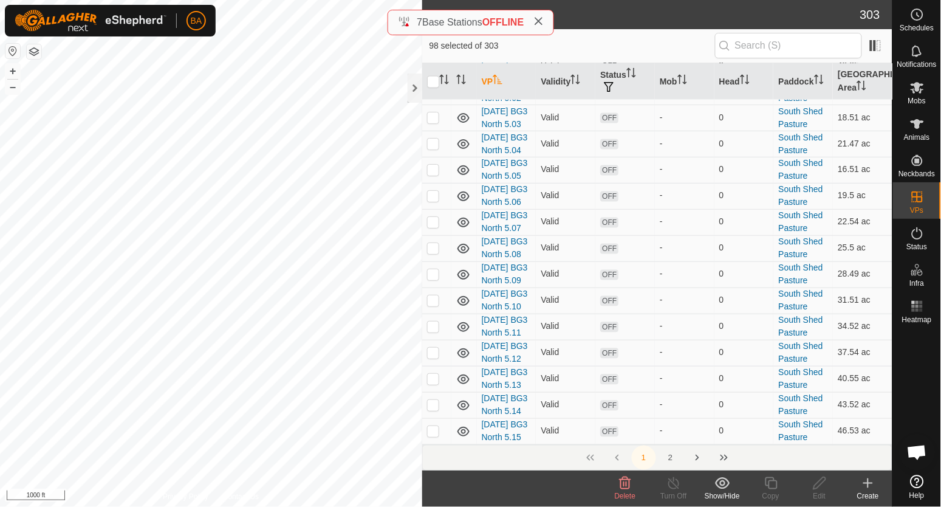
click at [621, 484] on icon at bounding box center [626, 483] width 12 height 12
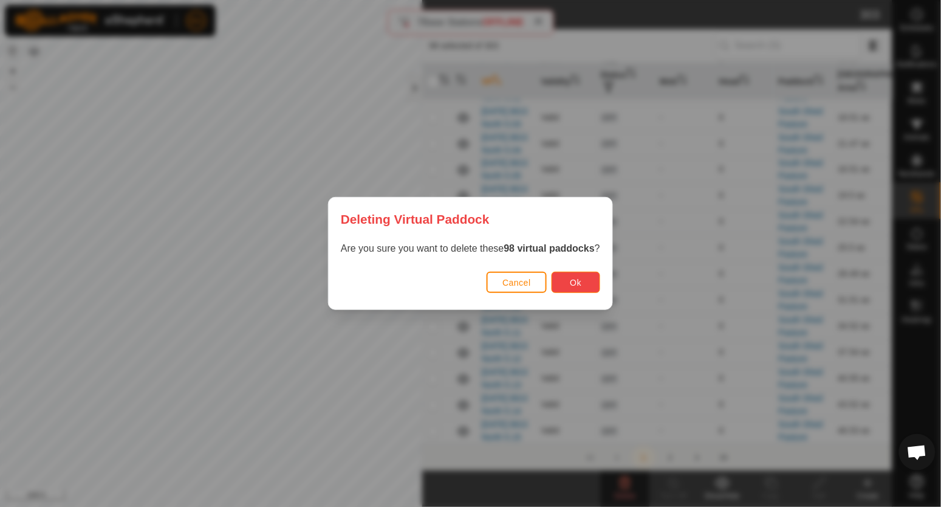
click at [573, 285] on span "Ok" at bounding box center [576, 283] width 12 height 10
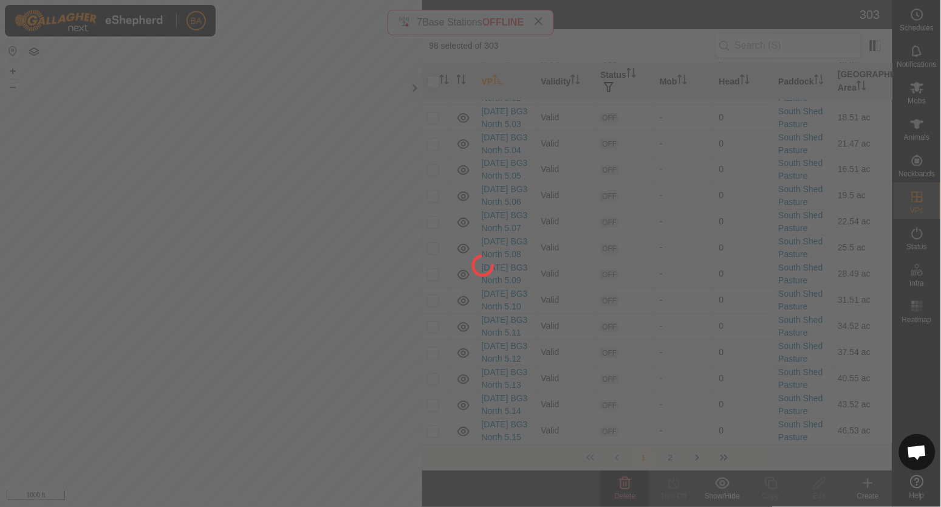
checkbox input "false"
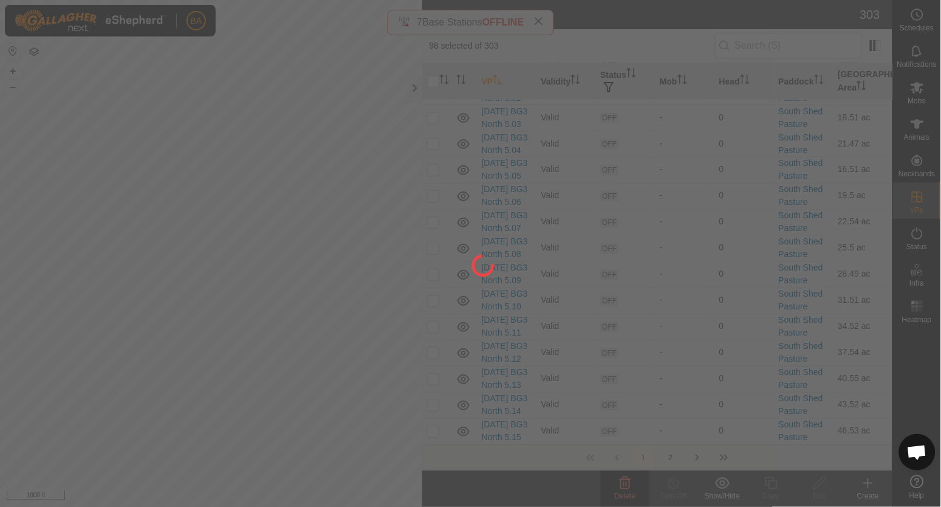
checkbox input "false"
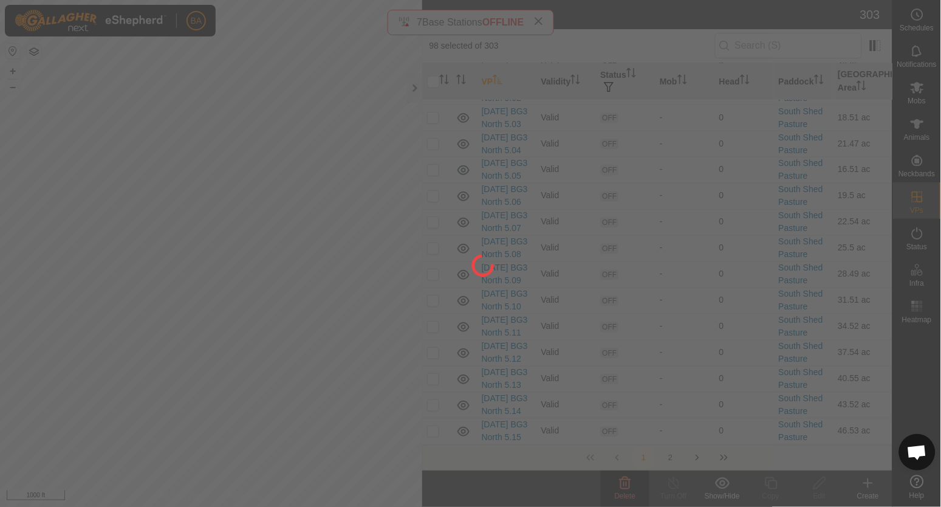
checkbox input "false"
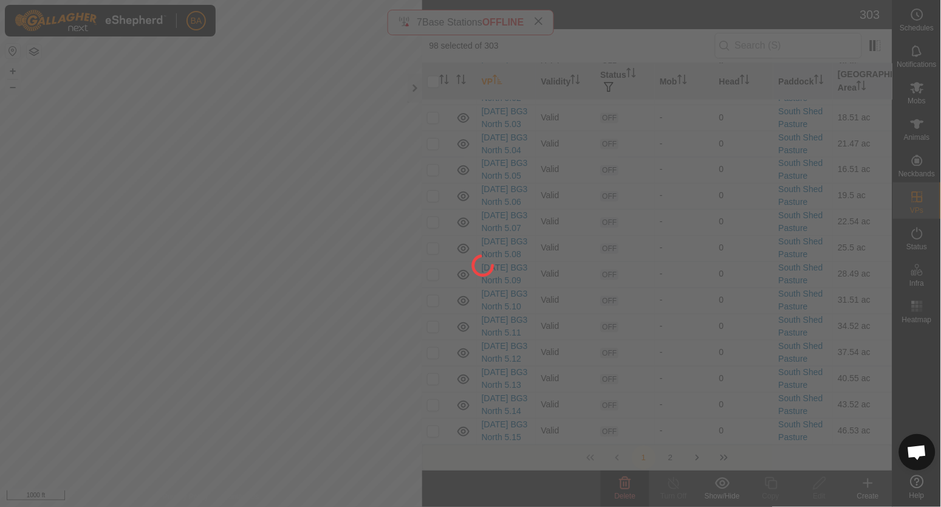
checkbox input "false"
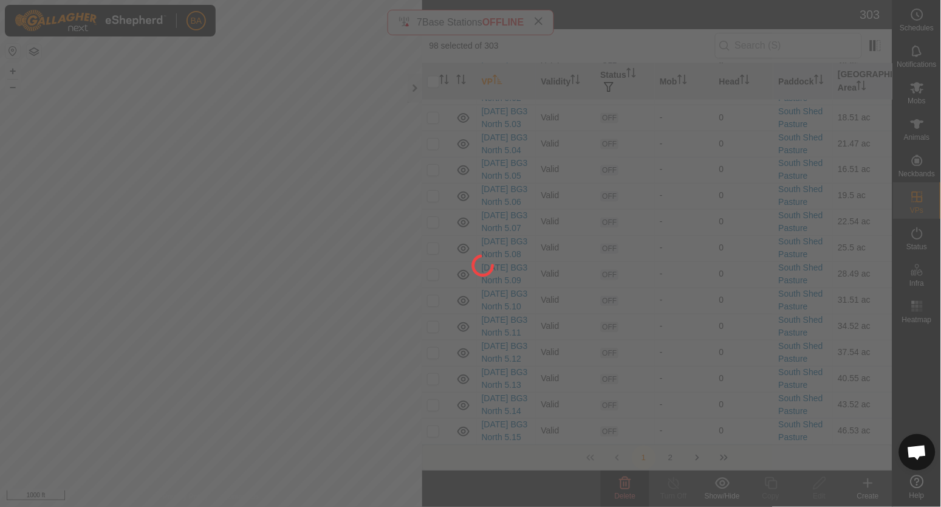
checkbox input "false"
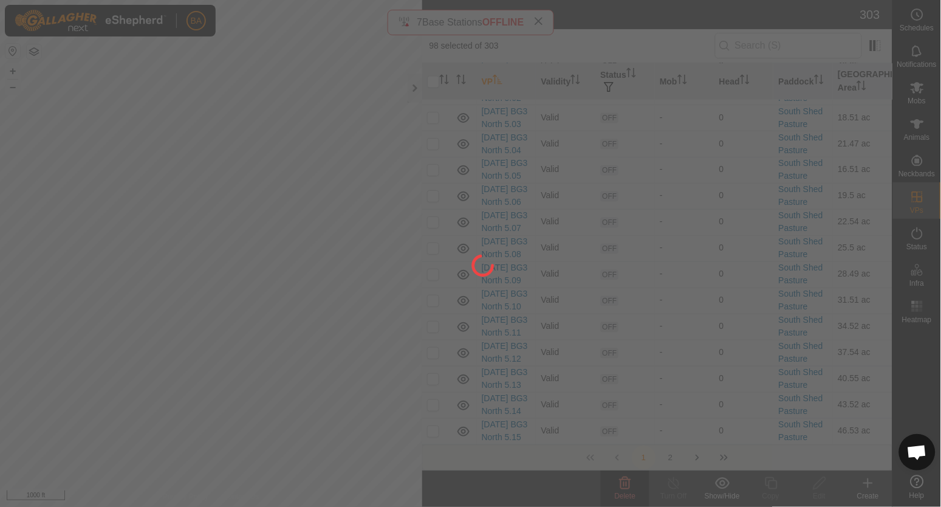
checkbox input "false"
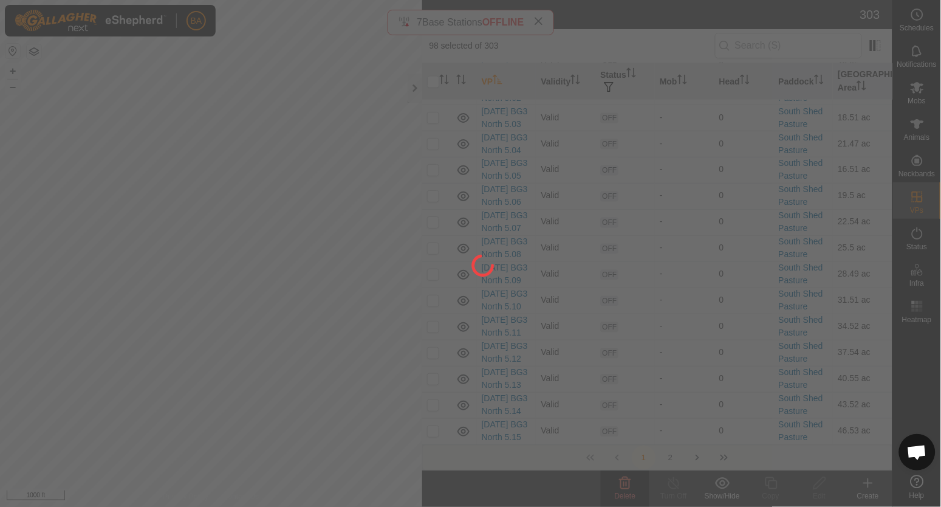
checkbox input "false"
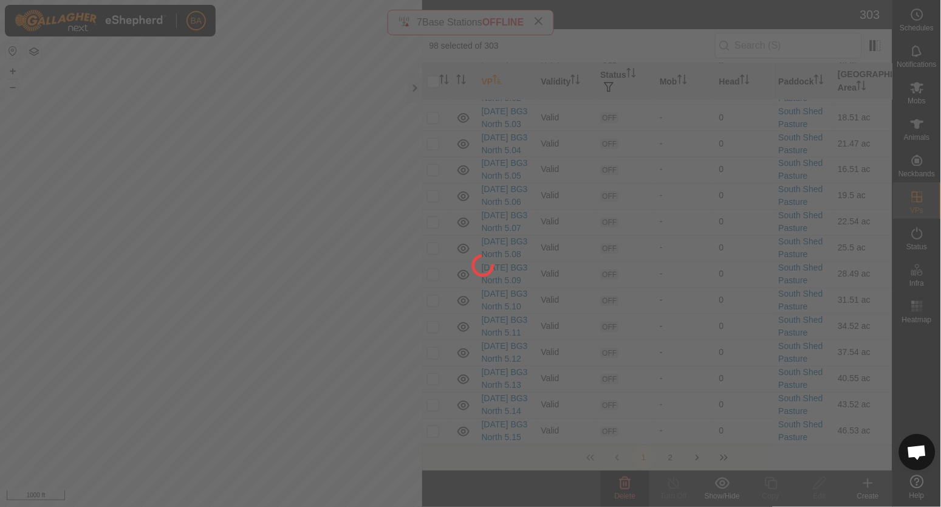
checkbox input "false"
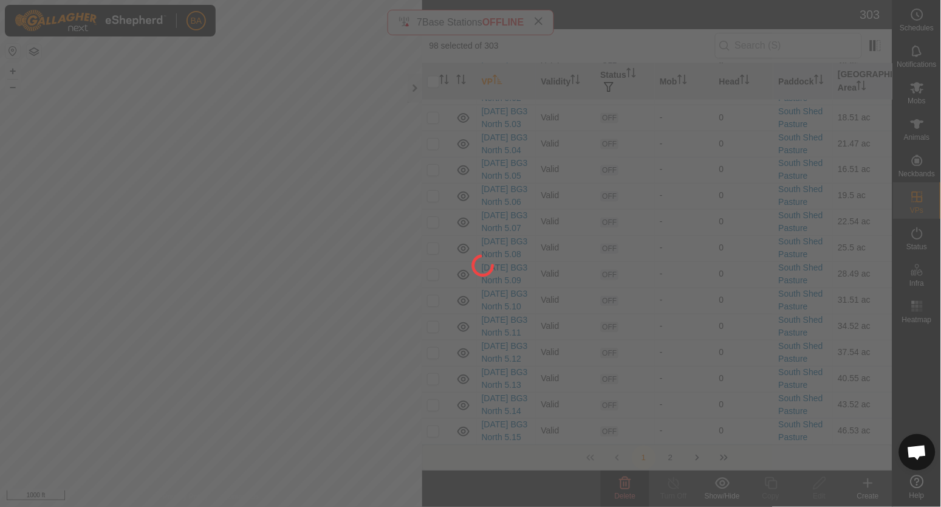
checkbox input "false"
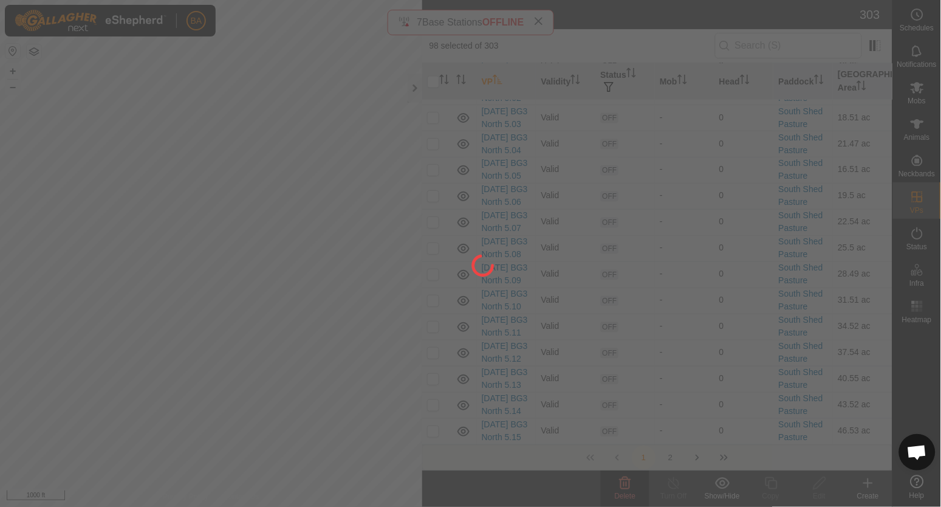
checkbox input "false"
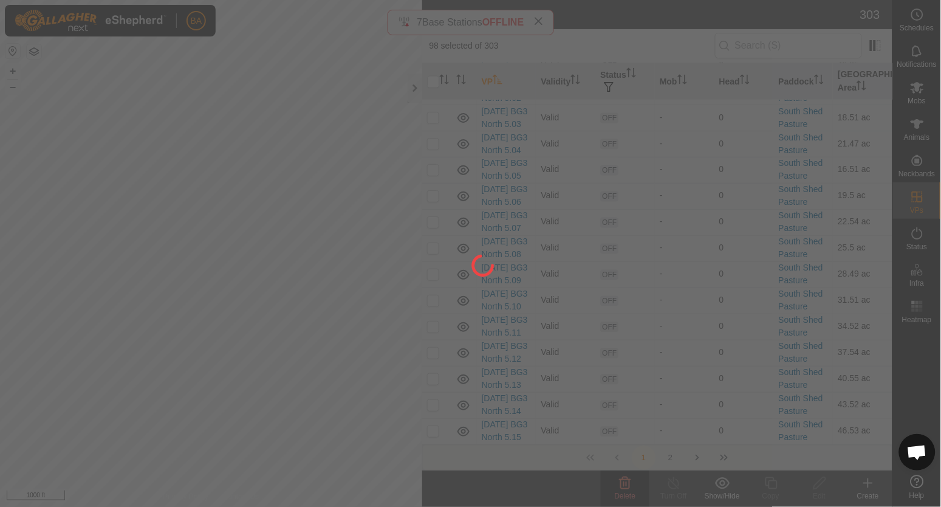
checkbox input "false"
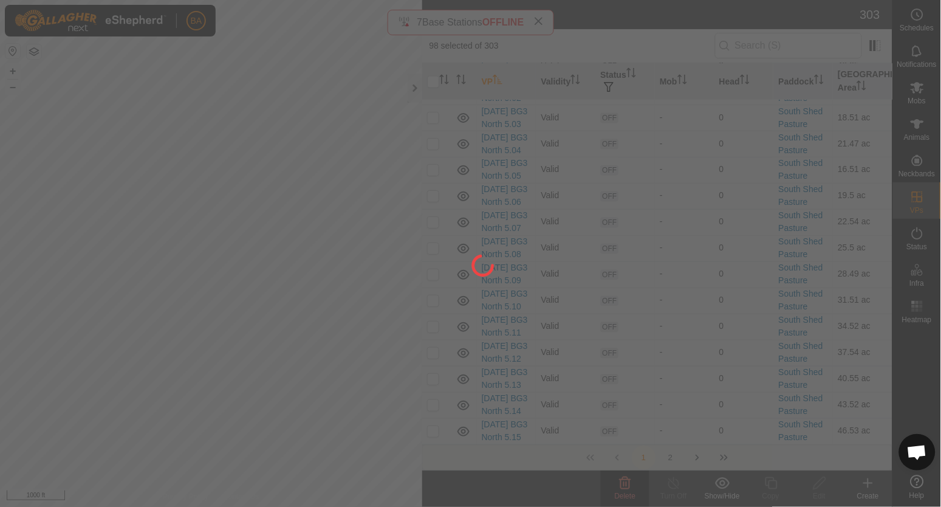
checkbox input "false"
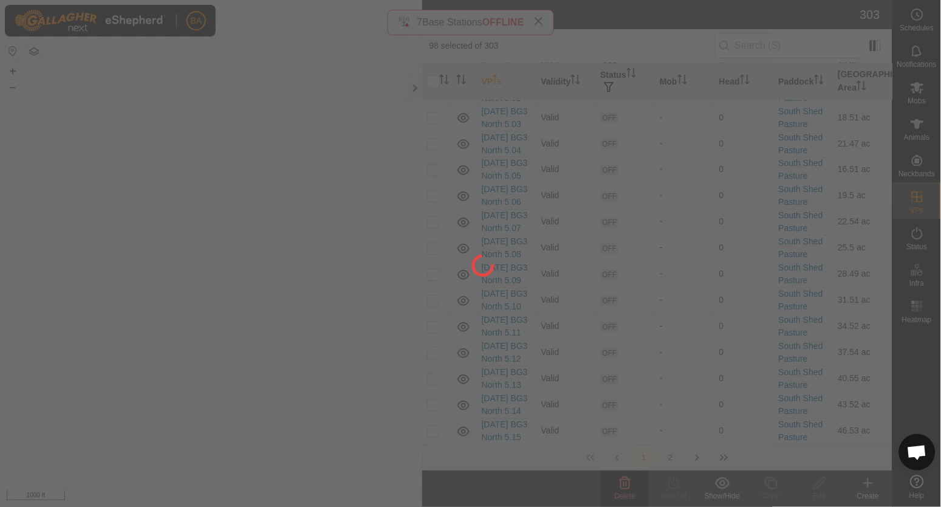
checkbox input "false"
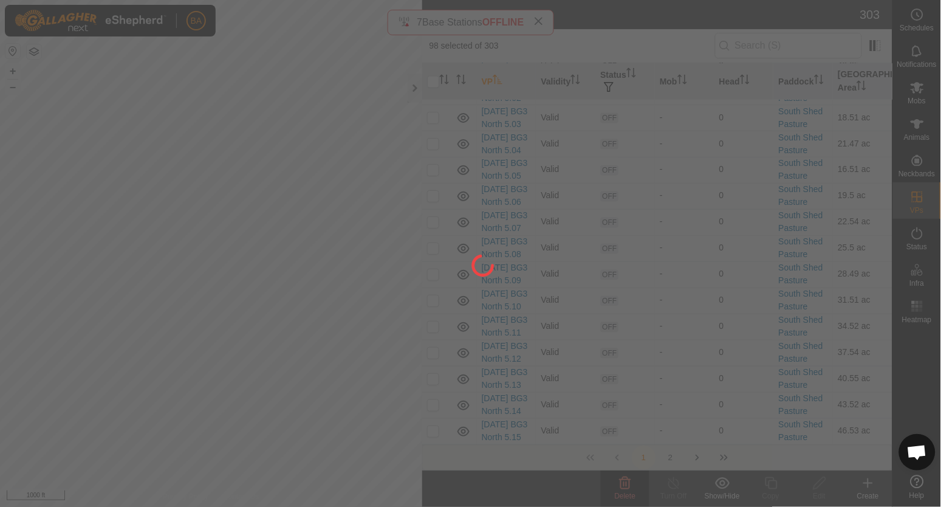
checkbox input "false"
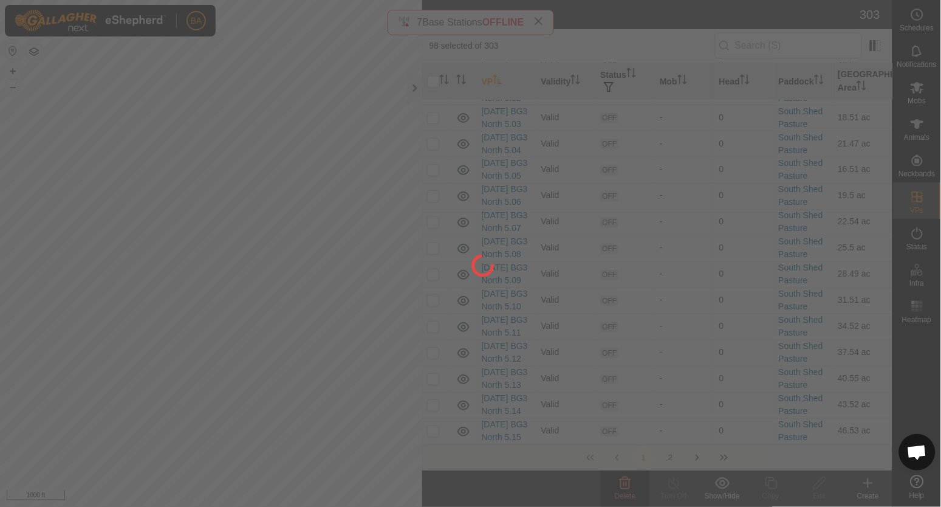
checkbox input "false"
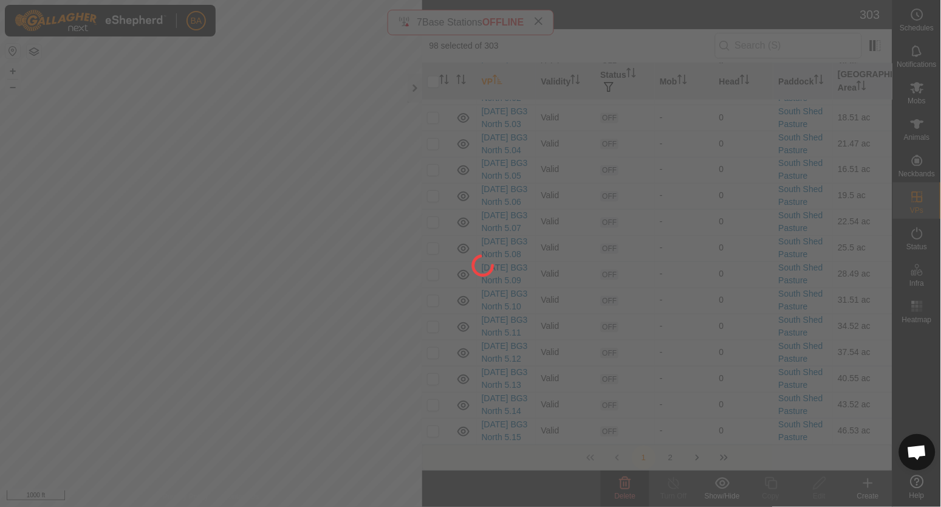
checkbox input "false"
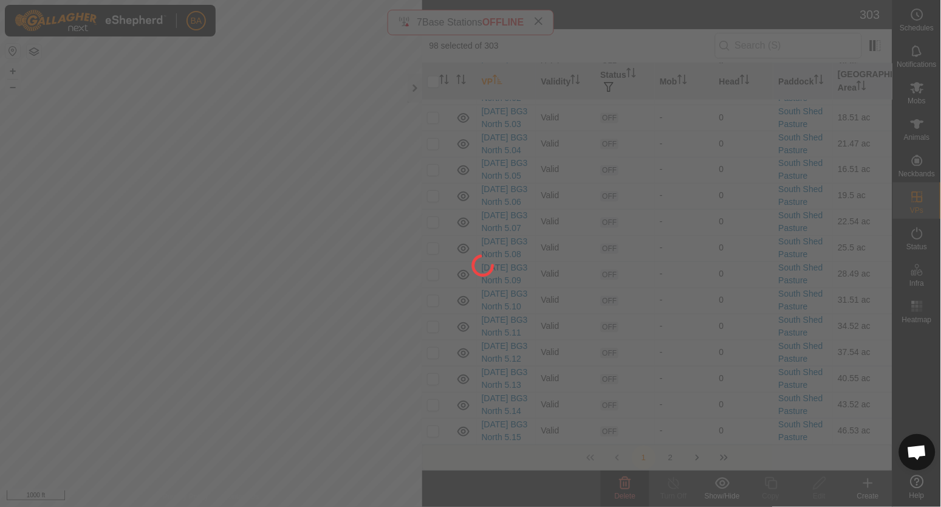
checkbox input "false"
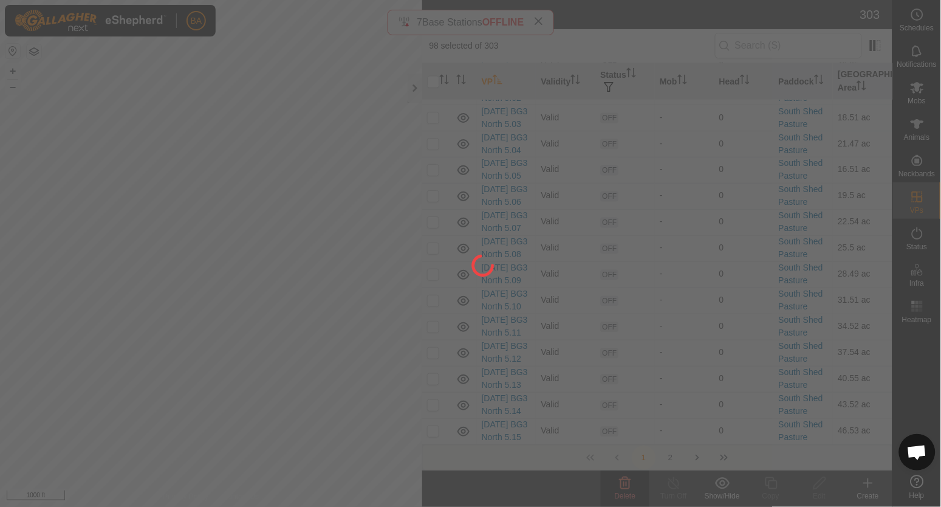
checkbox input "false"
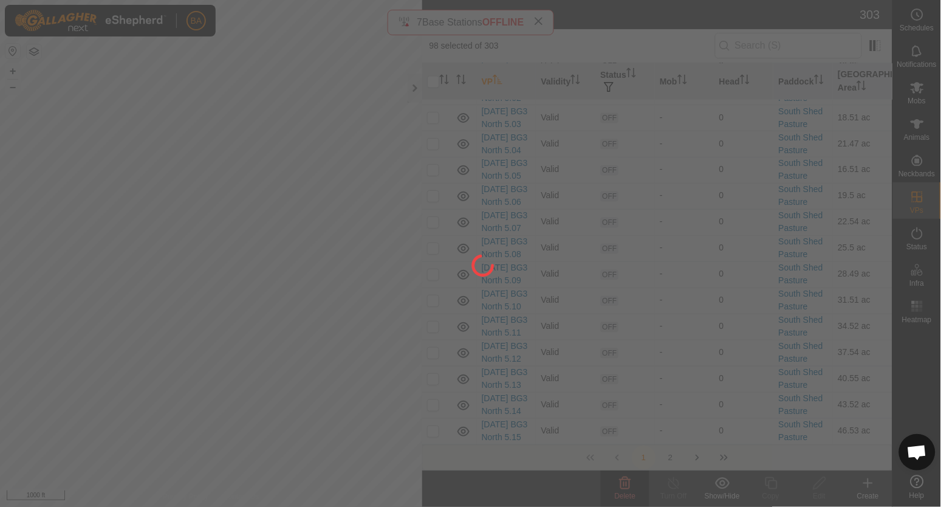
checkbox input "false"
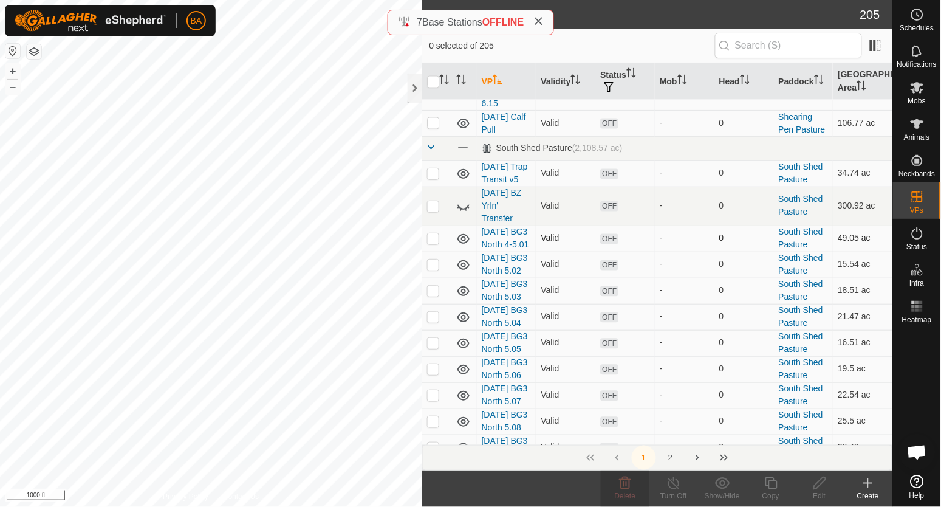
scroll to position [4024, 0]
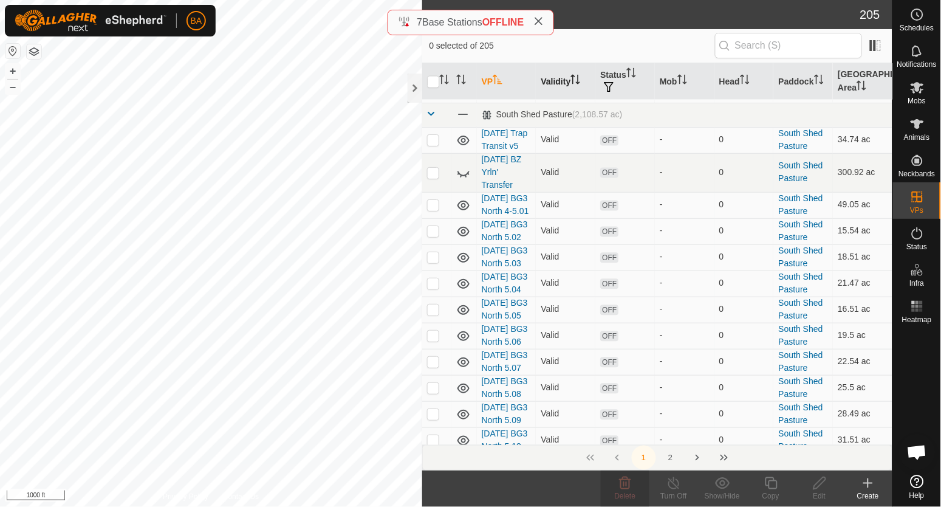
click at [549, 84] on th "Validity" at bounding box center [566, 81] width 60 height 37
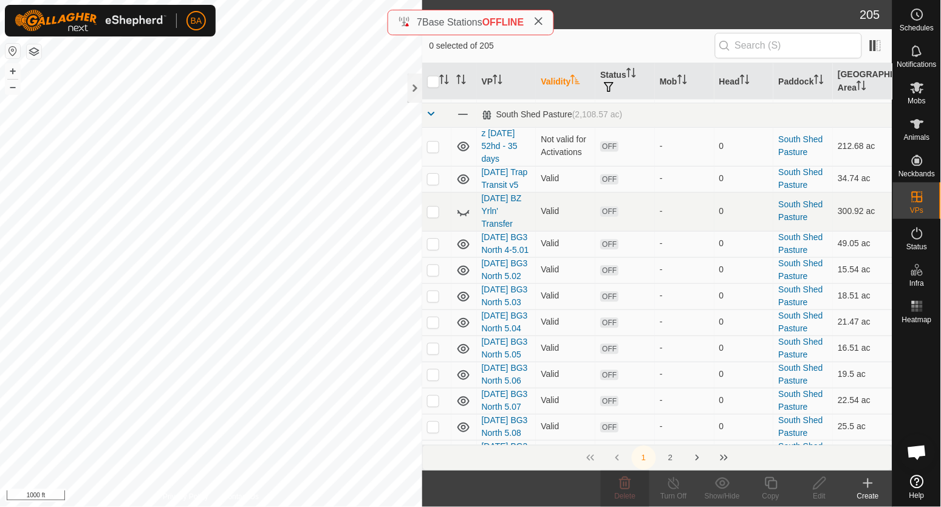
scroll to position [0, 0]
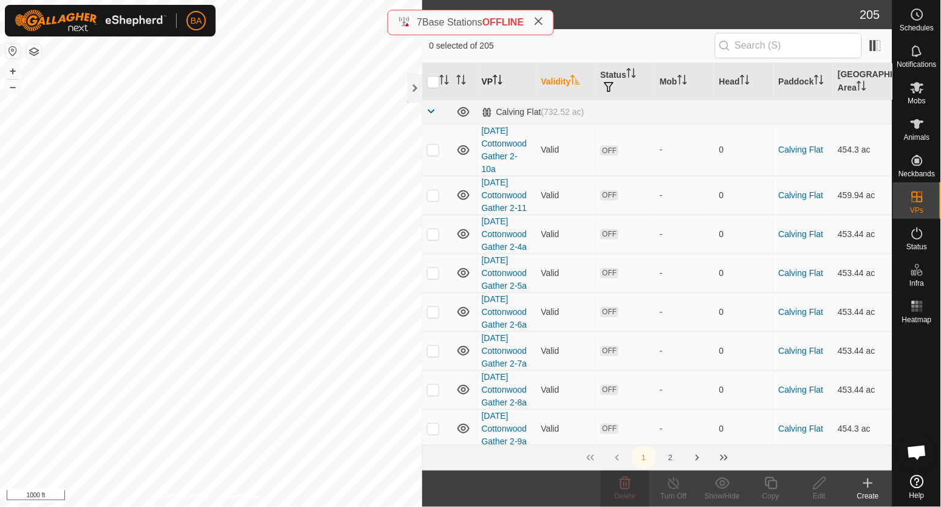
click at [491, 80] on th "VP" at bounding box center [507, 81] width 60 height 37
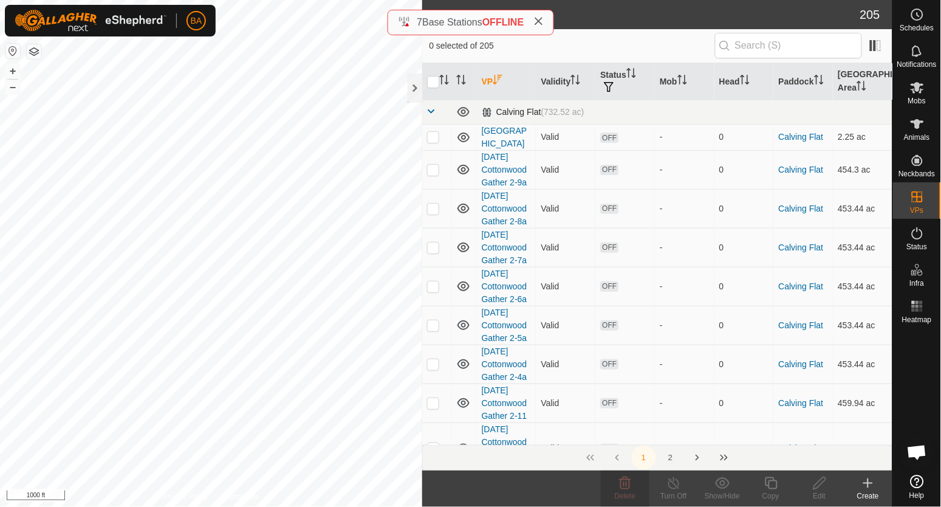
click at [432, 115] on span at bounding box center [432, 111] width 10 height 10
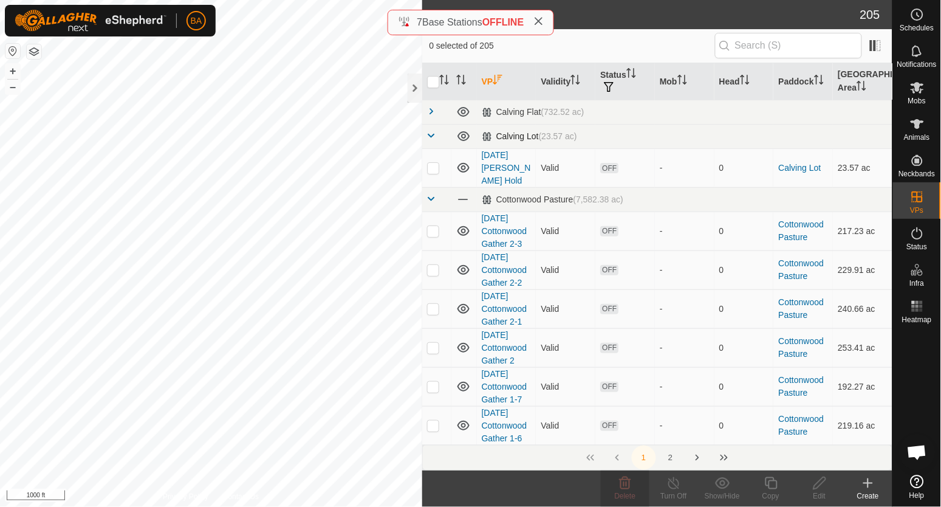
click at [429, 137] on span at bounding box center [432, 136] width 10 height 10
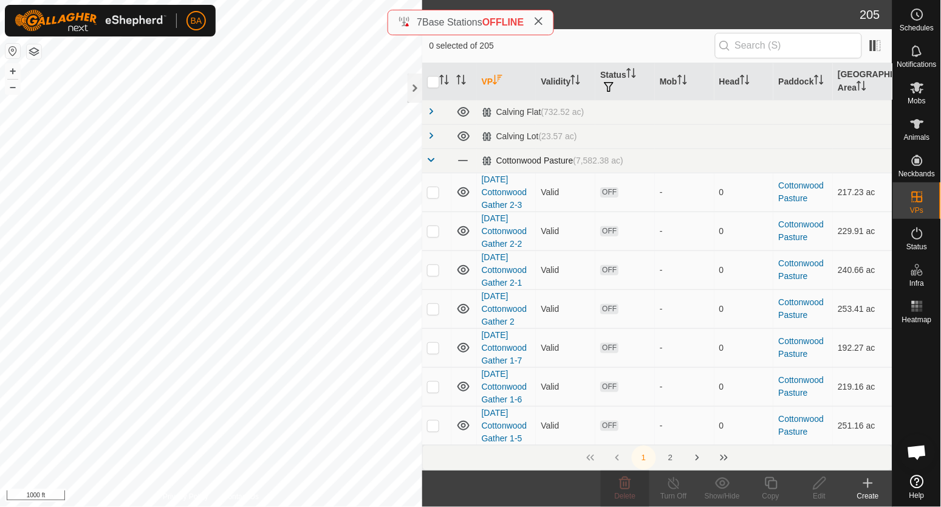
click at [432, 161] on span at bounding box center [432, 160] width 10 height 10
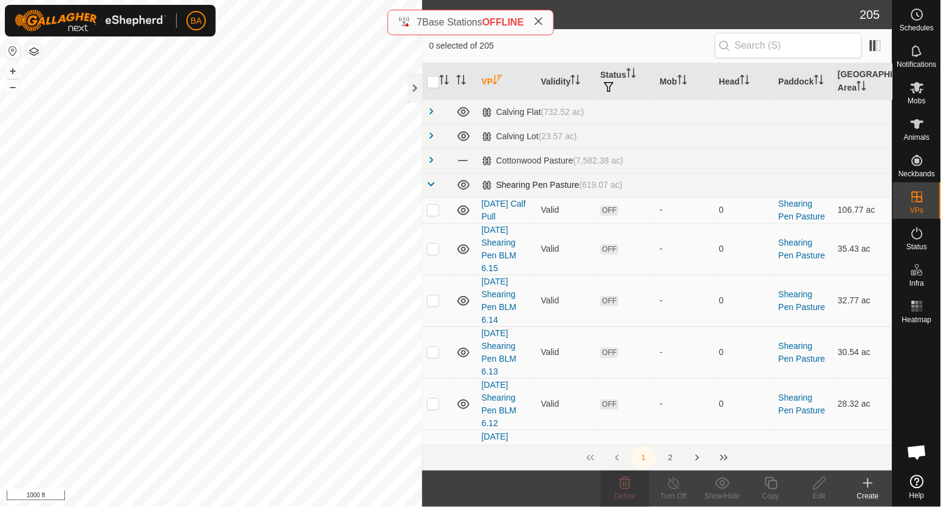
click at [432, 183] on span at bounding box center [432, 184] width 10 height 10
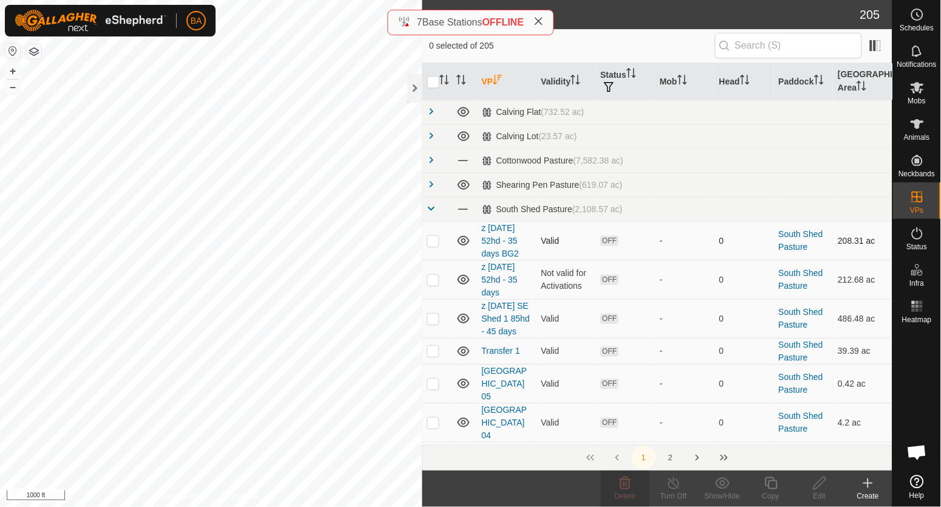
click at [432, 241] on p-checkbox at bounding box center [433, 241] width 12 height 10
click at [434, 241] on p-checkbox at bounding box center [433, 241] width 12 height 10
click at [438, 280] on p-checkbox at bounding box center [433, 280] width 12 height 10
click at [821, 487] on icon at bounding box center [819, 483] width 15 height 15
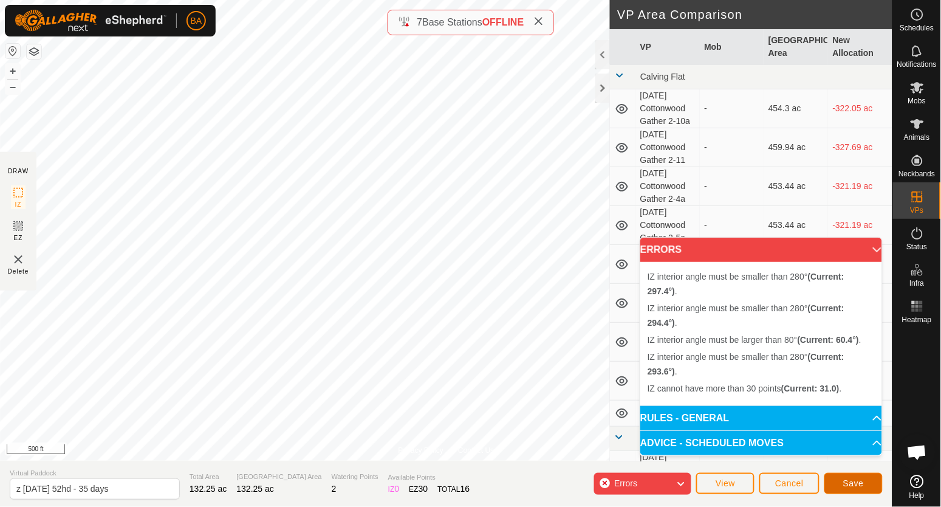
click at [844, 481] on span "Save" at bounding box center [853, 483] width 21 height 10
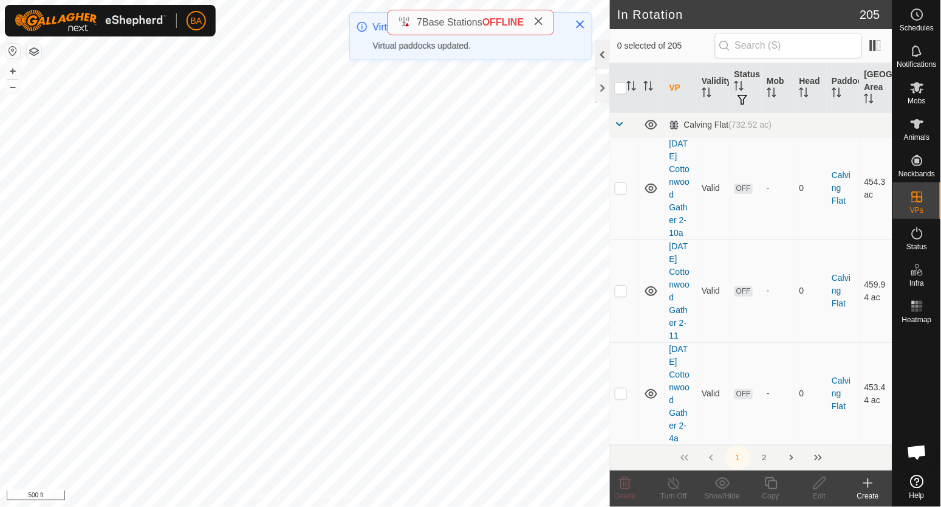
click at [600, 61] on div at bounding box center [602, 54] width 15 height 29
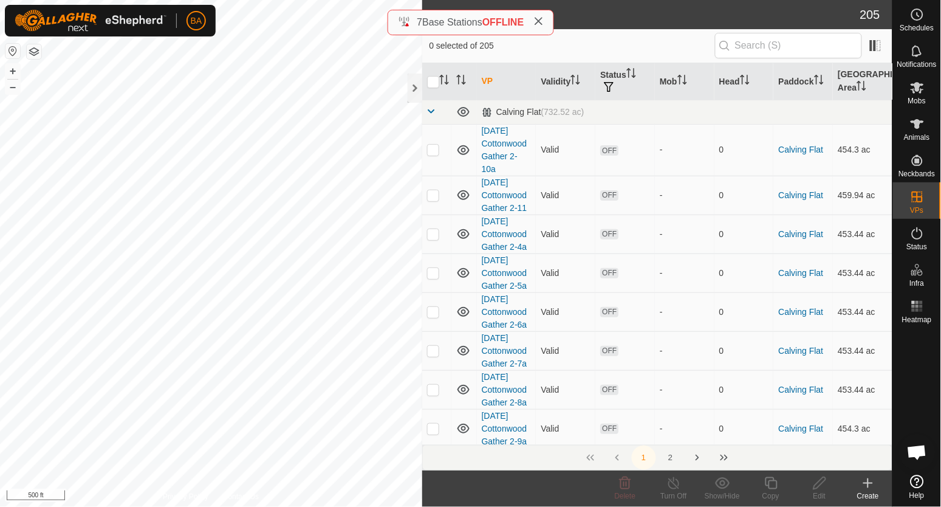
click at [495, 78] on th "VP" at bounding box center [507, 81] width 60 height 37
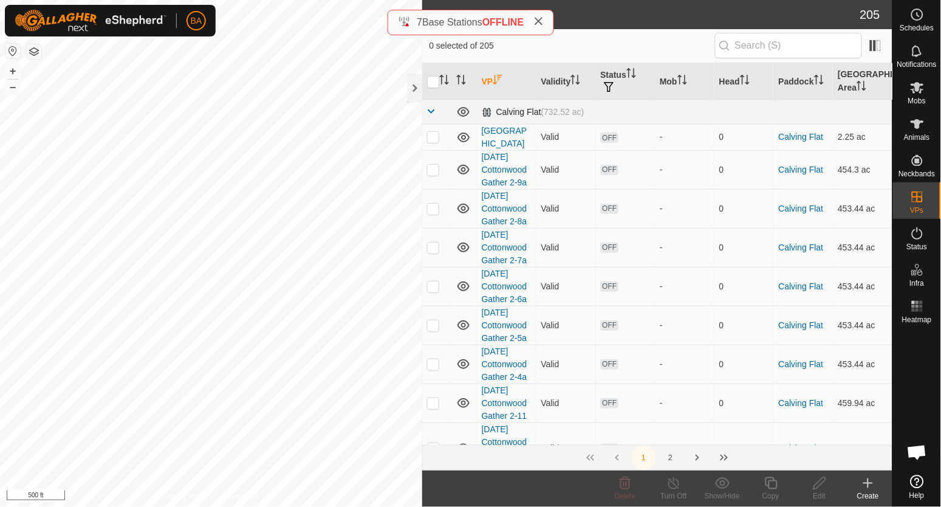
click at [429, 109] on span at bounding box center [432, 111] width 10 height 10
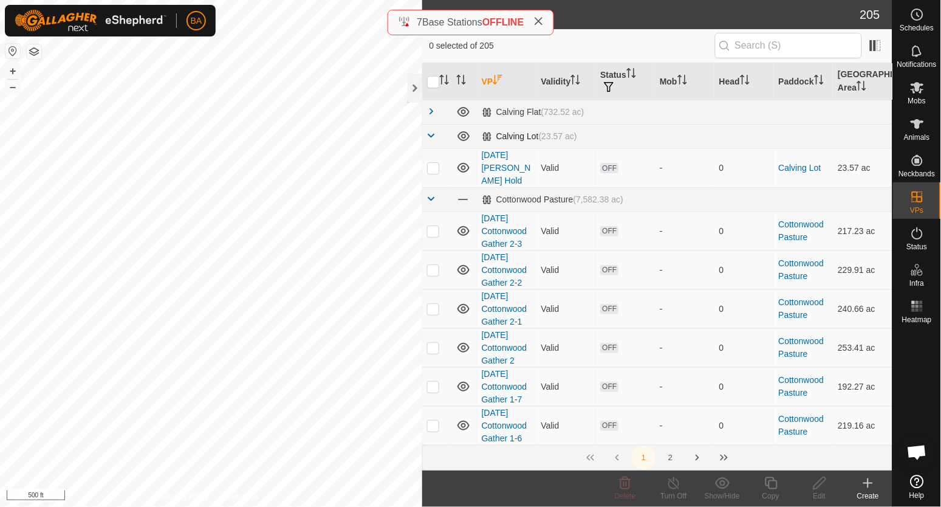
click at [431, 139] on span at bounding box center [432, 136] width 10 height 10
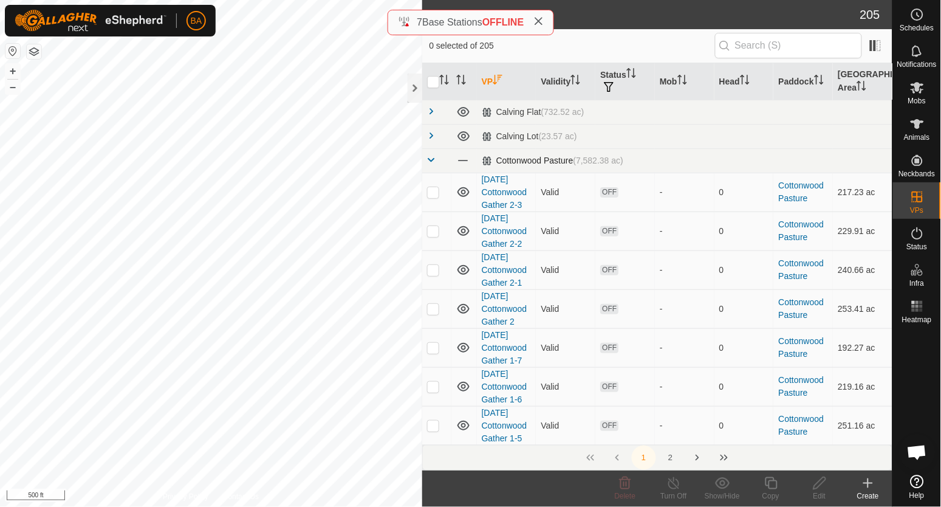
click at [431, 156] on span at bounding box center [432, 160] width 10 height 10
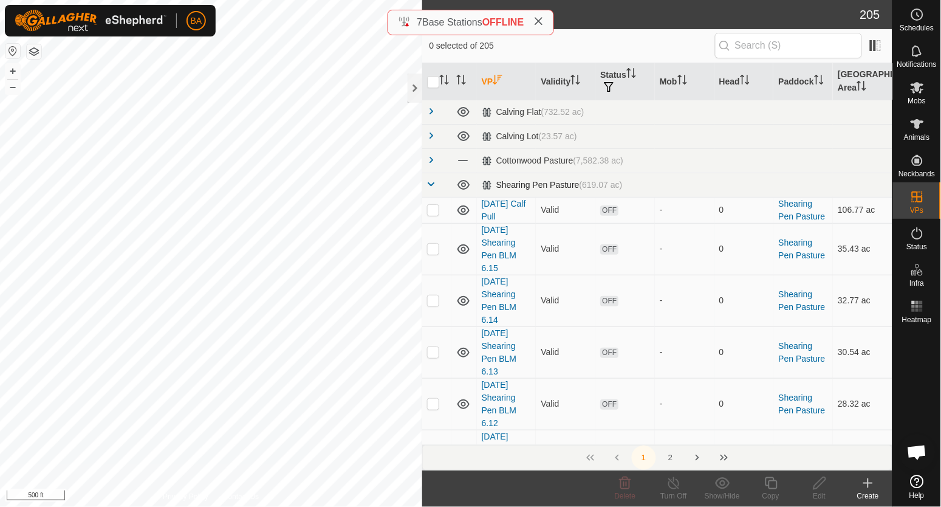
click at [431, 188] on span at bounding box center [432, 184] width 10 height 10
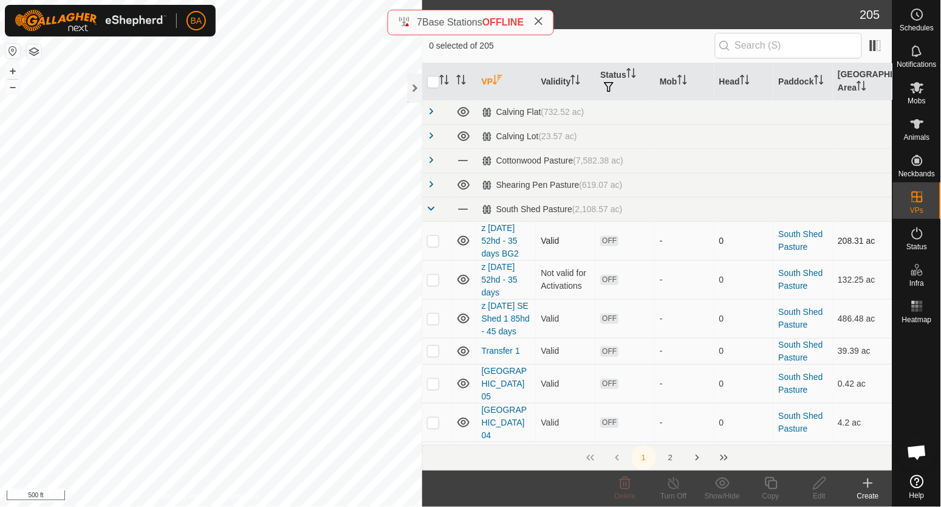
click at [436, 239] on p-checkbox at bounding box center [433, 241] width 12 height 10
click at [832, 494] on div "Edit" at bounding box center [819, 495] width 49 height 11
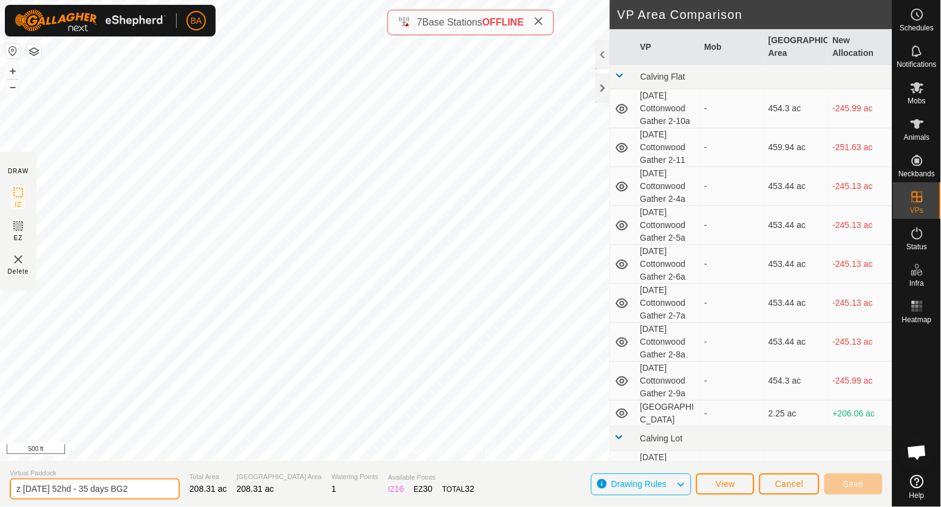
click at [65, 491] on input "z 2025-07-15 52hd - 35 days BG2" at bounding box center [95, 488] width 170 height 21
click at [837, 482] on button "Save" at bounding box center [853, 483] width 58 height 21
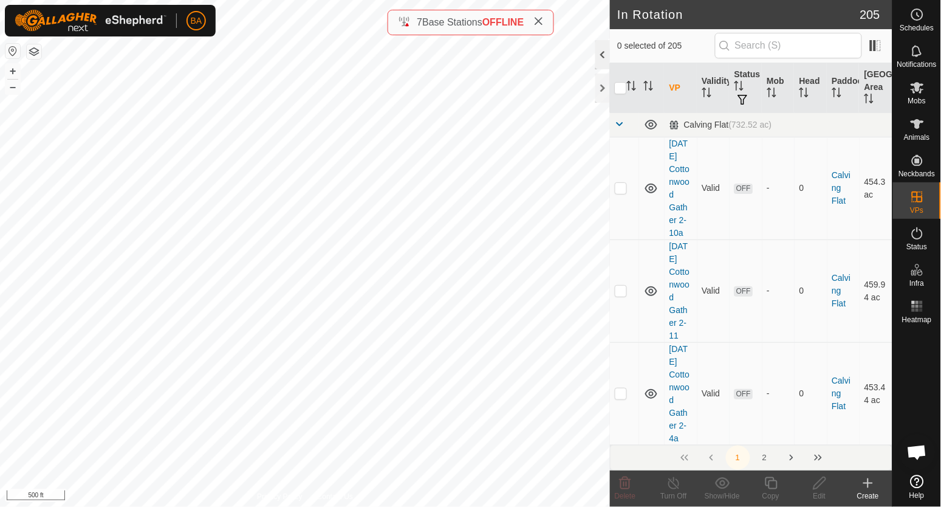
click at [603, 57] on div at bounding box center [602, 54] width 15 height 29
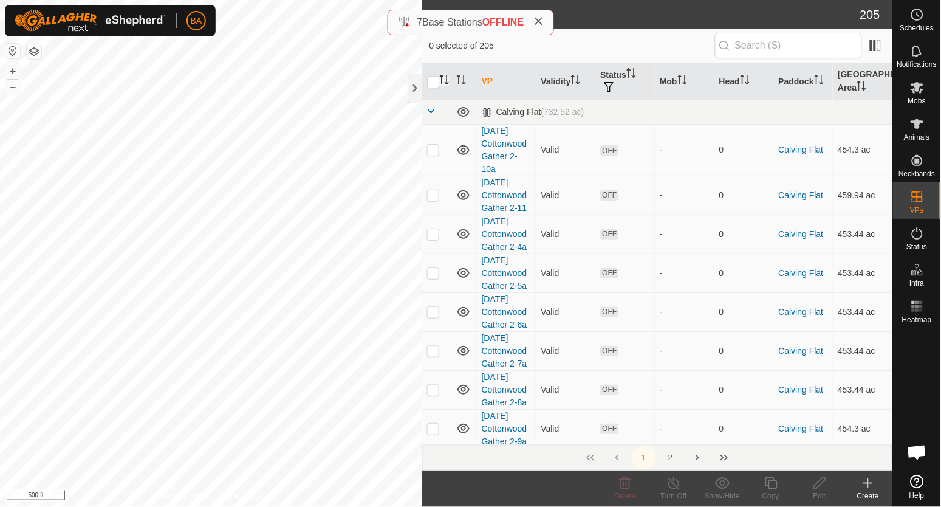
click at [445, 75] on icon "Activate to sort" at bounding box center [444, 80] width 10 height 10
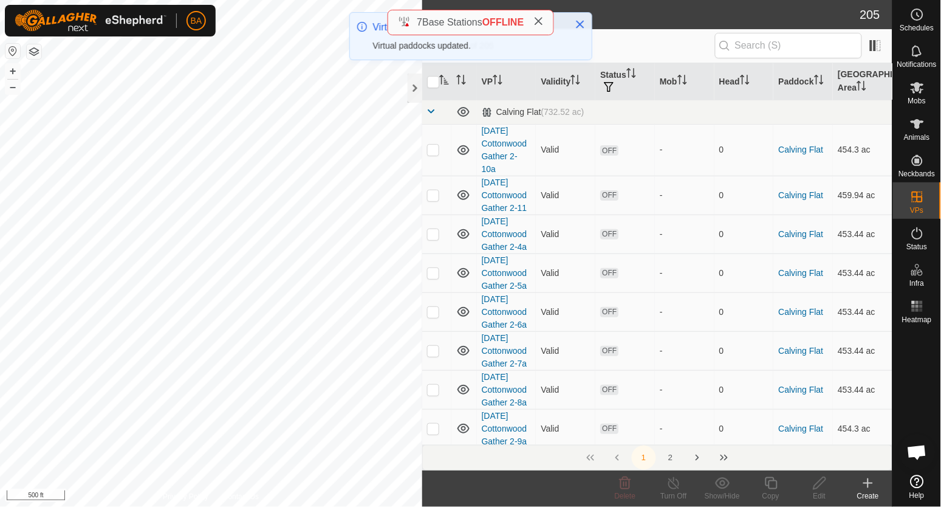
click at [502, 82] on icon "Activate to sort" at bounding box center [498, 80] width 10 height 10
click at [439, 111] on td at bounding box center [436, 112] width 29 height 24
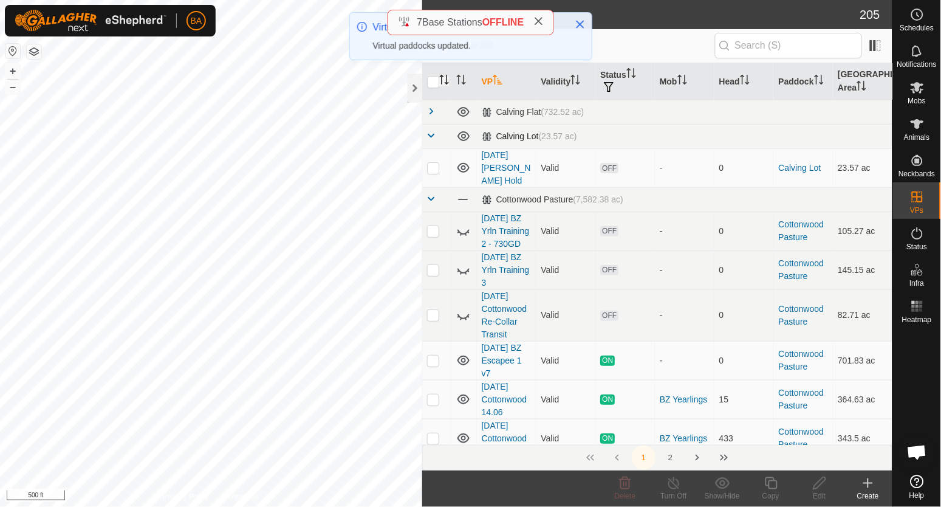
click at [436, 136] on span at bounding box center [432, 136] width 10 height 10
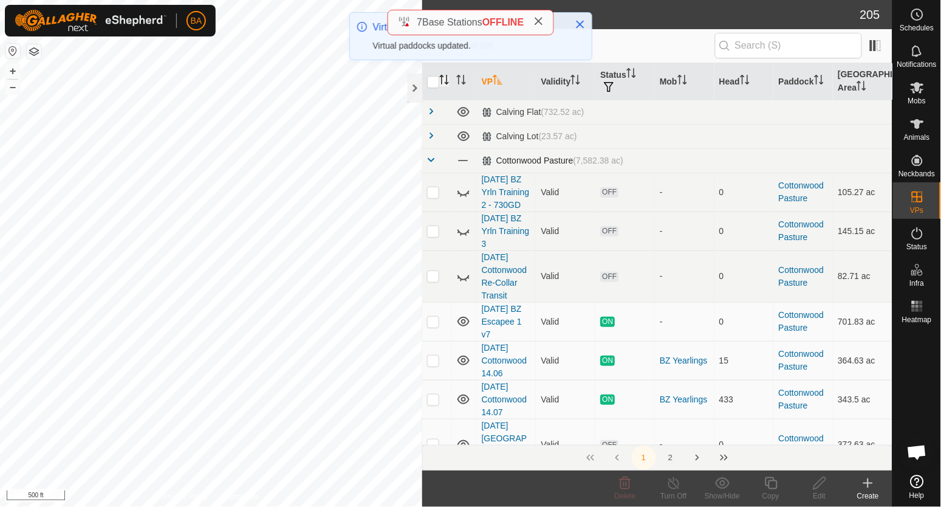
click at [425, 159] on td at bounding box center [436, 160] width 29 height 24
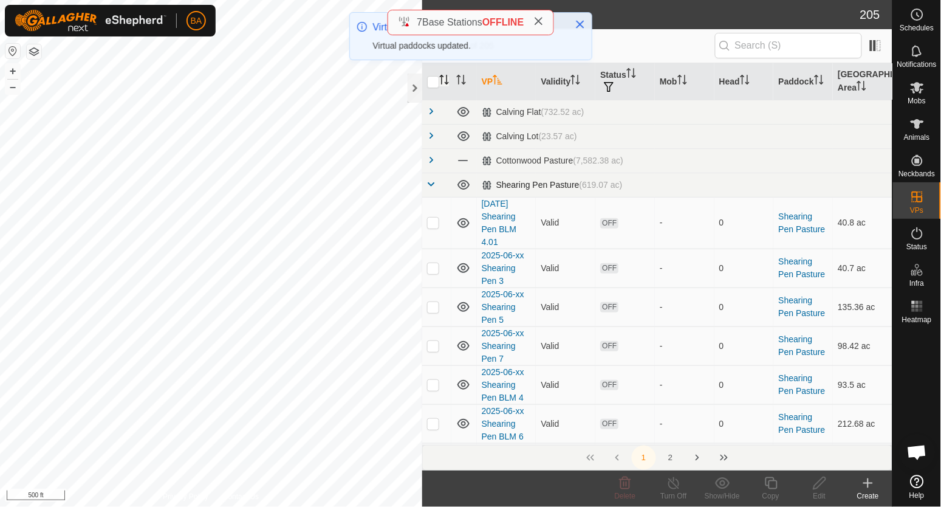
click at [431, 176] on td at bounding box center [436, 185] width 29 height 24
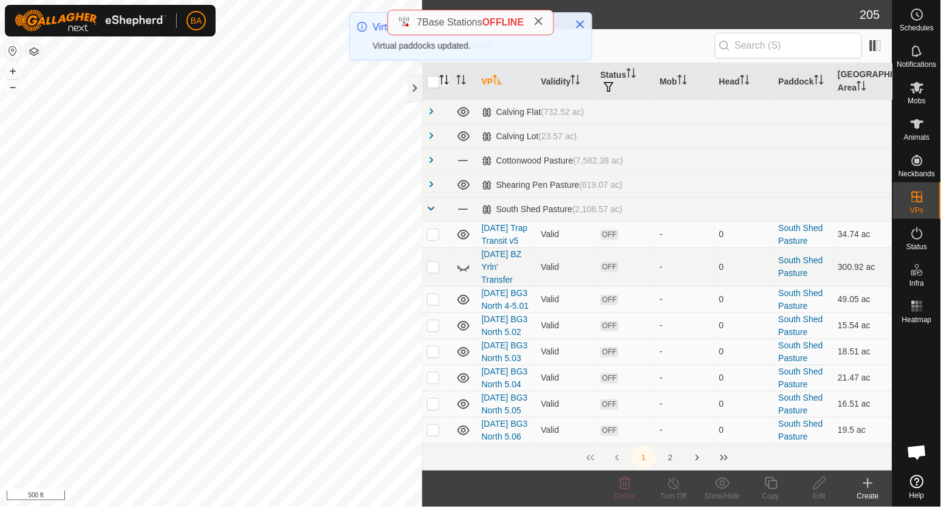
click at [433, 204] on span at bounding box center [432, 208] width 10 height 10
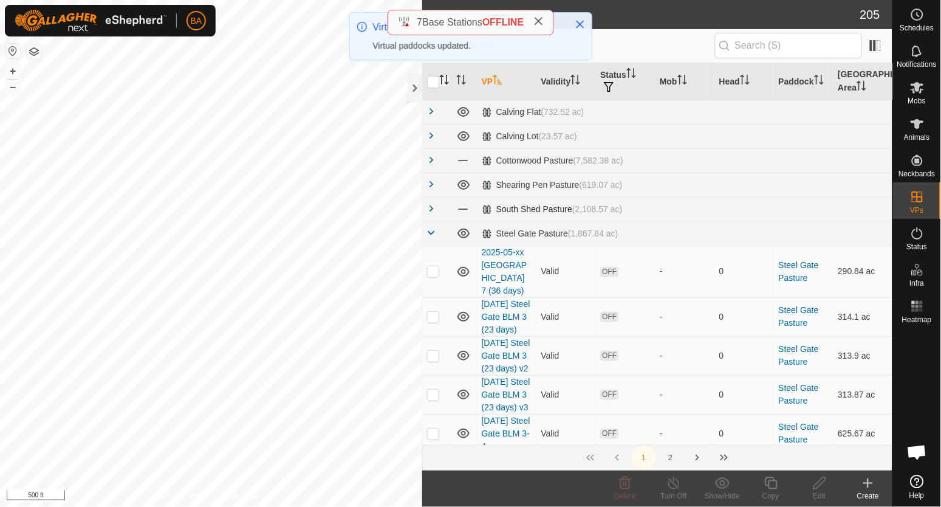
click at [429, 205] on span at bounding box center [432, 208] width 10 height 10
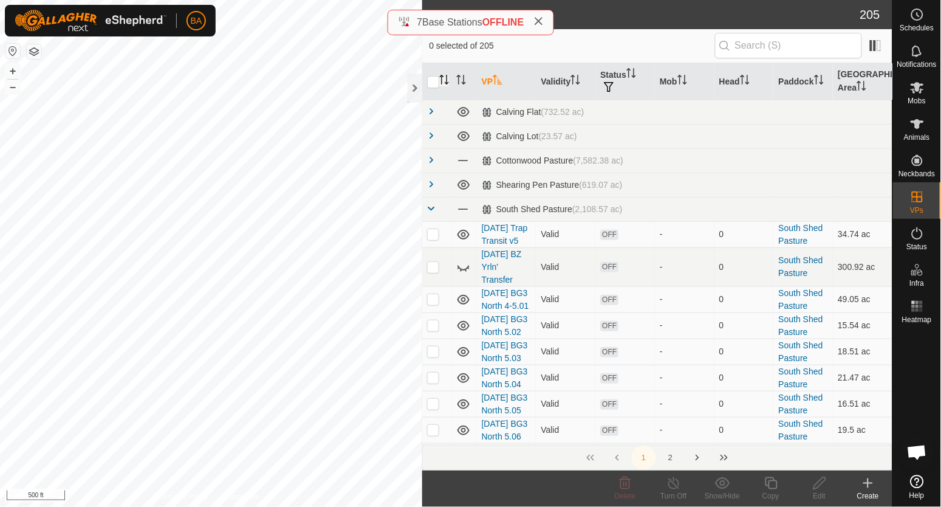
click at [502, 77] on icon "Activate to sort" at bounding box center [498, 80] width 10 height 10
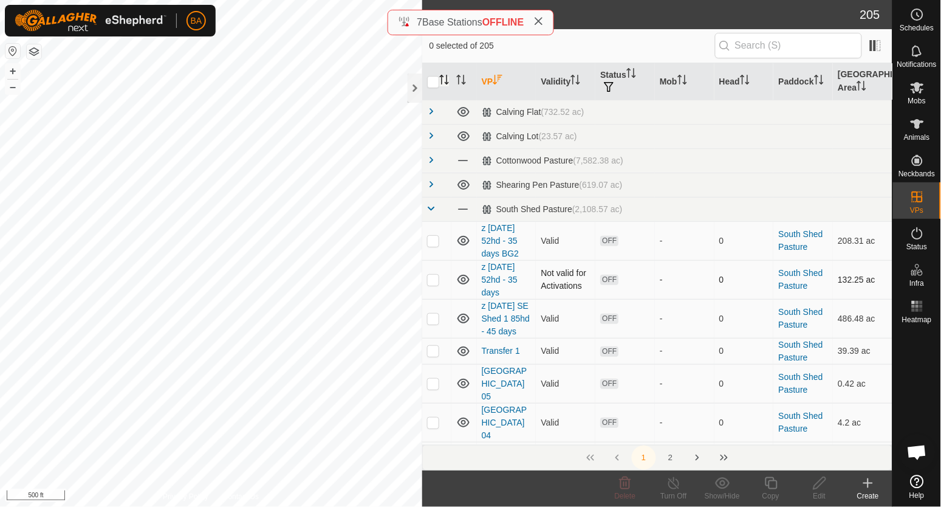
click at [432, 280] on p-checkbox at bounding box center [433, 280] width 12 height 10
click at [818, 489] on icon at bounding box center [819, 483] width 15 height 15
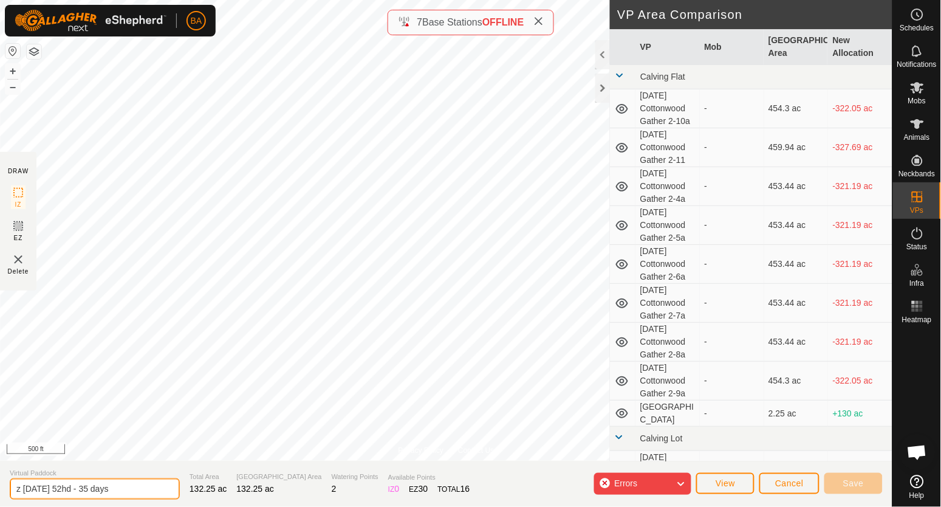
click at [66, 490] on input "z 2025-07-15 52hd - 35 days" at bounding box center [95, 488] width 170 height 21
click at [851, 478] on span "Save" at bounding box center [853, 483] width 21 height 10
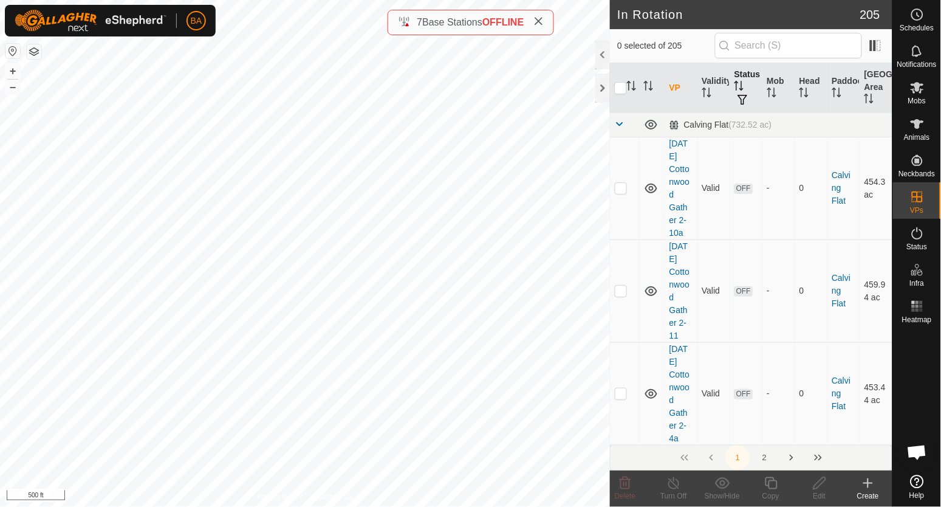
drag, startPoint x: 607, startPoint y: 57, endPoint x: 594, endPoint y: 75, distance: 21.7
click at [606, 57] on div at bounding box center [602, 54] width 15 height 29
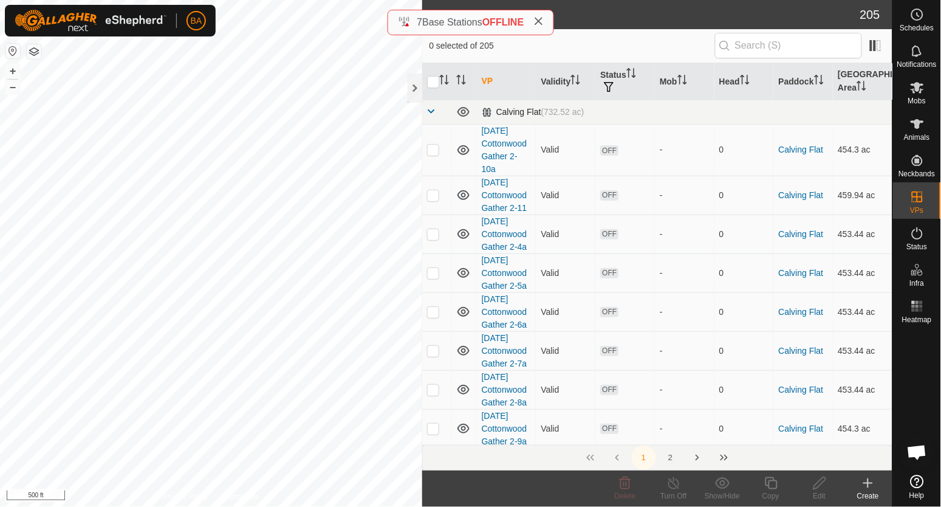
click at [431, 110] on span at bounding box center [432, 111] width 10 height 10
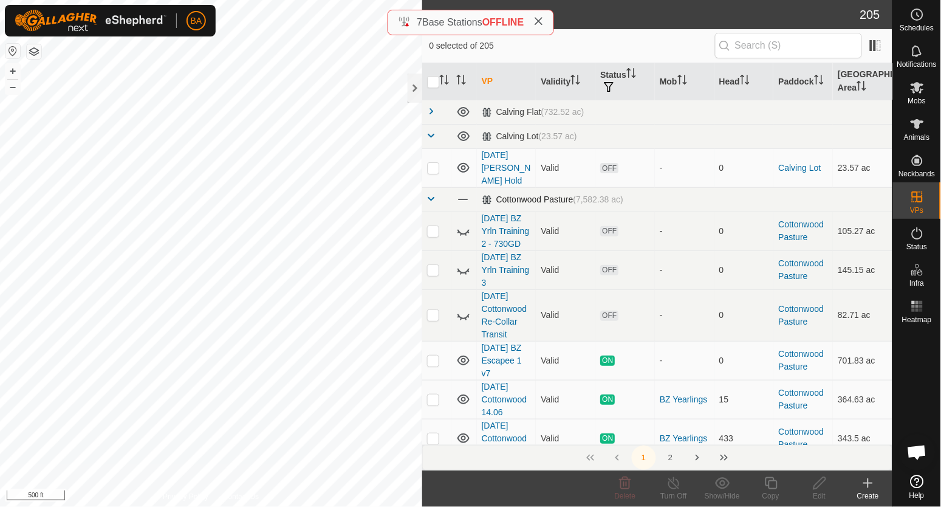
click at [433, 139] on span at bounding box center [432, 136] width 10 height 10
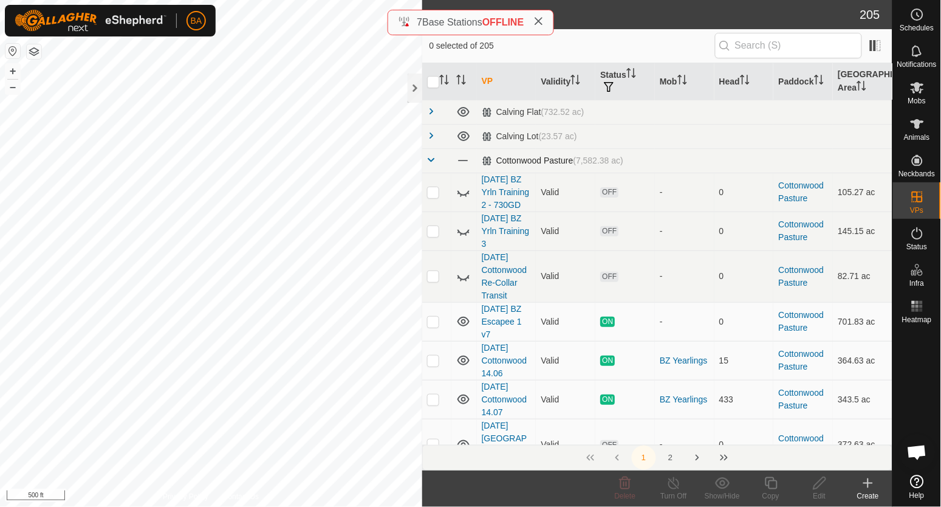
click at [431, 157] on span at bounding box center [432, 160] width 10 height 10
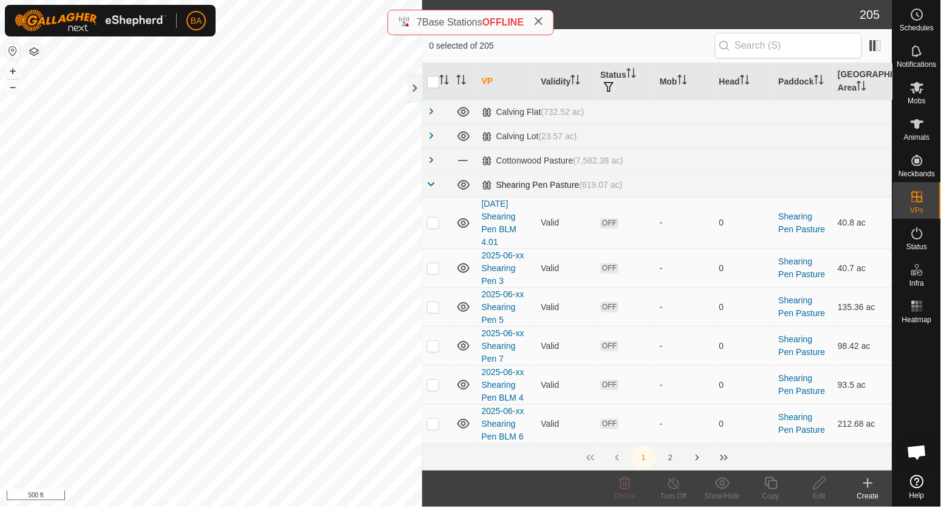
click at [431, 183] on span at bounding box center [432, 184] width 10 height 10
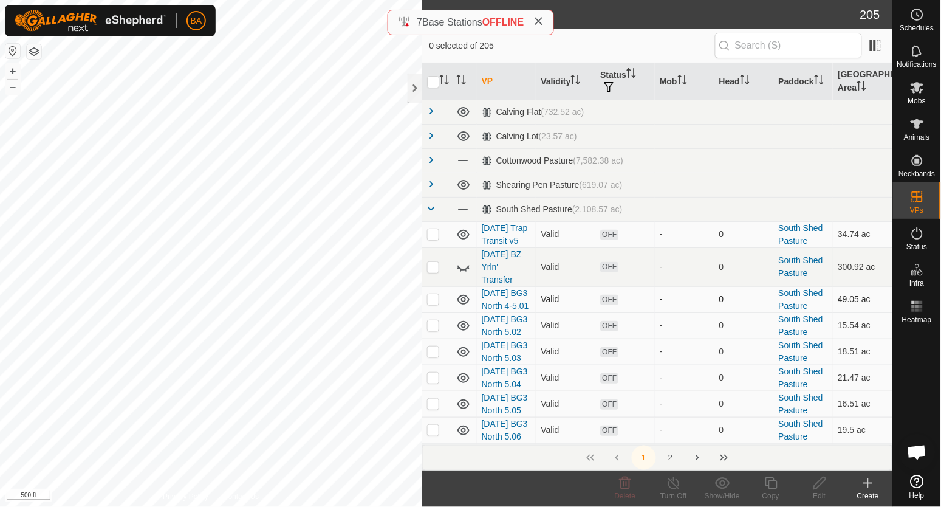
click at [431, 304] on p-checkbox at bounding box center [433, 299] width 12 height 10
click at [428, 304] on p-checkbox at bounding box center [433, 299] width 12 height 10
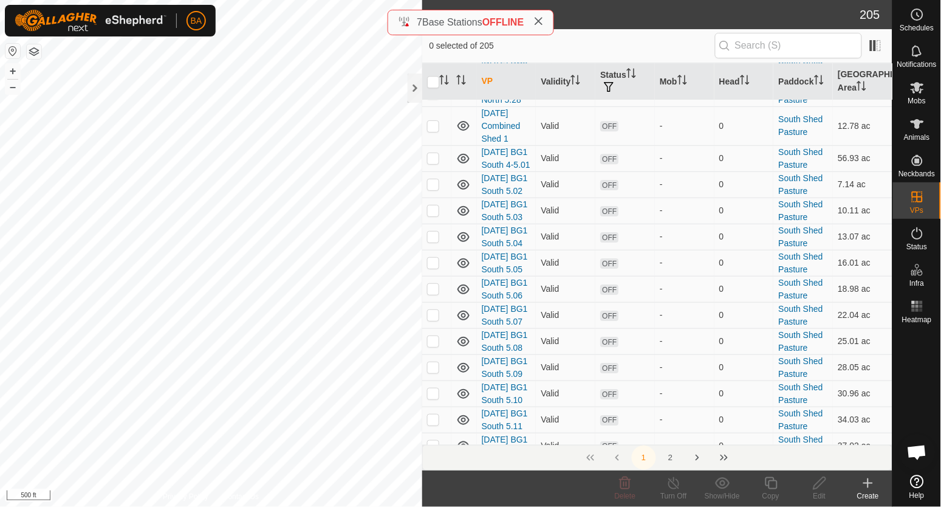
scroll to position [1138, 0]
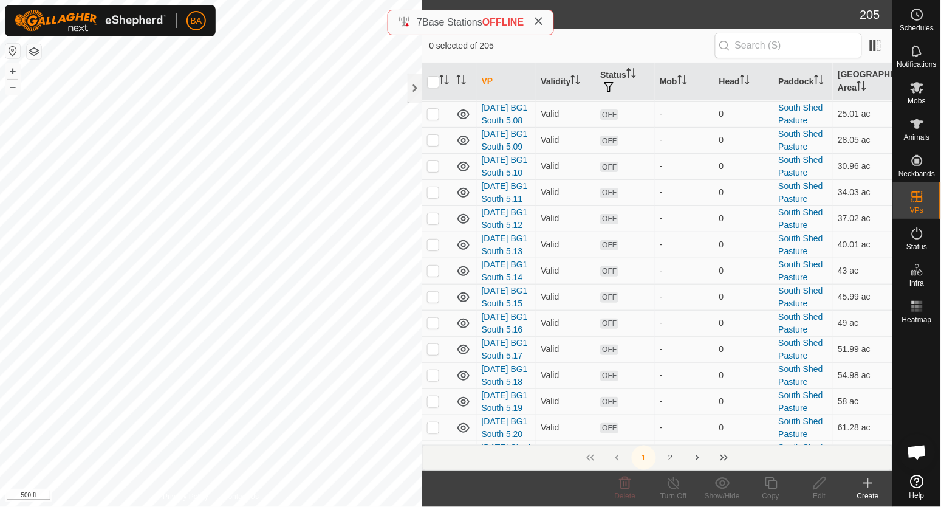
click at [821, 485] on icon at bounding box center [819, 483] width 15 height 15
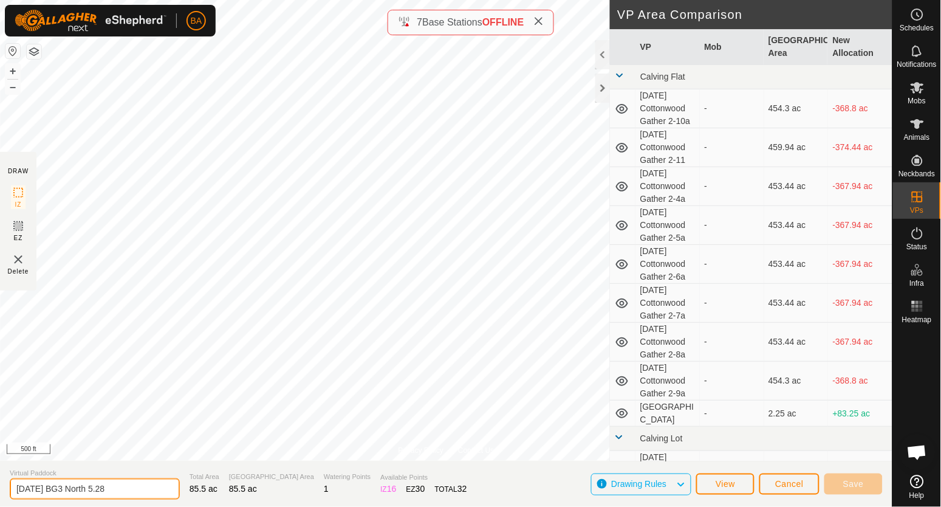
click at [16, 488] on input "2025-08-11 BG3 North 5.28" at bounding box center [95, 488] width 170 height 21
drag, startPoint x: 58, startPoint y: 488, endPoint x: 64, endPoint y: 493, distance: 7.8
click at [64, 493] on input "z 2025-08-11 BG3 North 5.28" at bounding box center [95, 488] width 170 height 21
drag, startPoint x: 127, startPoint y: 490, endPoint x: 69, endPoint y: 496, distance: 58.6
click at [69, 496] on input "z 2025-08-22 BG3 North 5.28" at bounding box center [95, 488] width 170 height 21
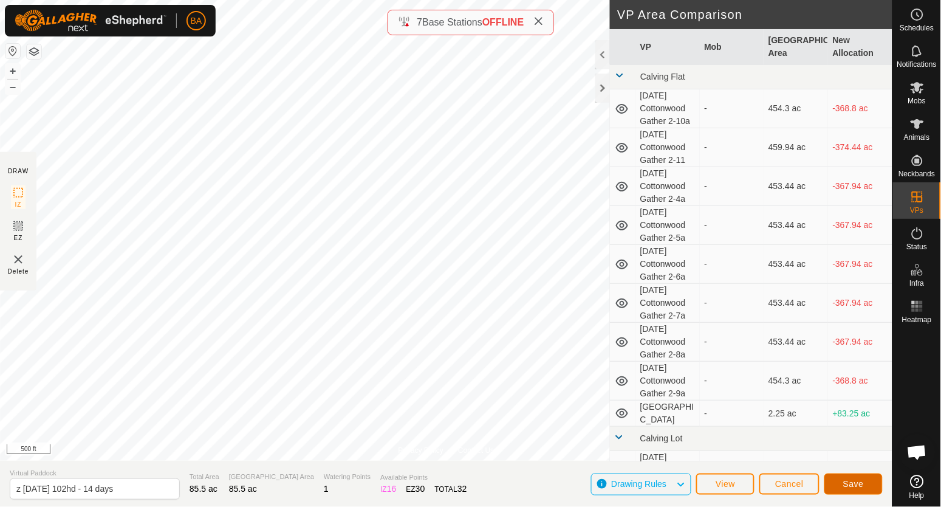
click at [849, 485] on span "Save" at bounding box center [853, 484] width 21 height 10
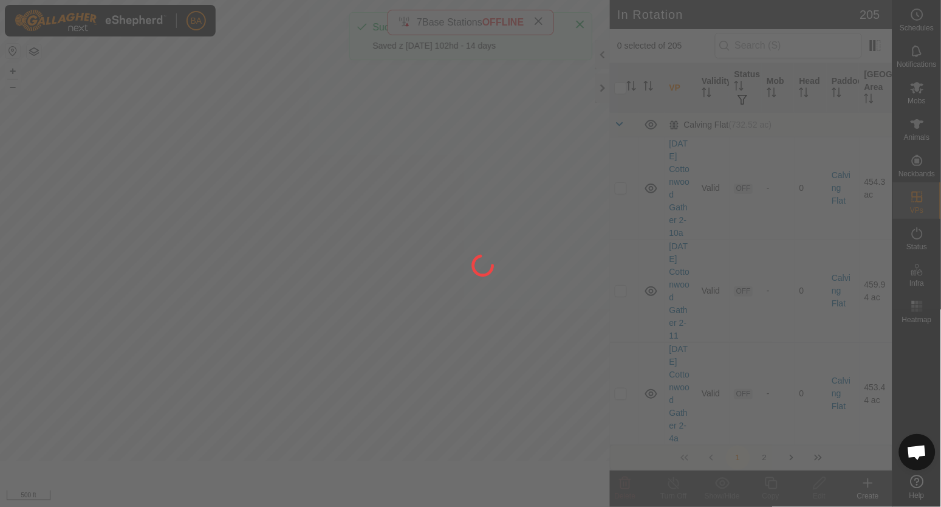
drag, startPoint x: 706, startPoint y: 491, endPoint x: 912, endPoint y: 385, distance: 231.5
click at [918, 382] on div at bounding box center [470, 253] width 941 height 507
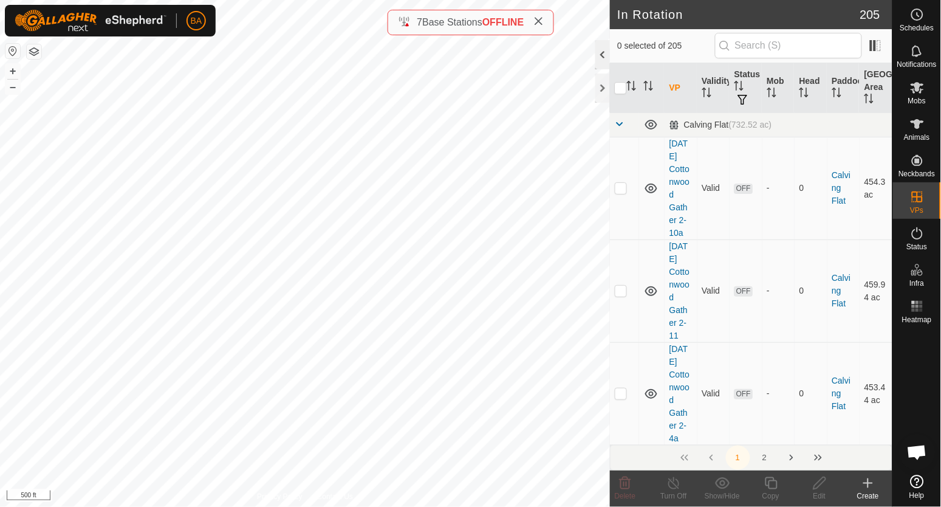
click at [599, 59] on div at bounding box center [602, 54] width 15 height 29
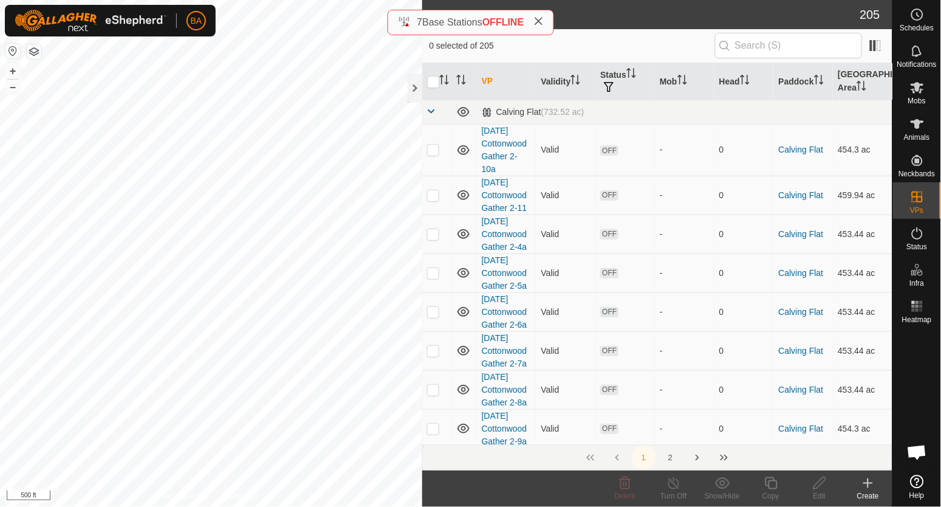
click at [486, 77] on th "VP" at bounding box center [507, 81] width 60 height 37
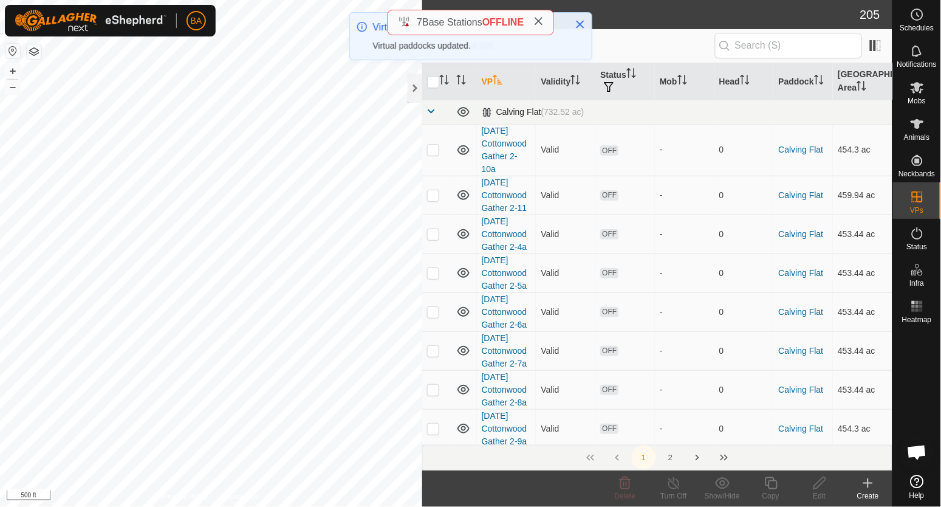
click at [435, 115] on span at bounding box center [432, 111] width 10 height 10
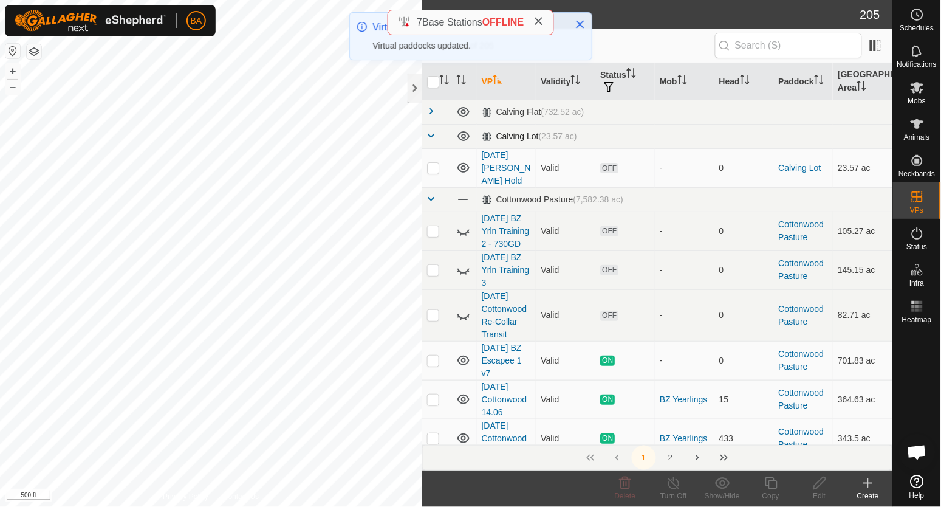
click at [429, 134] on span at bounding box center [432, 136] width 10 height 10
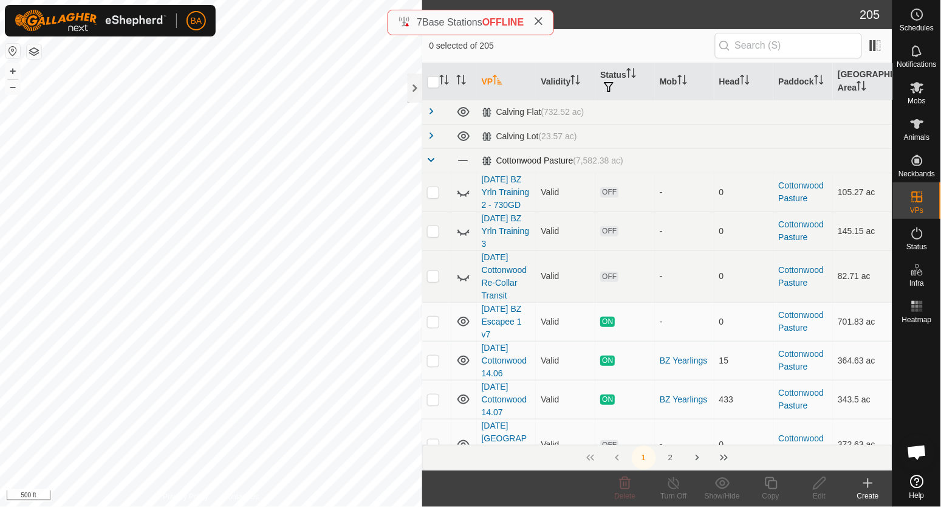
click at [432, 155] on span at bounding box center [432, 160] width 10 height 10
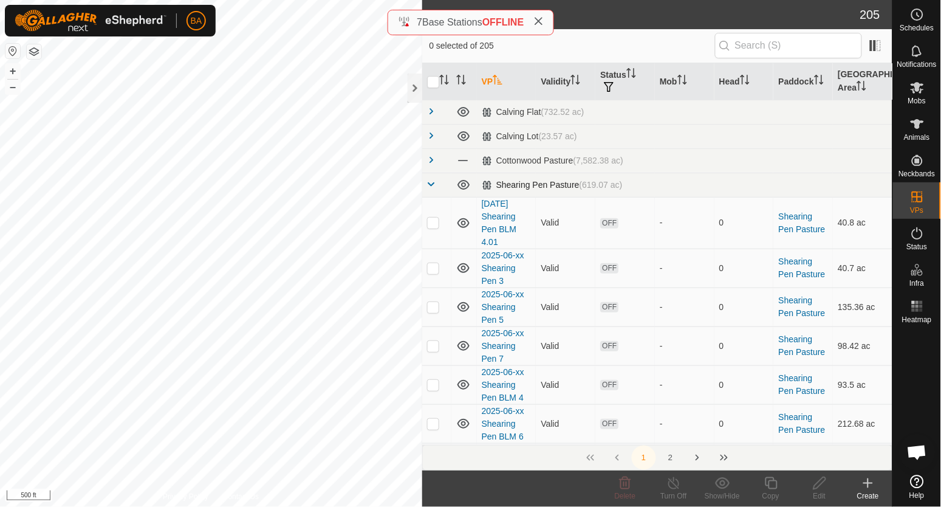
click at [431, 179] on span at bounding box center [432, 184] width 10 height 10
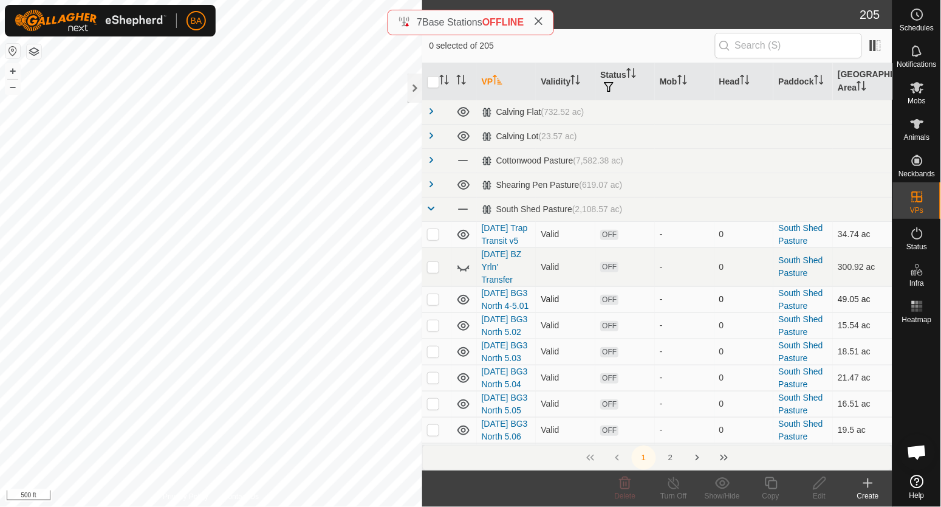
click at [438, 294] on p-checkbox at bounding box center [433, 299] width 12 height 10
click at [434, 320] on p-checkbox at bounding box center [433, 325] width 12 height 10
click at [433, 346] on p-checkbox at bounding box center [433, 351] width 12 height 10
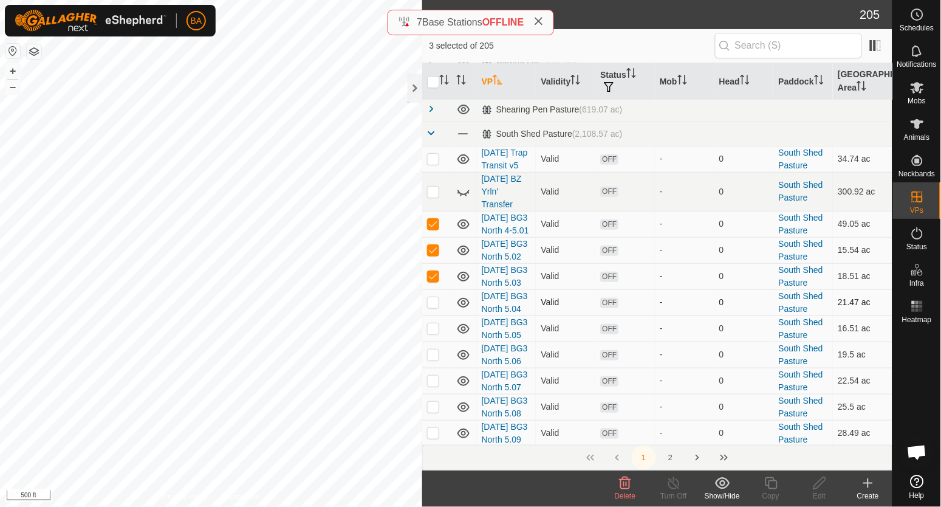
click at [431, 307] on p-checkbox at bounding box center [433, 302] width 12 height 10
click at [431, 341] on td at bounding box center [436, 328] width 29 height 26
click at [430, 349] on p-checkbox at bounding box center [433, 354] width 12 height 10
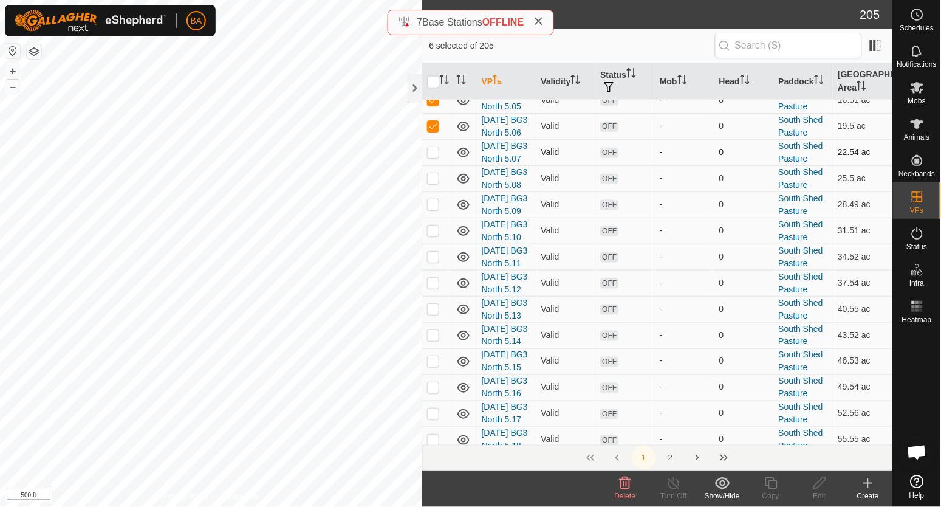
click at [433, 157] on p-checkbox at bounding box center [433, 152] width 12 height 10
click at [433, 191] on td at bounding box center [436, 178] width 29 height 26
click at [433, 217] on td at bounding box center [436, 204] width 29 height 26
click at [433, 235] on p-checkbox at bounding box center [433, 230] width 12 height 10
click at [433, 261] on p-checkbox at bounding box center [433, 256] width 12 height 10
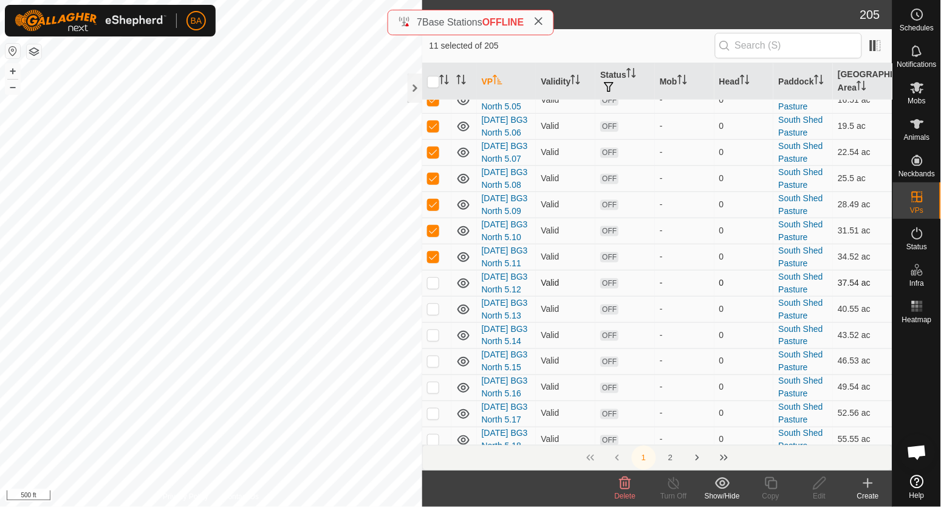
click at [432, 278] on p-checkbox at bounding box center [433, 283] width 12 height 10
click at [432, 304] on p-checkbox at bounding box center [433, 309] width 12 height 10
click at [432, 322] on td at bounding box center [436, 335] width 29 height 26
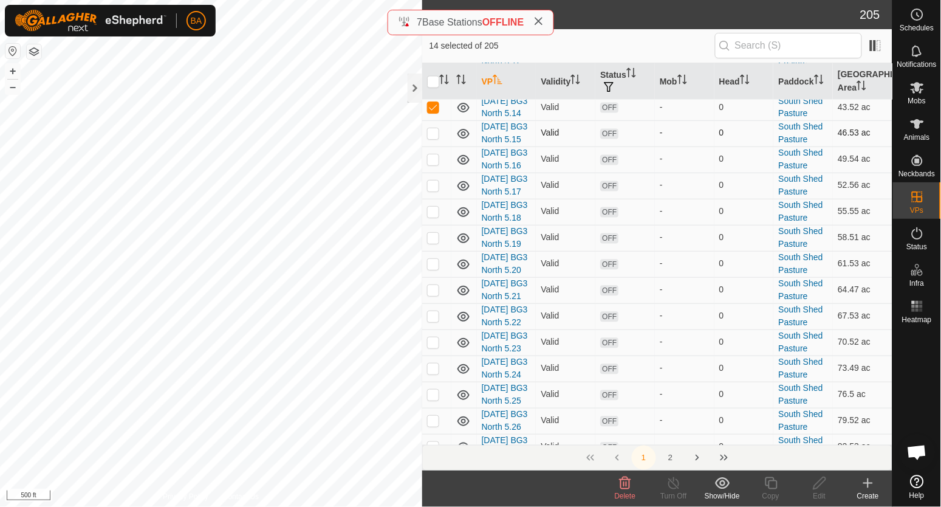
click at [431, 146] on td at bounding box center [436, 133] width 29 height 26
click at [429, 164] on p-checkbox at bounding box center [433, 159] width 12 height 10
click at [436, 199] on td at bounding box center [436, 186] width 29 height 26
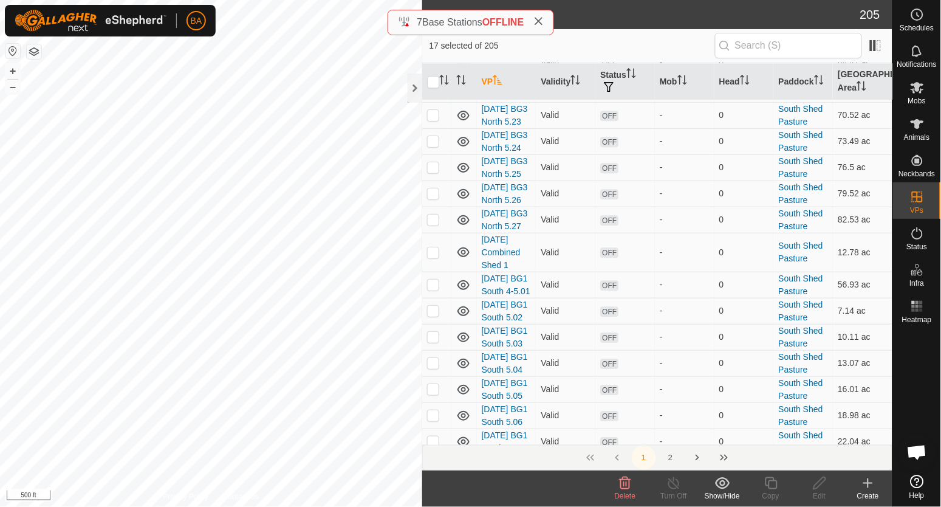
click at [435, 24] on td at bounding box center [436, 11] width 29 height 26
click at [435, 41] on p-checkbox at bounding box center [433, 37] width 12 height 10
click at [435, 67] on p-checkbox at bounding box center [433, 63] width 12 height 10
click at [433, 94] on p-checkbox at bounding box center [433, 89] width 12 height 10
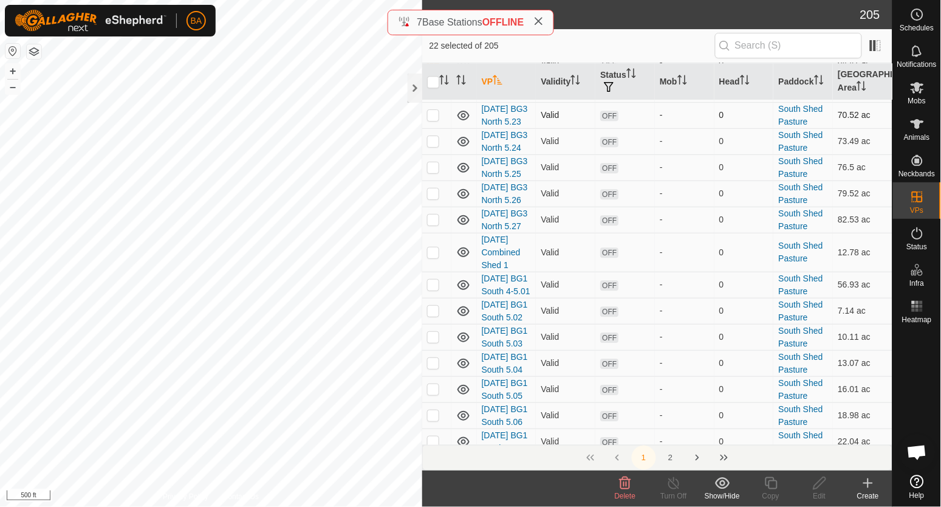
click at [435, 120] on p-checkbox at bounding box center [433, 115] width 12 height 10
click at [431, 146] on p-checkbox at bounding box center [433, 141] width 12 height 10
click at [431, 172] on p-checkbox at bounding box center [433, 167] width 12 height 10
drag, startPoint x: 432, startPoint y: 312, endPoint x: 432, endPoint y: 333, distance: 21.3
click at [432, 207] on td at bounding box center [436, 193] width 29 height 26
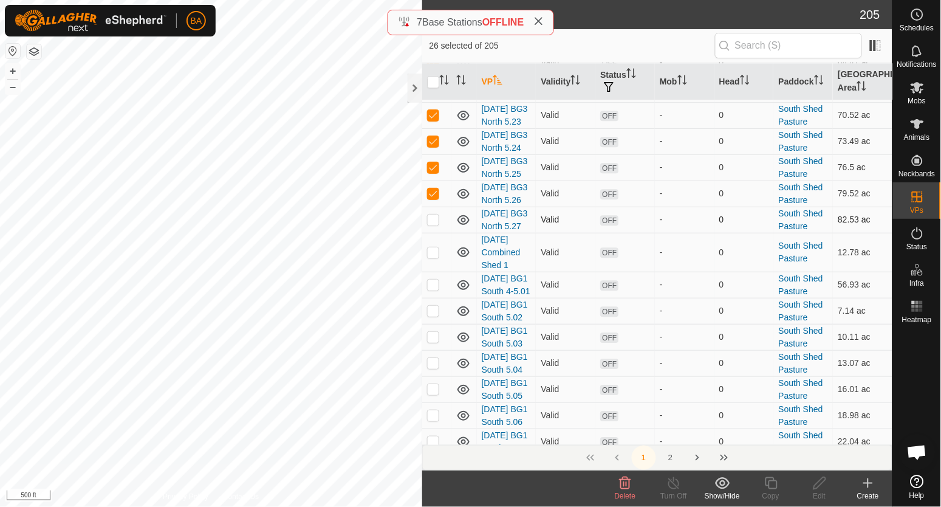
scroll to position [986, 0]
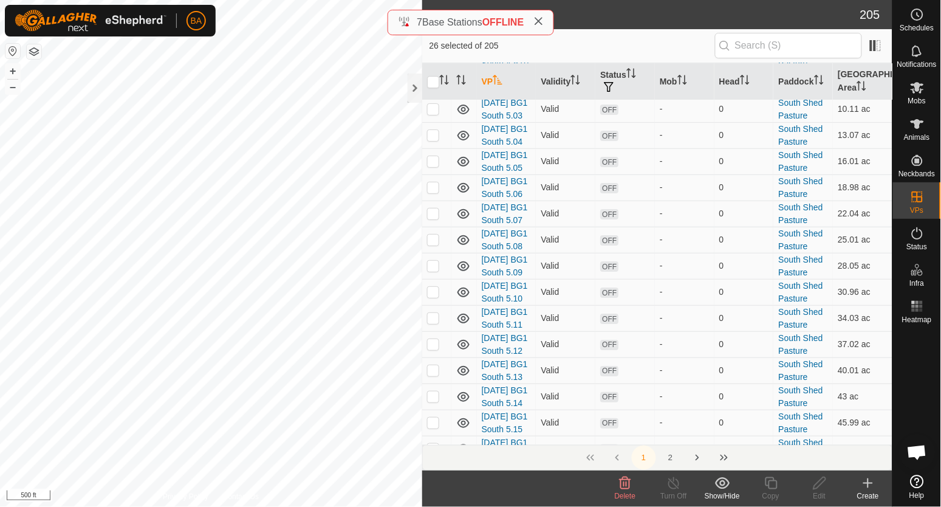
click at [434, 29] on p-checkbox at bounding box center [433, 24] width 12 height 10
click at [430, 19] on td at bounding box center [436, 6] width 29 height 26
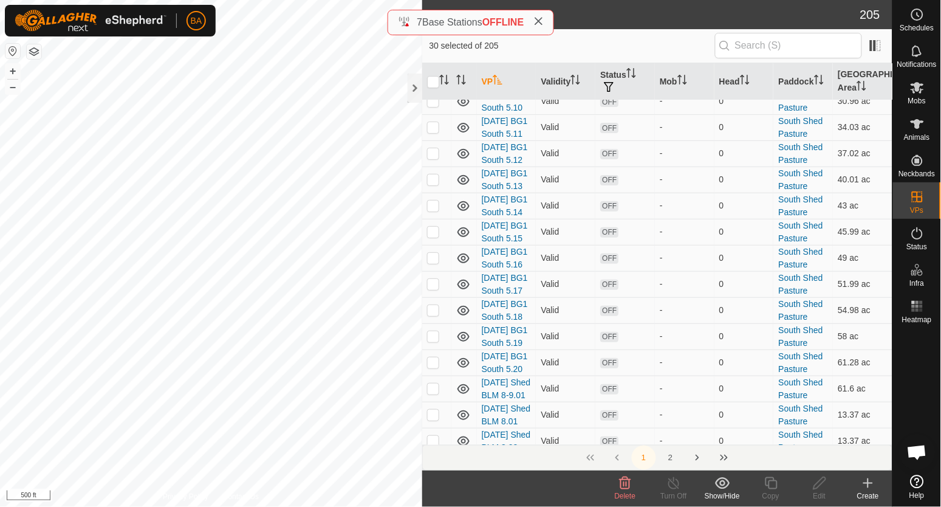
scroll to position [1215, 0]
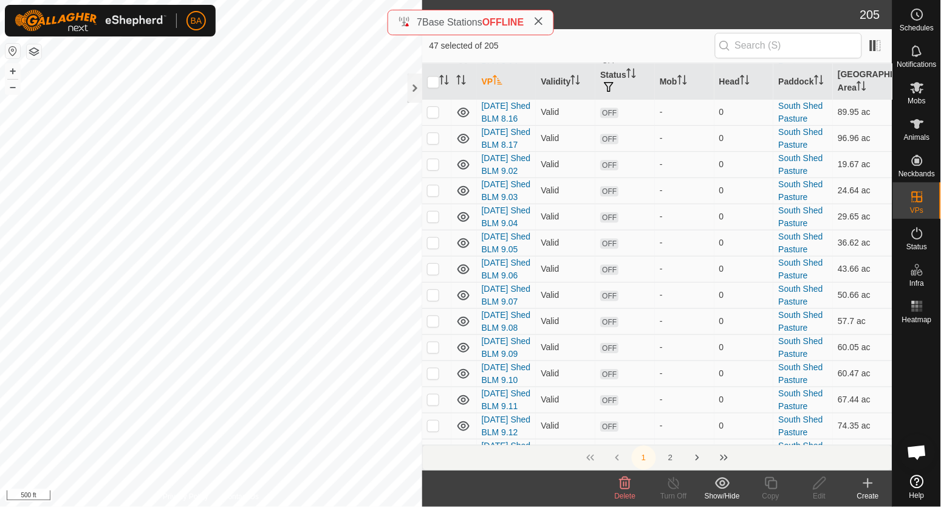
click at [629, 487] on icon at bounding box center [625, 483] width 15 height 15
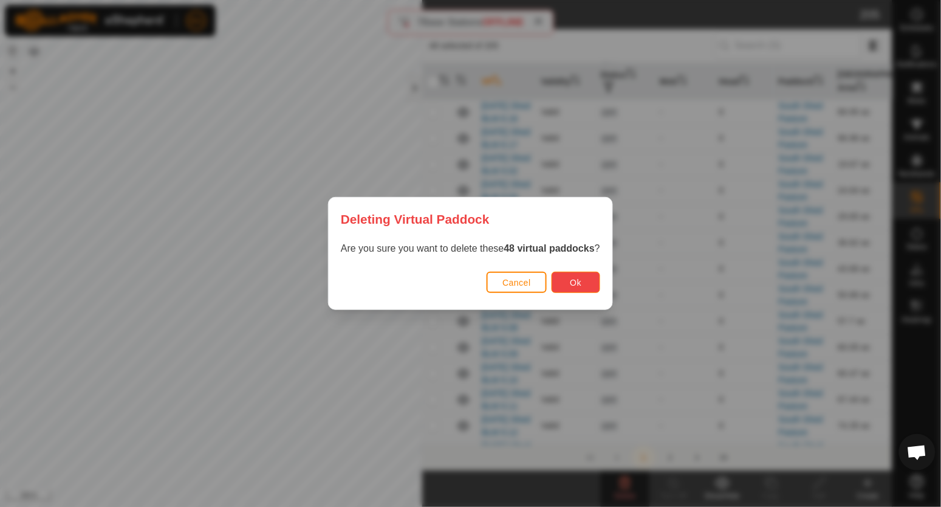
click at [570, 284] on button "Ok" at bounding box center [576, 282] width 49 height 21
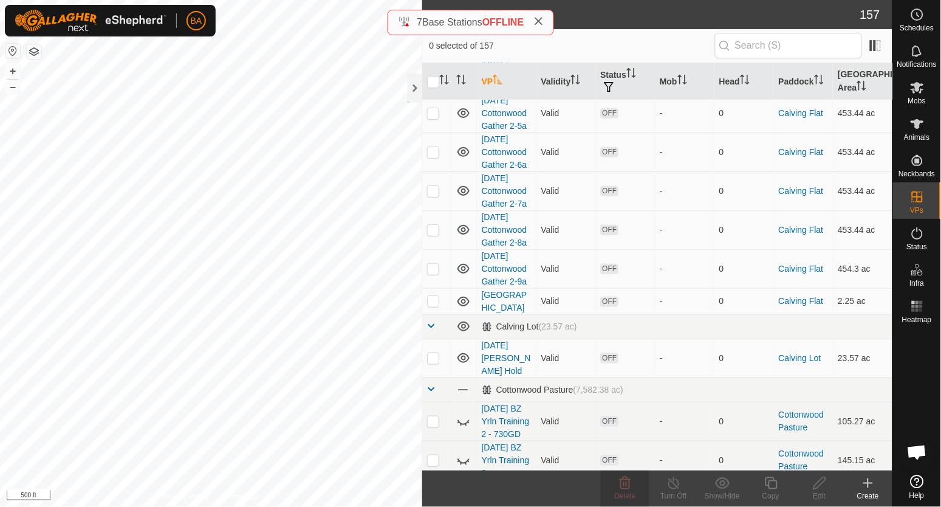
scroll to position [0, 0]
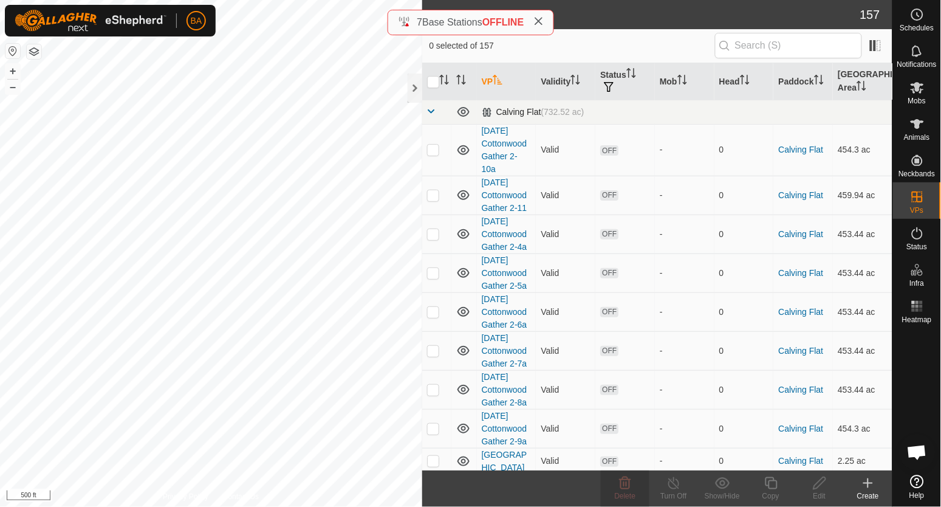
click at [431, 113] on span at bounding box center [432, 111] width 10 height 10
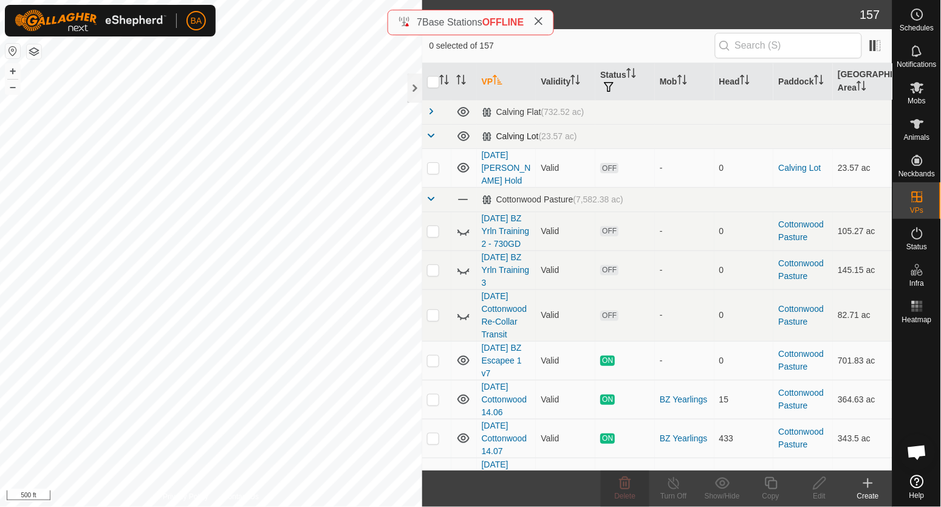
click at [434, 137] on span at bounding box center [432, 136] width 10 height 10
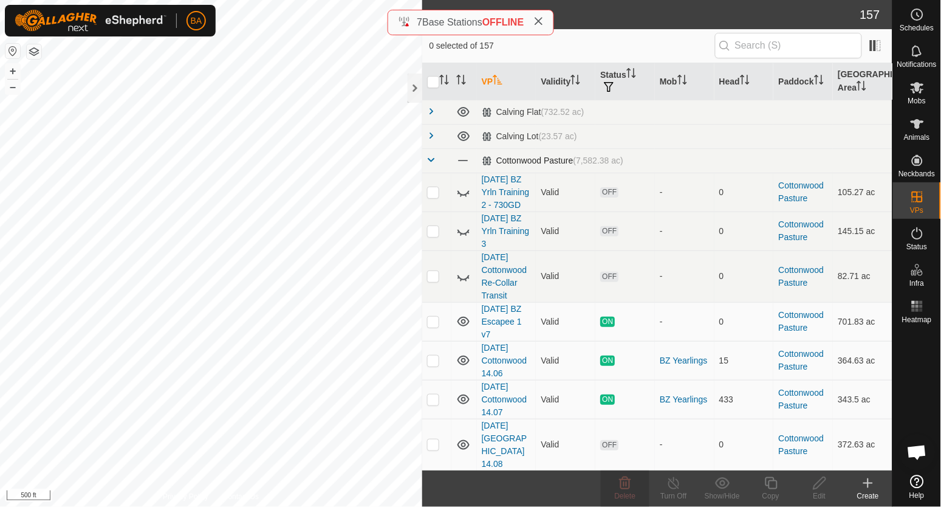
click at [433, 157] on span at bounding box center [432, 160] width 10 height 10
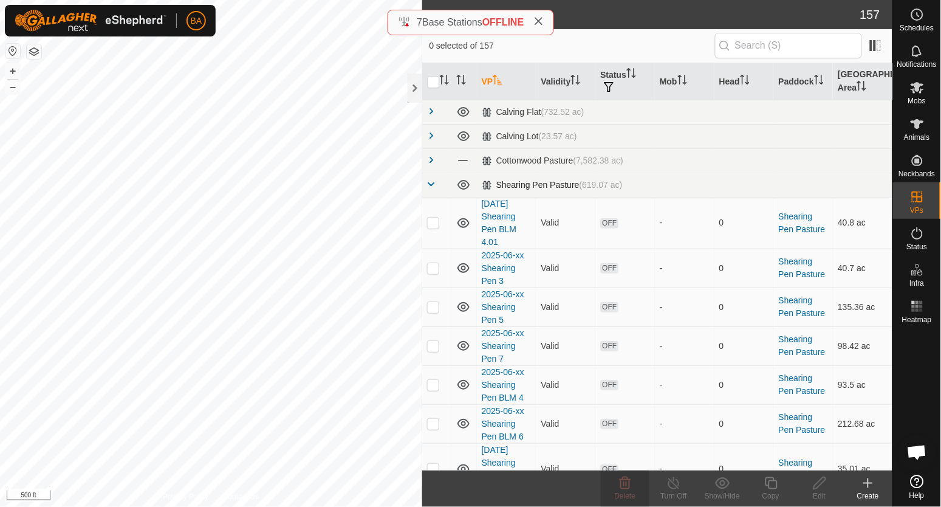
click at [433, 180] on span at bounding box center [432, 184] width 10 height 10
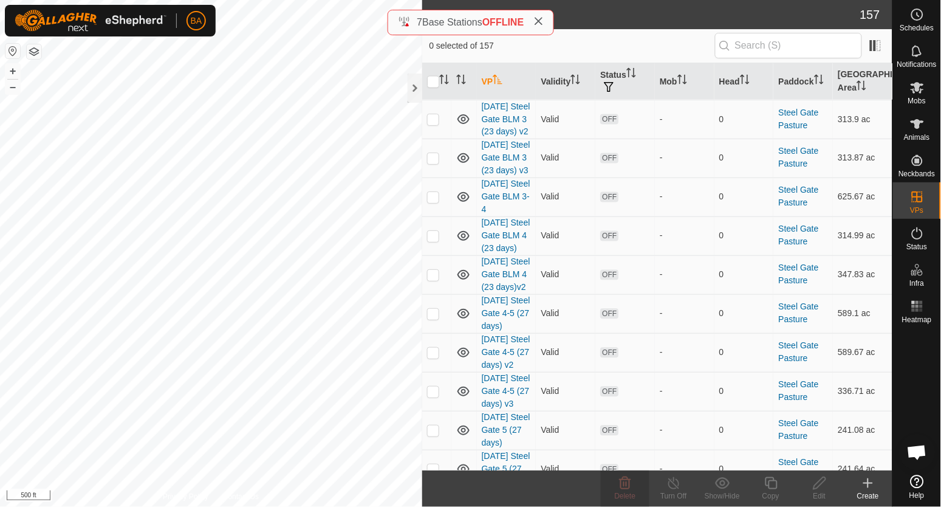
scroll to position [1594, 0]
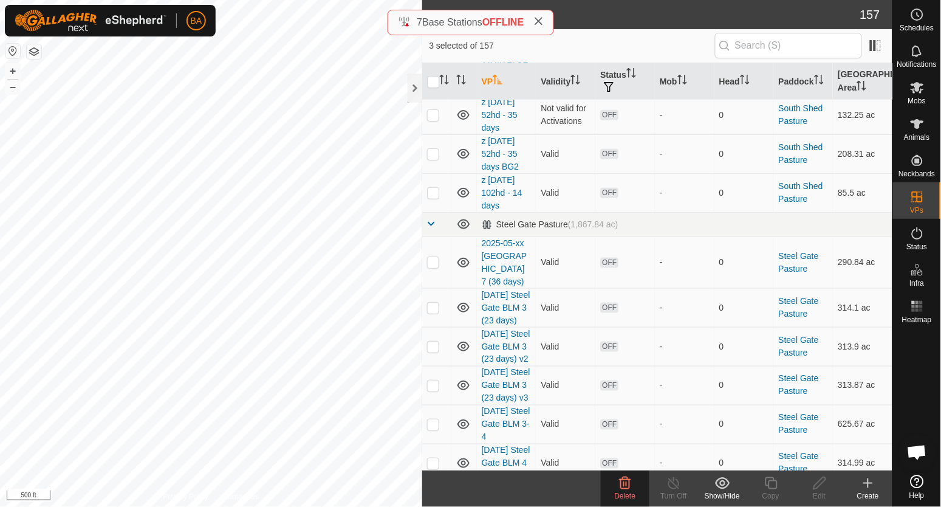
click at [617, 480] on delete-svg-icon at bounding box center [625, 483] width 49 height 15
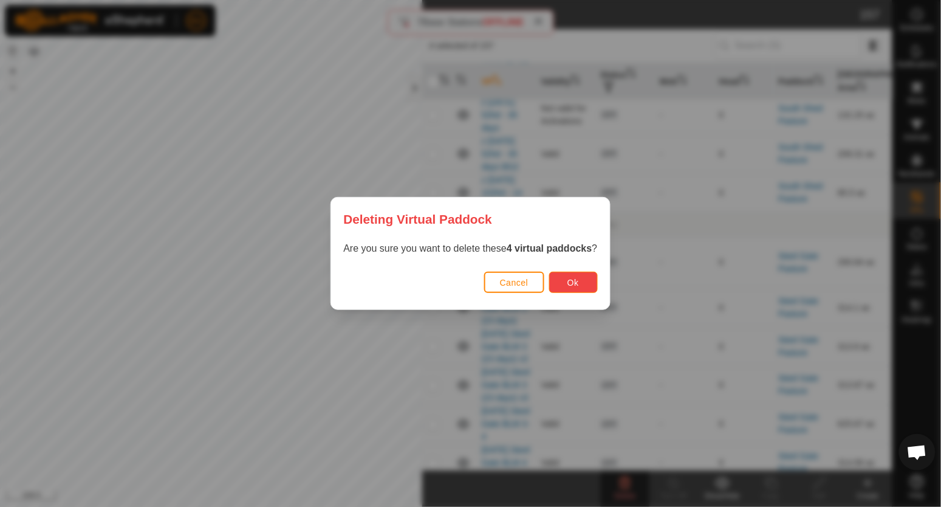
click at [593, 281] on button "Ok" at bounding box center [573, 282] width 49 height 21
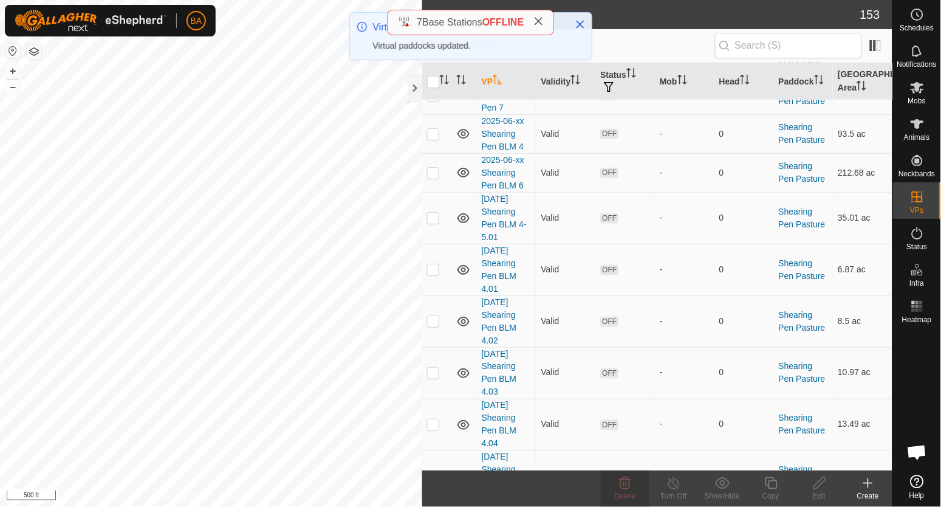
scroll to position [379, 0]
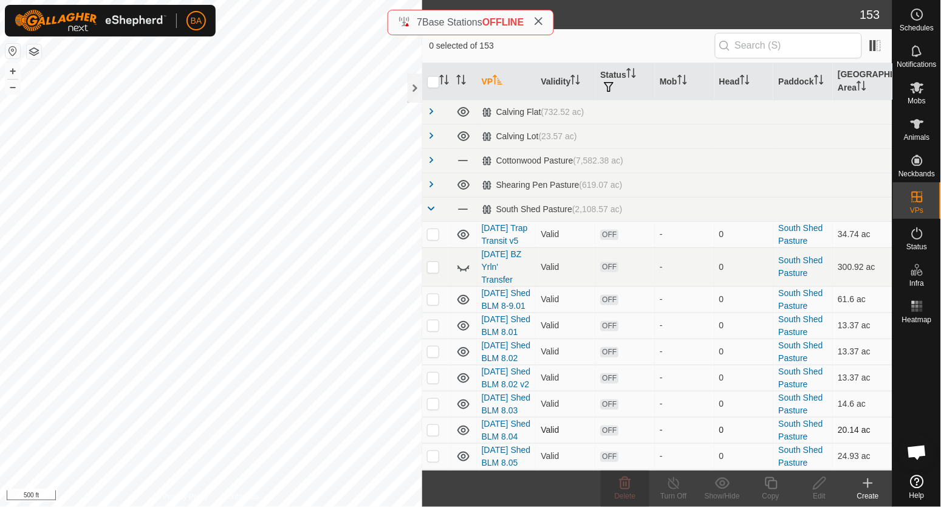
scroll to position [227, 0]
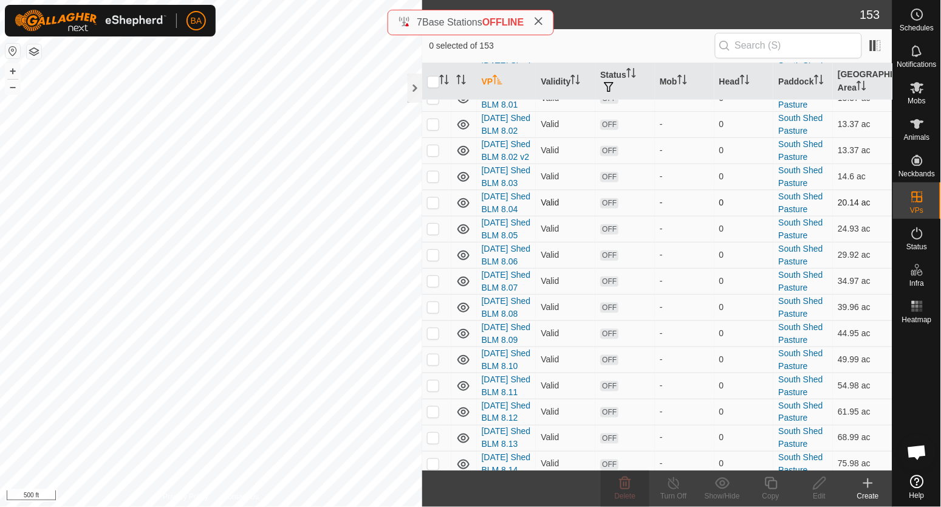
click at [434, 207] on p-checkbox at bounding box center [433, 202] width 12 height 10
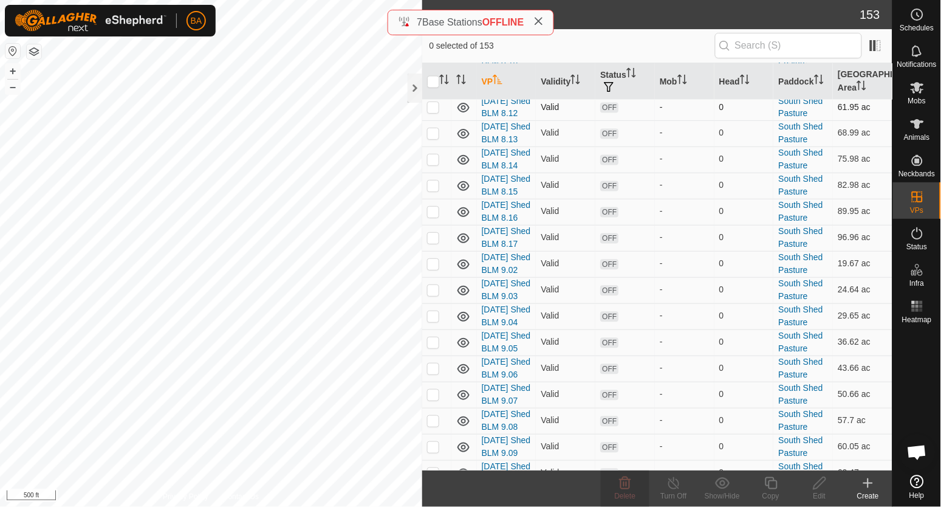
click at [434, 112] on p-checkbox at bounding box center [433, 107] width 12 height 10
click at [434, 120] on td at bounding box center [436, 107] width 29 height 26
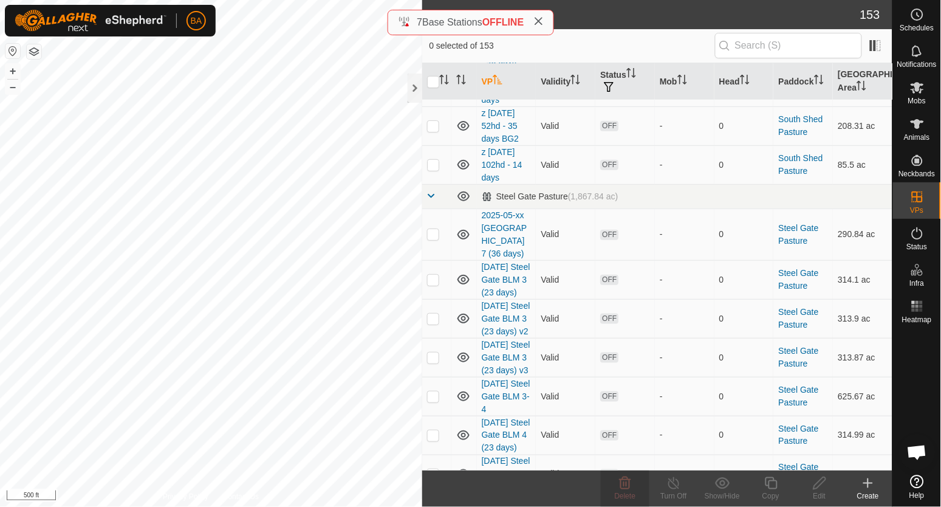
scroll to position [1366, 0]
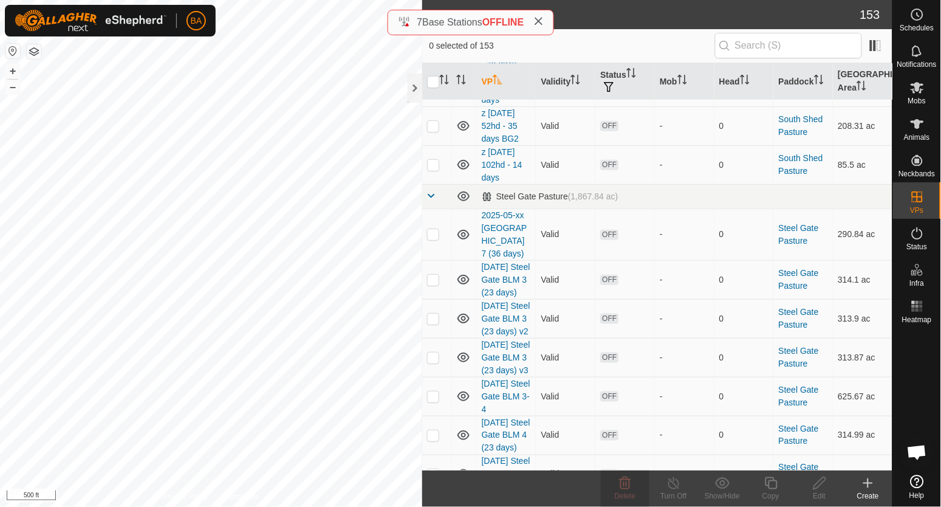
click at [869, 489] on icon at bounding box center [868, 483] width 15 height 15
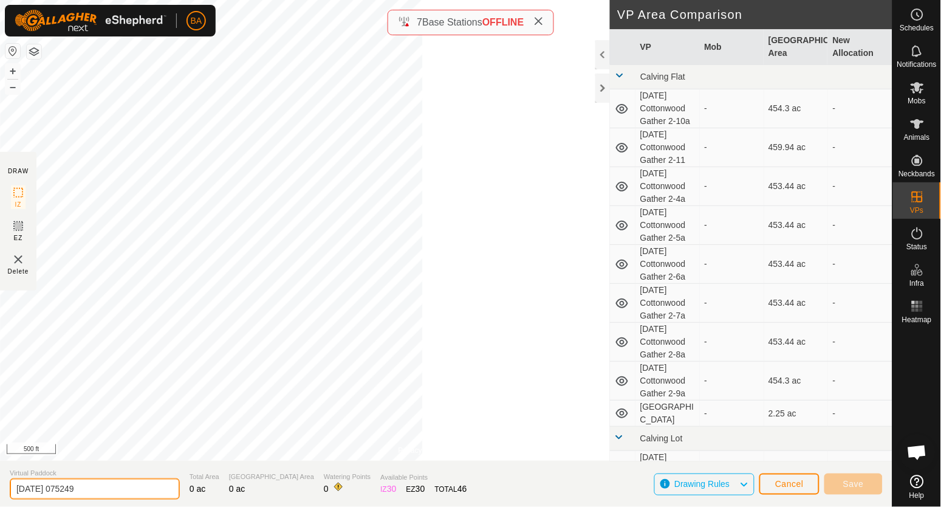
click at [13, 490] on input "2025-09-22 075249" at bounding box center [95, 488] width 170 height 21
drag, startPoint x: 70, startPoint y: 487, endPoint x: 227, endPoint y: 490, distance: 156.1
click at [227, 490] on section "Virtual Paddock z 2025-09-22 075249 Total Area 0 ac Grazing Area 0 ac Watering …" at bounding box center [446, 483] width 892 height 46
click at [50, 491] on input "z 2025-09-22 102hd - 16 days" at bounding box center [95, 488] width 170 height 21
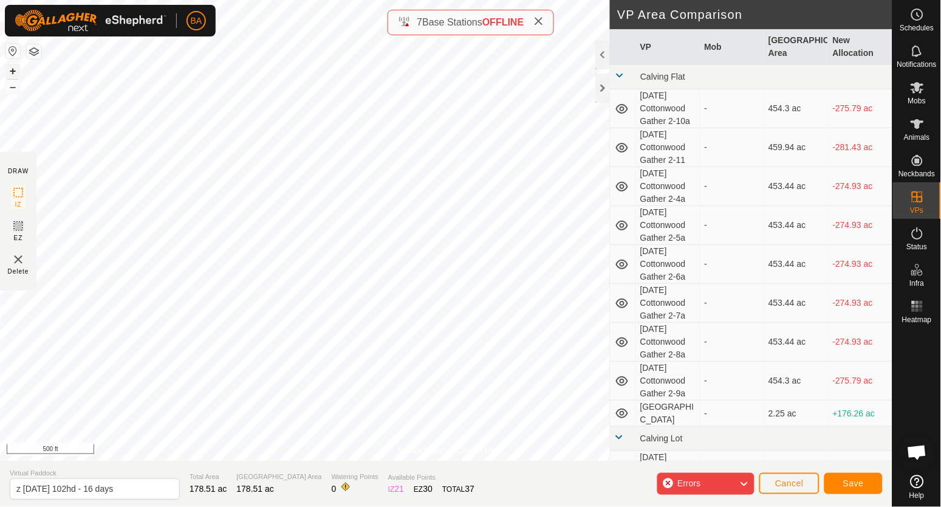
click at [16, 69] on button "+" at bounding box center [12, 71] width 15 height 15
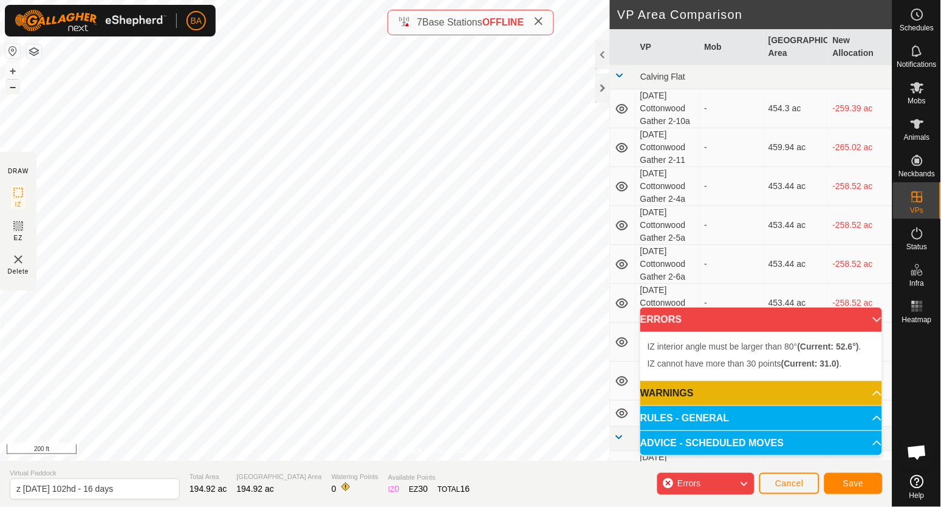
click at [13, 87] on button "–" at bounding box center [12, 87] width 15 height 15
click at [854, 481] on span "Save" at bounding box center [853, 483] width 21 height 10
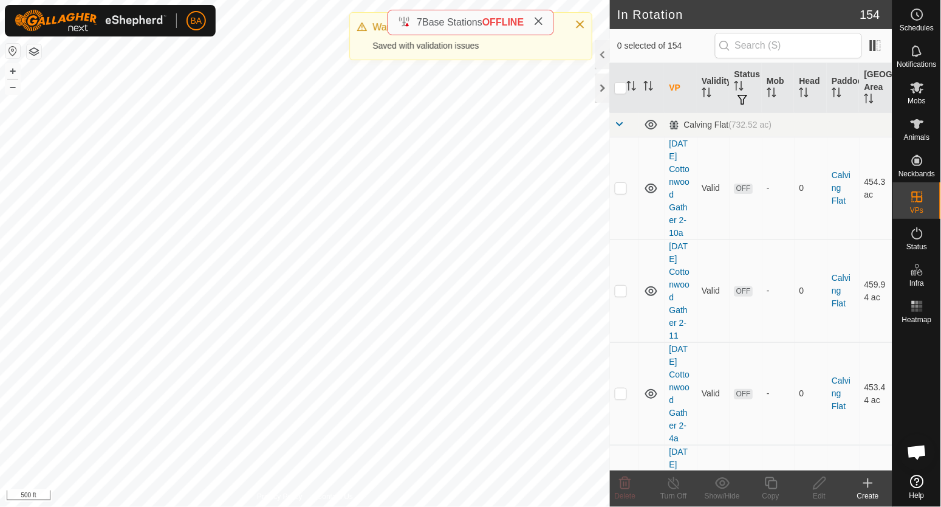
click at [603, 58] on div at bounding box center [602, 54] width 15 height 29
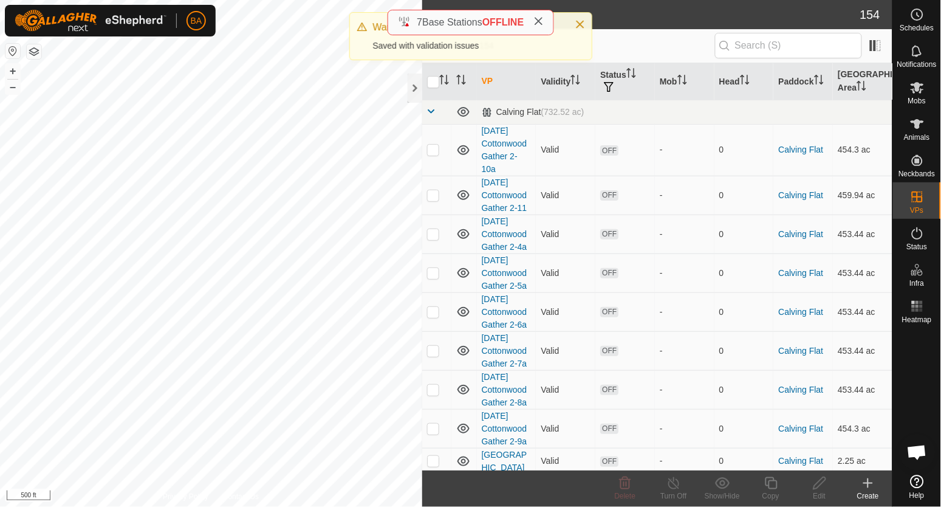
click at [490, 79] on th "VP" at bounding box center [507, 81] width 60 height 37
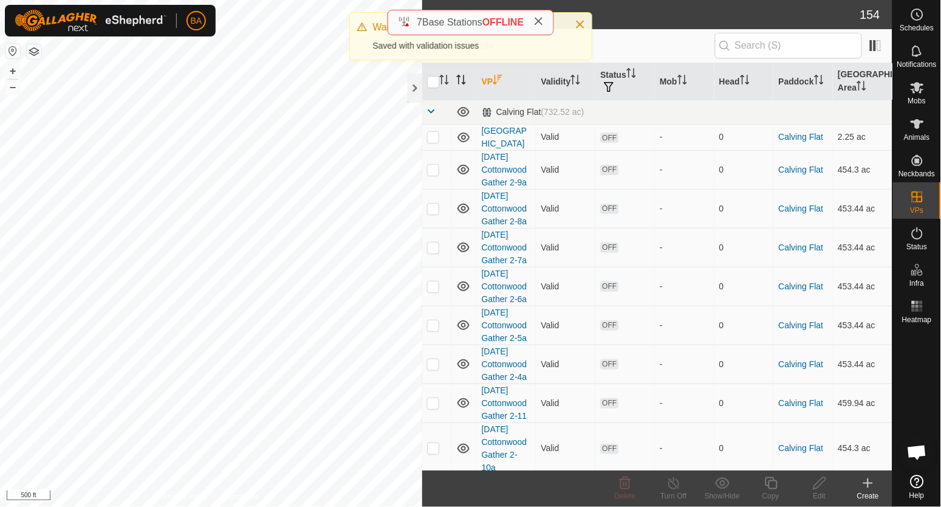
click at [435, 114] on span at bounding box center [432, 111] width 10 height 10
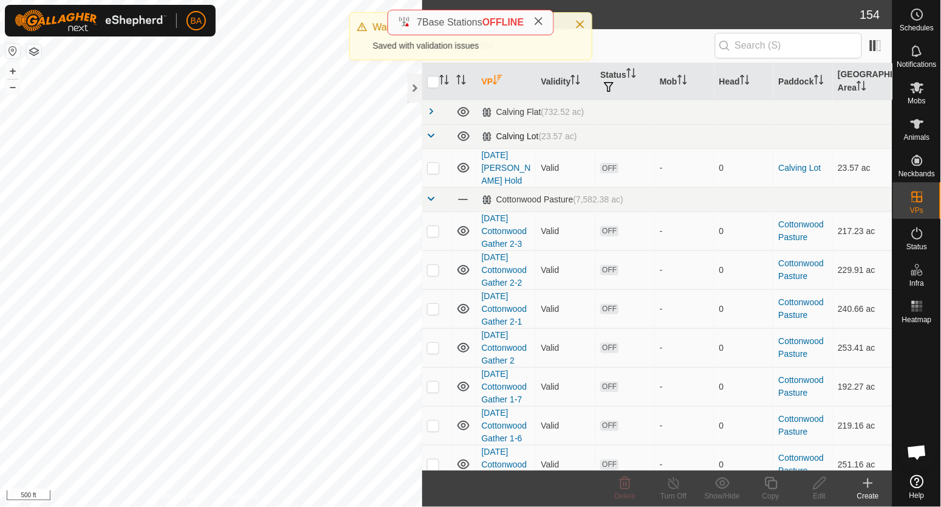
click at [432, 132] on span at bounding box center [432, 136] width 10 height 10
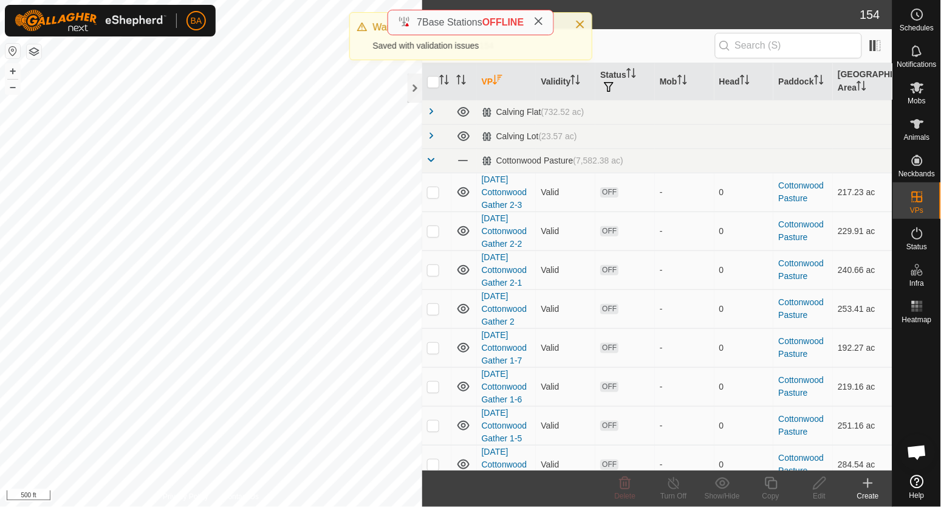
drag, startPoint x: 431, startPoint y: 154, endPoint x: 432, endPoint y: 177, distance: 22.5
click at [431, 155] on td at bounding box center [436, 160] width 29 height 24
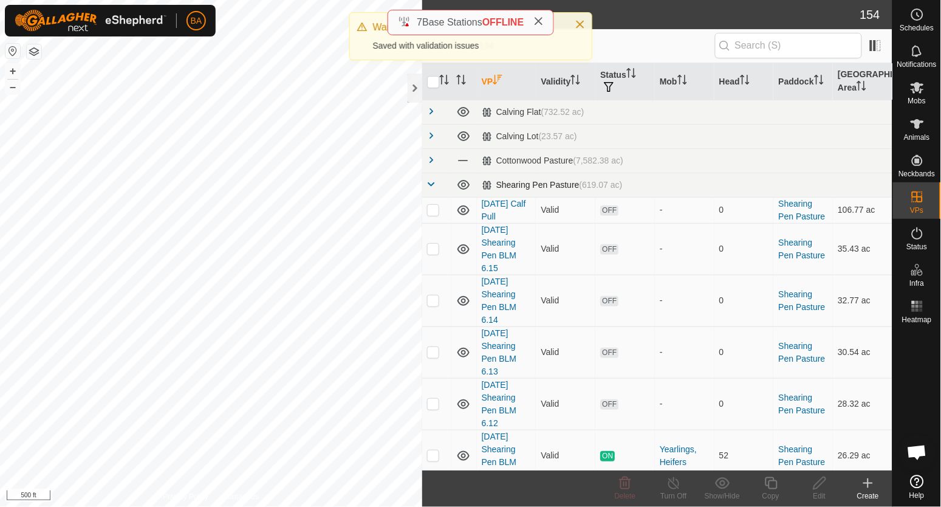
click at [433, 182] on span at bounding box center [432, 184] width 10 height 10
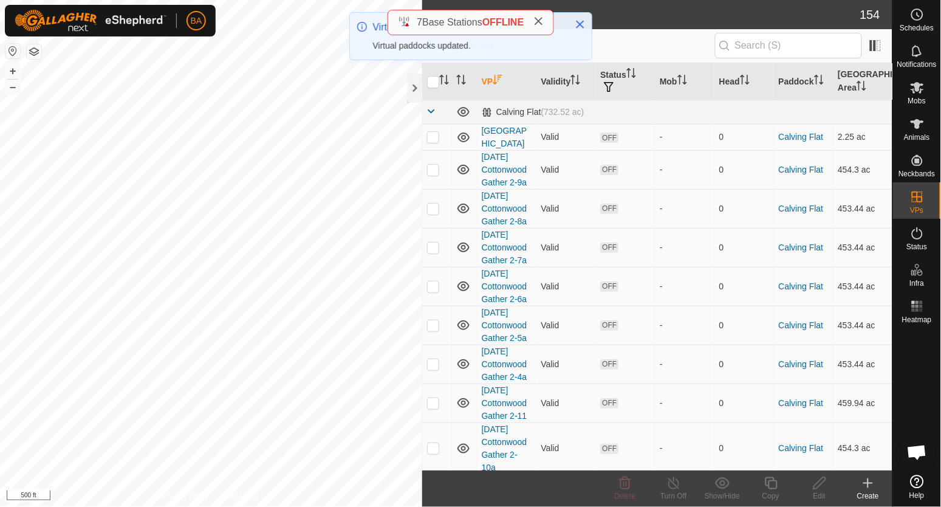
click at [623, 46] on span "0 selected of 154" at bounding box center [571, 45] width 285 height 13
click at [429, 110] on span at bounding box center [432, 111] width 10 height 10
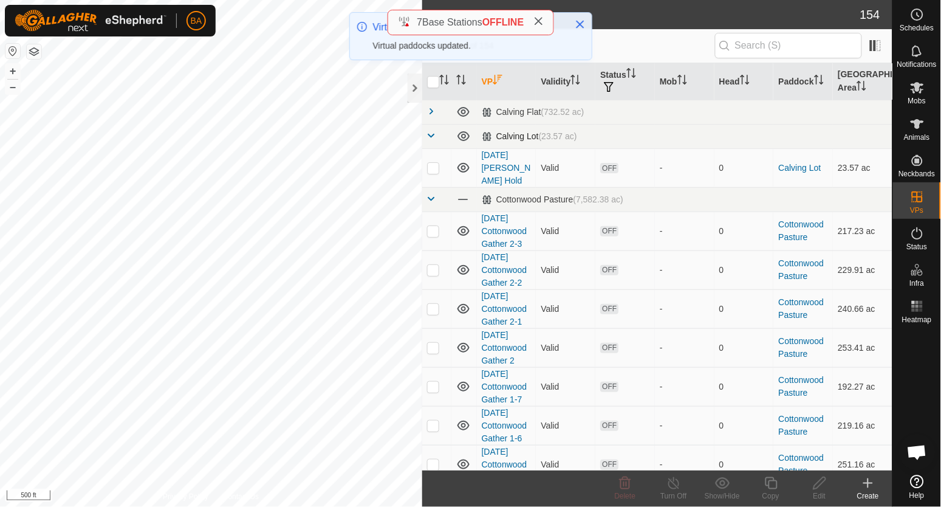
click at [432, 135] on span at bounding box center [432, 136] width 10 height 10
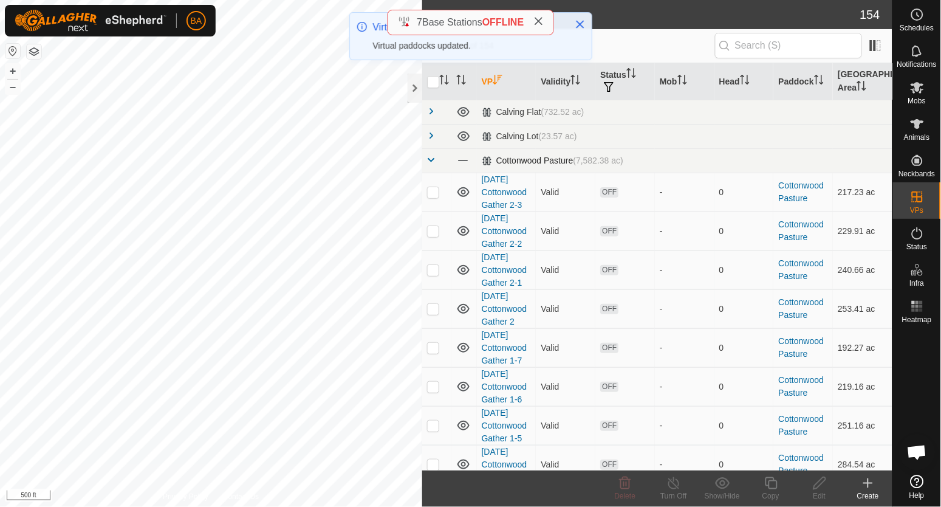
click at [430, 157] on span at bounding box center [432, 160] width 10 height 10
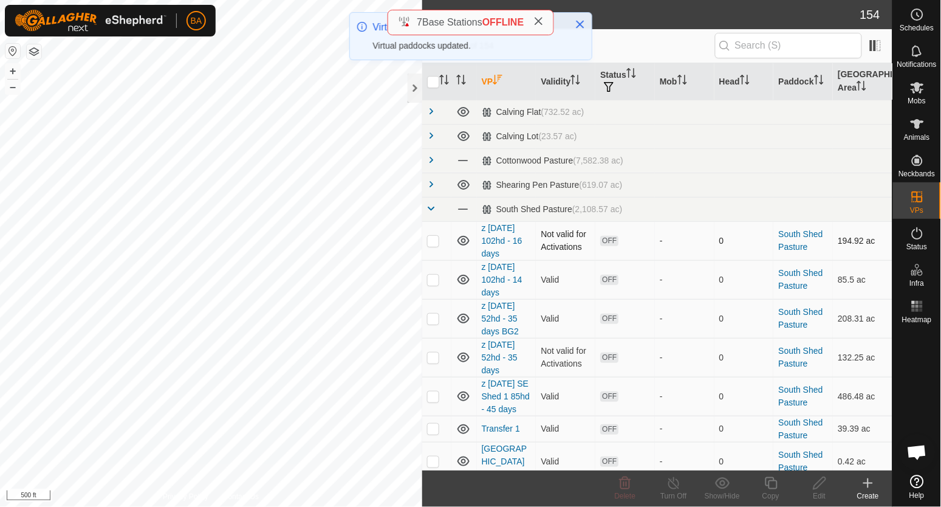
click at [434, 239] on p-checkbox at bounding box center [433, 241] width 12 height 10
click at [819, 485] on icon at bounding box center [819, 483] width 12 height 12
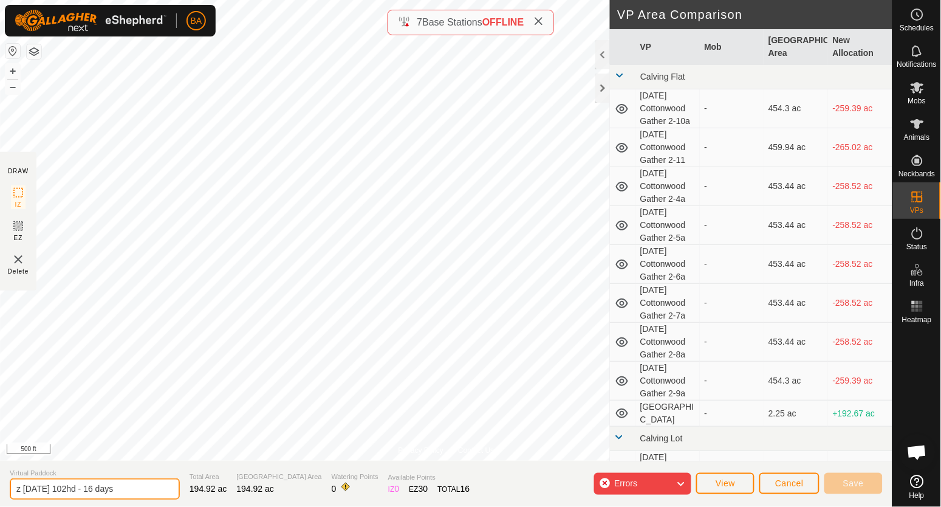
click at [48, 494] on input "z 2025-08-22 102hd - 16 days" at bounding box center [95, 488] width 170 height 21
drag, startPoint x: 64, startPoint y: 491, endPoint x: 58, endPoint y: 493, distance: 6.5
click at [58, 493] on input "z 2025-09-22 102hd - 16 days" at bounding box center [95, 488] width 170 height 21
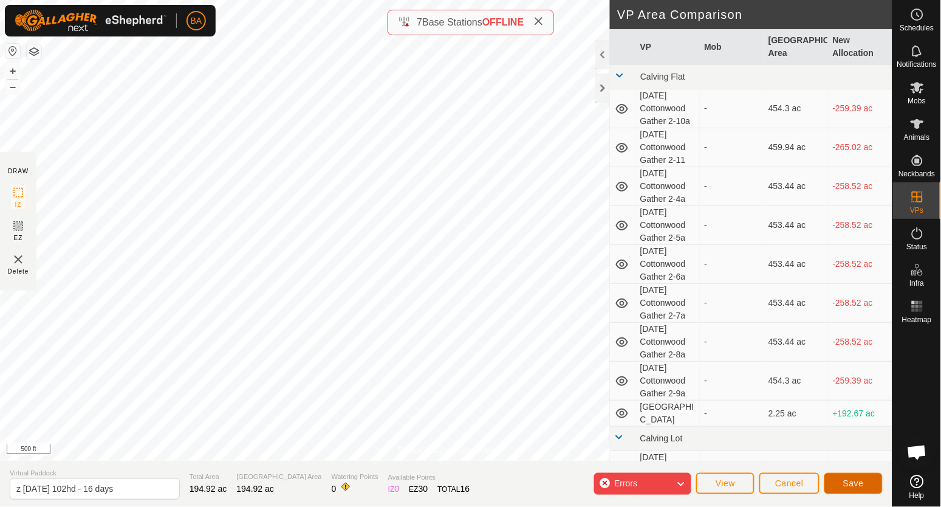
click at [835, 479] on button "Save" at bounding box center [853, 483] width 58 height 21
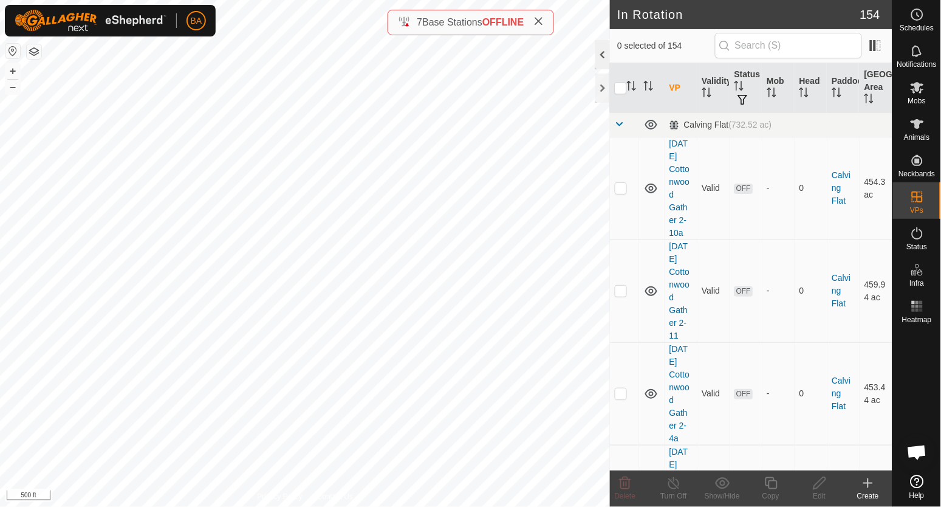
click at [603, 58] on div at bounding box center [602, 54] width 15 height 29
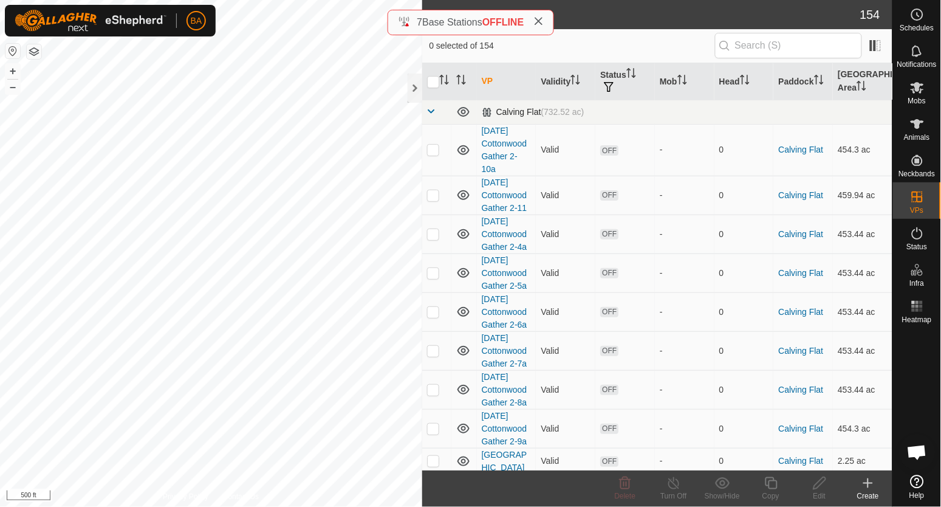
click at [432, 111] on span at bounding box center [432, 111] width 10 height 10
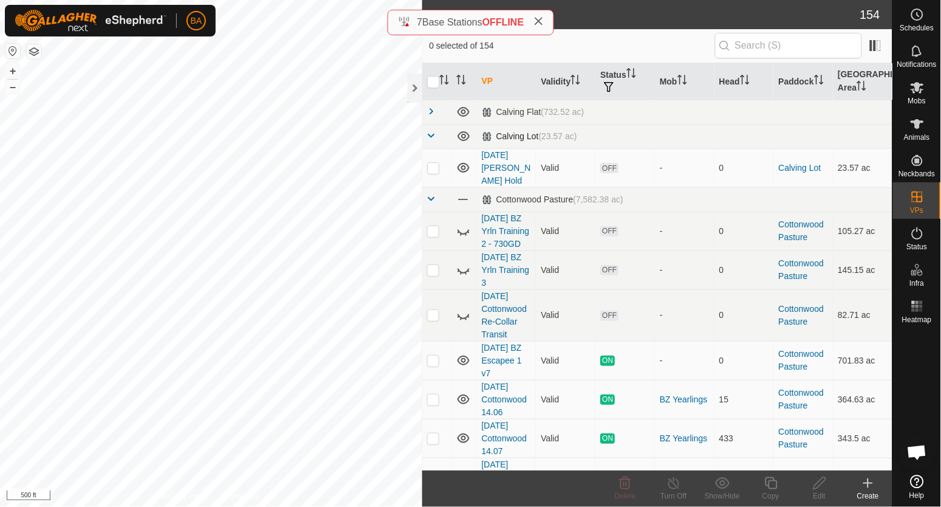
click at [431, 134] on span at bounding box center [432, 136] width 10 height 10
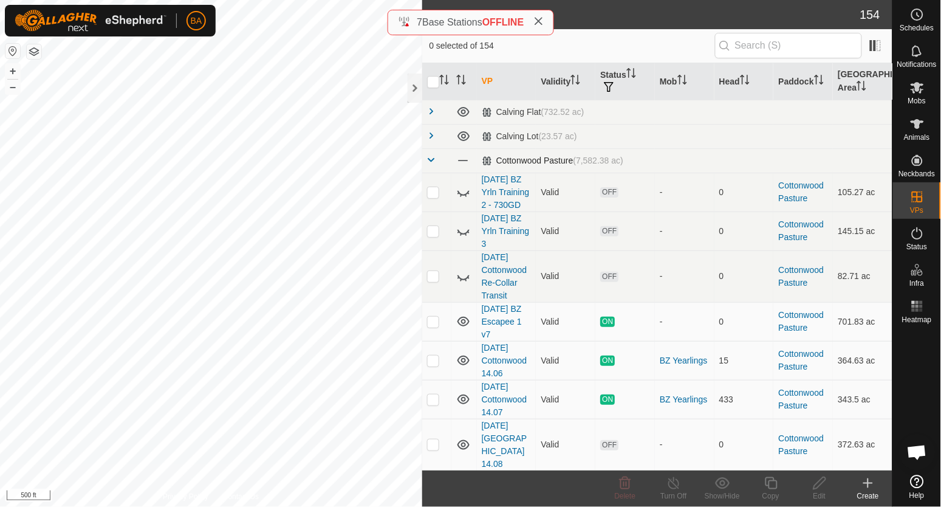
click at [430, 157] on span at bounding box center [432, 160] width 10 height 10
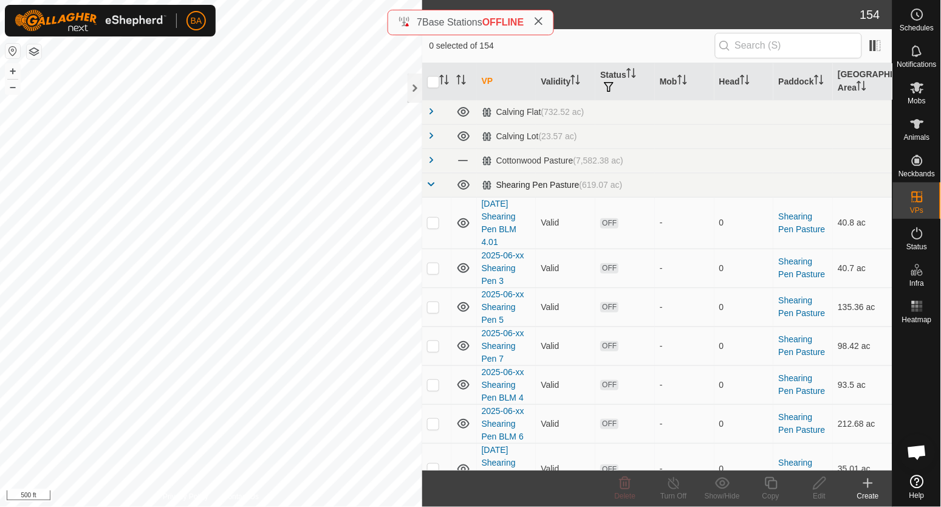
click at [431, 188] on span at bounding box center [432, 184] width 10 height 10
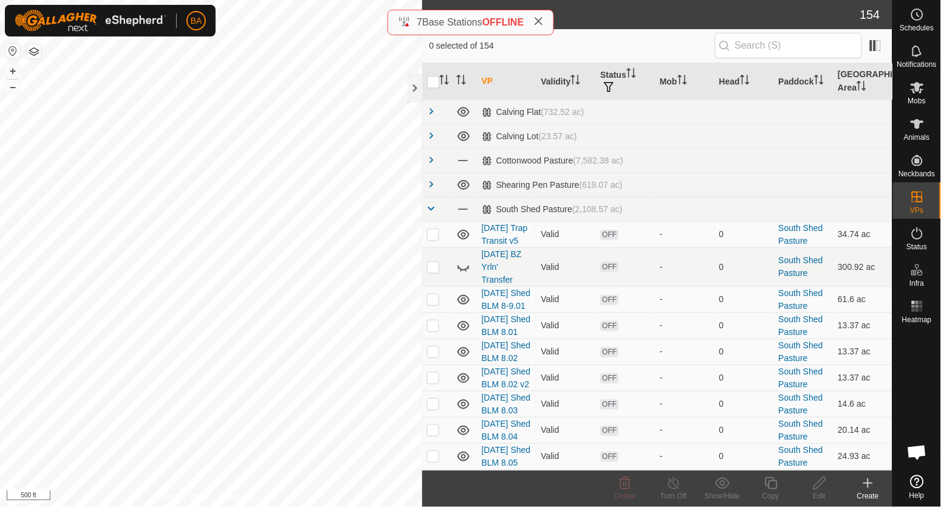
click at [492, 77] on th "VP" at bounding box center [507, 81] width 60 height 37
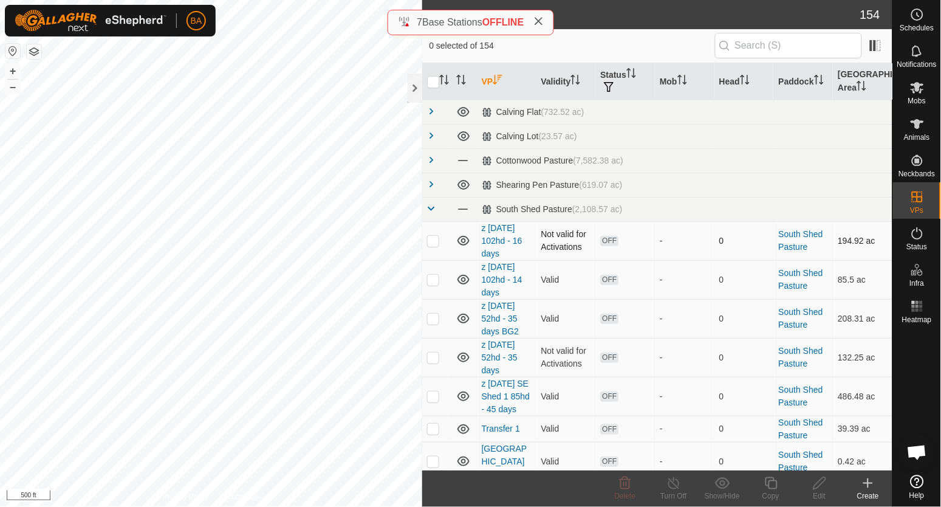
click at [435, 243] on p-checkbox at bounding box center [433, 241] width 12 height 10
click at [546, 483] on footer "Delete Turn Off Show/Hide Copy Edit Create" at bounding box center [657, 488] width 471 height 36
click at [819, 482] on icon at bounding box center [819, 483] width 12 height 12
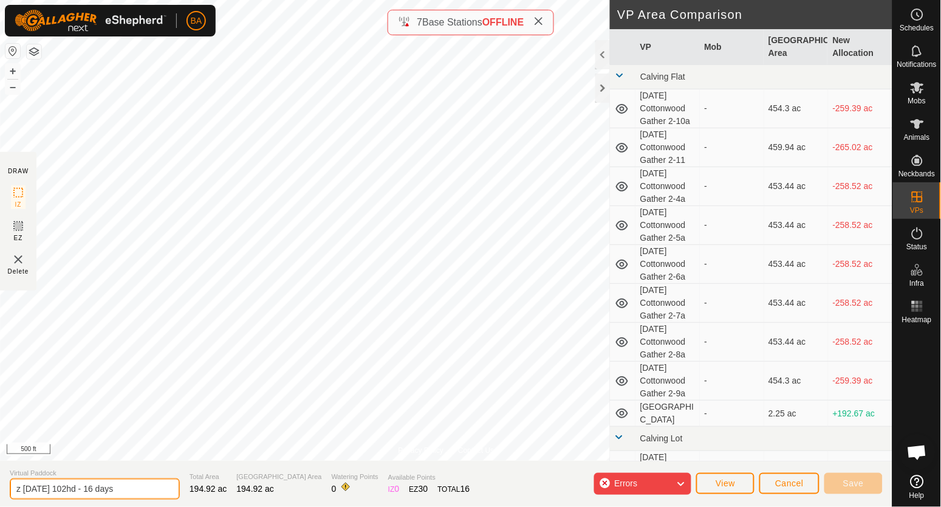
click at [51, 491] on input "z 2025-09-05 102hd - 16 days" at bounding box center [95, 488] width 170 height 21
click at [59, 488] on input "z 2025-08-05 102hd - 16 days" at bounding box center [95, 488] width 170 height 21
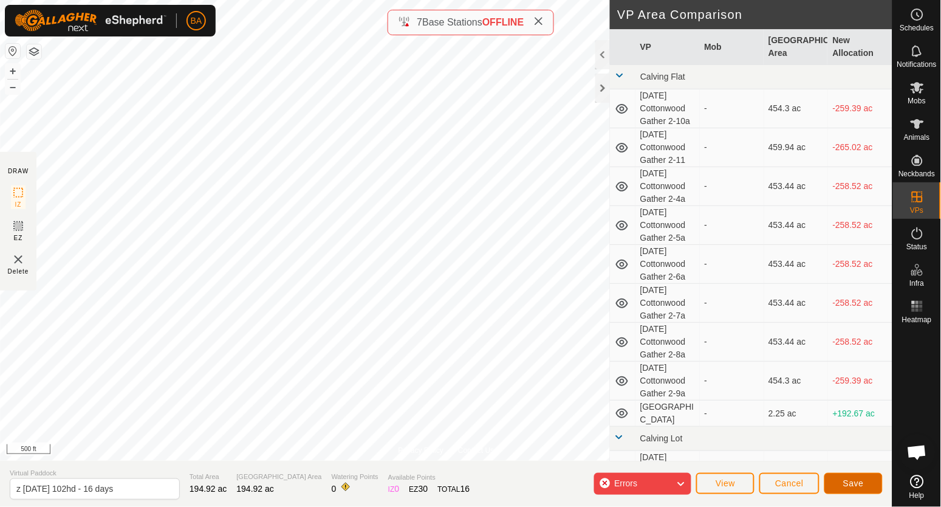
click at [855, 484] on span "Save" at bounding box center [853, 483] width 21 height 10
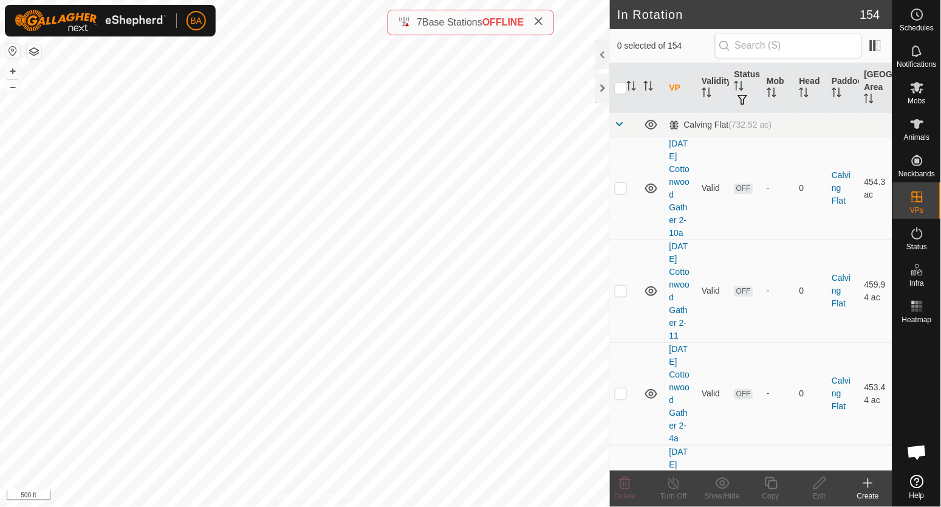
click at [606, 56] on div at bounding box center [602, 54] width 15 height 29
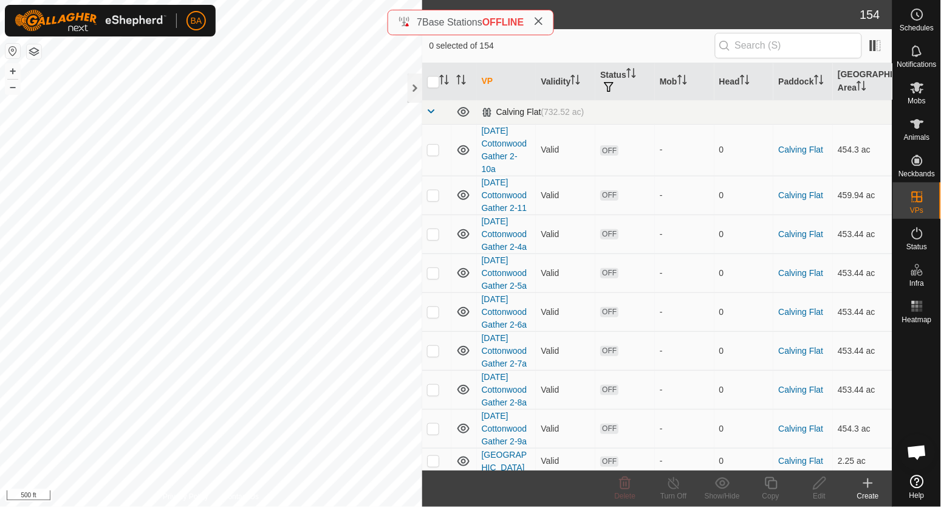
click at [432, 111] on span at bounding box center [432, 111] width 10 height 10
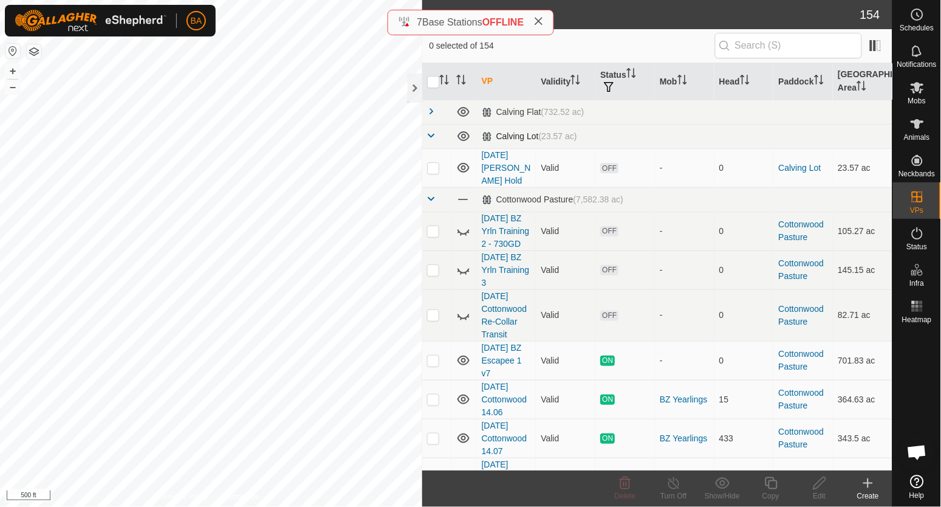
click at [432, 138] on span at bounding box center [432, 136] width 10 height 10
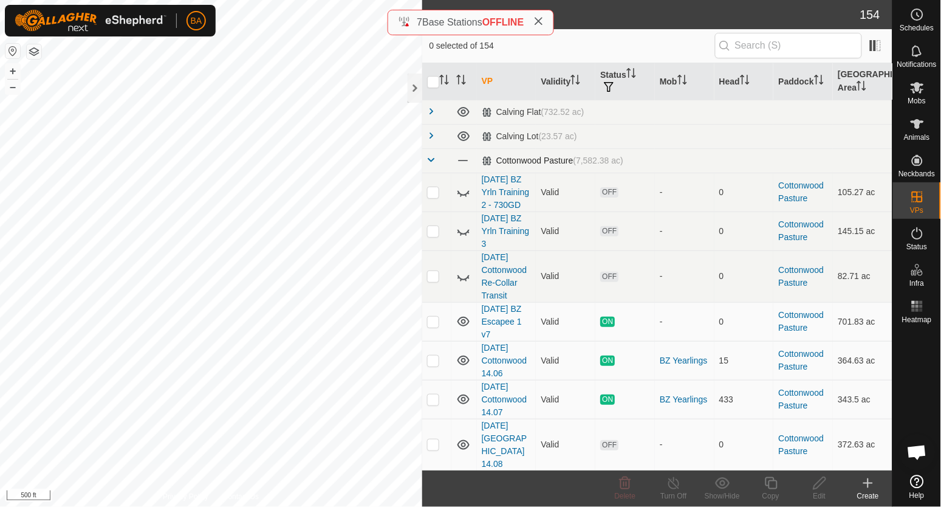
click at [436, 159] on span at bounding box center [432, 160] width 10 height 10
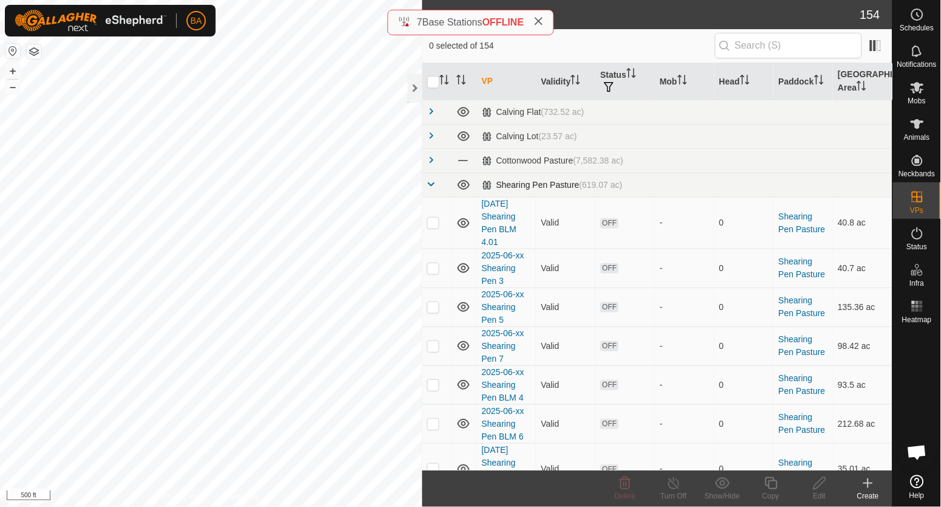
click at [435, 181] on span at bounding box center [432, 184] width 10 height 10
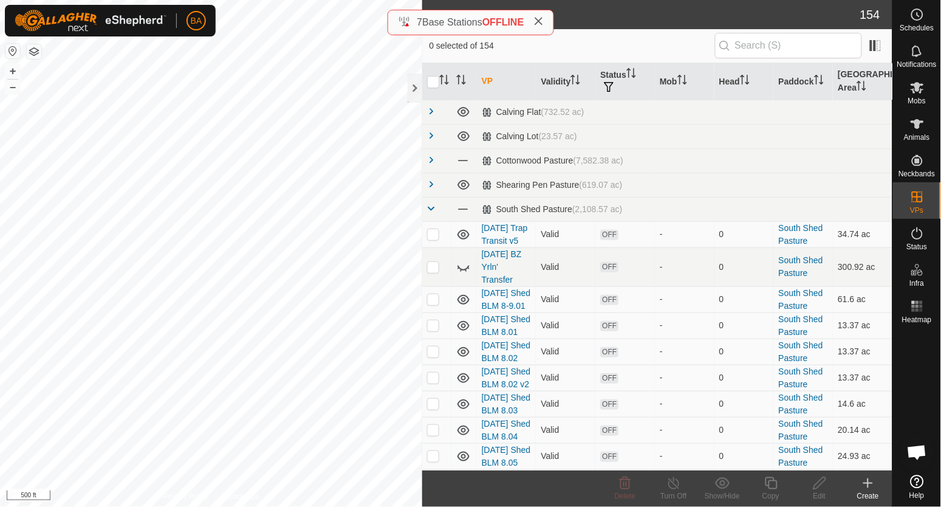
click at [495, 84] on th "VP" at bounding box center [507, 81] width 60 height 37
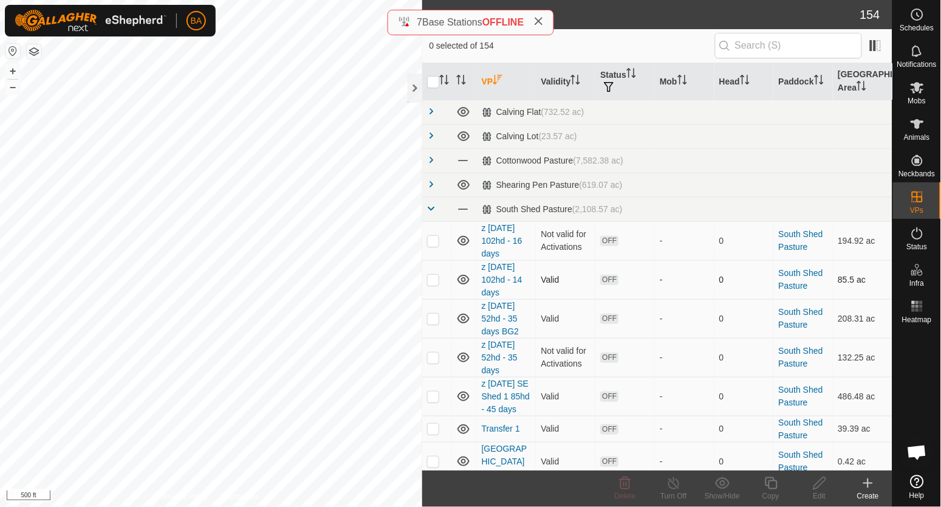
click at [429, 281] on p-checkbox at bounding box center [433, 280] width 12 height 10
click at [821, 488] on icon at bounding box center [819, 483] width 15 height 15
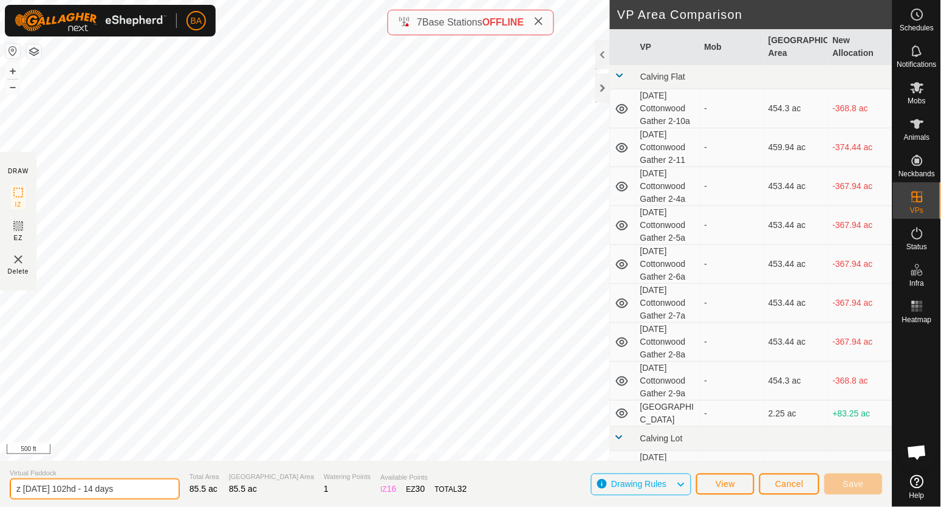
click at [59, 493] on input "z 2025-08-22 102hd - 14 days" at bounding box center [95, 488] width 170 height 21
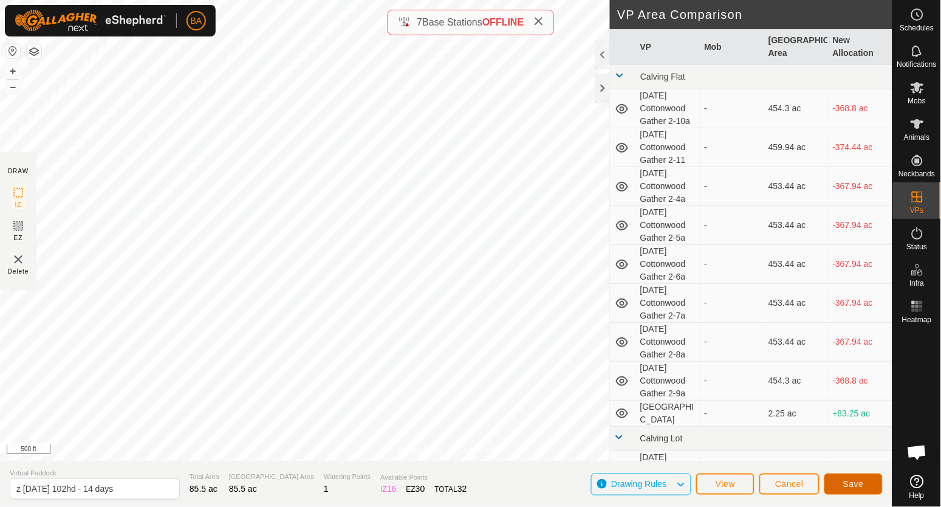
click at [854, 477] on button "Save" at bounding box center [853, 483] width 58 height 21
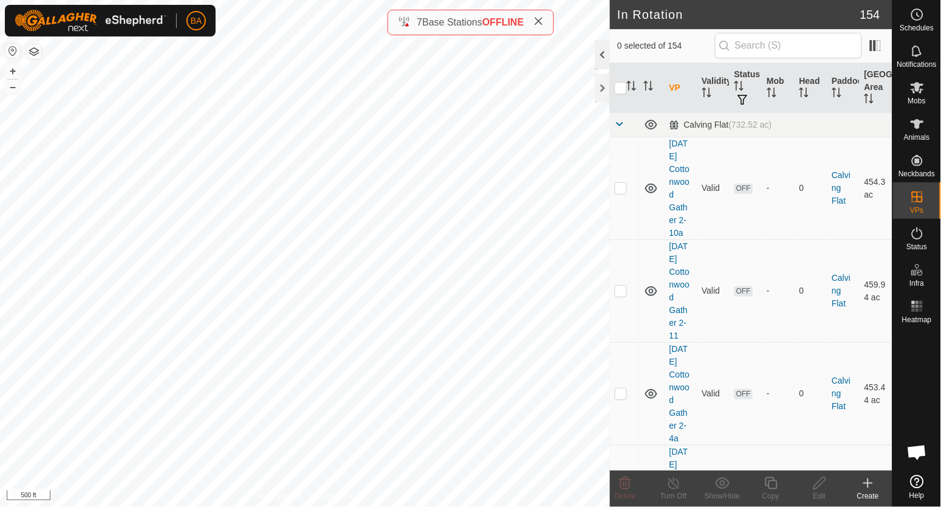
click at [604, 52] on div at bounding box center [602, 54] width 15 height 29
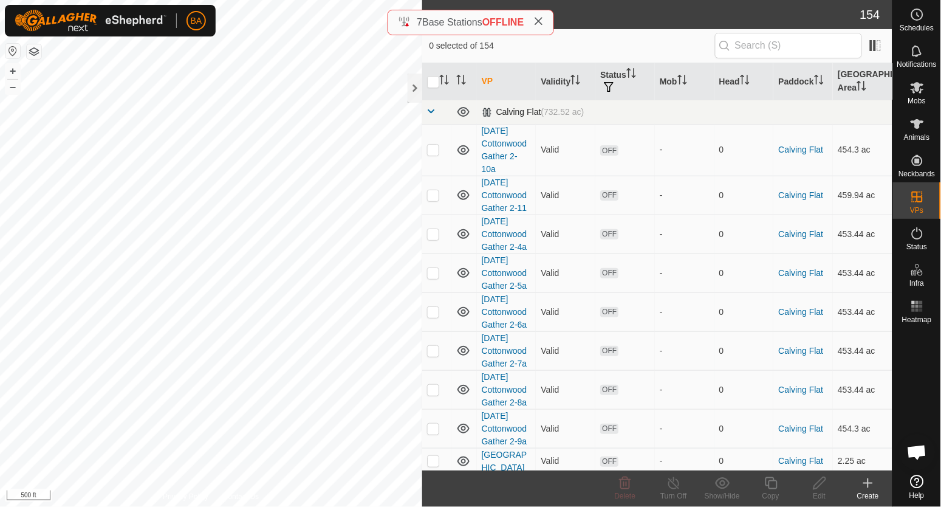
click at [434, 114] on span at bounding box center [432, 111] width 10 height 10
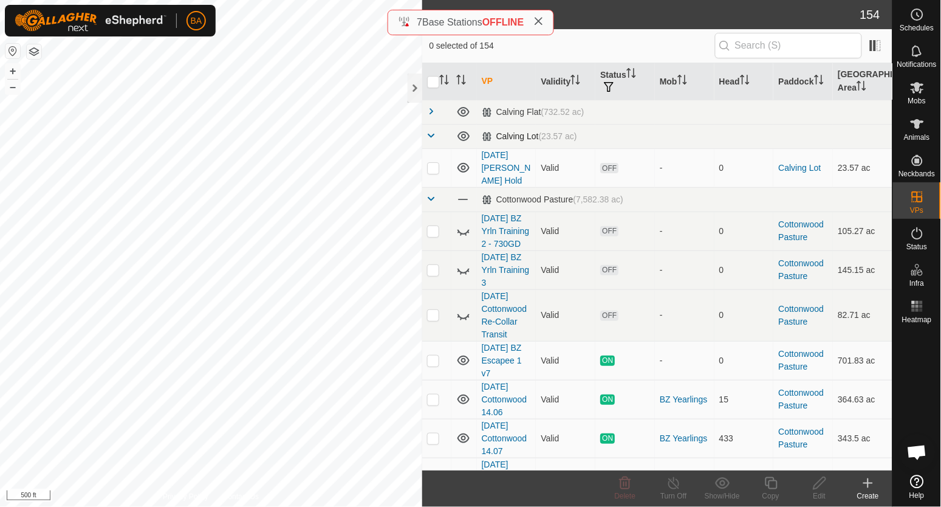
click at [435, 134] on span at bounding box center [432, 136] width 10 height 10
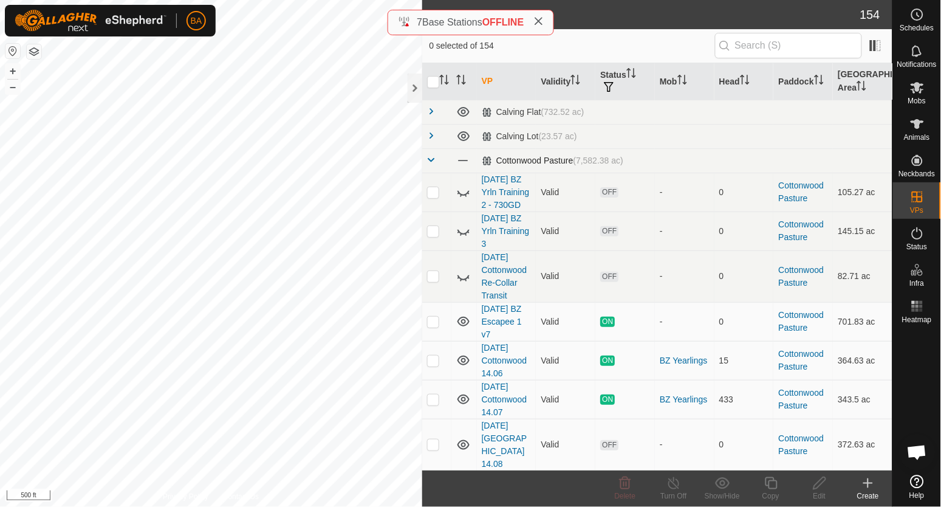
click at [430, 155] on span at bounding box center [432, 160] width 10 height 10
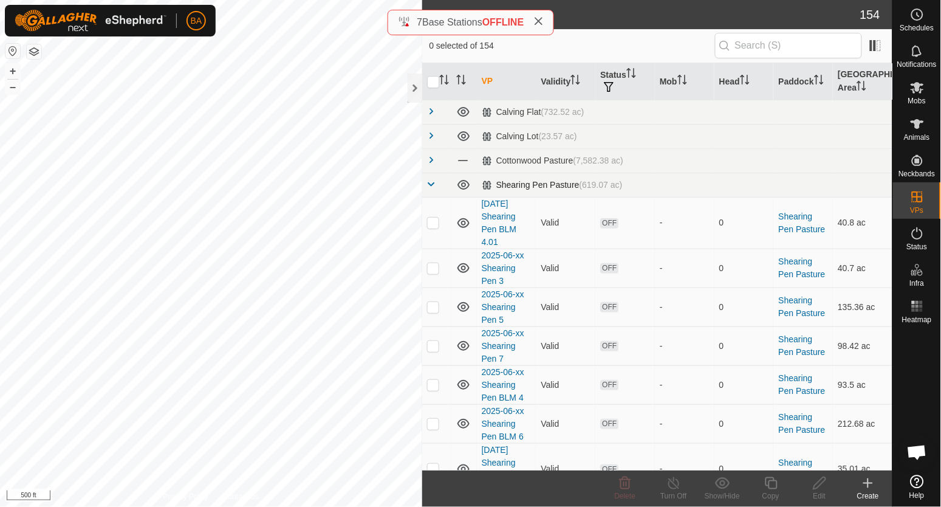
click at [431, 188] on span at bounding box center [432, 184] width 10 height 10
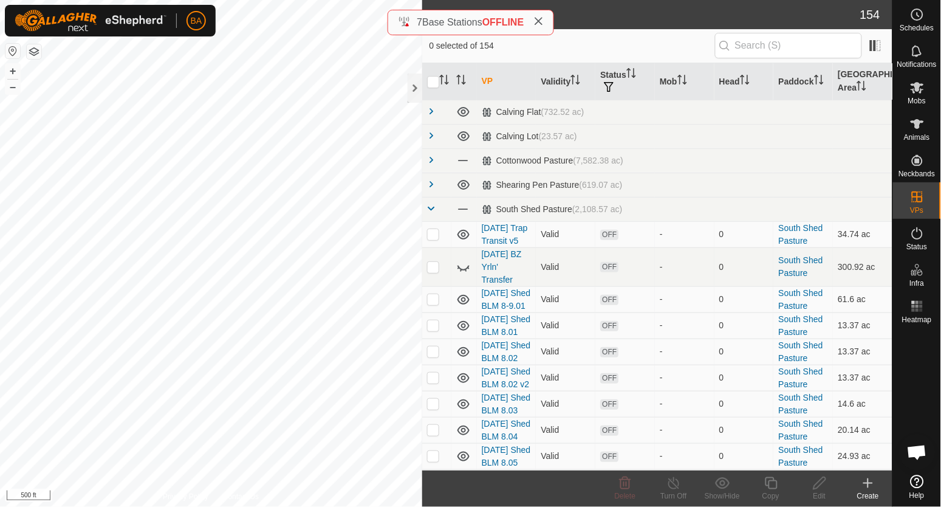
click at [492, 84] on th "VP" at bounding box center [507, 81] width 60 height 37
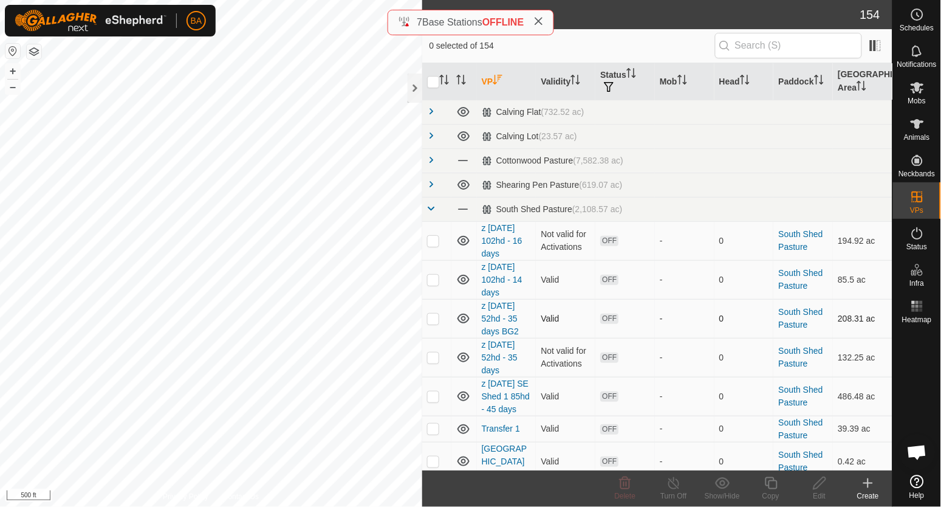
click at [433, 320] on p-checkbox at bounding box center [433, 318] width 12 height 10
click at [821, 491] on div "Edit" at bounding box center [819, 495] width 49 height 11
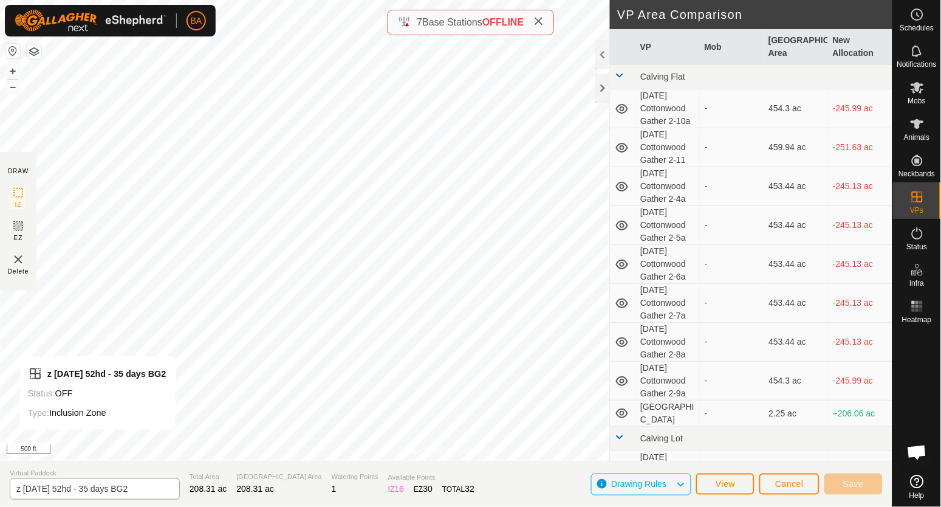
click at [98, 495] on input "z 2025-07-18 52hd - 35 days BG2" at bounding box center [95, 488] width 170 height 21
click at [106, 494] on input "z 2025-07-18 52hd - 35 days BG2" at bounding box center [95, 488] width 170 height 21
click at [858, 479] on span "Save" at bounding box center [853, 484] width 21 height 10
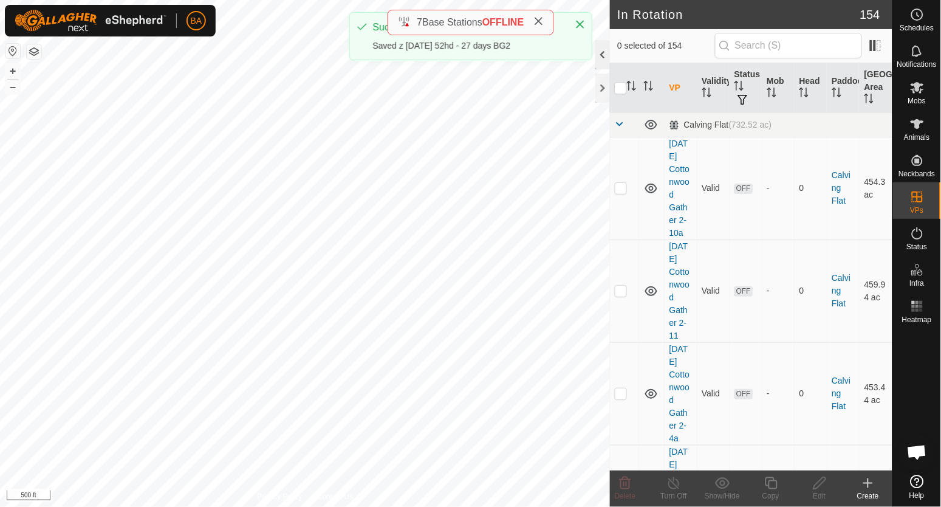
click at [598, 62] on div at bounding box center [602, 54] width 15 height 29
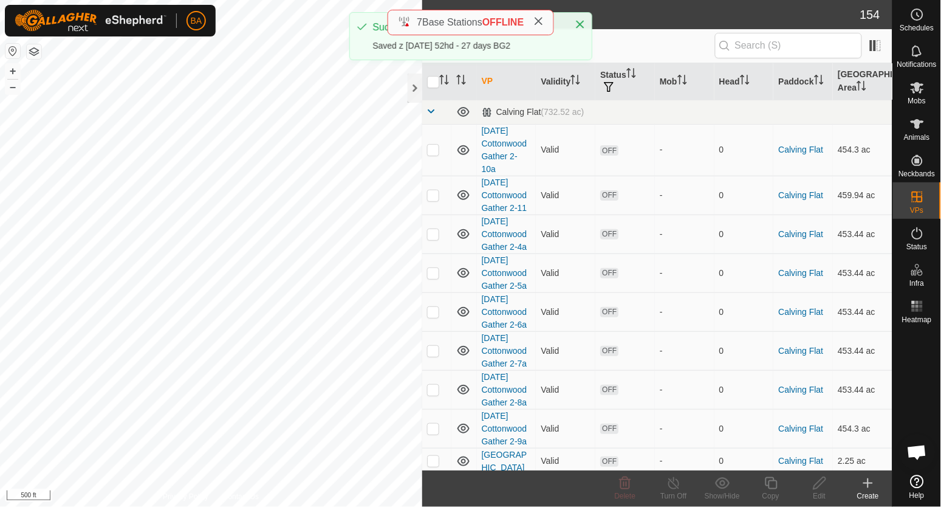
click at [490, 83] on th "VP" at bounding box center [507, 81] width 60 height 37
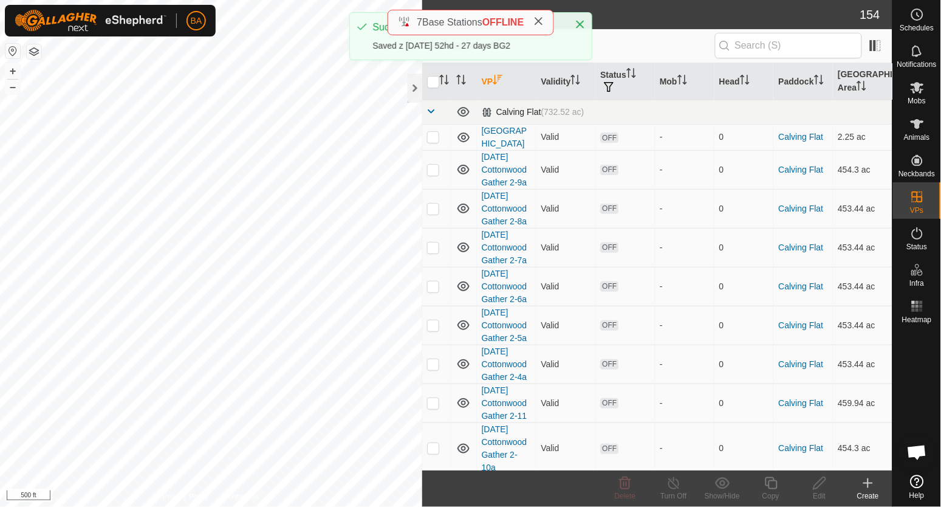
click at [430, 114] on span at bounding box center [432, 111] width 10 height 10
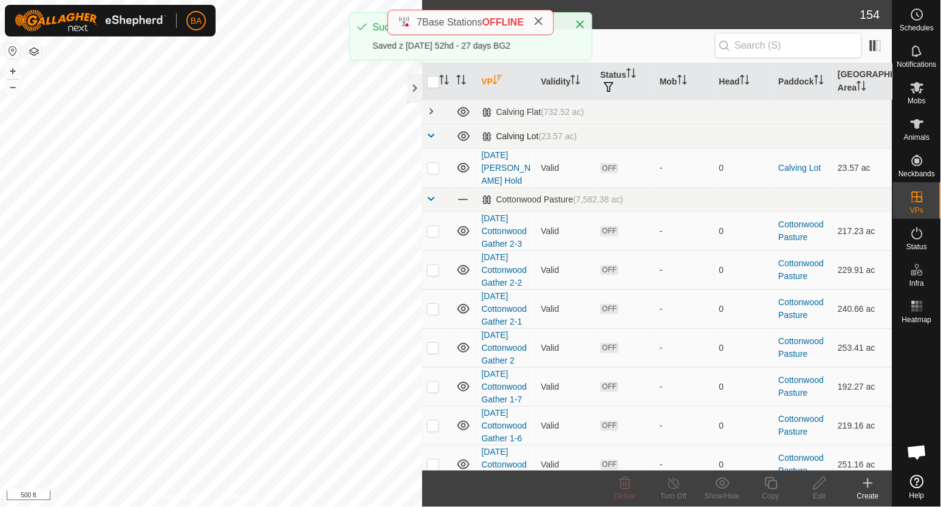
click at [432, 135] on span at bounding box center [432, 136] width 10 height 10
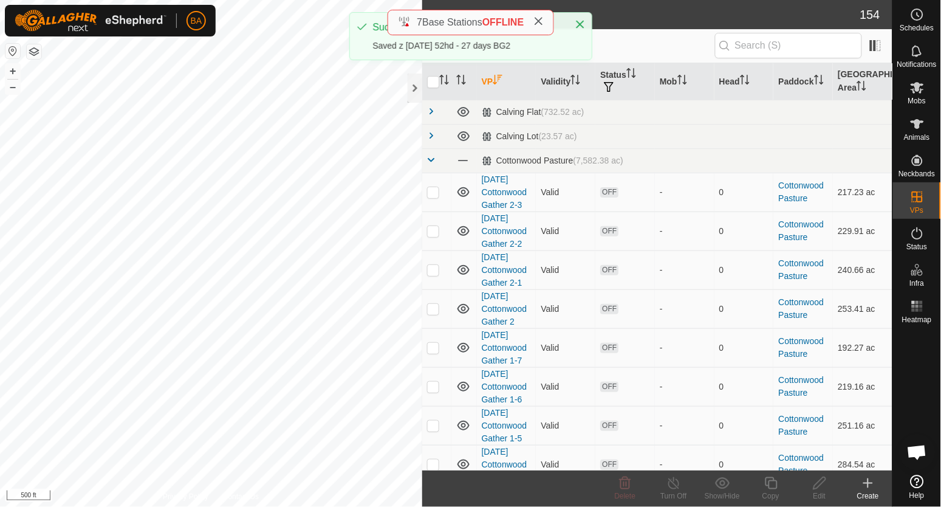
click at [433, 163] on span at bounding box center [432, 160] width 10 height 10
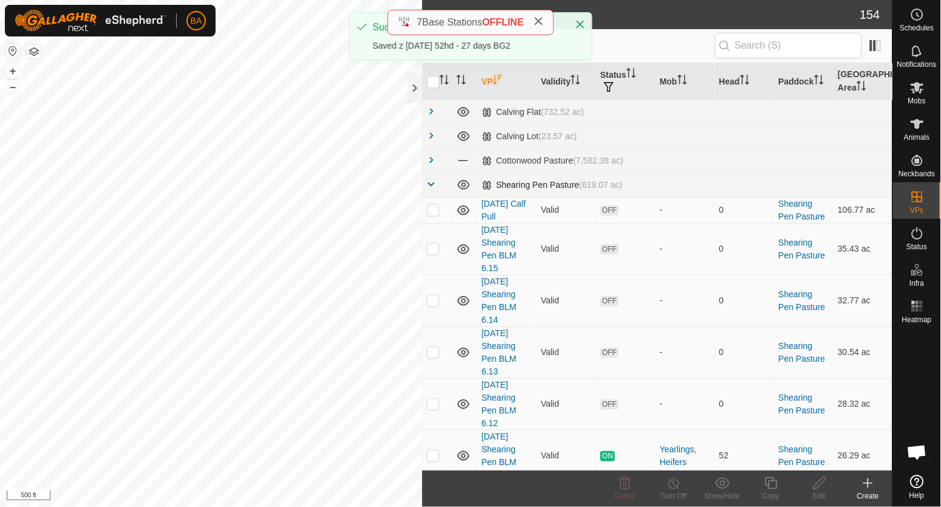
click at [434, 185] on span at bounding box center [432, 184] width 10 height 10
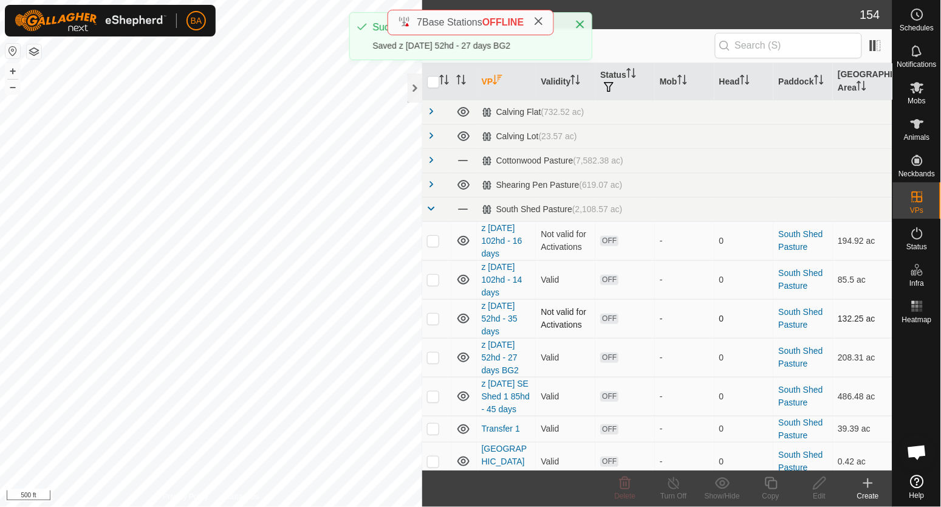
click at [438, 313] on p-checkbox at bounding box center [433, 318] width 12 height 10
click at [819, 484] on icon at bounding box center [819, 483] width 15 height 15
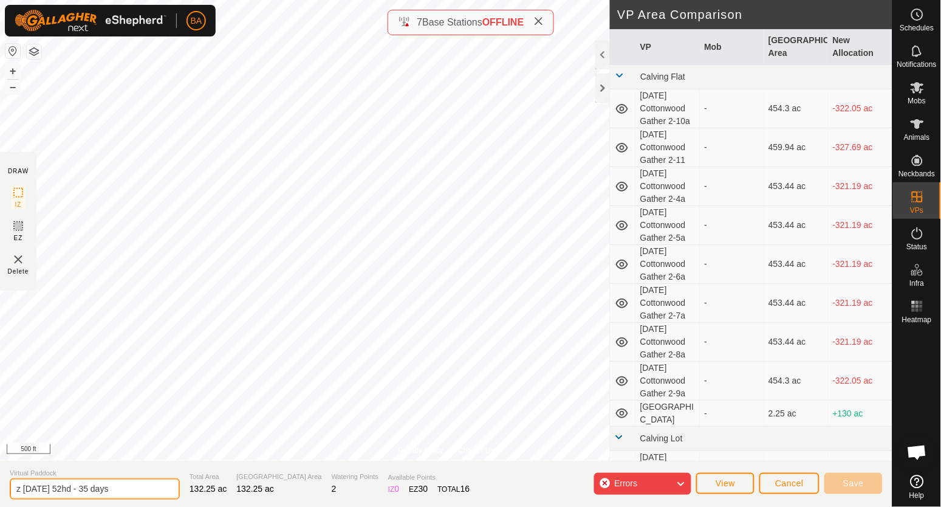
drag, startPoint x: 96, startPoint y: 490, endPoint x: 104, endPoint y: 493, distance: 9.0
click at [104, 493] on input "z 2025-07-18 52hd - 35 days" at bounding box center [95, 488] width 170 height 21
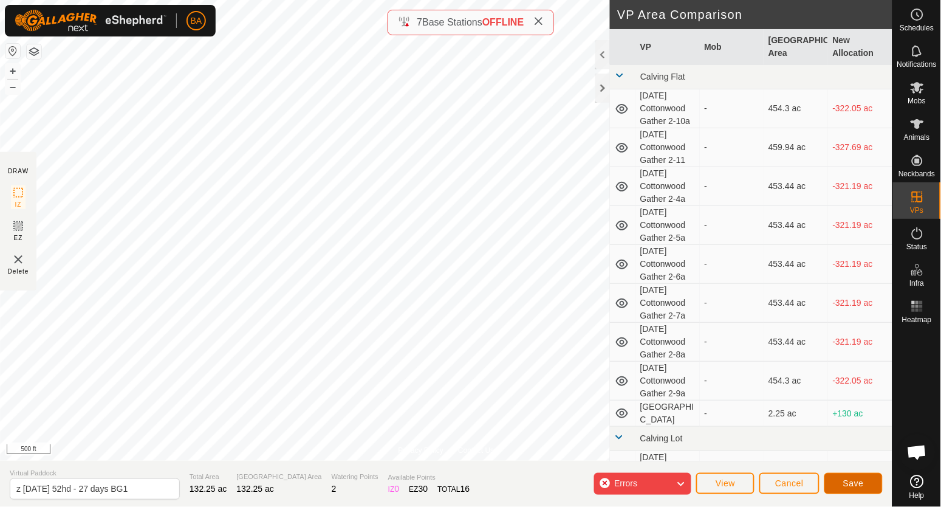
click at [839, 479] on button "Save" at bounding box center [853, 483] width 58 height 21
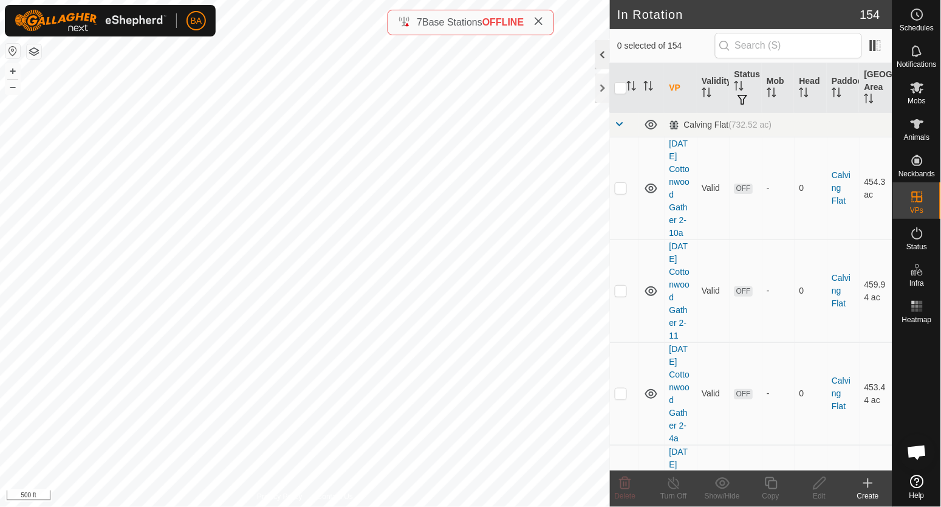
click at [598, 52] on div at bounding box center [602, 54] width 15 height 29
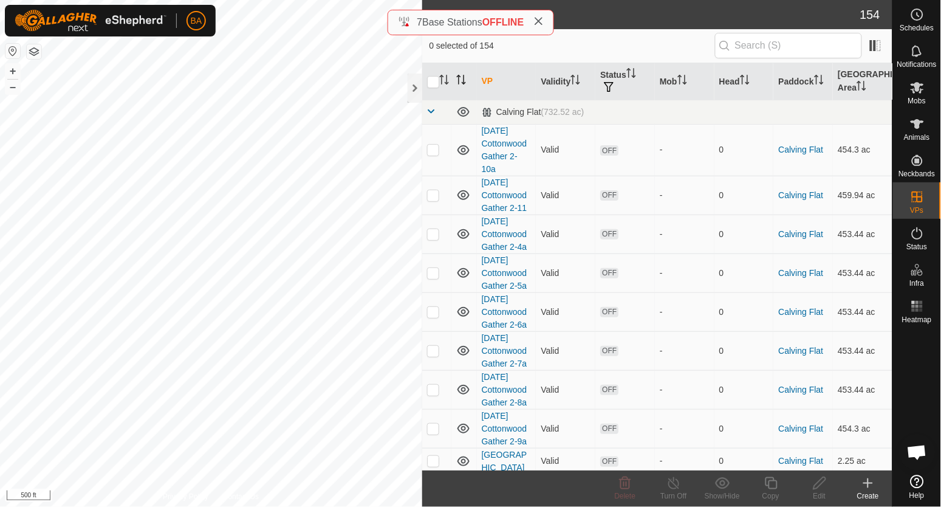
click at [480, 84] on th "VP" at bounding box center [507, 81] width 60 height 37
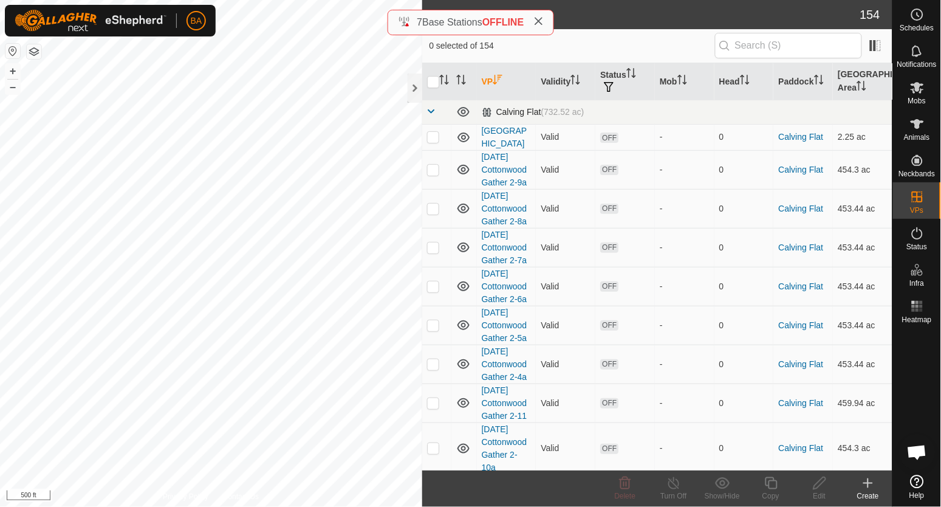
click at [432, 115] on span at bounding box center [432, 111] width 10 height 10
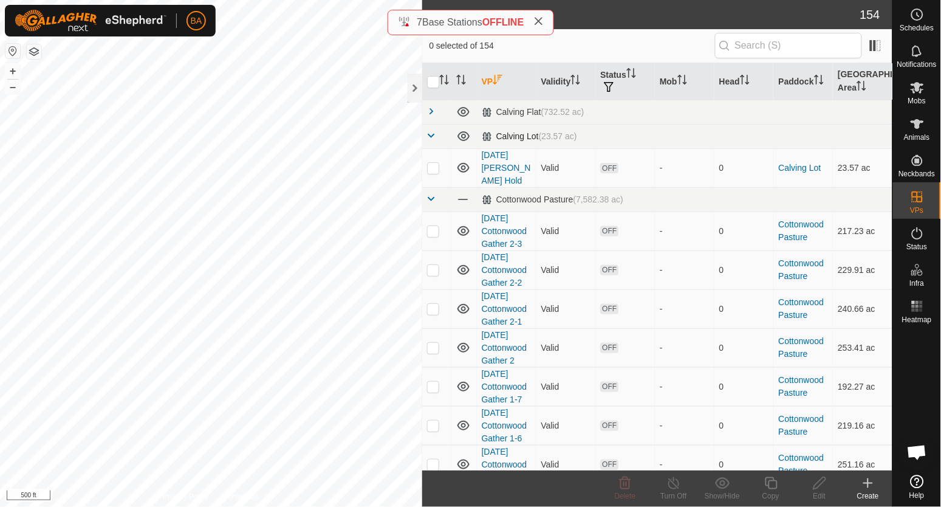
click at [432, 138] on span at bounding box center [432, 136] width 10 height 10
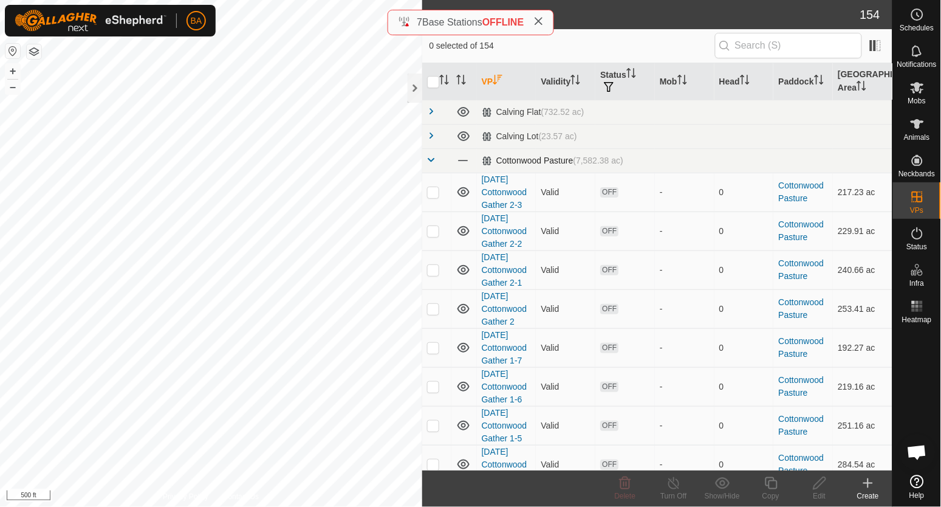
click at [432, 155] on span at bounding box center [432, 160] width 10 height 10
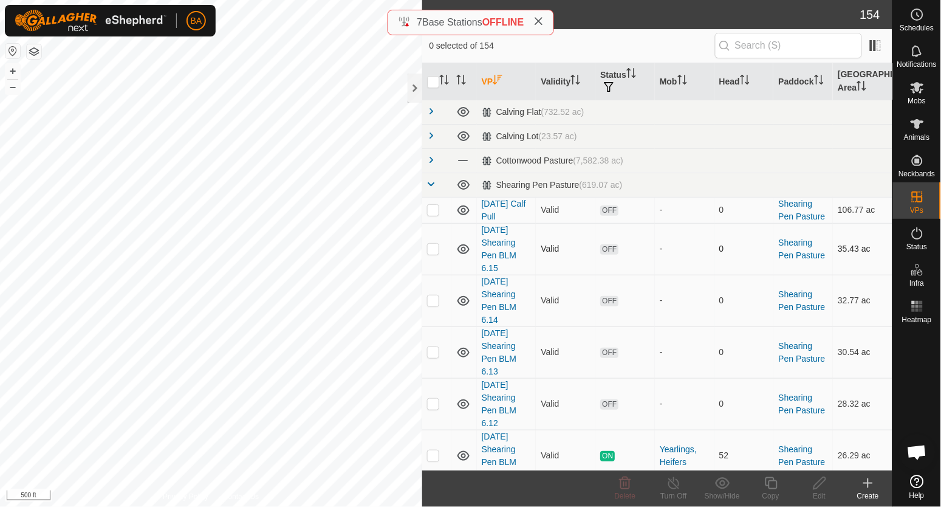
click at [433, 210] on p-checkbox at bounding box center [433, 210] width 12 height 10
click at [430, 216] on td at bounding box center [436, 210] width 29 height 26
click at [433, 186] on span at bounding box center [432, 184] width 10 height 10
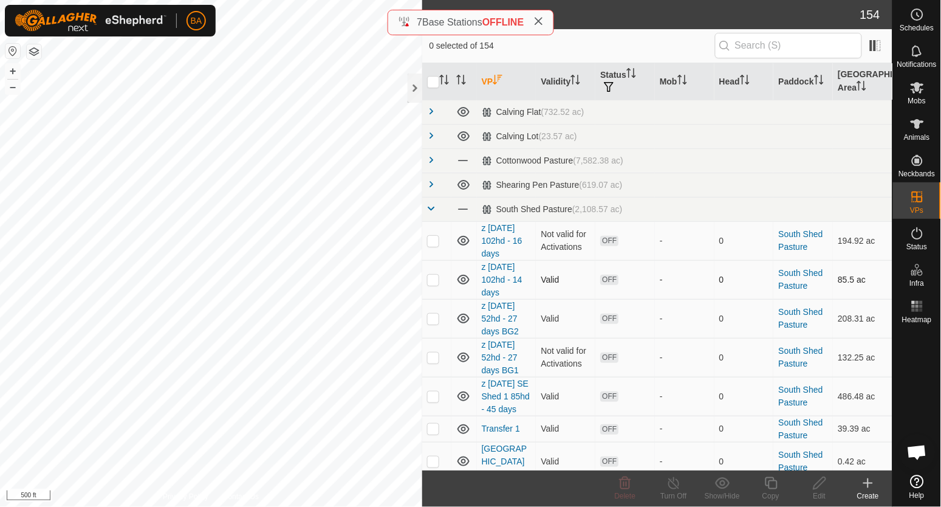
click at [429, 240] on p-checkbox at bounding box center [433, 241] width 12 height 10
click at [430, 281] on p-checkbox at bounding box center [433, 280] width 12 height 10
click at [431, 319] on p-checkbox at bounding box center [433, 318] width 12 height 10
click at [431, 359] on p-checkbox at bounding box center [433, 357] width 12 height 10
click at [11, 87] on button "–" at bounding box center [12, 87] width 15 height 15
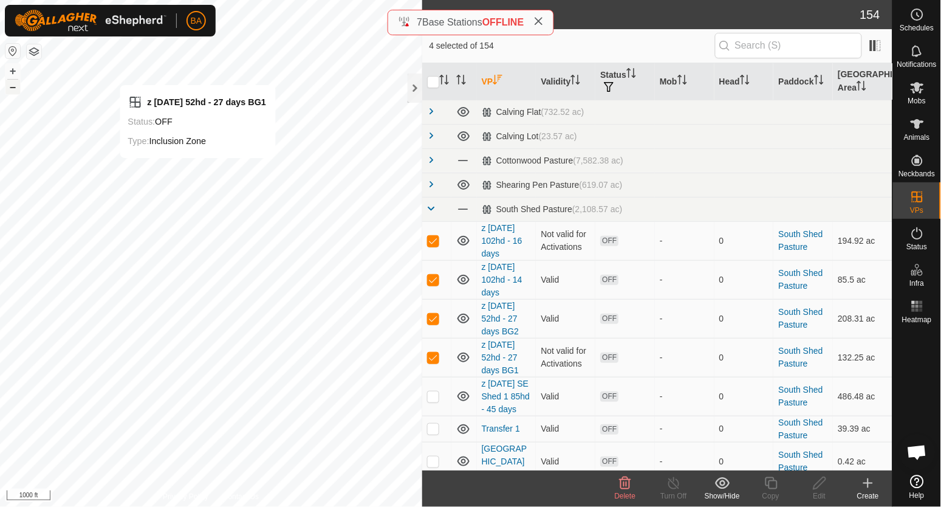
click at [11, 87] on button "–" at bounding box center [12, 87] width 15 height 15
click at [431, 401] on p-checkbox at bounding box center [433, 396] width 12 height 10
click at [726, 490] on div "Show/Hide" at bounding box center [722, 495] width 49 height 11
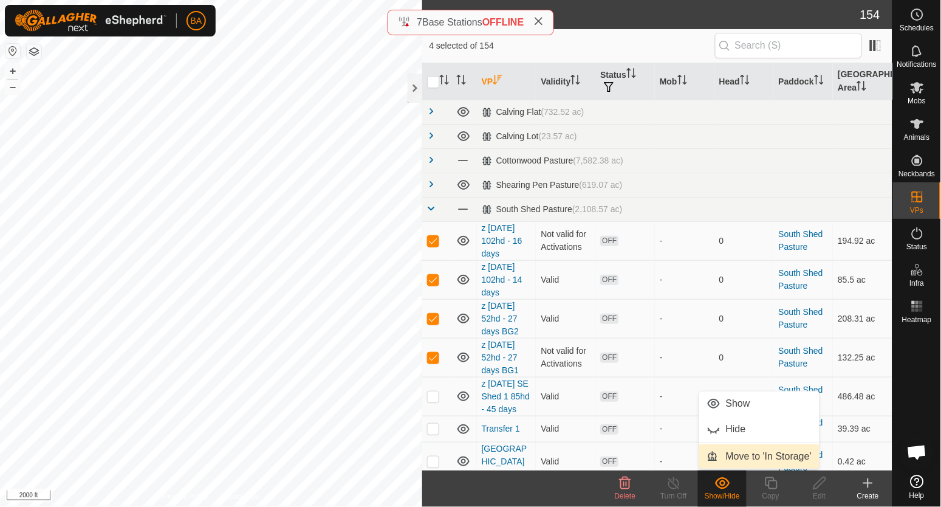
click at [746, 458] on link "Move to 'In Storage'" at bounding box center [759, 456] width 120 height 24
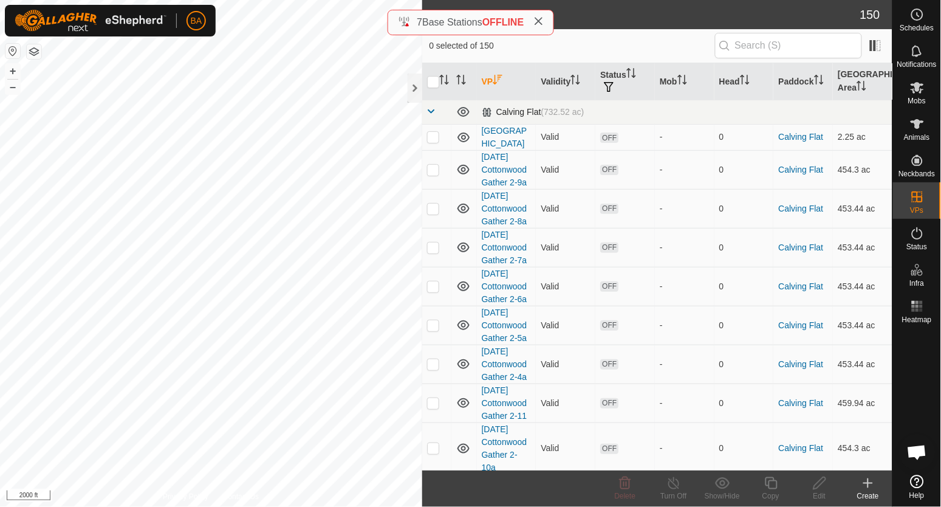
click at [429, 111] on span at bounding box center [432, 111] width 10 height 10
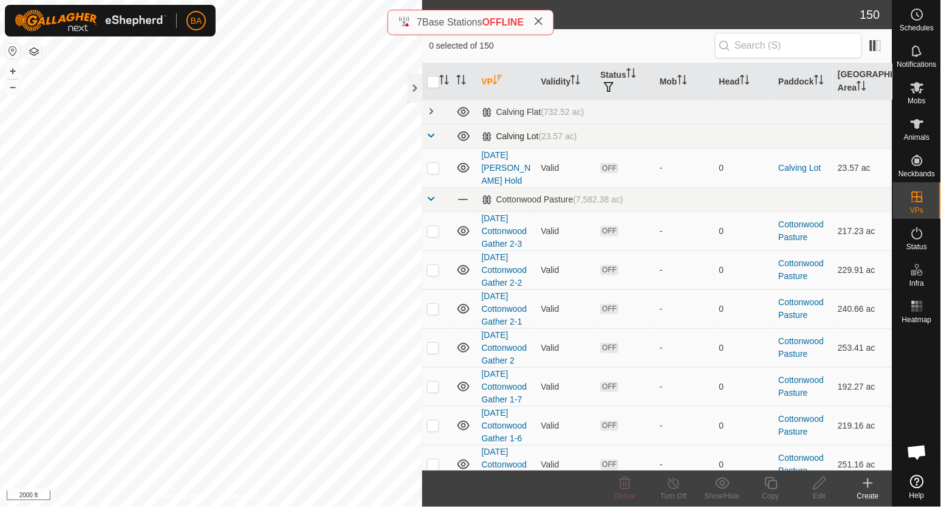
click at [434, 135] on span at bounding box center [432, 136] width 10 height 10
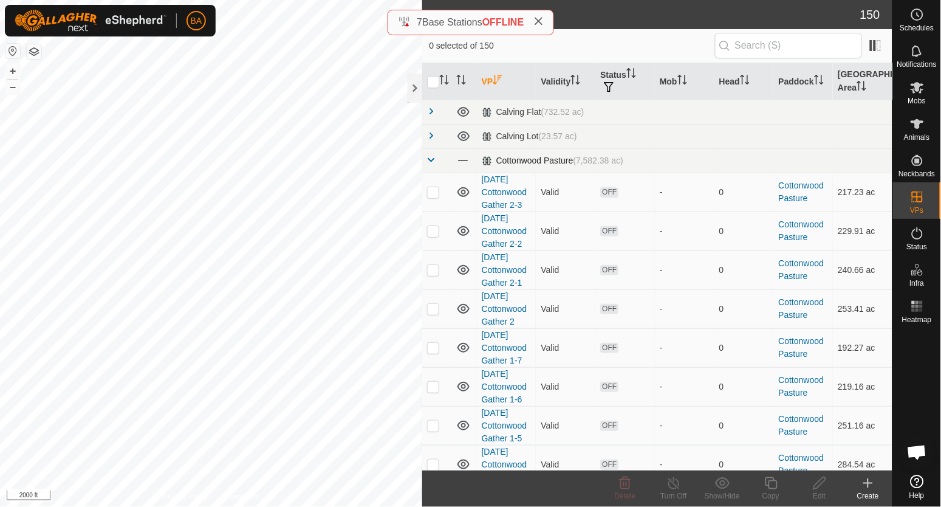
click at [429, 159] on span at bounding box center [432, 160] width 10 height 10
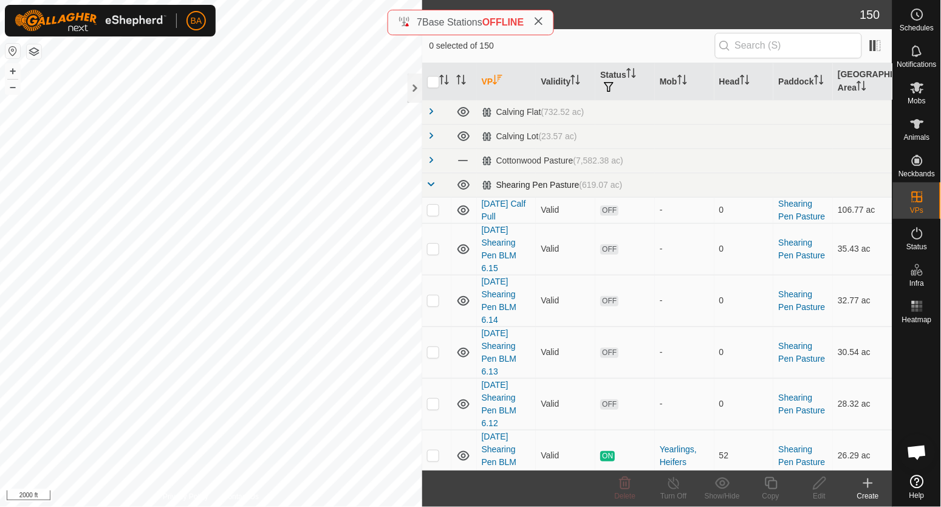
click at [429, 189] on link at bounding box center [432, 185] width 10 height 10
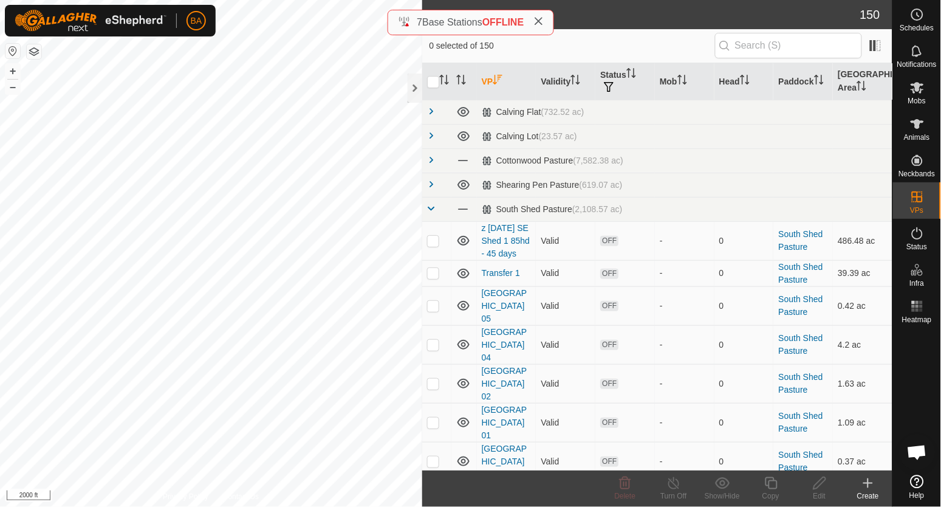
click at [493, 81] on th "VP" at bounding box center [507, 81] width 60 height 37
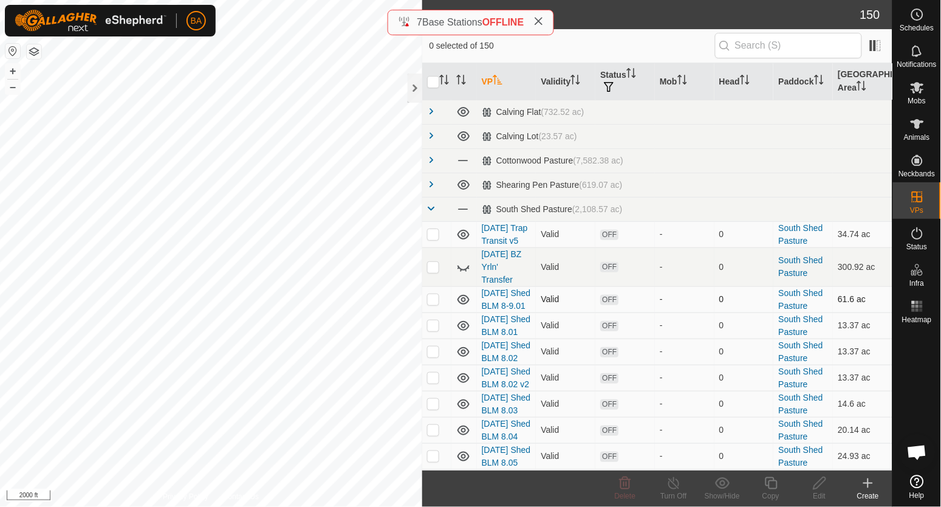
scroll to position [75, 0]
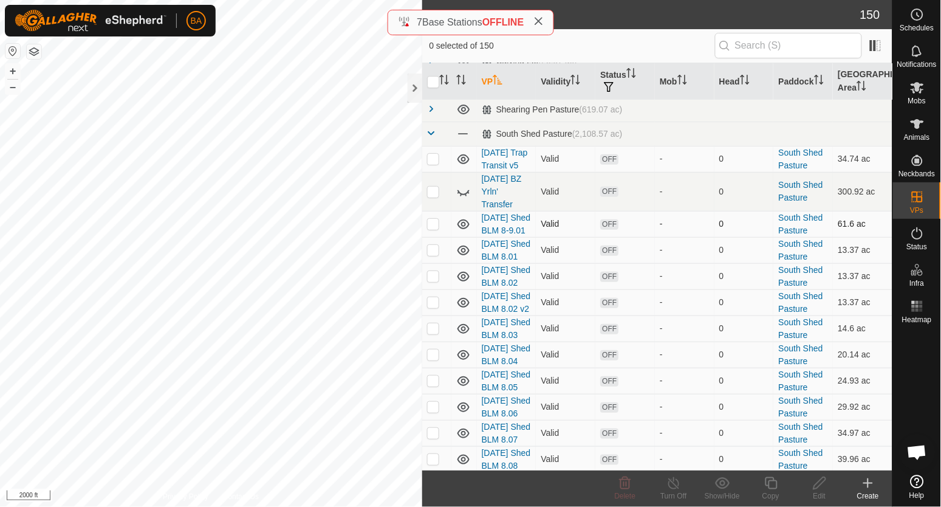
click at [433, 228] on p-checkbox at bounding box center [433, 224] width 12 height 10
click at [13, 71] on button "+" at bounding box center [12, 71] width 15 height 15
click at [433, 255] on p-checkbox at bounding box center [433, 250] width 12 height 10
click at [434, 263] on td at bounding box center [436, 250] width 29 height 26
click at [434, 255] on p-checkbox at bounding box center [433, 250] width 12 height 10
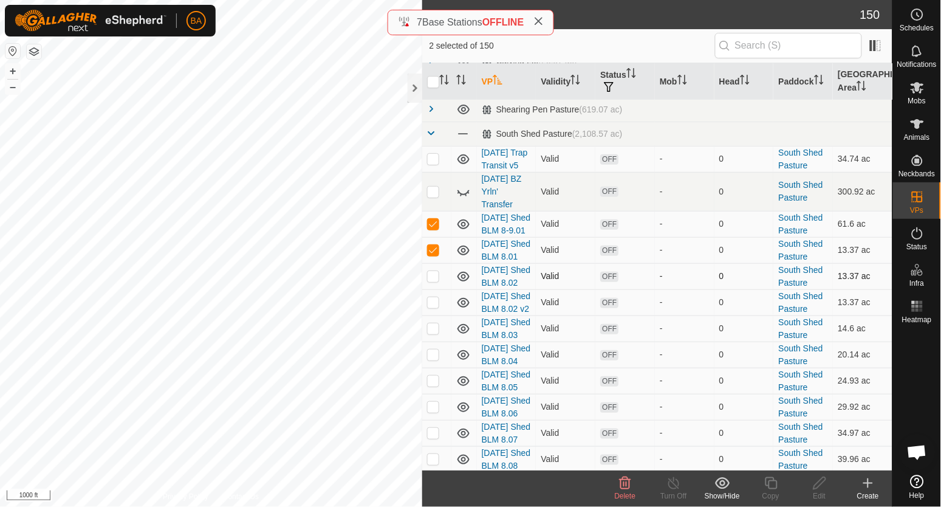
click at [434, 281] on p-checkbox at bounding box center [433, 276] width 12 height 10
click at [434, 307] on p-checkbox at bounding box center [433, 302] width 12 height 10
click at [431, 307] on p-checkbox at bounding box center [433, 302] width 12 height 10
click at [432, 333] on p-checkbox at bounding box center [433, 328] width 12 height 10
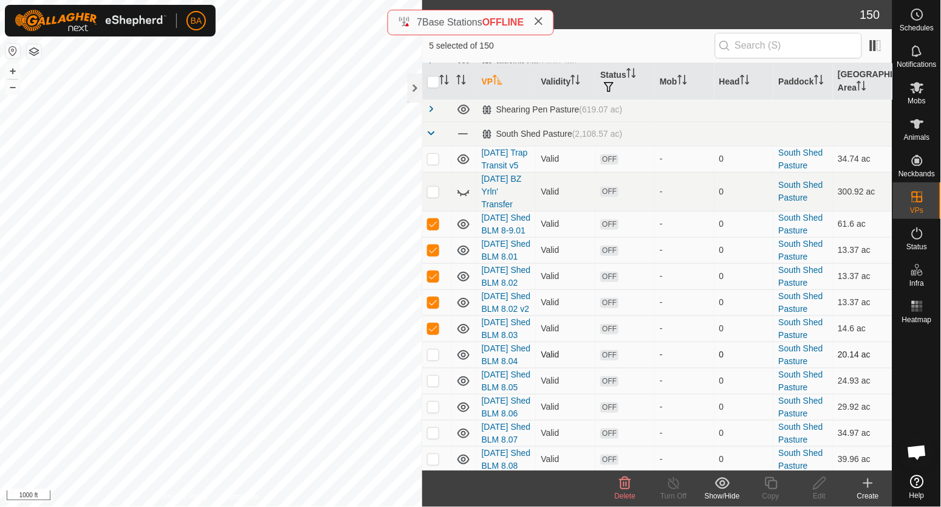
click at [434, 359] on p-checkbox at bounding box center [433, 354] width 12 height 10
click at [435, 375] on p-checkbox at bounding box center [433, 380] width 12 height 10
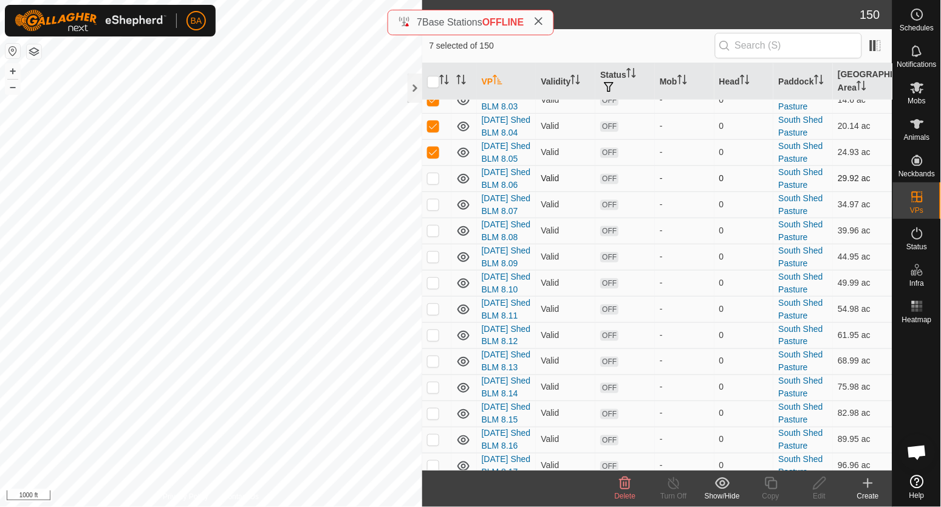
click at [428, 191] on td at bounding box center [436, 178] width 29 height 26
click at [434, 217] on td at bounding box center [436, 204] width 29 height 26
click at [437, 235] on p-checkbox at bounding box center [433, 230] width 12 height 10
click at [435, 261] on p-checkbox at bounding box center [433, 256] width 12 height 10
click at [430, 278] on p-checkbox at bounding box center [433, 283] width 12 height 10
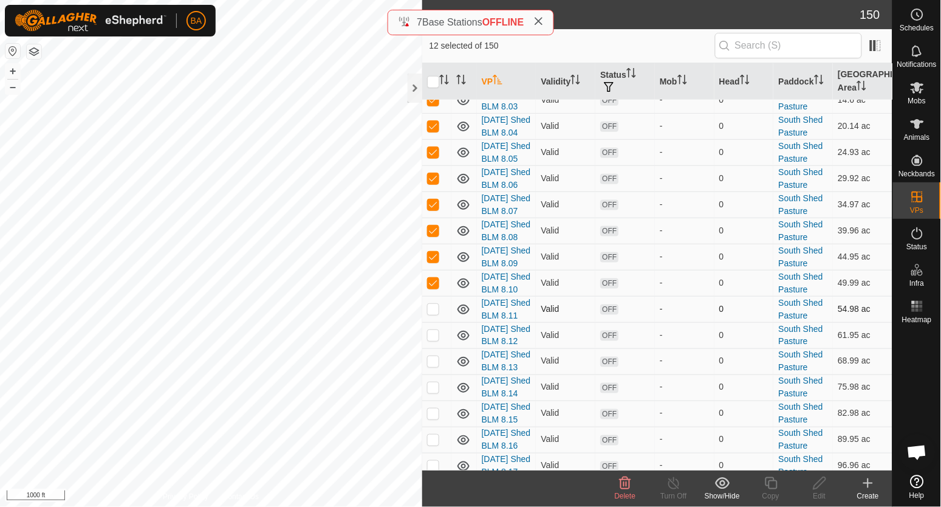
click at [434, 296] on td at bounding box center [436, 309] width 29 height 26
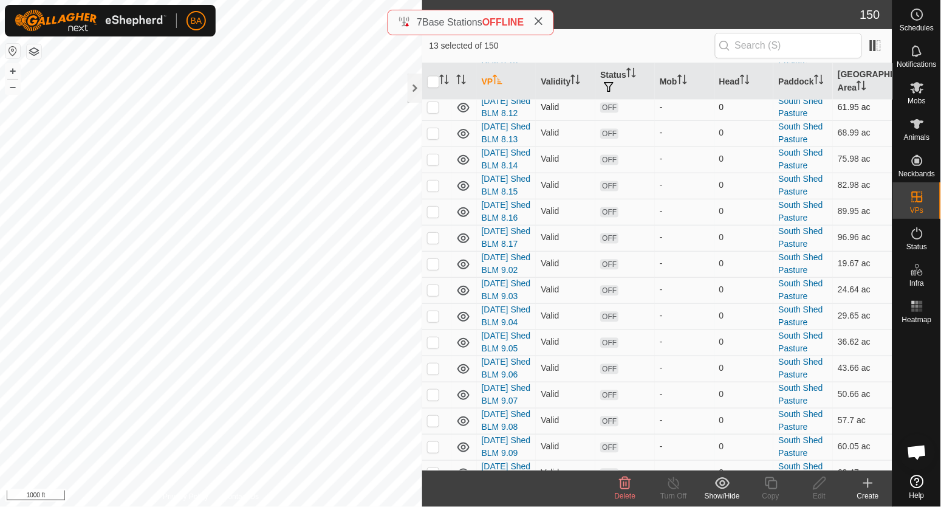
click at [433, 112] on p-checkbox at bounding box center [433, 107] width 12 height 10
click at [430, 138] on p-checkbox at bounding box center [433, 133] width 12 height 10
click at [434, 164] on p-checkbox at bounding box center [433, 159] width 12 height 10
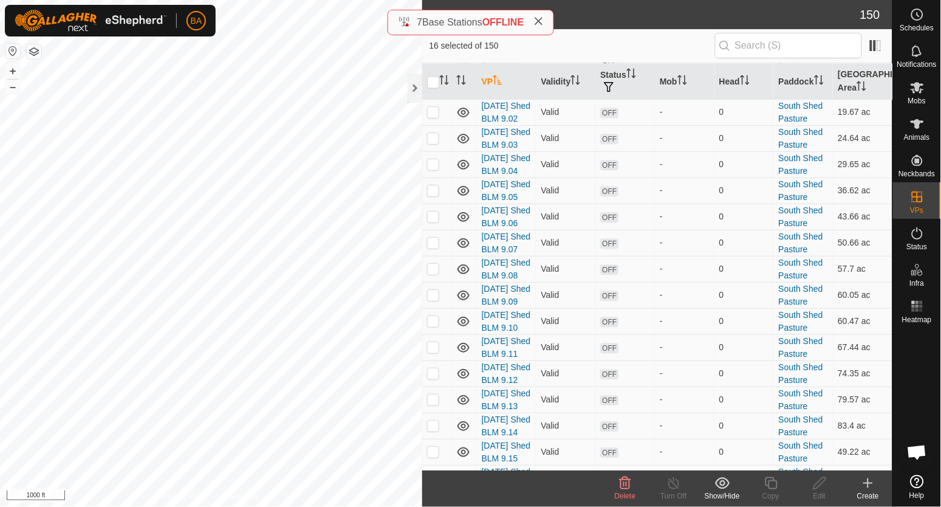
click at [429, 38] on p-checkbox at bounding box center [433, 34] width 12 height 10
click at [436, 64] on p-checkbox at bounding box center [433, 60] width 12 height 10
click at [434, 91] on p-checkbox at bounding box center [433, 86] width 12 height 10
click at [431, 117] on p-checkbox at bounding box center [433, 112] width 12 height 10
click at [431, 143] on p-checkbox at bounding box center [433, 138] width 12 height 10
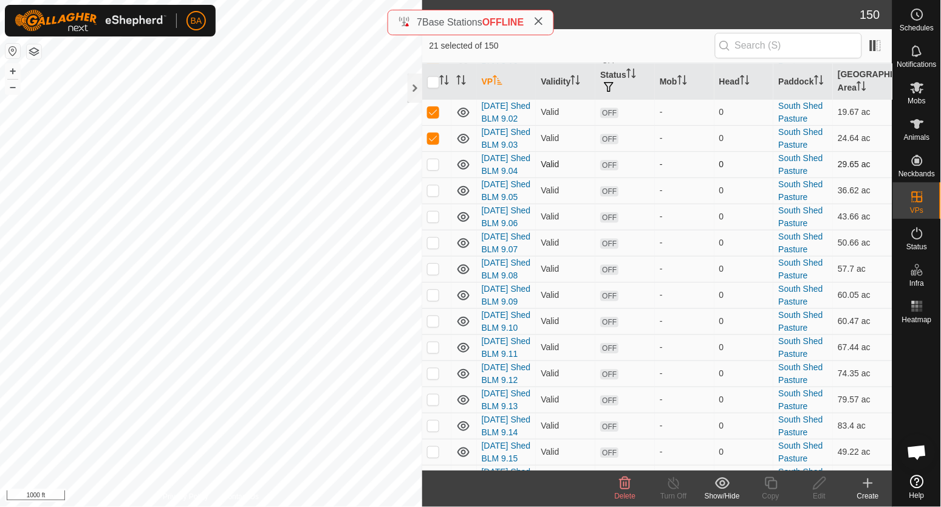
click at [431, 169] on p-checkbox at bounding box center [433, 164] width 12 height 10
click at [431, 195] on p-checkbox at bounding box center [433, 190] width 12 height 10
click at [439, 221] on p-checkbox at bounding box center [433, 216] width 12 height 10
click at [428, 256] on td at bounding box center [436, 243] width 29 height 26
click at [432, 273] on p-checkbox at bounding box center [433, 269] width 12 height 10
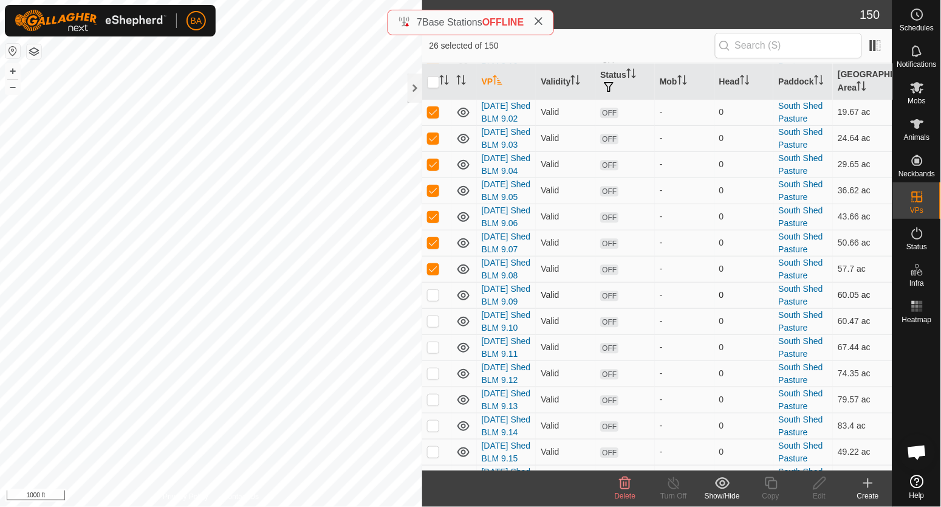
click at [431, 308] on td at bounding box center [436, 295] width 29 height 26
click at [429, 316] on p-checkbox at bounding box center [433, 321] width 12 height 10
click at [433, 334] on td at bounding box center [436, 347] width 29 height 26
click at [434, 368] on p-checkbox at bounding box center [433, 373] width 12 height 10
click at [433, 368] on p-checkbox at bounding box center [433, 373] width 12 height 10
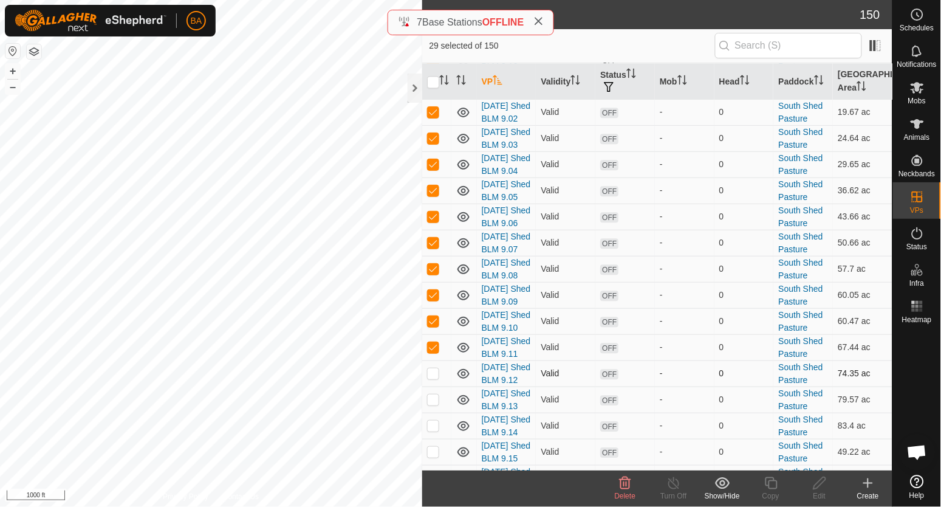
click at [429, 360] on td at bounding box center [436, 373] width 29 height 26
click at [433, 394] on p-checkbox at bounding box center [433, 399] width 12 height 10
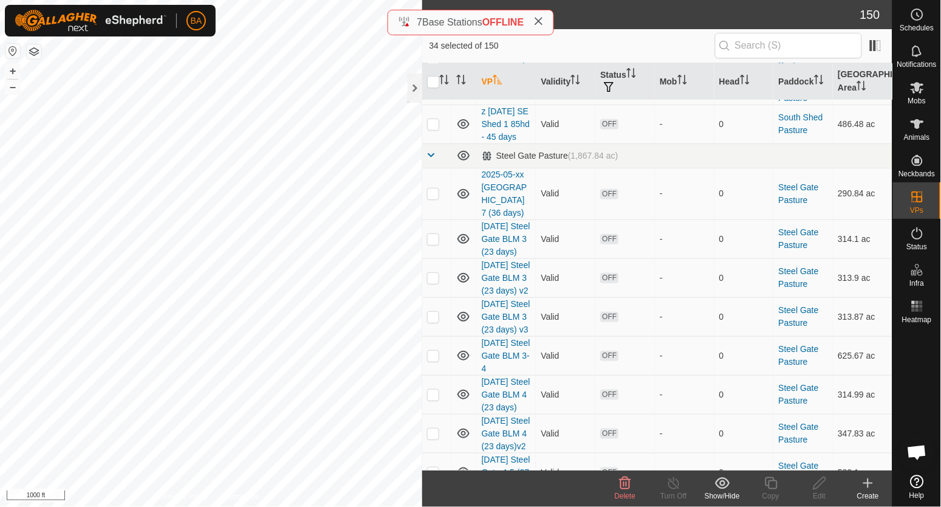
click at [426, 104] on td at bounding box center [436, 91] width 29 height 26
click at [429, 96] on p-checkbox at bounding box center [433, 91] width 12 height 10
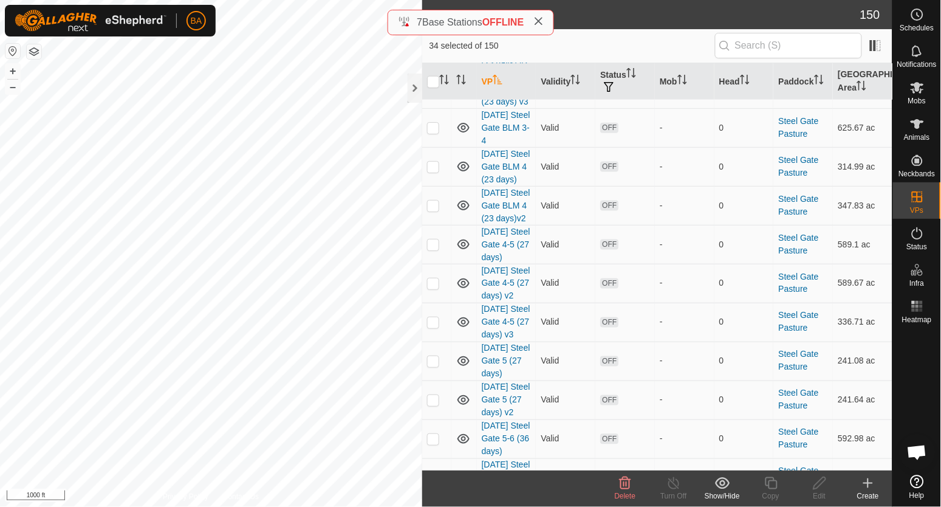
click at [622, 480] on icon at bounding box center [625, 483] width 15 height 15
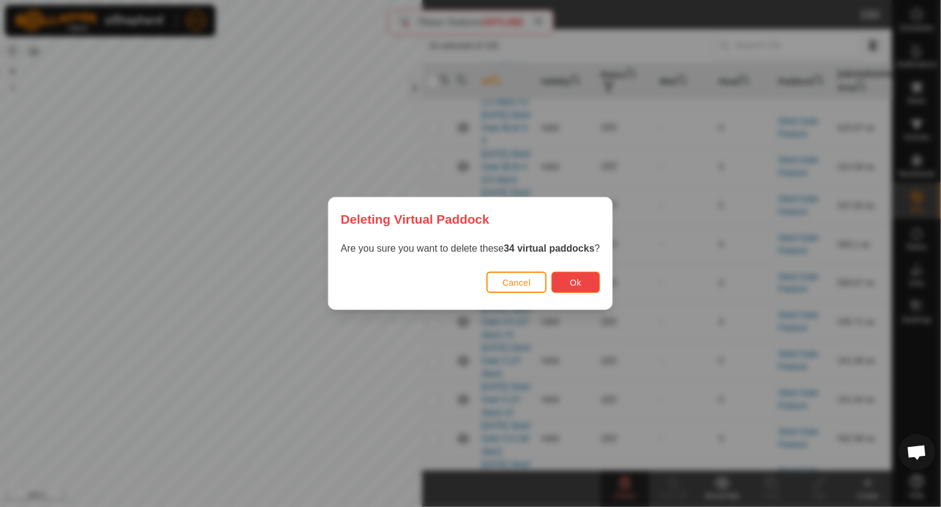
click at [573, 279] on span "Ok" at bounding box center [576, 283] width 12 height 10
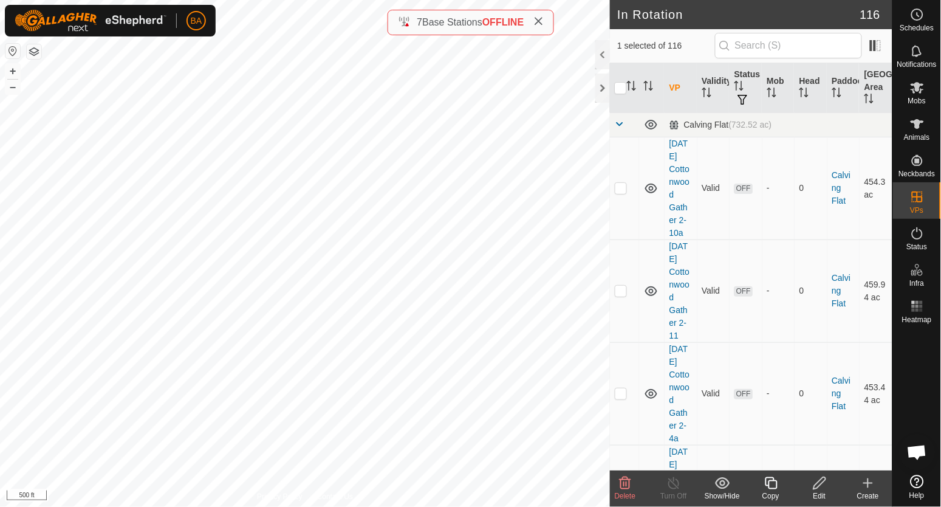
click at [324, 272] on div "[DATE] Trap Transit v5 Status: OFF Type: Inclusion Zone + – ⇧ i 500 ft" at bounding box center [305, 253] width 610 height 507
checkbox input "true"
click at [628, 485] on icon at bounding box center [625, 483] width 15 height 15
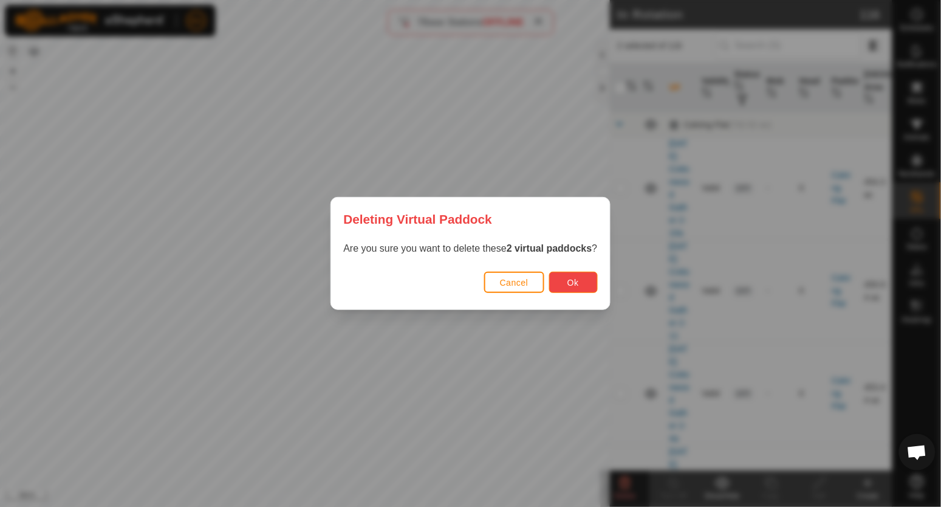
click at [574, 275] on button "Ok" at bounding box center [573, 282] width 49 height 21
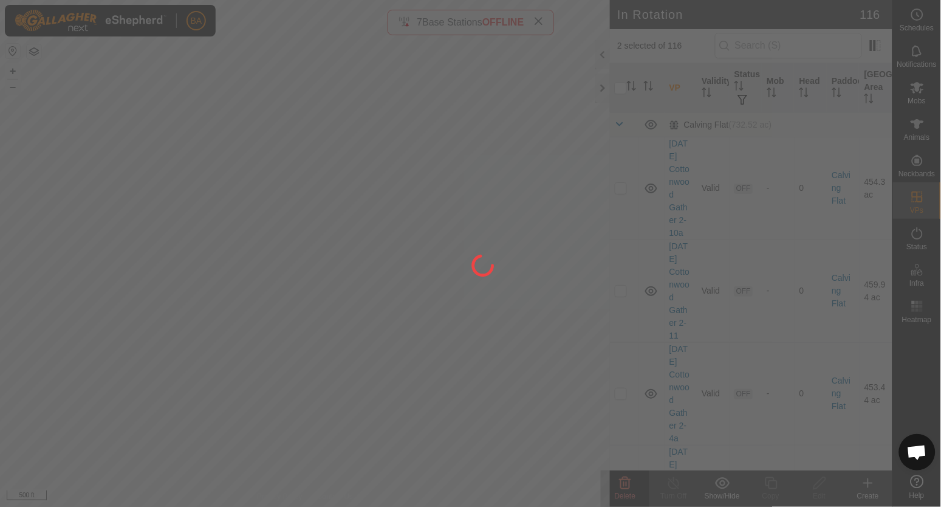
checkbox input "false"
drag, startPoint x: 386, startPoint y: 354, endPoint x: 364, endPoint y: 272, distance: 84.9
click at [364, 272] on div at bounding box center [470, 253] width 941 height 507
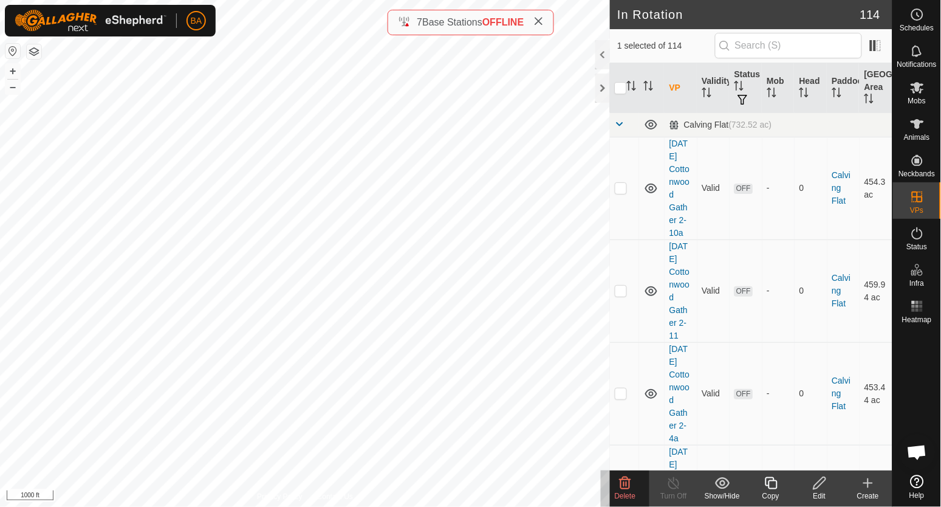
checkbox input "false"
click at [622, 479] on icon at bounding box center [626, 483] width 12 height 12
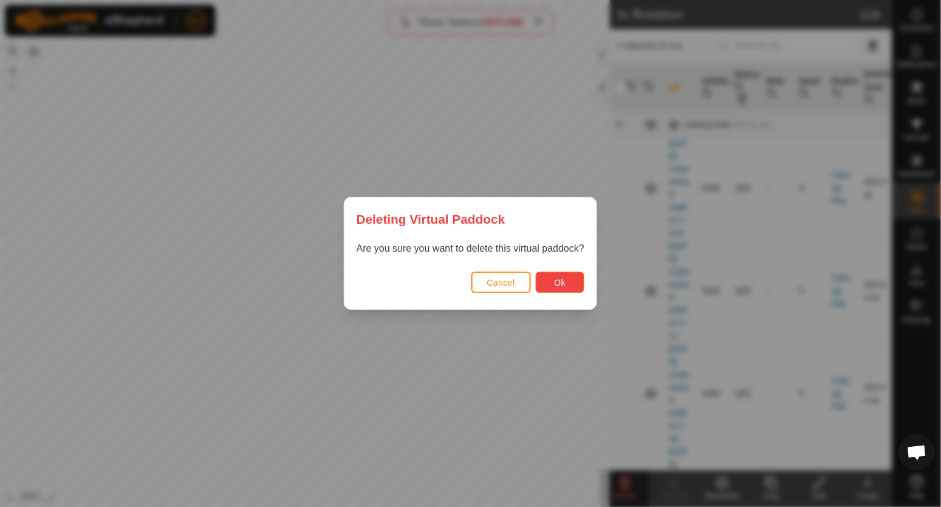
click at [548, 279] on button "Ok" at bounding box center [560, 282] width 49 height 21
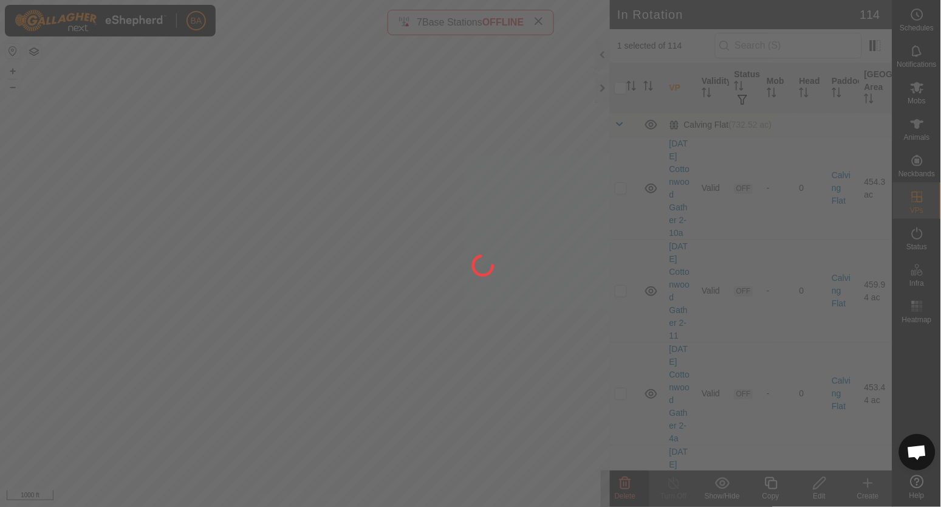
checkbox input "false"
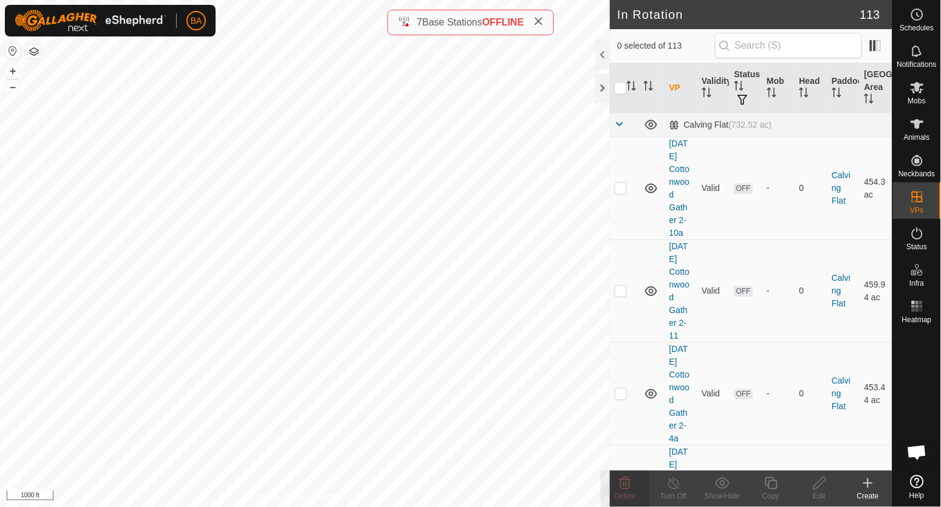
checkbox input "true"
checkbox input "false"
checkbox input "true"
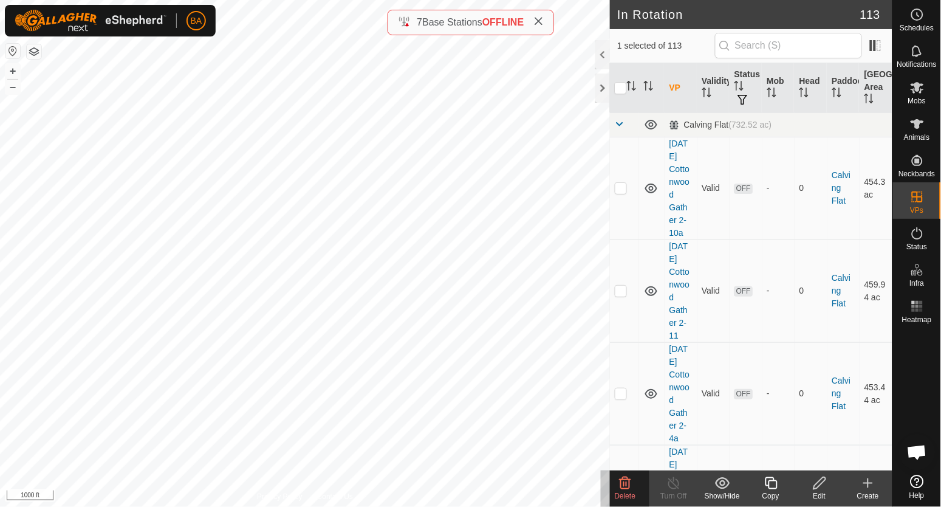
checkbox input "true"
checkbox input "false"
checkbox input "true"
checkbox input "false"
checkbox input "true"
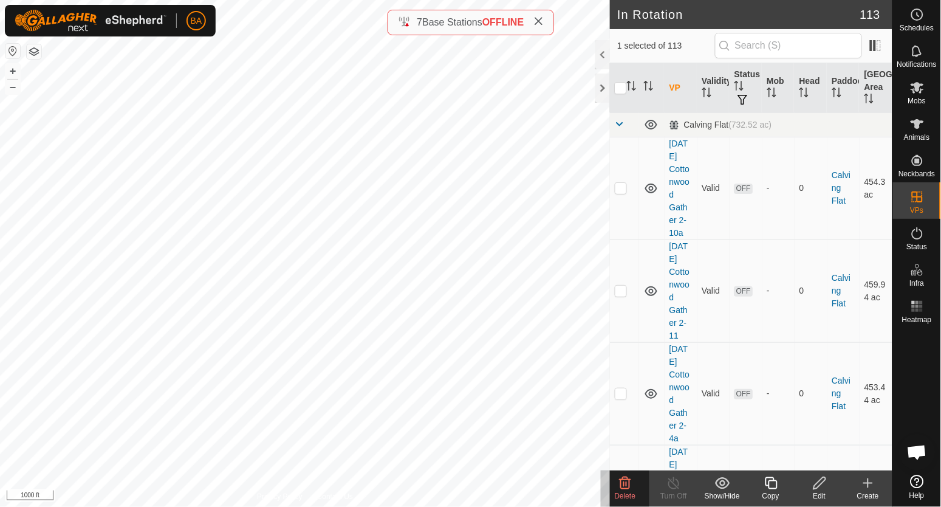
checkbox input "false"
click at [627, 486] on icon at bounding box center [626, 483] width 12 height 12
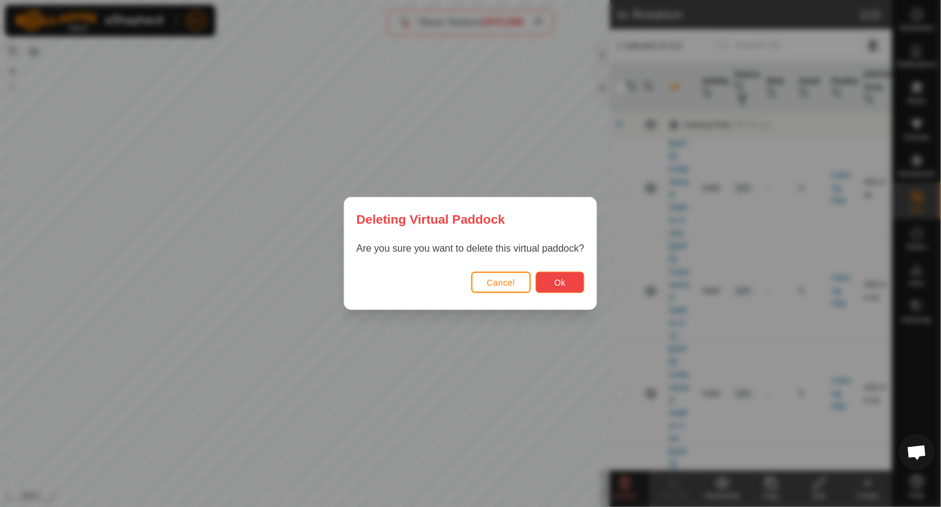
click at [575, 287] on button "Ok" at bounding box center [560, 282] width 49 height 21
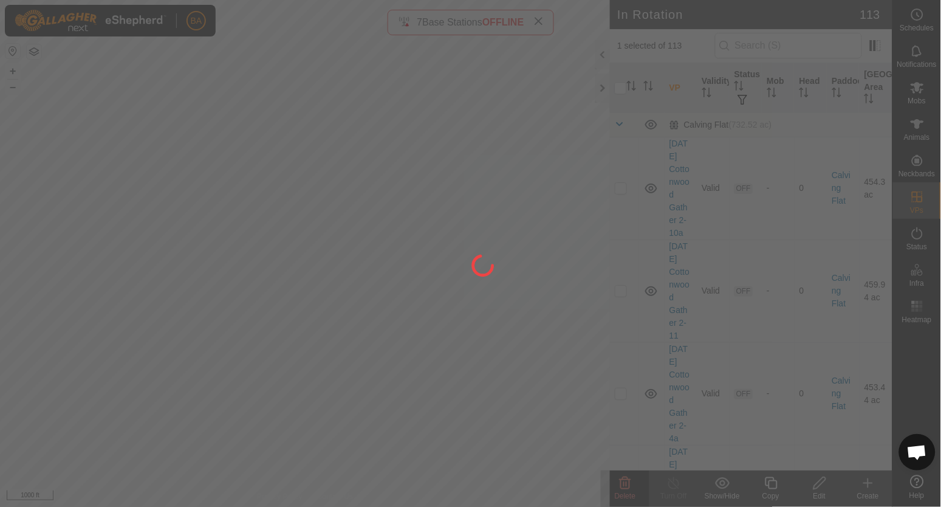
checkbox input "false"
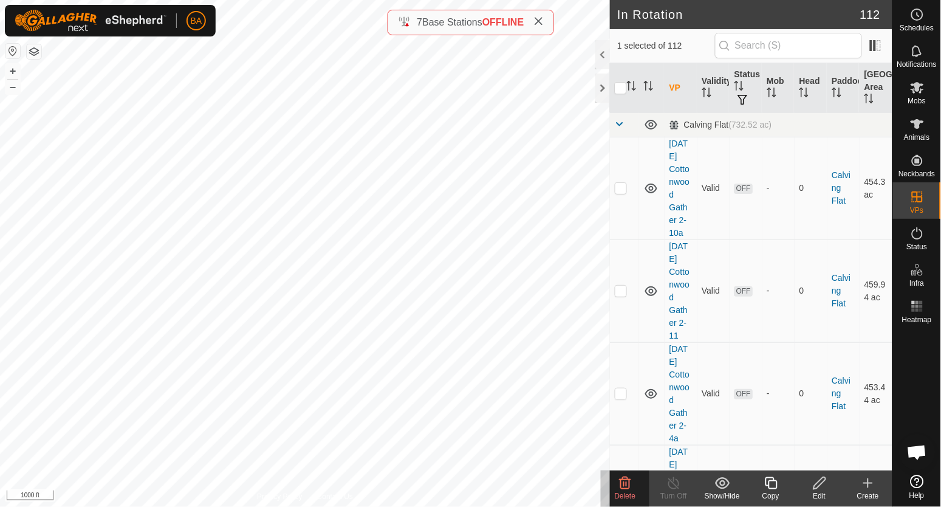
click at [624, 481] on icon at bounding box center [626, 483] width 12 height 12
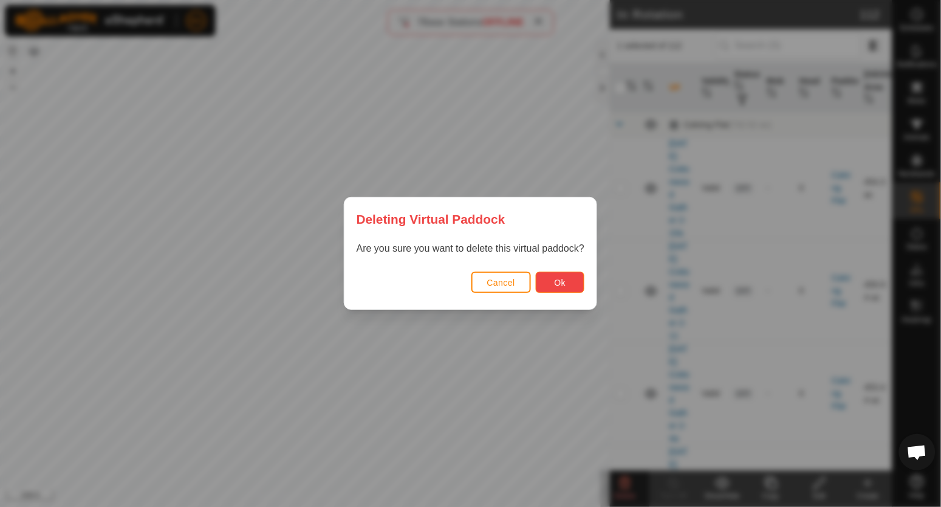
click at [563, 283] on span "Ok" at bounding box center [561, 283] width 12 height 10
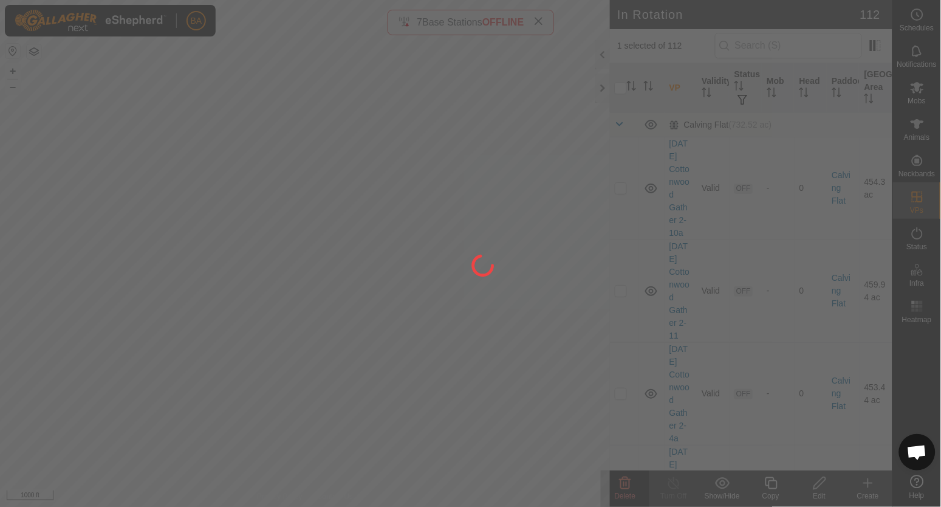
checkbox input "false"
drag, startPoint x: 563, startPoint y: 283, endPoint x: 928, endPoint y: 353, distance: 371.1
click at [928, 353] on div at bounding box center [470, 253] width 941 height 507
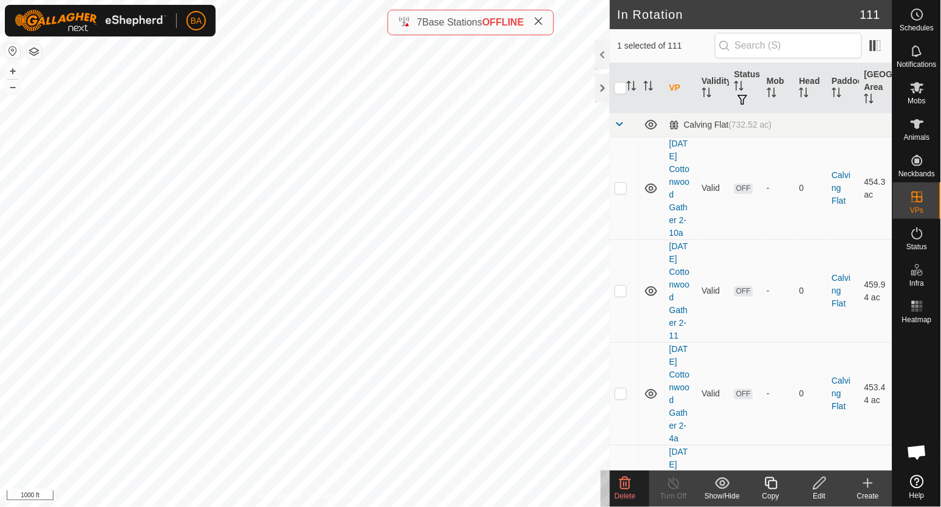
click at [628, 480] on icon at bounding box center [625, 483] width 15 height 15
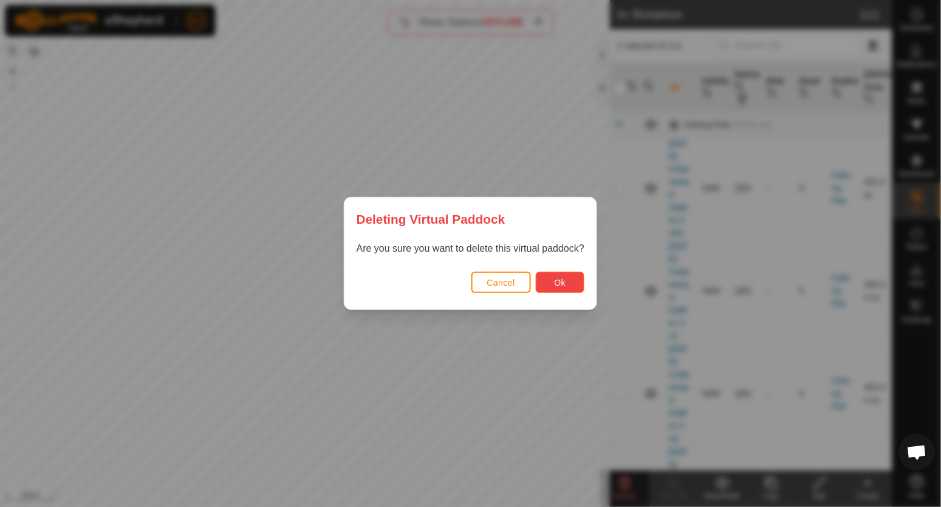
click at [549, 288] on button "Ok" at bounding box center [560, 282] width 49 height 21
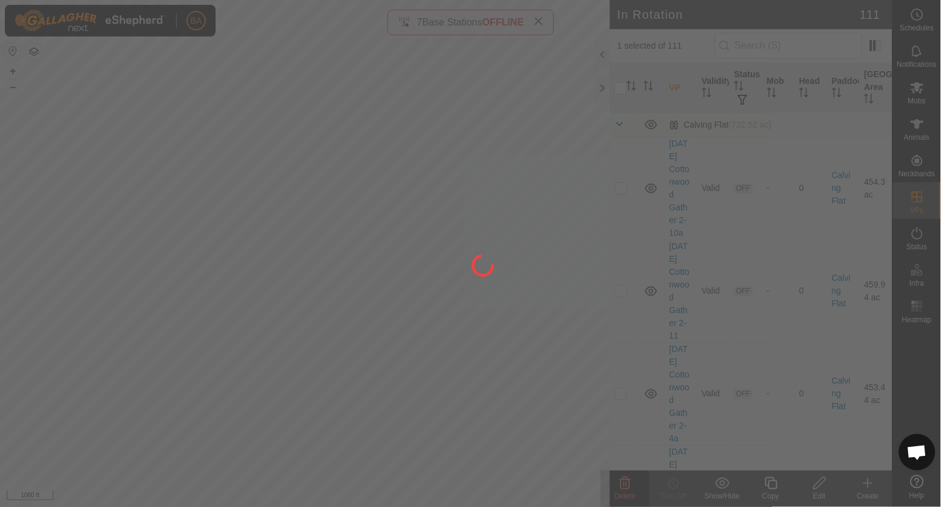
checkbox input "false"
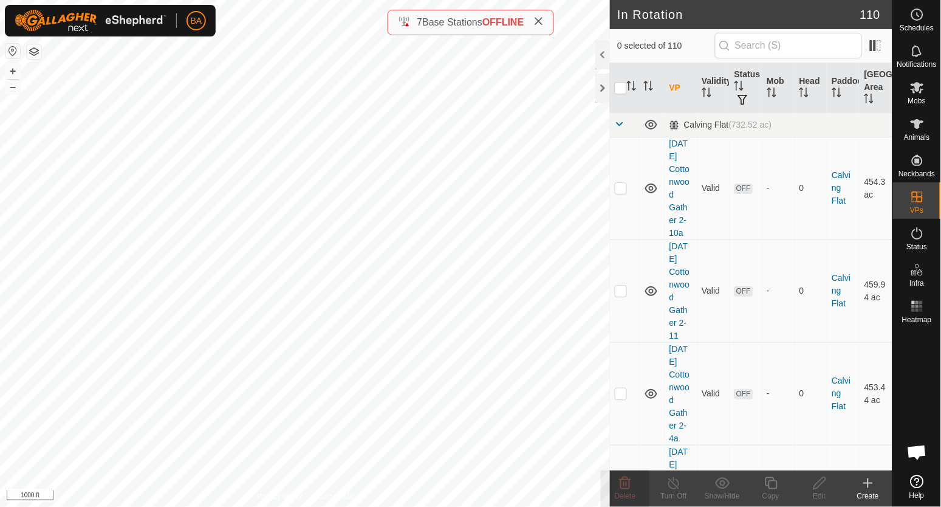
checkbox input "true"
click at [621, 484] on icon at bounding box center [626, 483] width 12 height 12
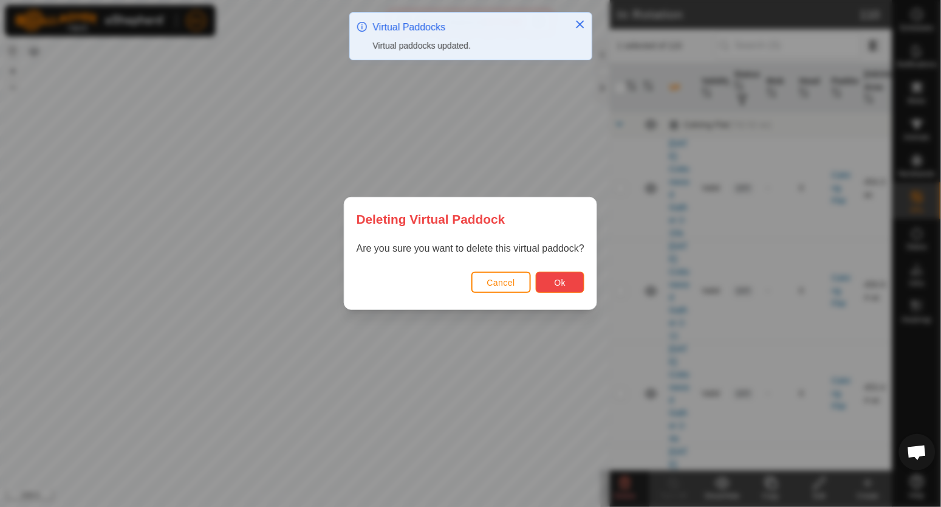
click at [558, 287] on span "Ok" at bounding box center [561, 283] width 12 height 10
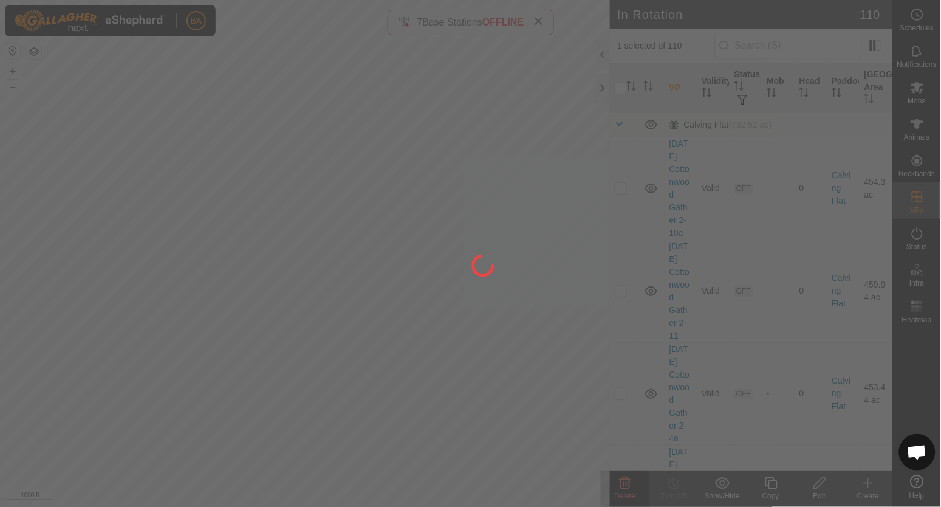
checkbox input "false"
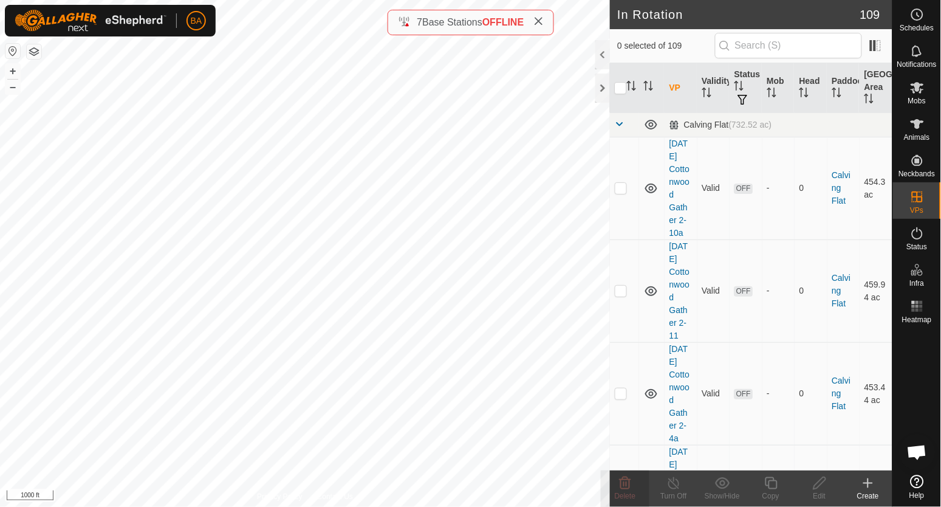
checkbox input "true"
checkbox input "false"
checkbox input "true"
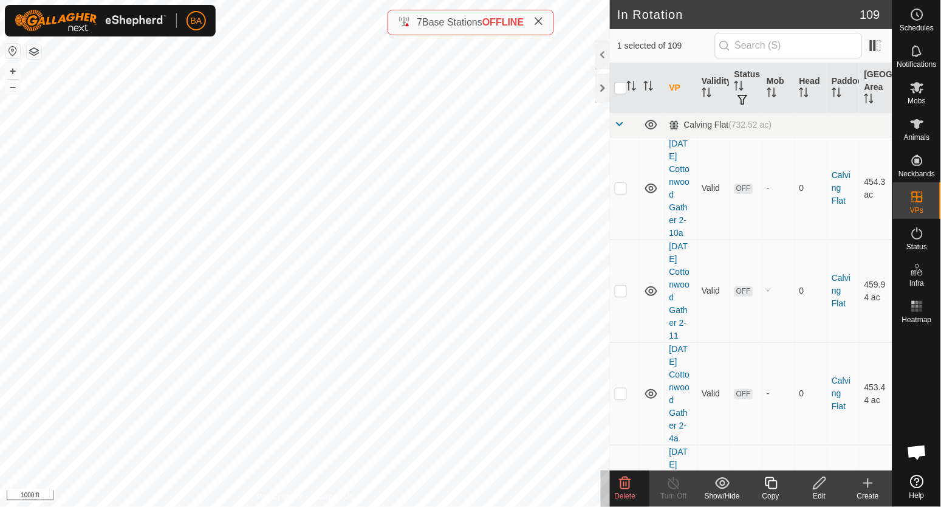
checkbox input "true"
checkbox input "false"
checkbox input "true"
click at [633, 83] on icon "Activate to sort" at bounding box center [632, 86] width 10 height 10
click at [620, 126] on span at bounding box center [620, 124] width 10 height 10
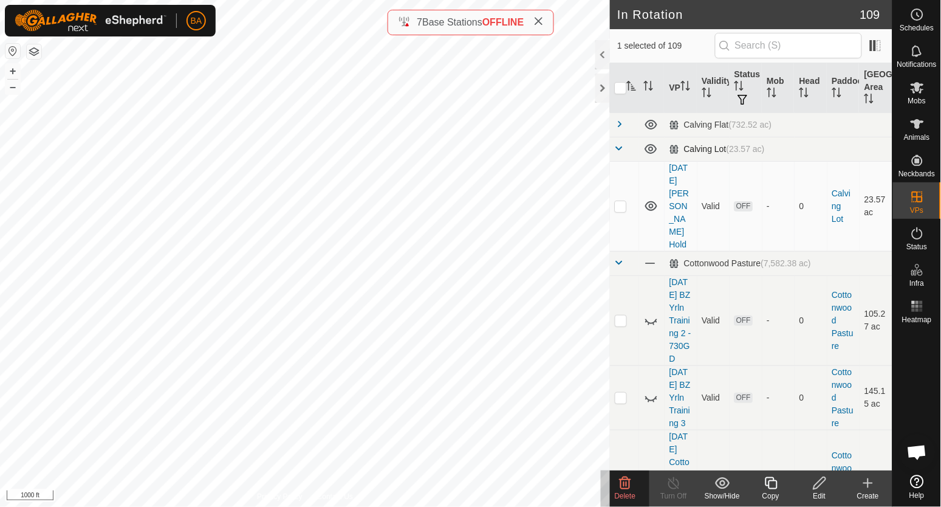
click at [615, 147] on span at bounding box center [620, 148] width 10 height 10
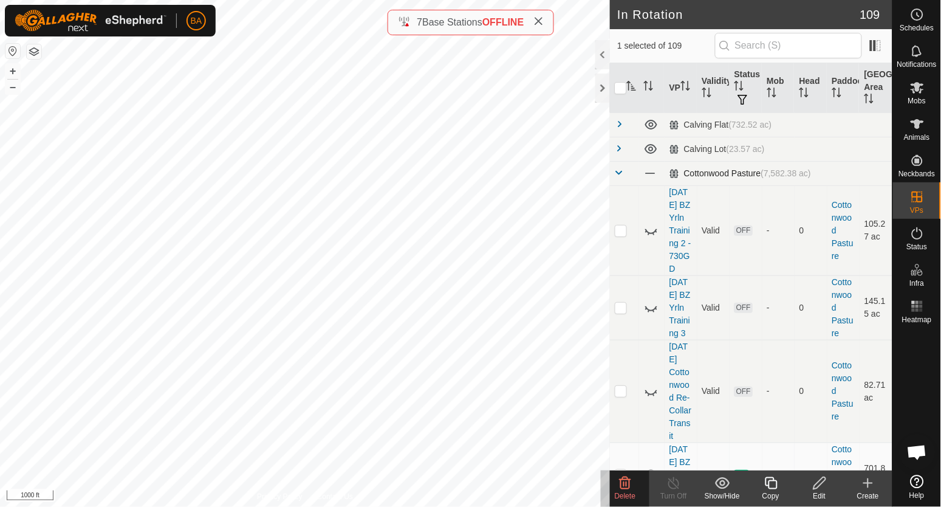
click at [618, 171] on span at bounding box center [620, 173] width 10 height 10
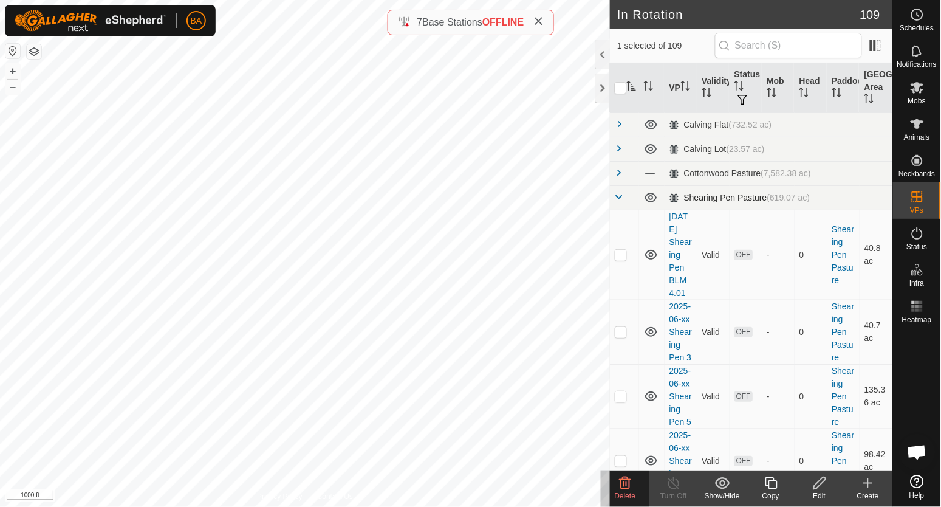
click at [619, 193] on span at bounding box center [620, 197] width 10 height 10
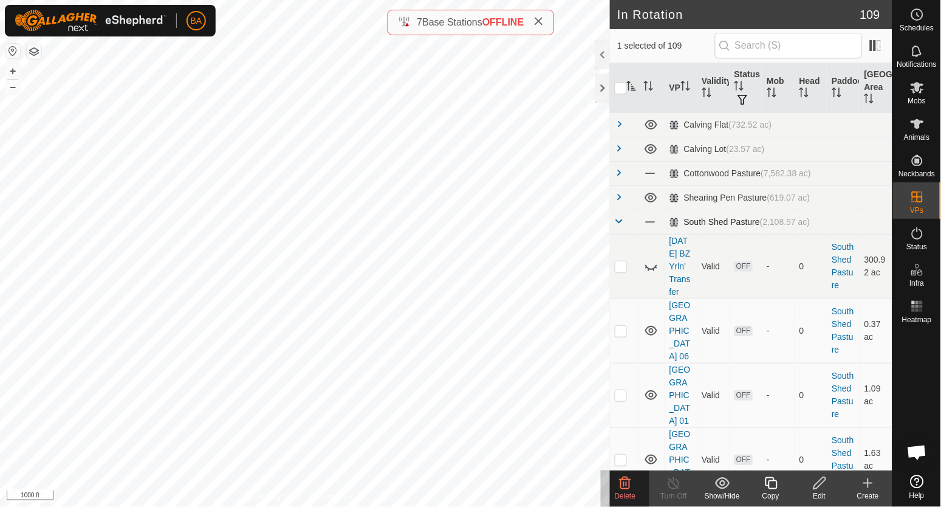
click at [622, 220] on span at bounding box center [620, 221] width 10 height 10
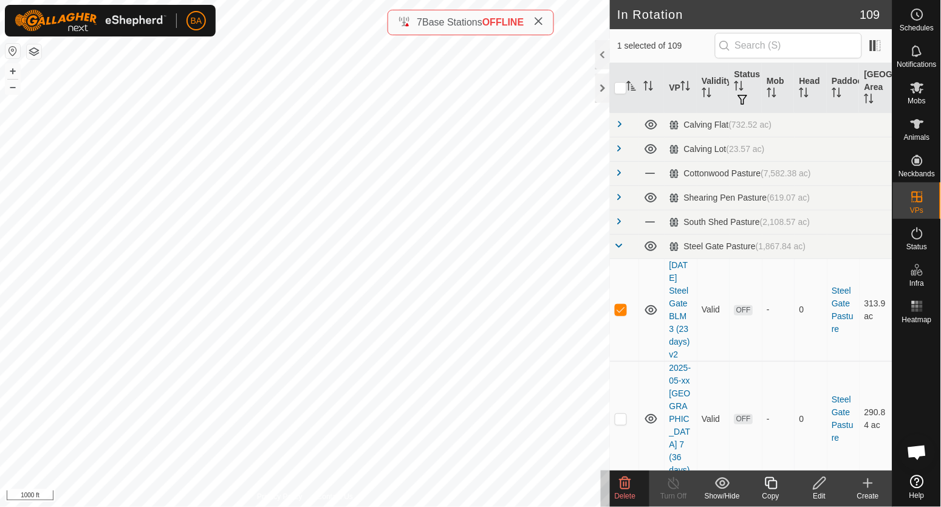
click at [633, 87] on icon "Activate to sort" at bounding box center [632, 86] width 10 height 10
checkbox input "true"
click at [633, 87] on icon "Activate to sort" at bounding box center [632, 86] width 10 height 10
click at [629, 86] on icon "Activate to sort" at bounding box center [631, 86] width 9 height 10
checkbox input "true"
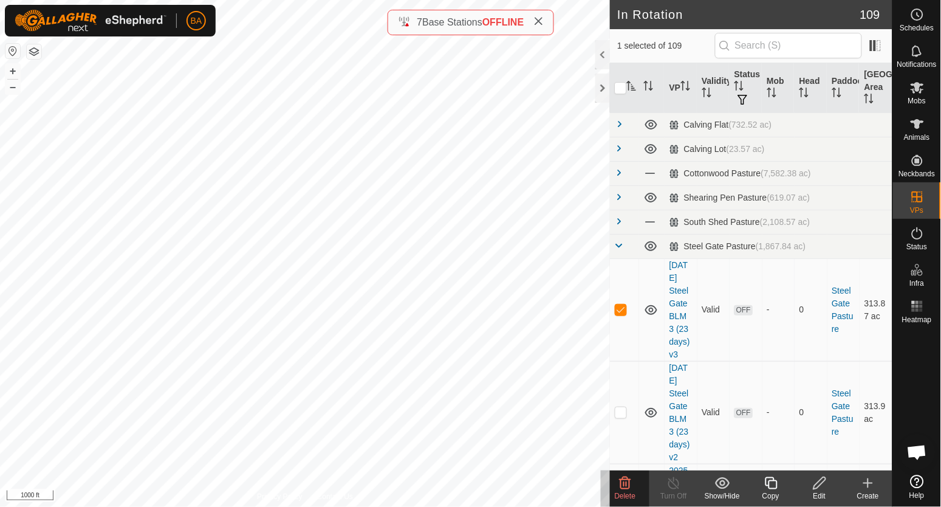
checkbox input "false"
click at [629, 86] on icon "Activate to sort" at bounding box center [631, 86] width 9 height 10
click at [629, 480] on icon at bounding box center [625, 483] width 15 height 15
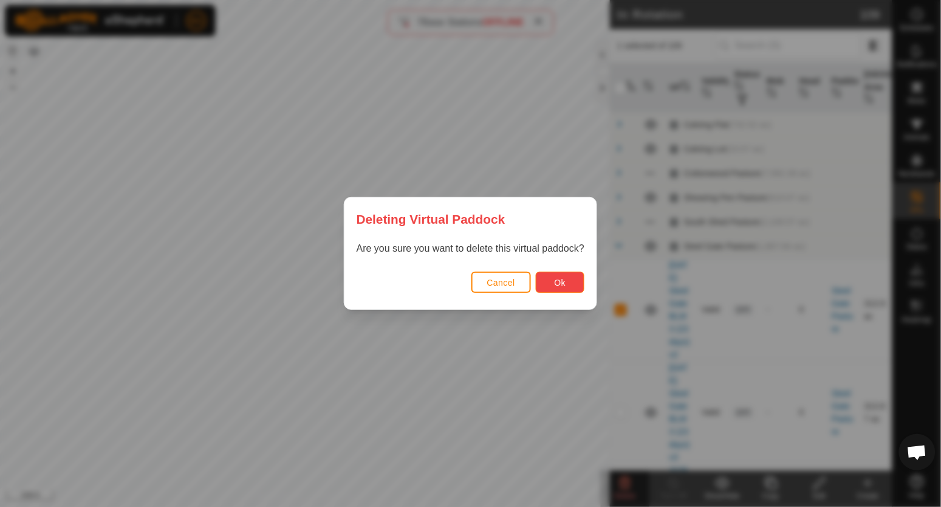
click at [572, 284] on button "Ok" at bounding box center [560, 282] width 49 height 21
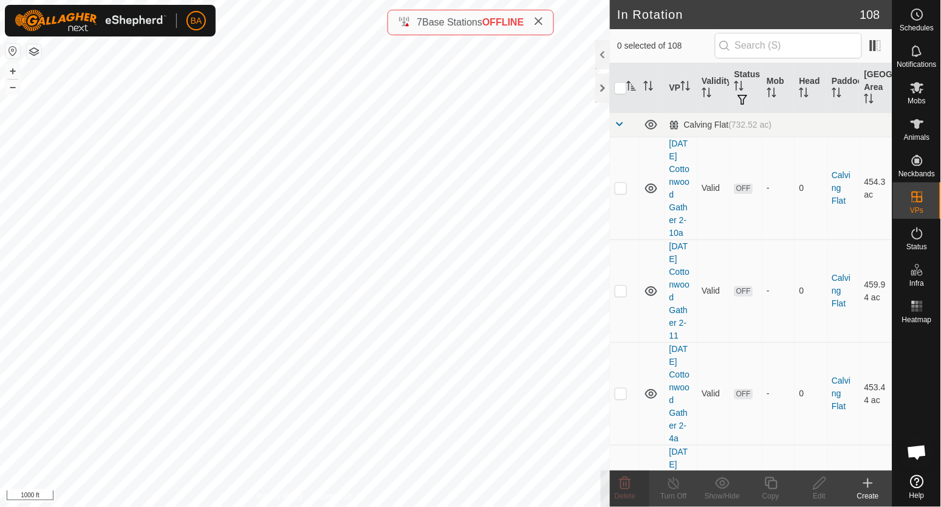
click at [633, 89] on icon "Activate to sort" at bounding box center [632, 86] width 10 height 10
checkbox input "true"
click at [633, 89] on icon "Activate to sort" at bounding box center [632, 86] width 10 height 10
click at [617, 129] on link at bounding box center [620, 125] width 10 height 10
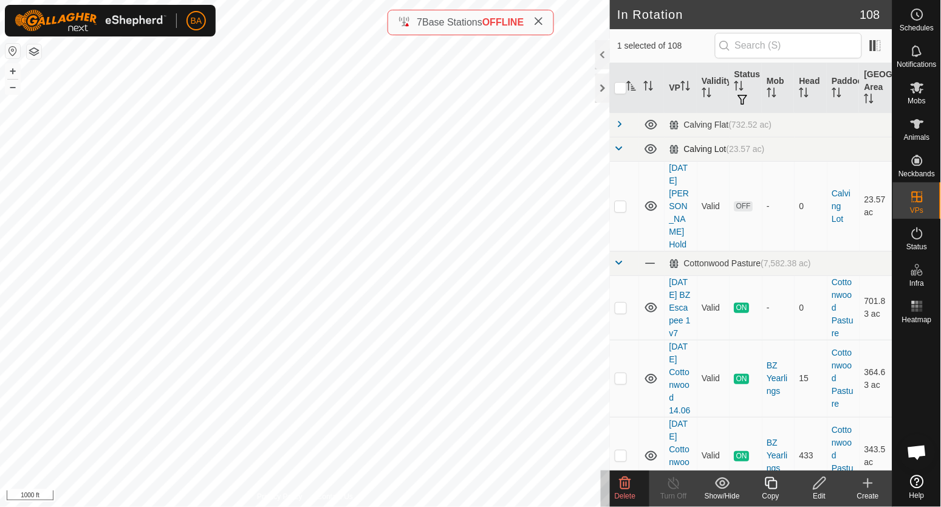
click at [619, 146] on span at bounding box center [620, 148] width 10 height 10
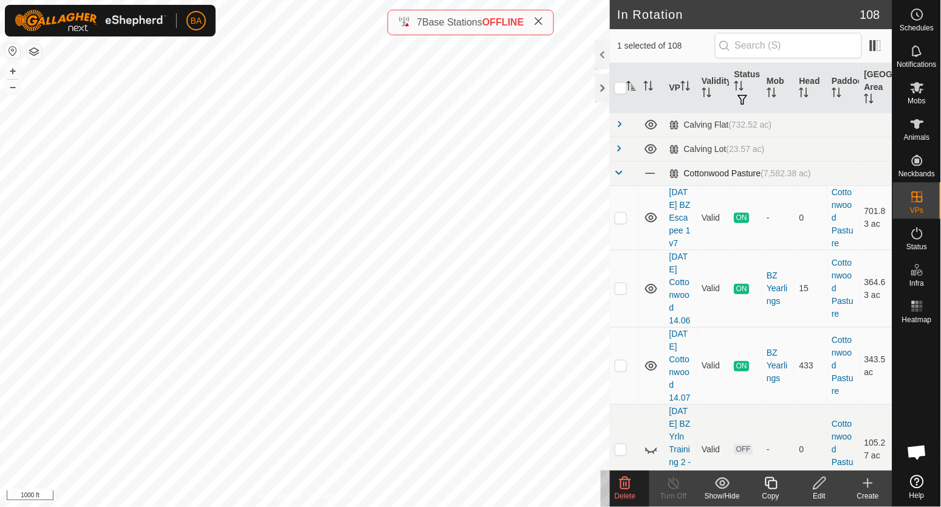
click at [619, 168] on span at bounding box center [620, 173] width 10 height 10
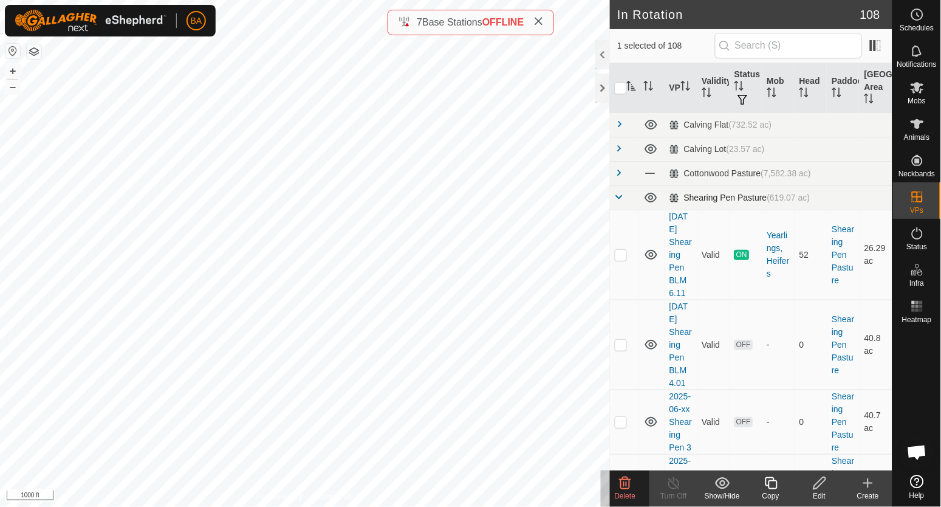
click at [619, 194] on span at bounding box center [620, 197] width 10 height 10
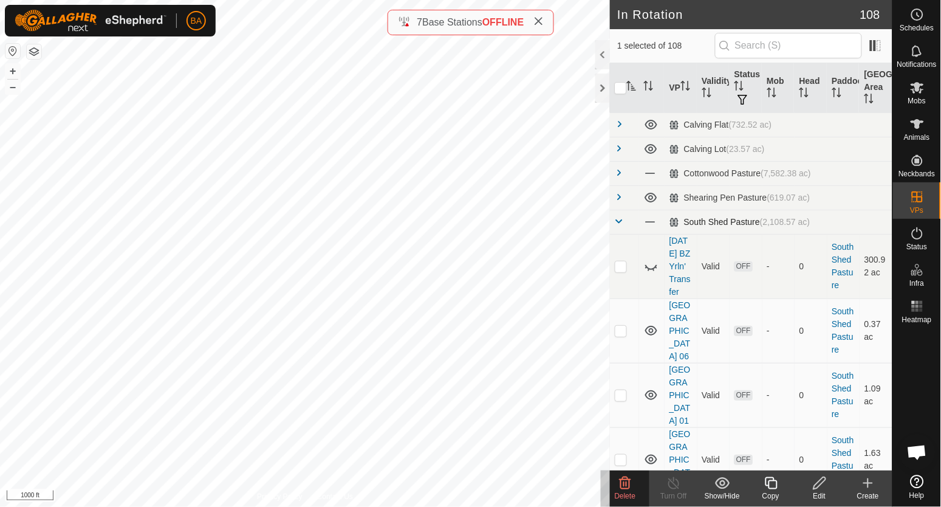
click at [618, 224] on span at bounding box center [620, 221] width 10 height 10
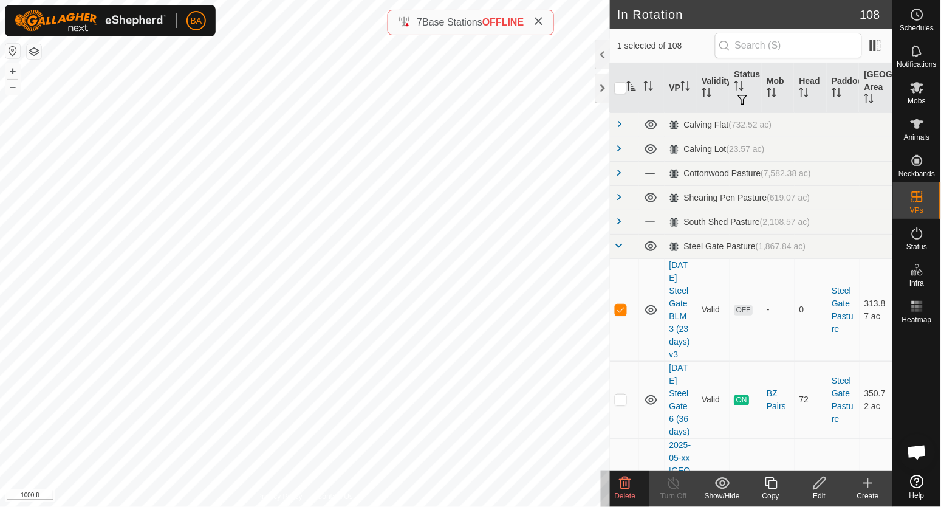
click at [635, 88] on icon "Activate to sort" at bounding box center [631, 86] width 9 height 10
checkbox input "true"
checkbox input "false"
click at [635, 88] on icon "Activate to sort" at bounding box center [632, 86] width 10 height 10
click at [626, 481] on icon at bounding box center [625, 483] width 15 height 15
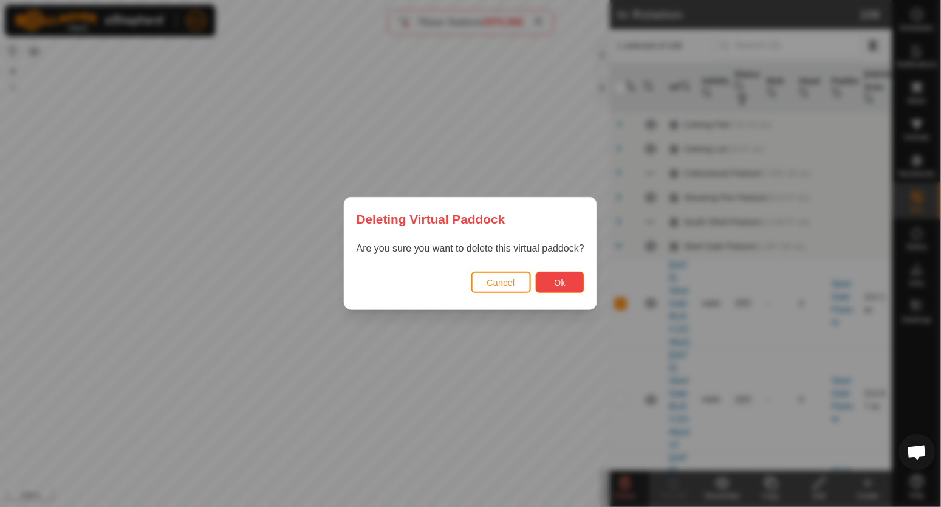
click at [564, 278] on span "Ok" at bounding box center [561, 283] width 12 height 10
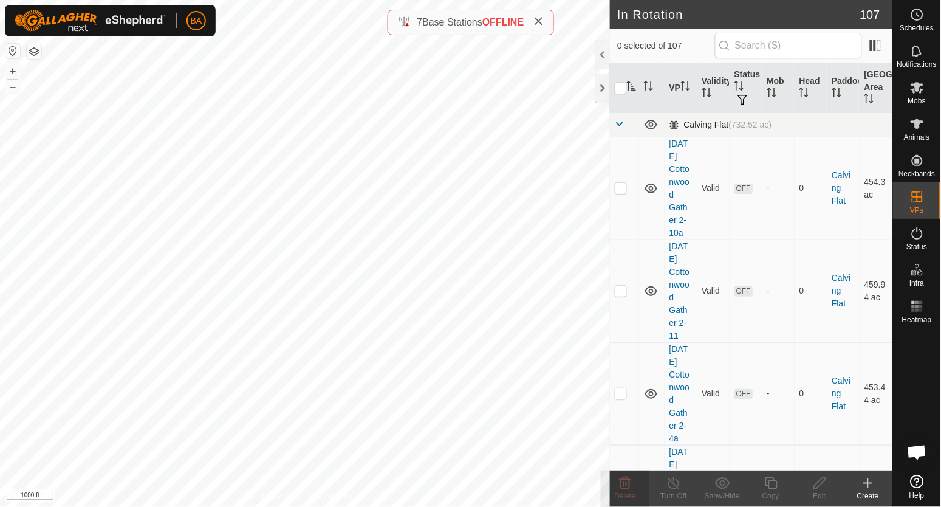
click at [621, 123] on span at bounding box center [620, 124] width 10 height 10
checkbox input "true"
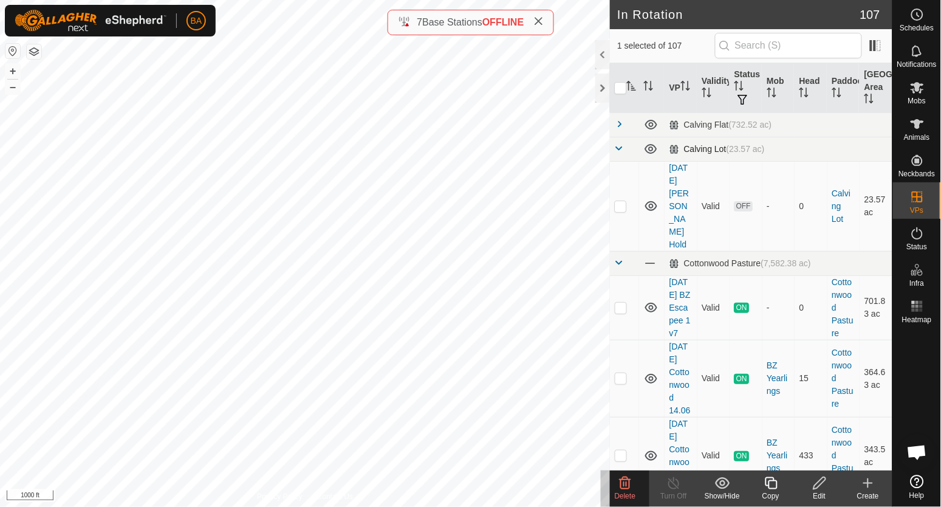
click at [617, 145] on span at bounding box center [620, 148] width 10 height 10
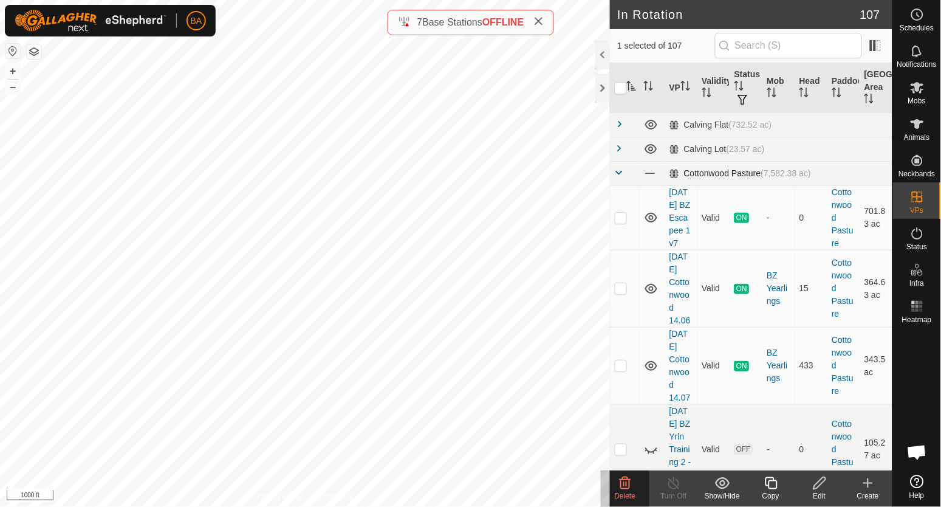
click at [617, 170] on span at bounding box center [620, 173] width 10 height 10
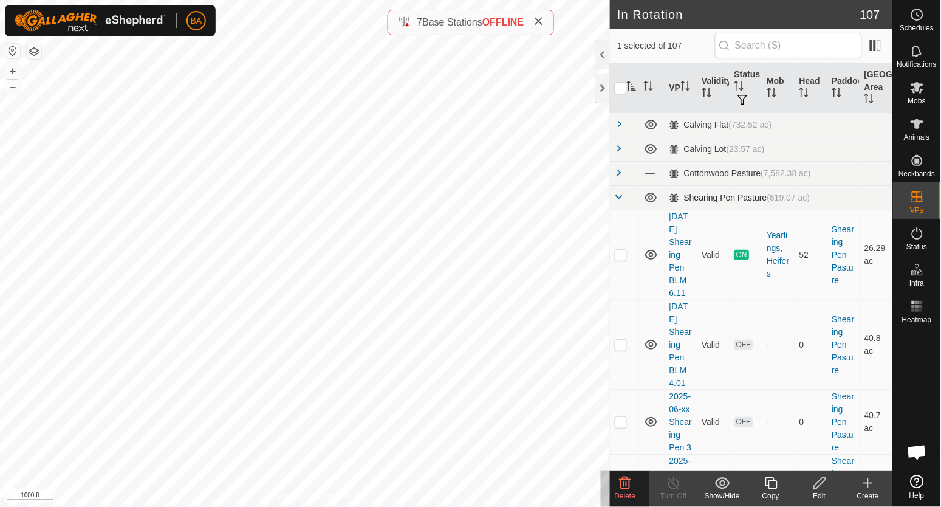
click at [621, 192] on span at bounding box center [620, 197] width 10 height 10
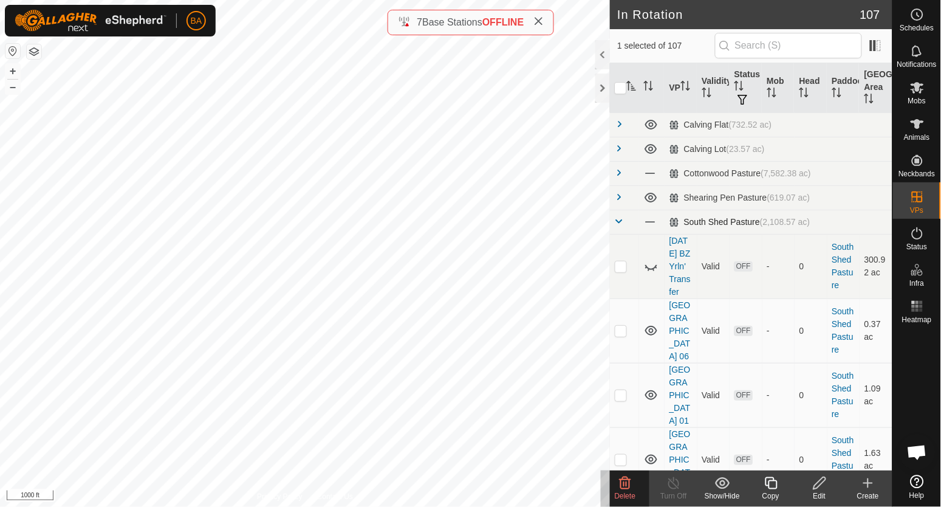
click at [621, 220] on span at bounding box center [620, 221] width 10 height 10
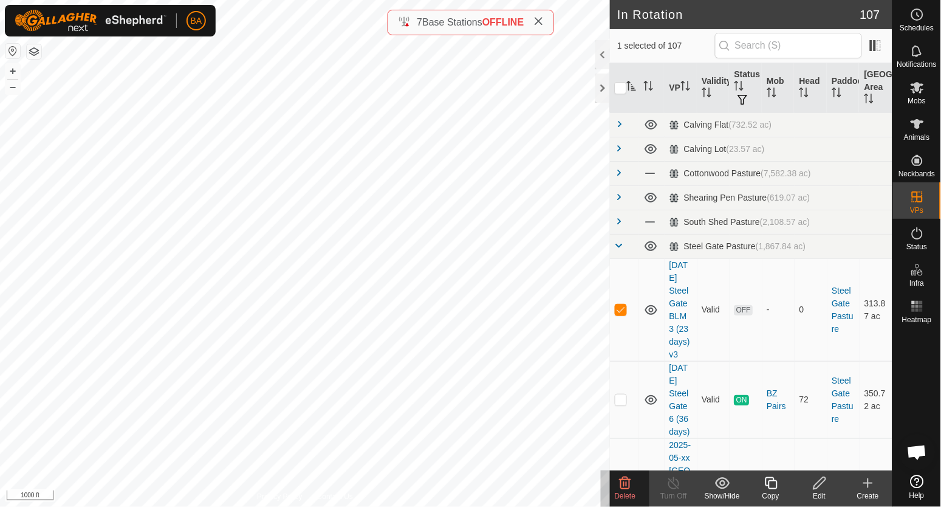
click at [634, 89] on icon "Activate to sort" at bounding box center [632, 86] width 10 height 10
checkbox input "true"
checkbox input "false"
click at [634, 89] on icon "Activate to sort" at bounding box center [632, 86] width 10 height 10
click at [632, 86] on icon "Activate to sort" at bounding box center [632, 86] width 10 height 10
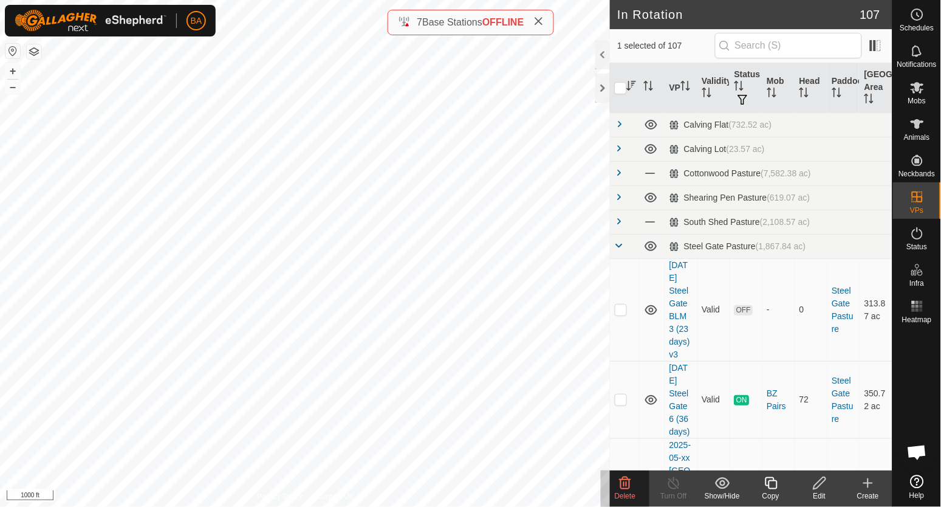
click at [632, 86] on icon "Activate to sort" at bounding box center [632, 86] width 10 height 10
checkbox input "true"
checkbox input "false"
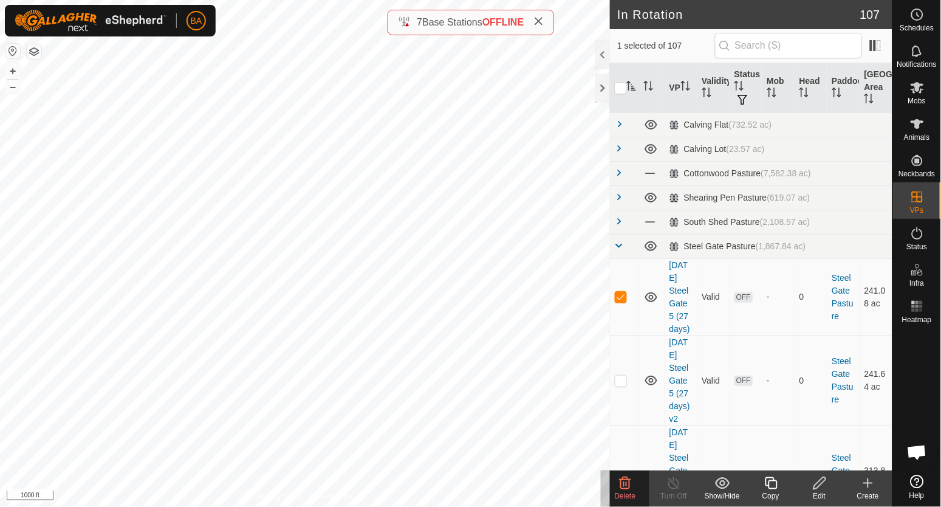
click at [631, 483] on icon at bounding box center [625, 483] width 15 height 15
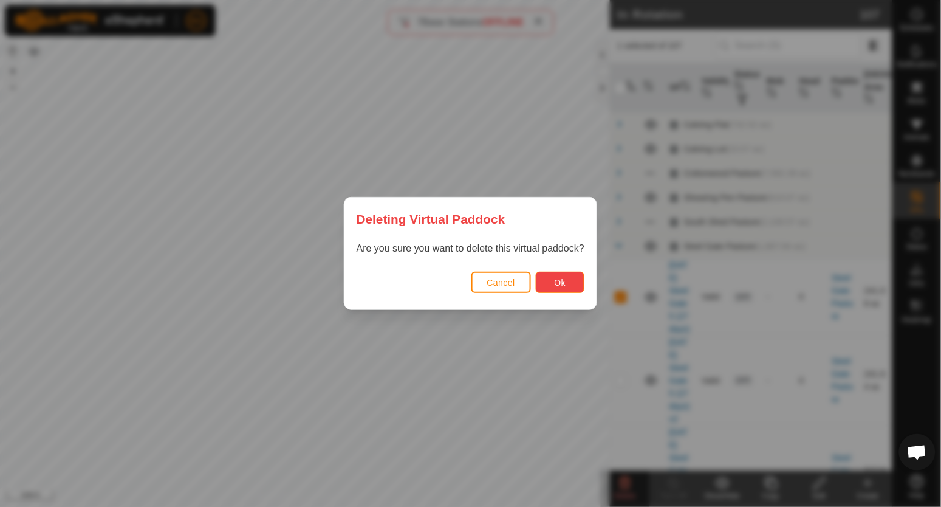
click at [561, 281] on span "Ok" at bounding box center [561, 283] width 12 height 10
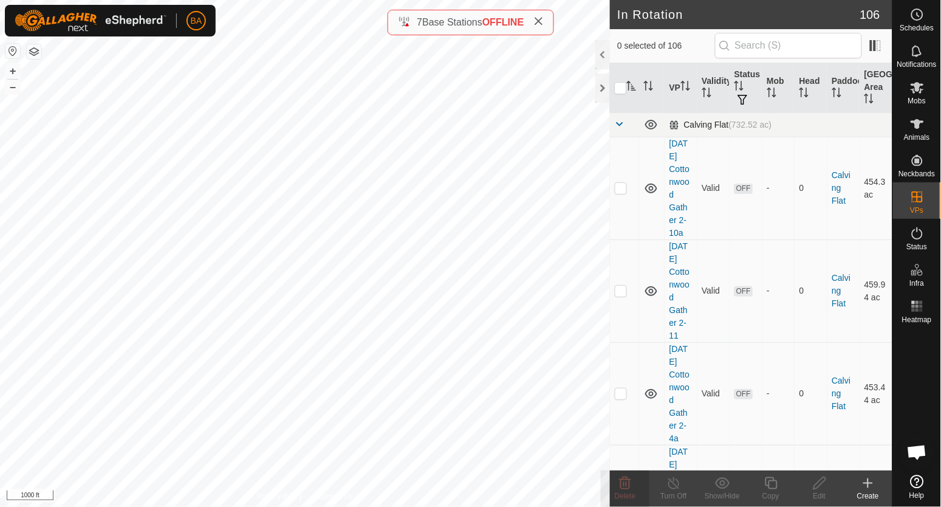
click at [622, 122] on span at bounding box center [620, 124] width 10 height 10
checkbox input "true"
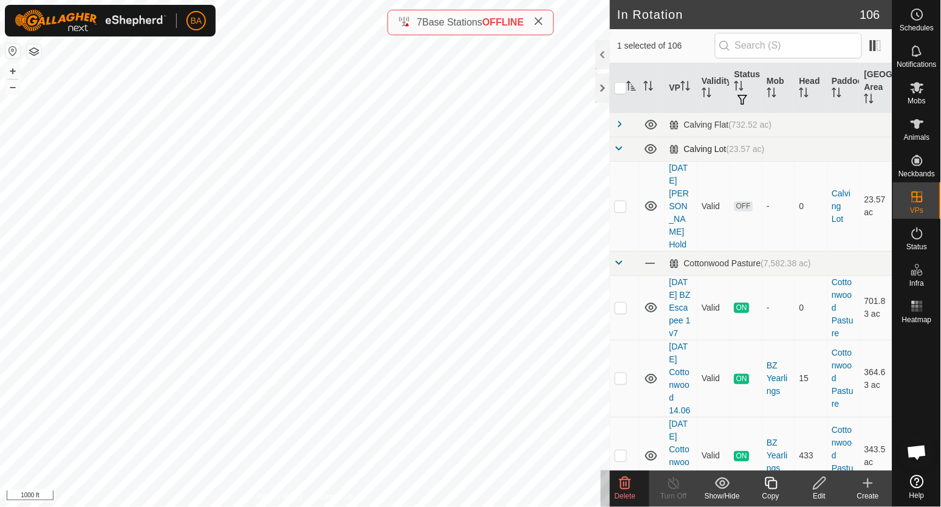
click at [619, 150] on span at bounding box center [620, 148] width 10 height 10
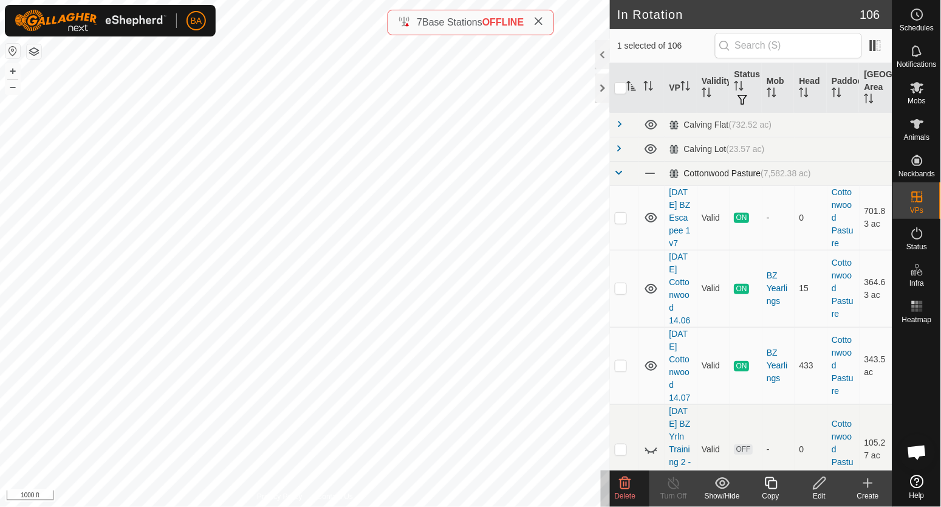
click at [619, 173] on span at bounding box center [620, 173] width 10 height 10
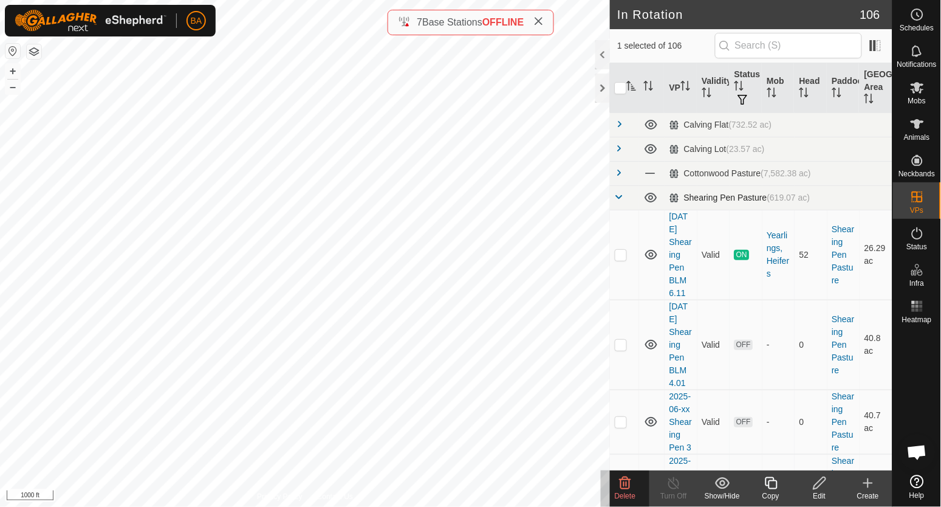
click at [623, 205] on td at bounding box center [624, 197] width 29 height 24
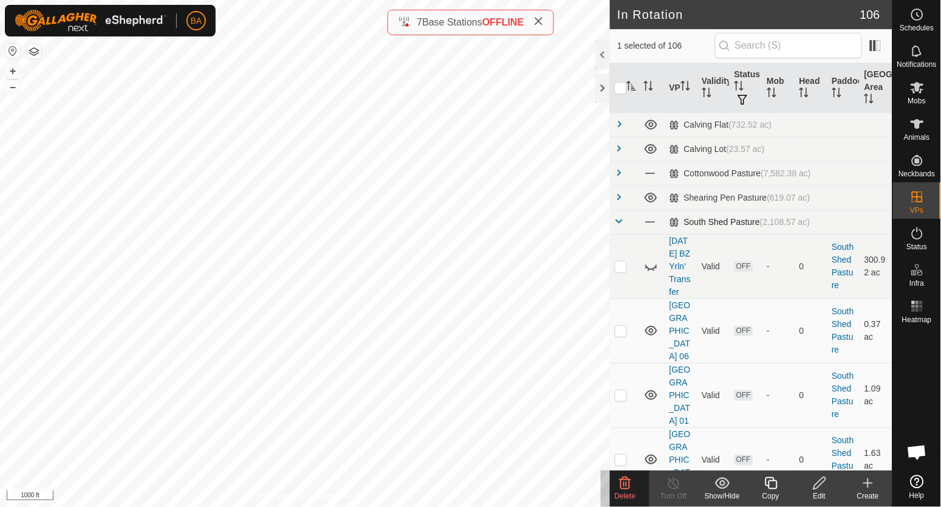
click at [623, 220] on span at bounding box center [620, 221] width 10 height 10
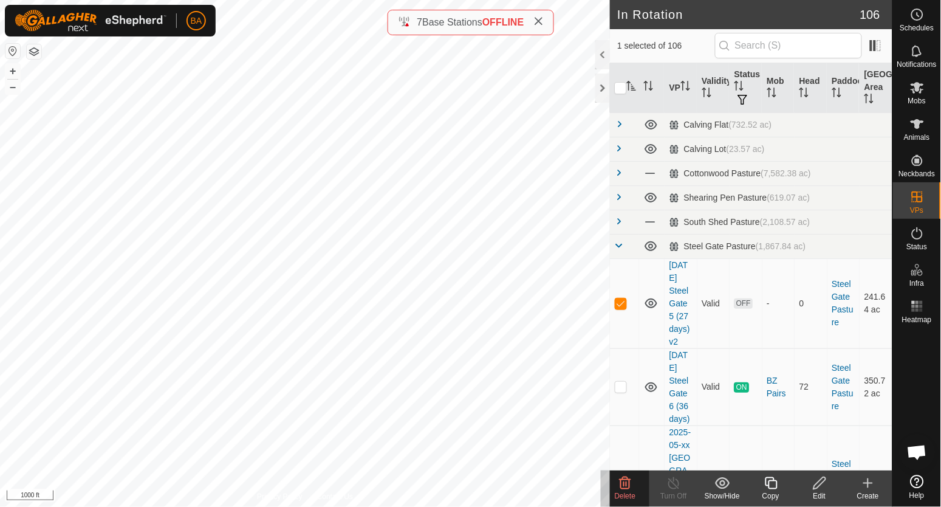
click at [629, 484] on icon at bounding box center [625, 483] width 15 height 15
checkbox input "true"
checkbox input "false"
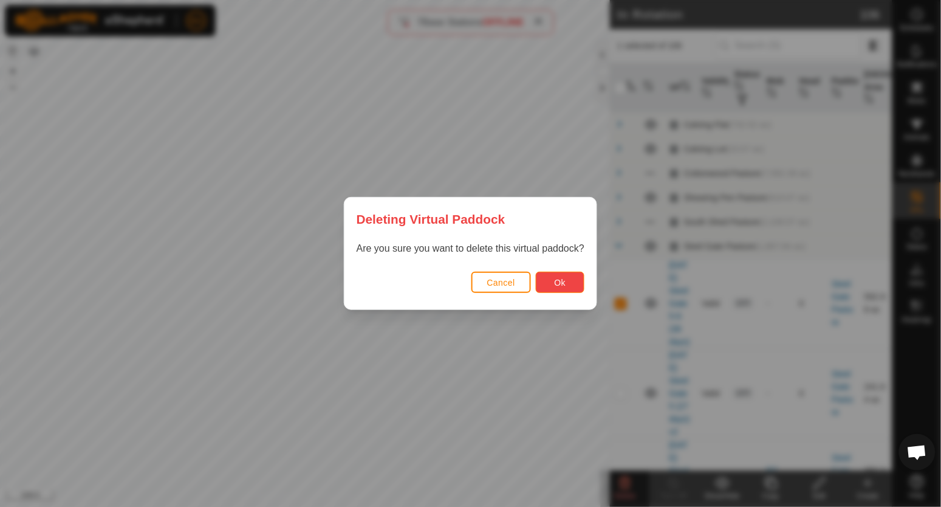
click at [553, 277] on button "Ok" at bounding box center [560, 282] width 49 height 21
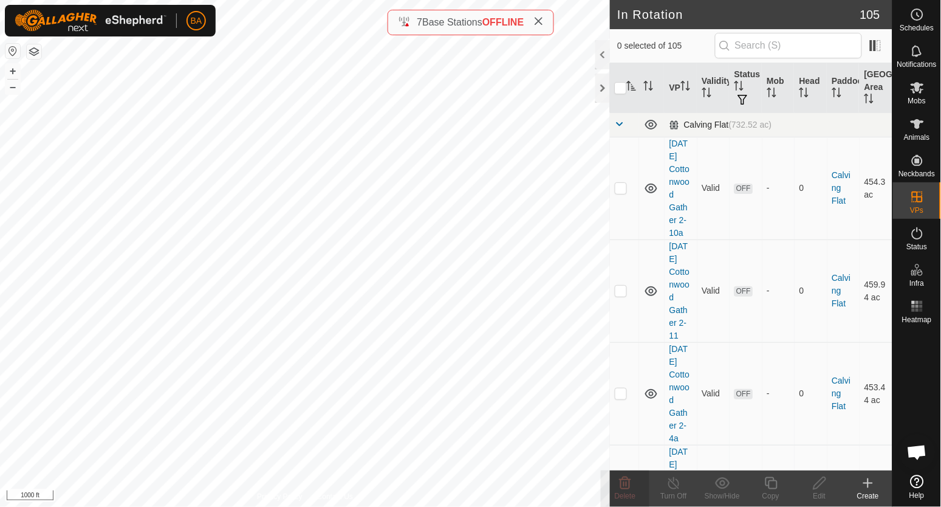
click at [621, 130] on link at bounding box center [620, 125] width 10 height 10
checkbox input "true"
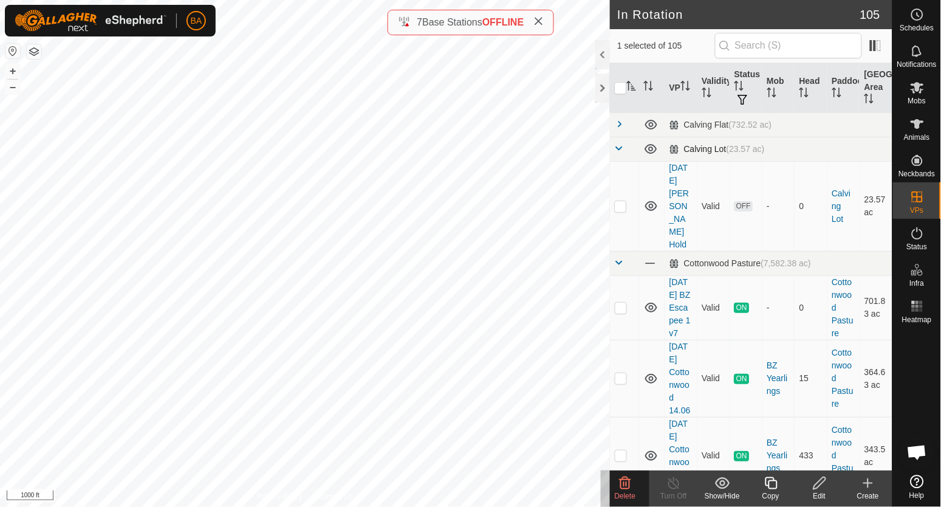
click at [617, 155] on td at bounding box center [624, 149] width 29 height 24
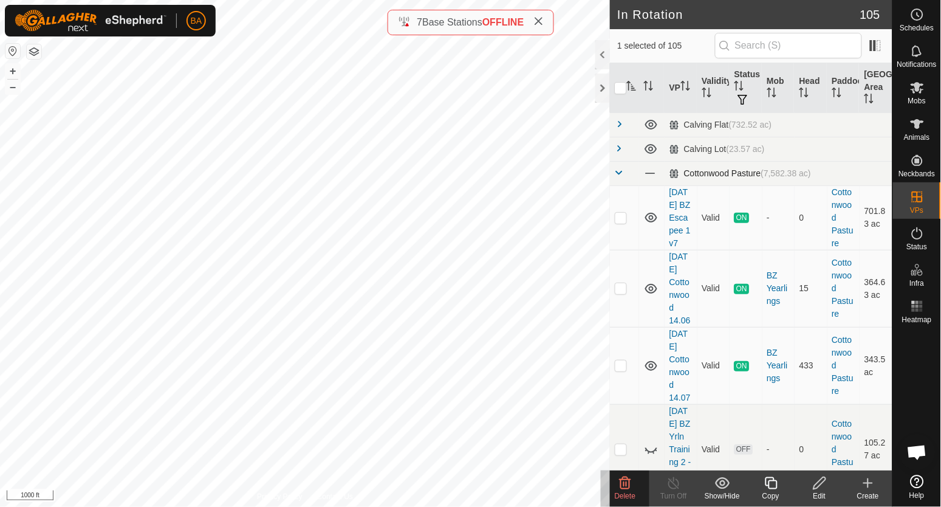
click at [617, 170] on span at bounding box center [620, 173] width 10 height 10
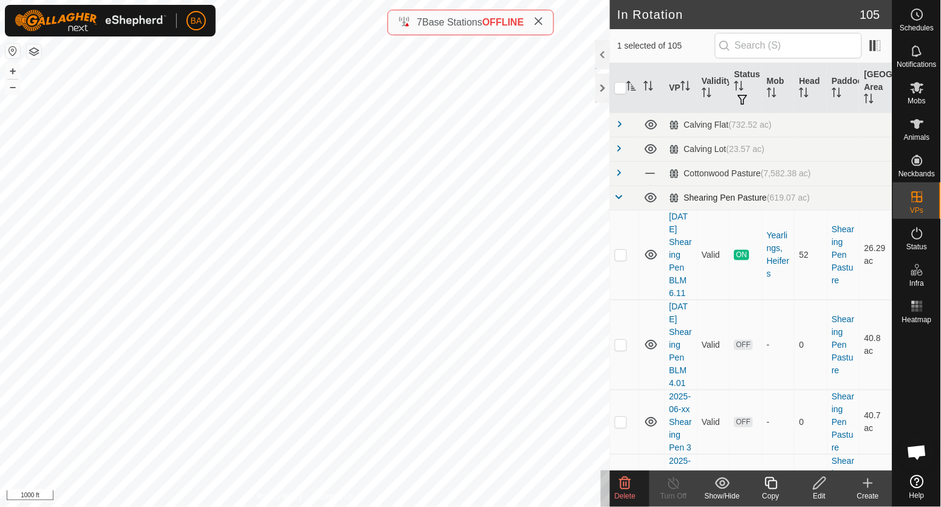
click at [620, 199] on span at bounding box center [620, 197] width 10 height 10
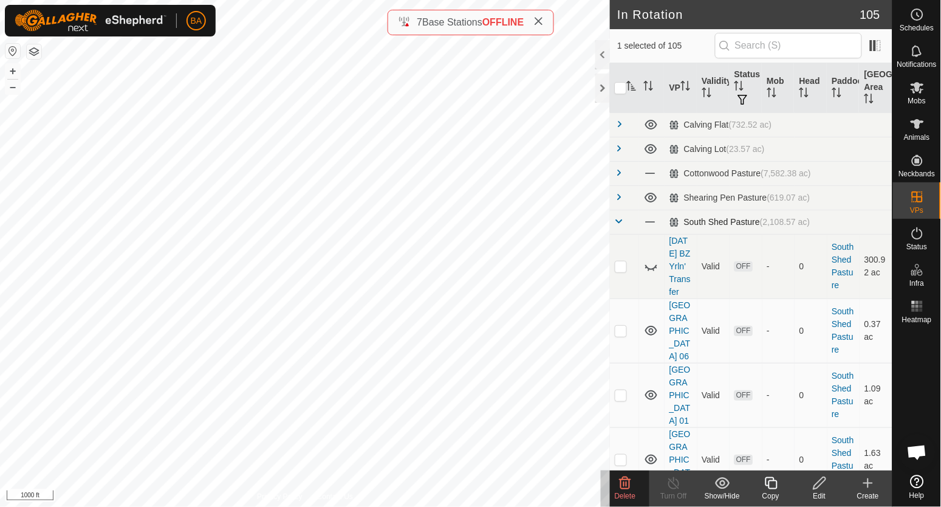
click at [623, 224] on span at bounding box center [620, 221] width 10 height 10
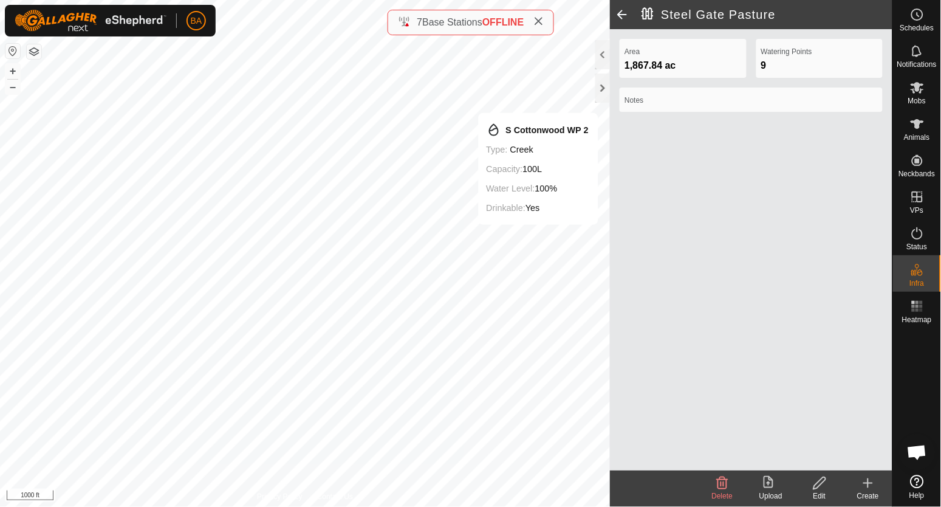
click at [623, 12] on span at bounding box center [622, 14] width 24 height 29
